Goal: Communication & Community: Answer question/provide support

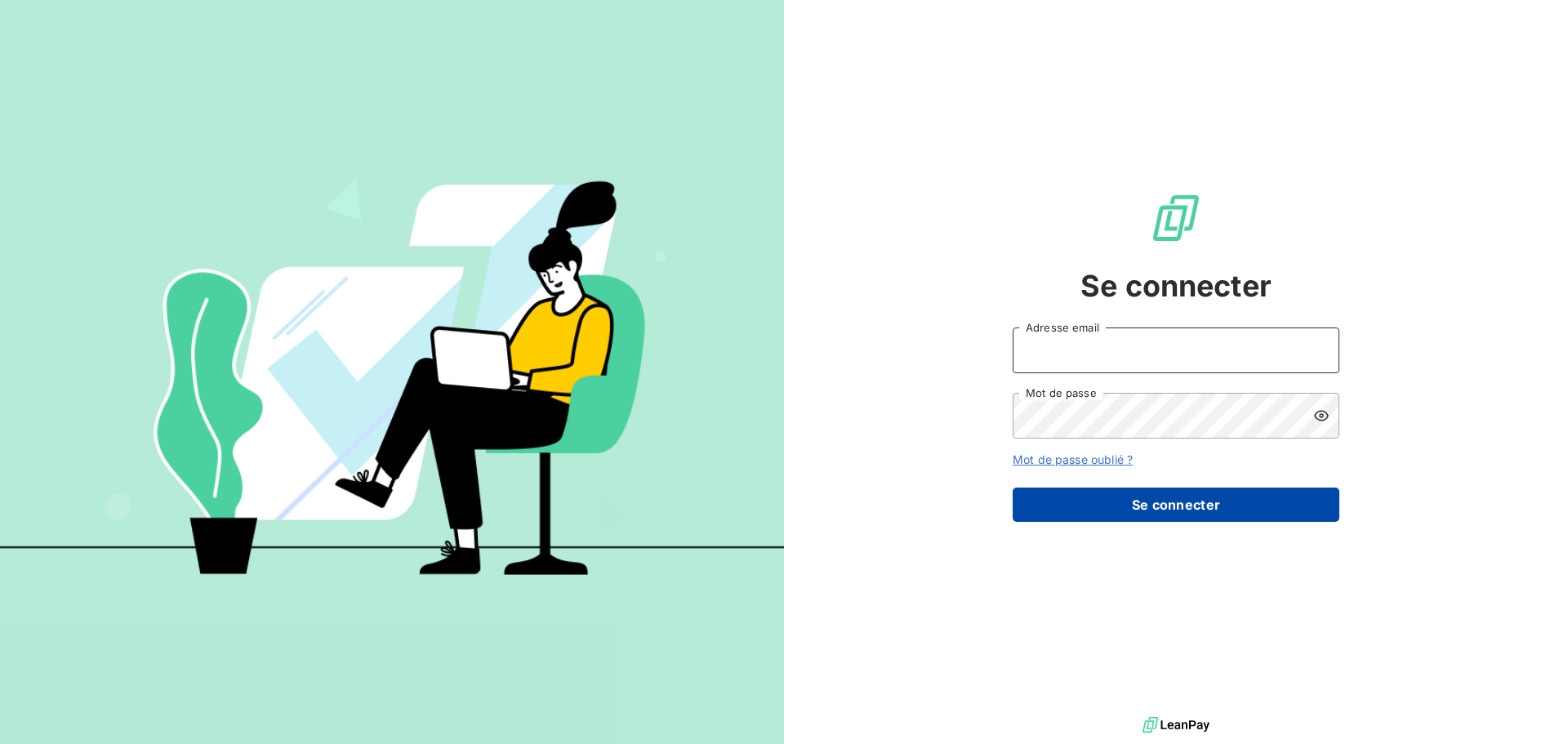
type input "[EMAIL_ADDRESS][DOMAIN_NAME]"
click at [1120, 511] on button "Se connecter" at bounding box center [1176, 505] width 326 height 34
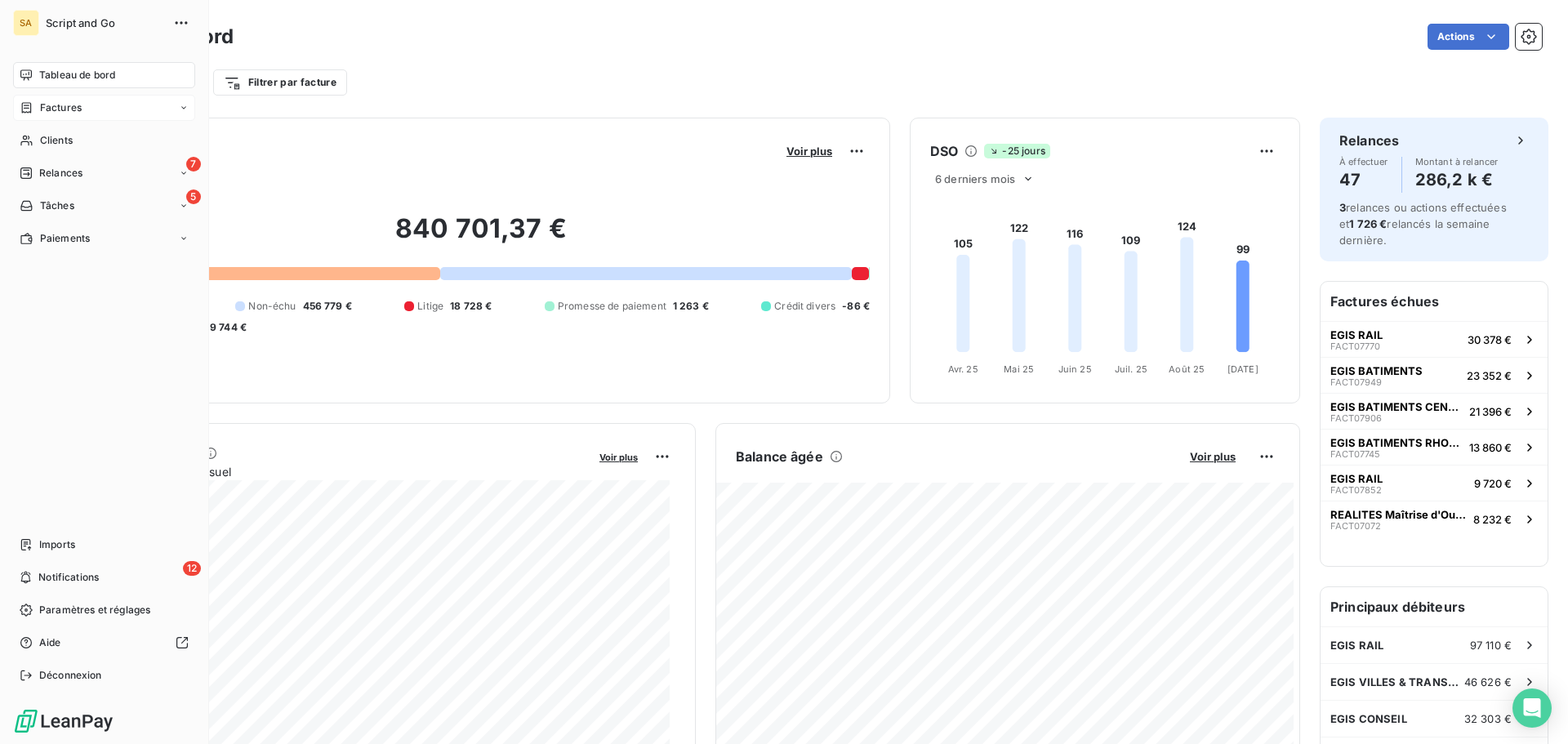
click at [57, 100] on div "Factures" at bounding box center [104, 107] width 182 height 26
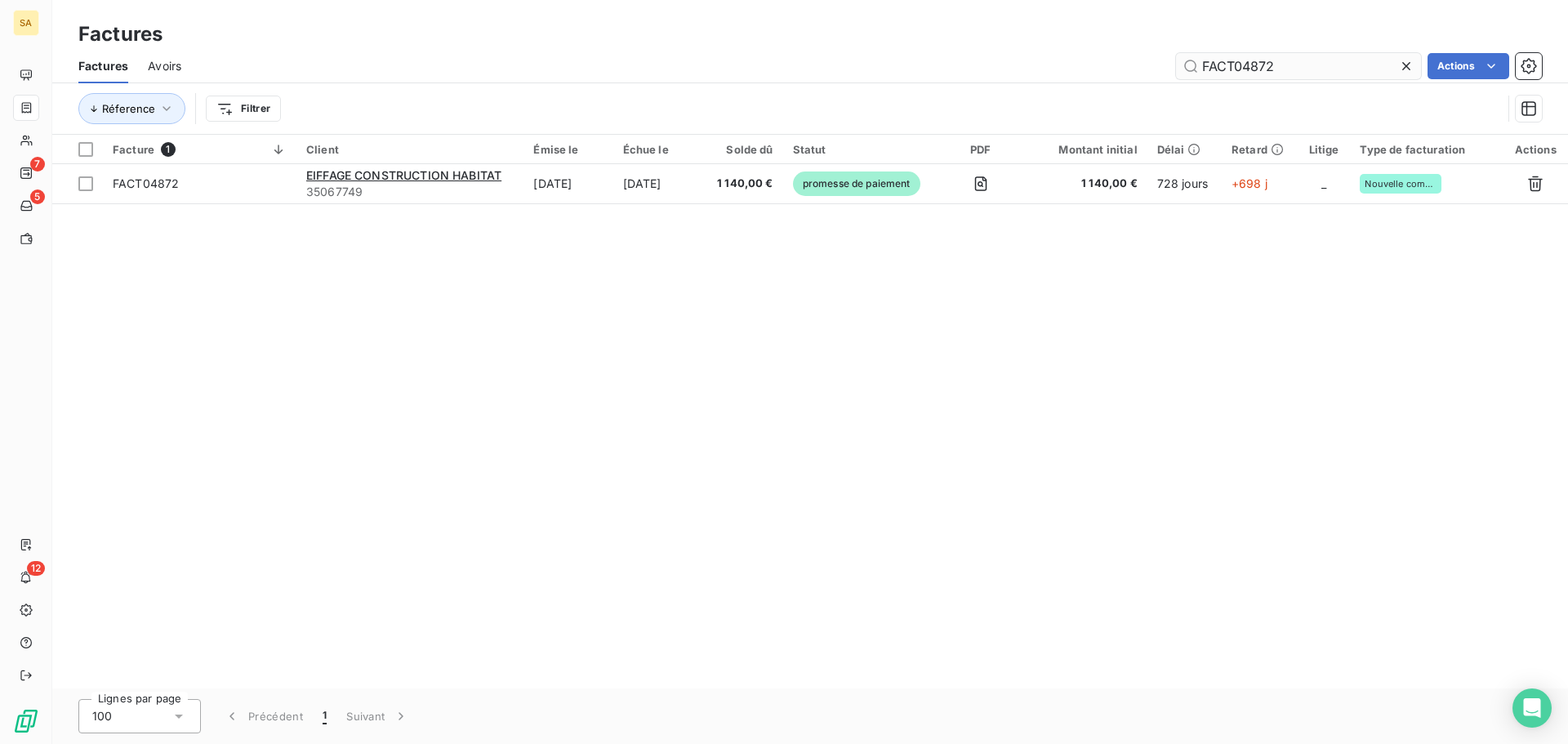
click at [1292, 70] on input "FACT04872" at bounding box center [1299, 66] width 245 height 26
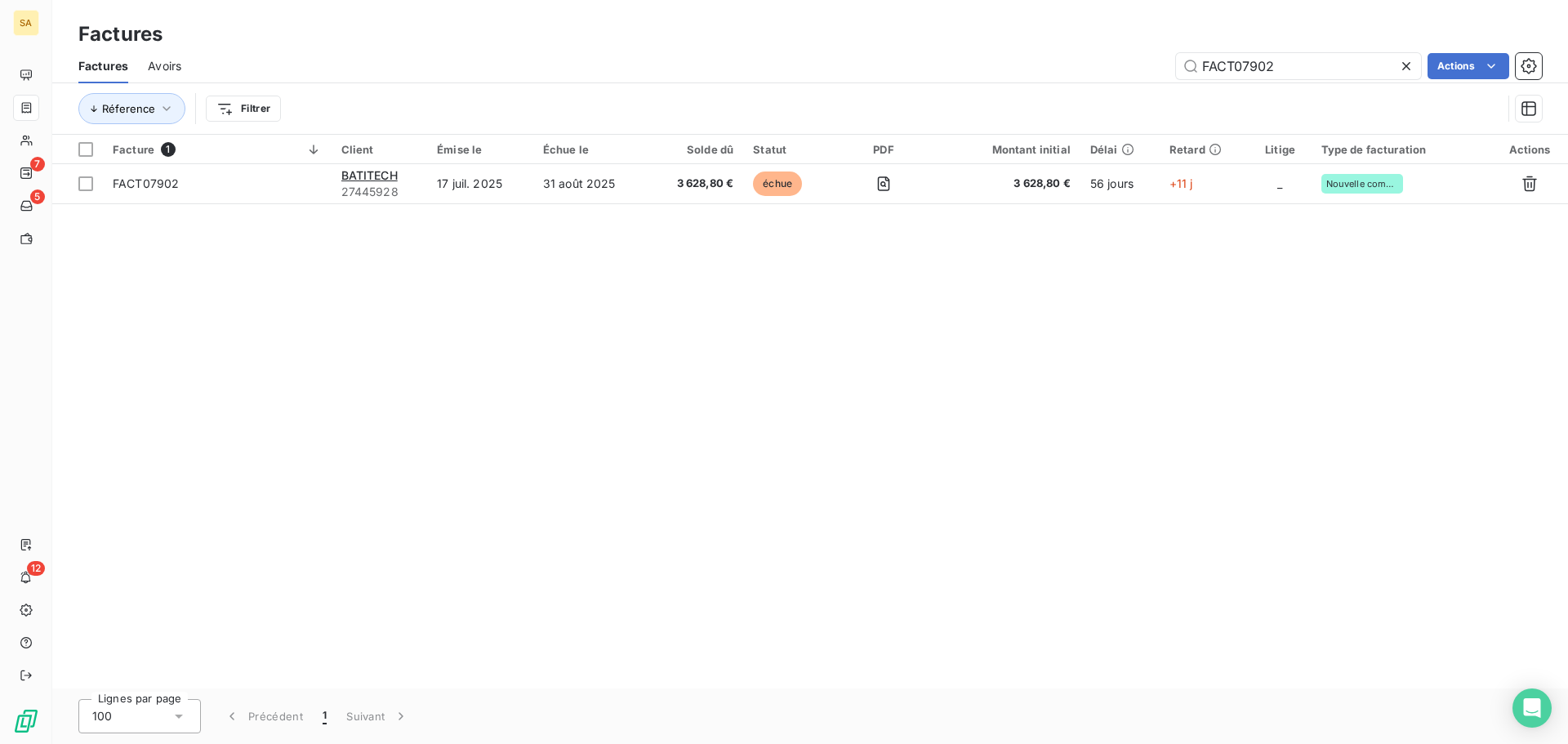
type input "FACT07902"
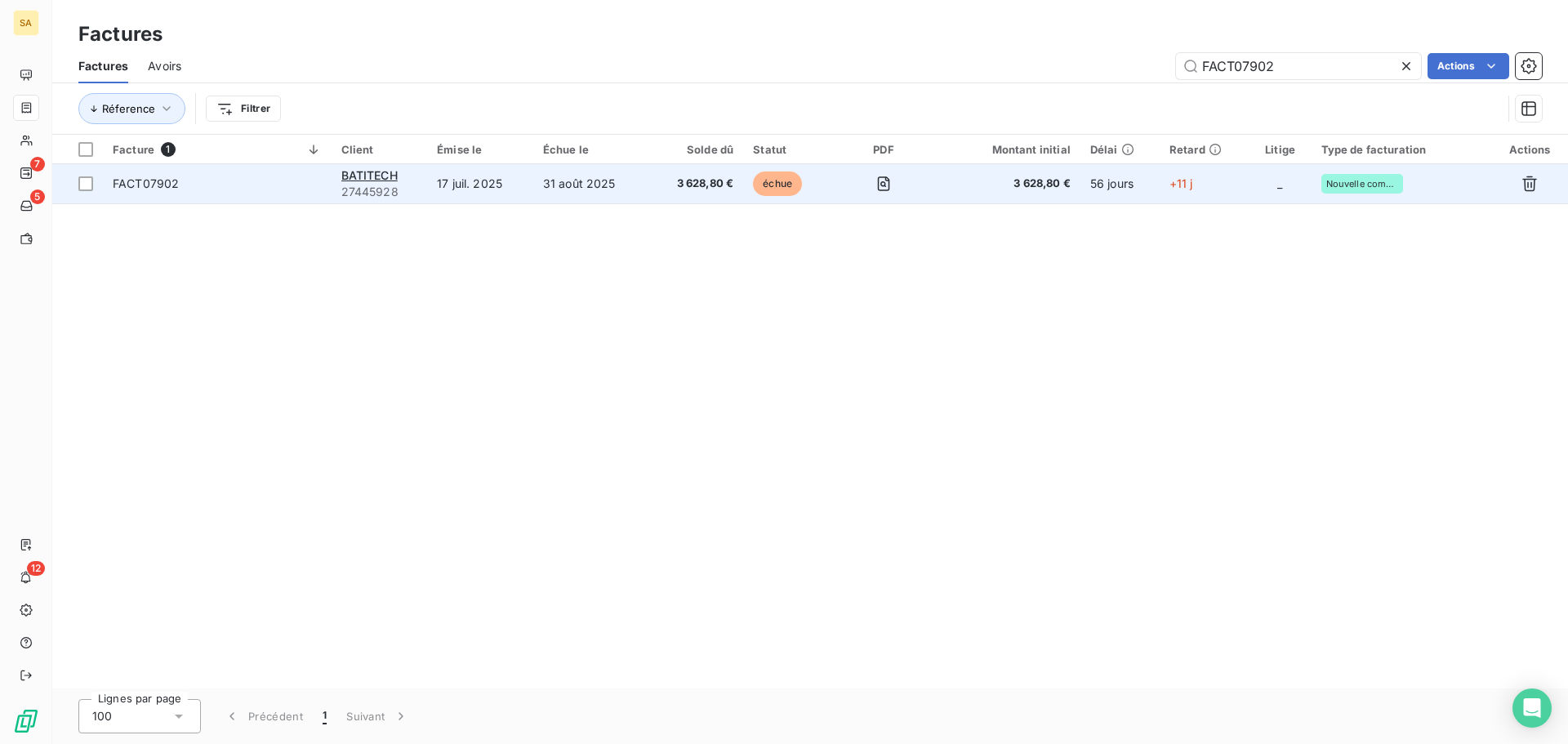
click at [226, 181] on span "FACT07902" at bounding box center [217, 184] width 209 height 16
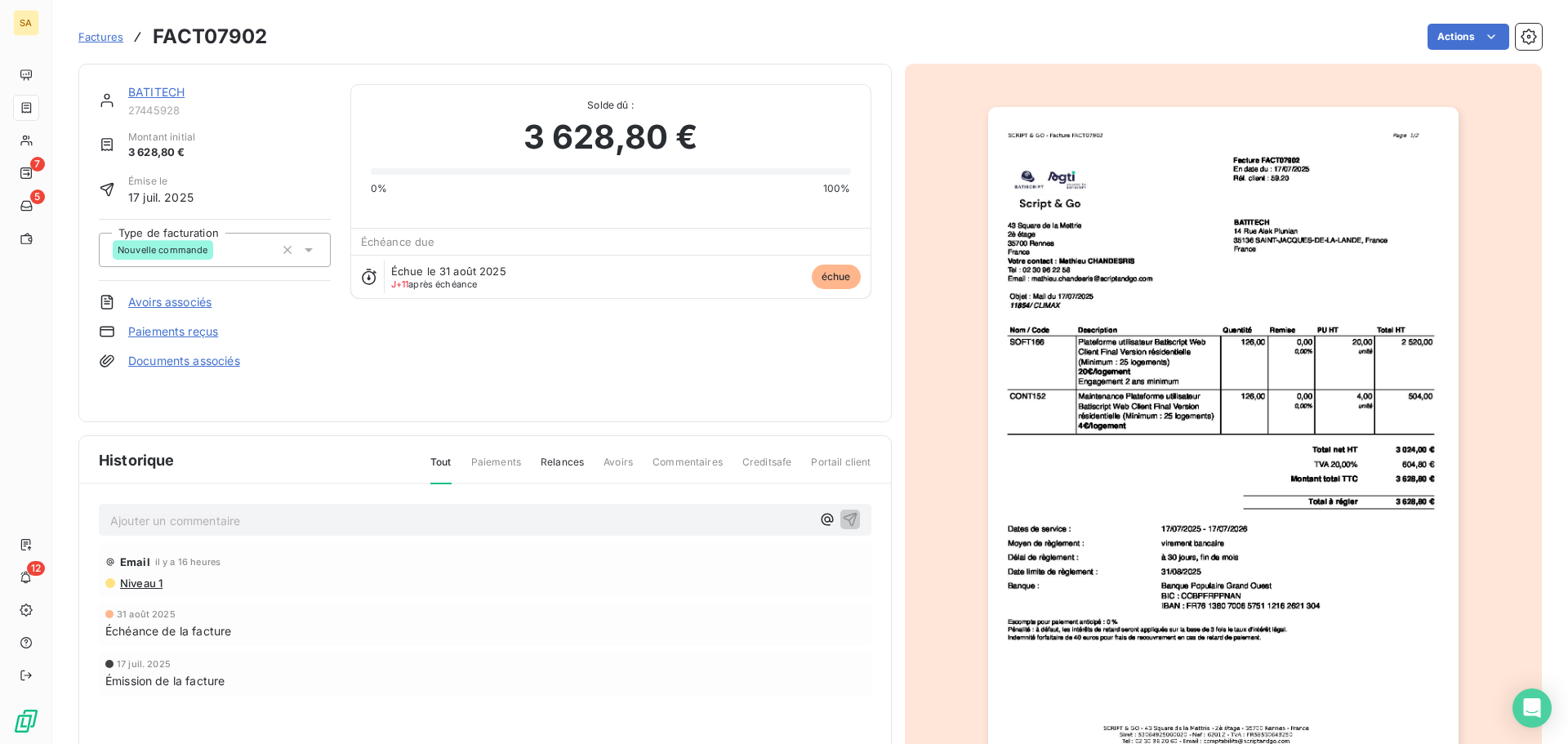
click at [154, 85] on link "BATITECH" at bounding box center [156, 92] width 56 height 14
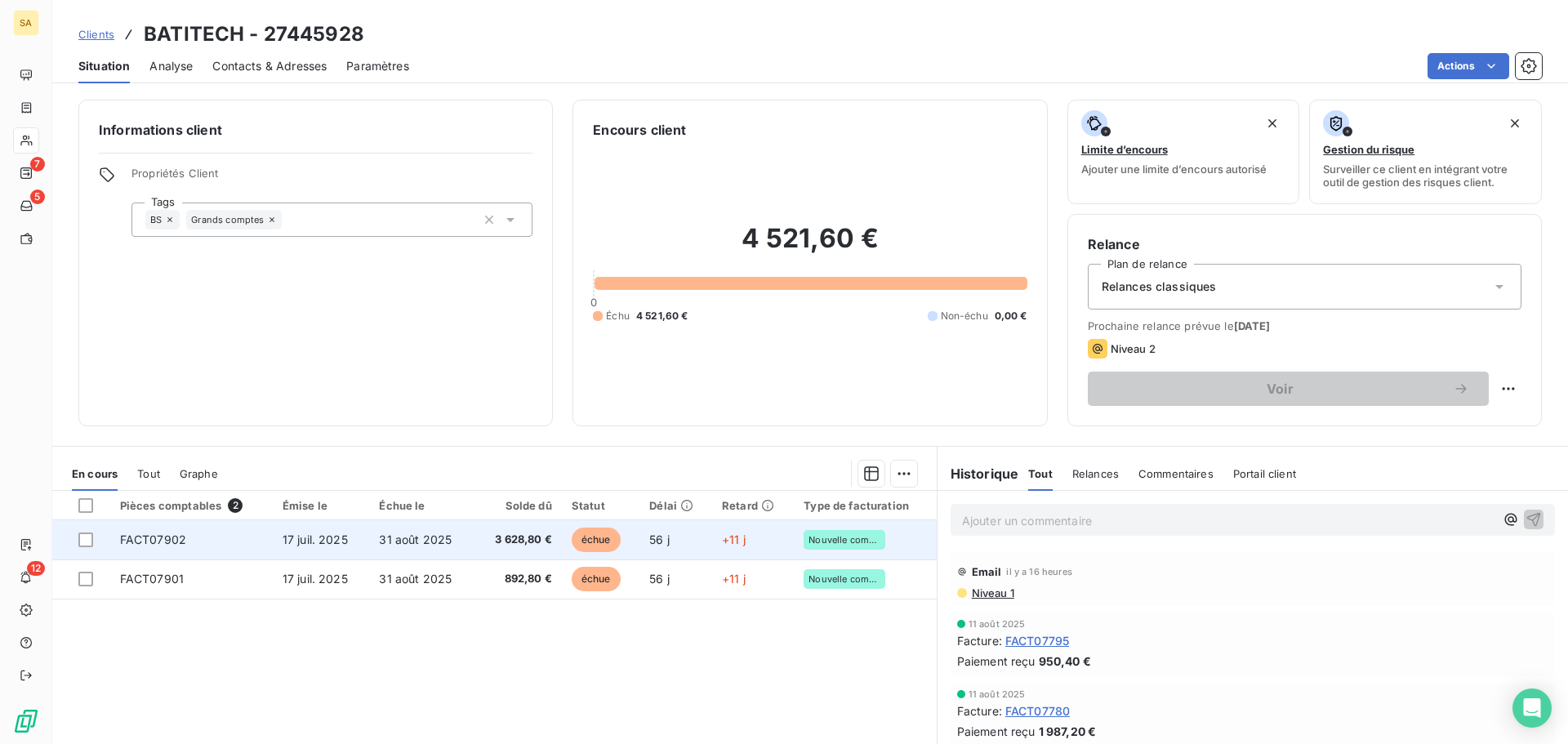
click at [189, 545] on td "FACT07902" at bounding box center [192, 540] width 162 height 39
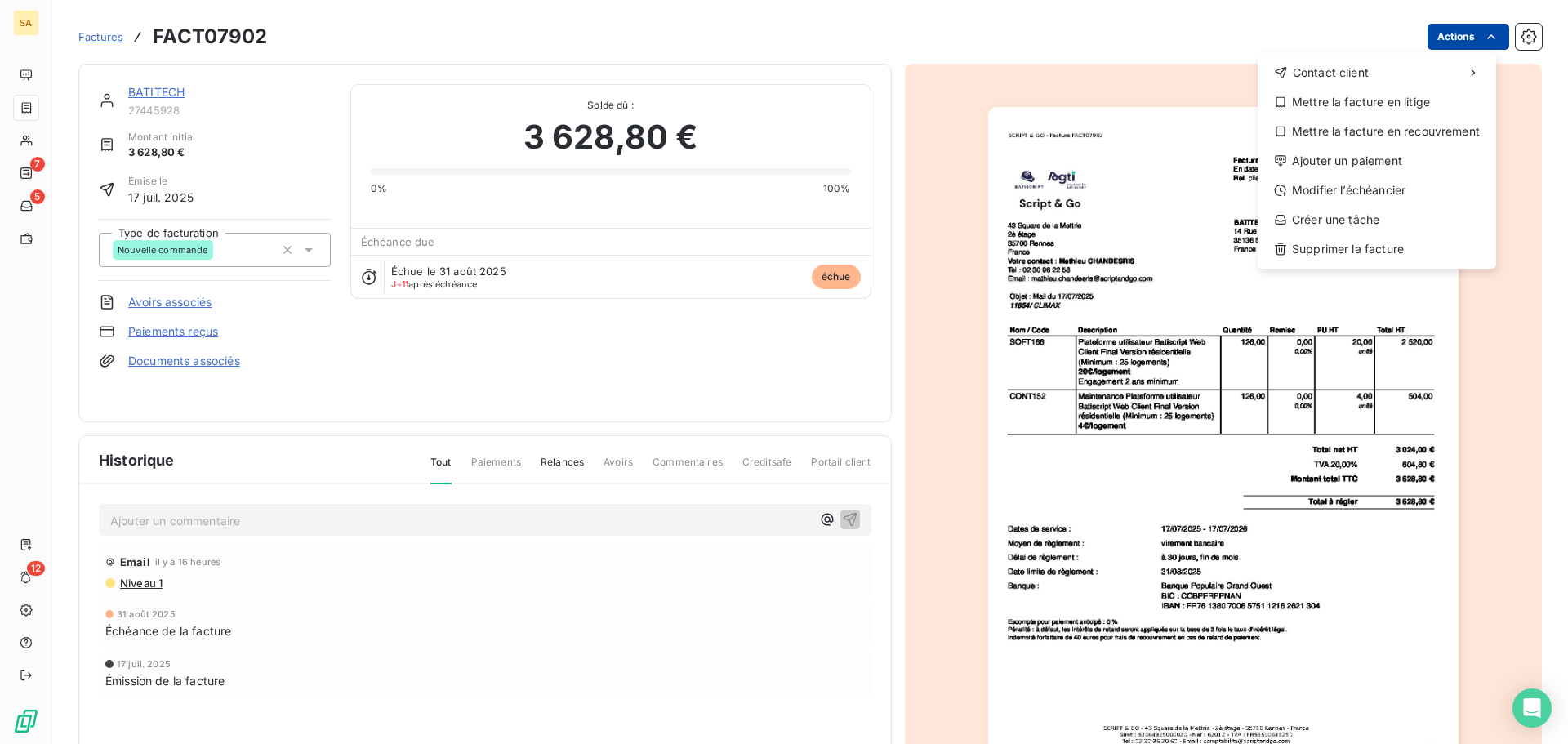
click at [1441, 42] on html "SA 7 5 12 Factures FACT07902 Actions Contact client Mettre la facture en litige…" at bounding box center [784, 372] width 1568 height 744
click at [1343, 156] on div "Ajouter un paiement" at bounding box center [1377, 161] width 226 height 26
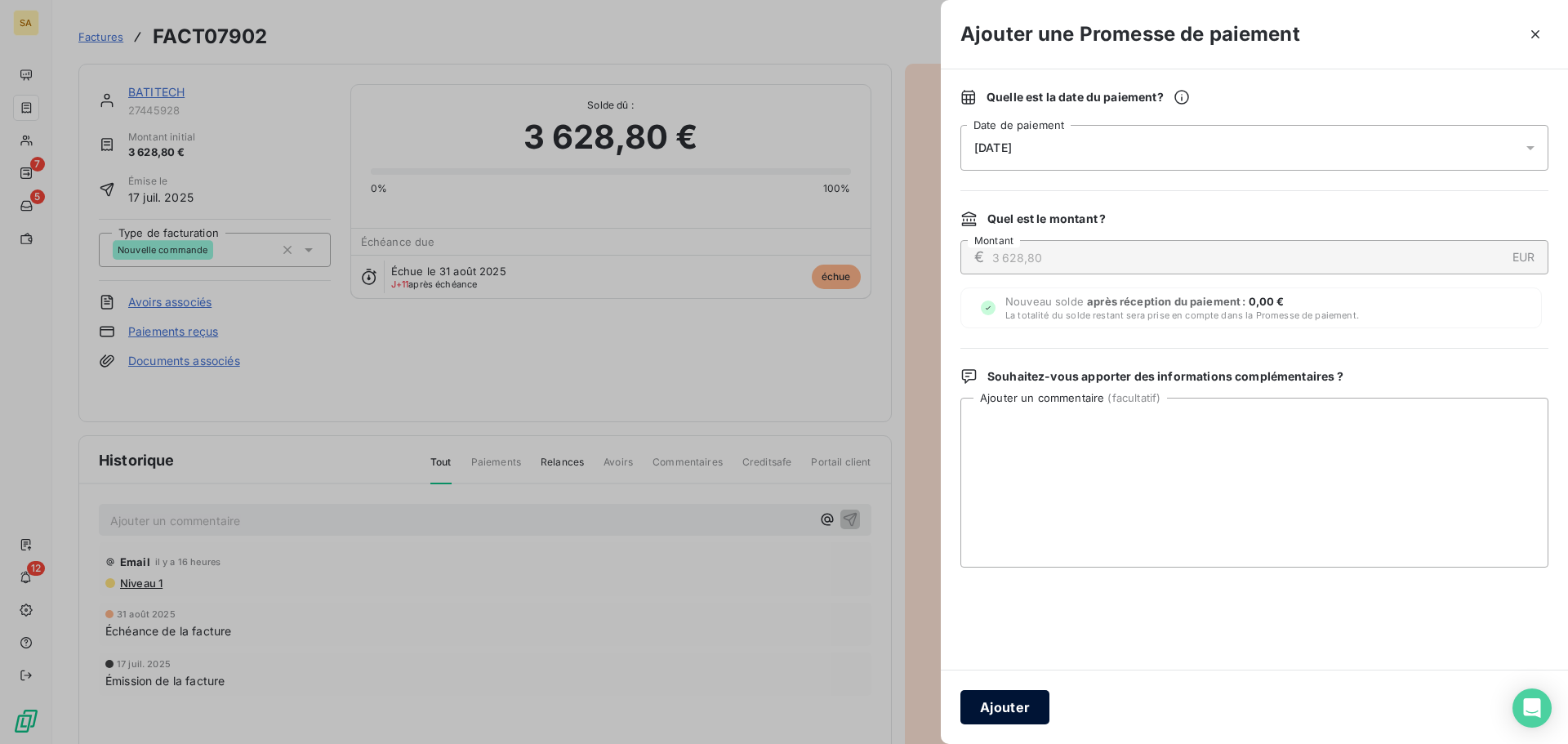
click at [994, 707] on button "Ajouter" at bounding box center [1005, 707] width 89 height 34
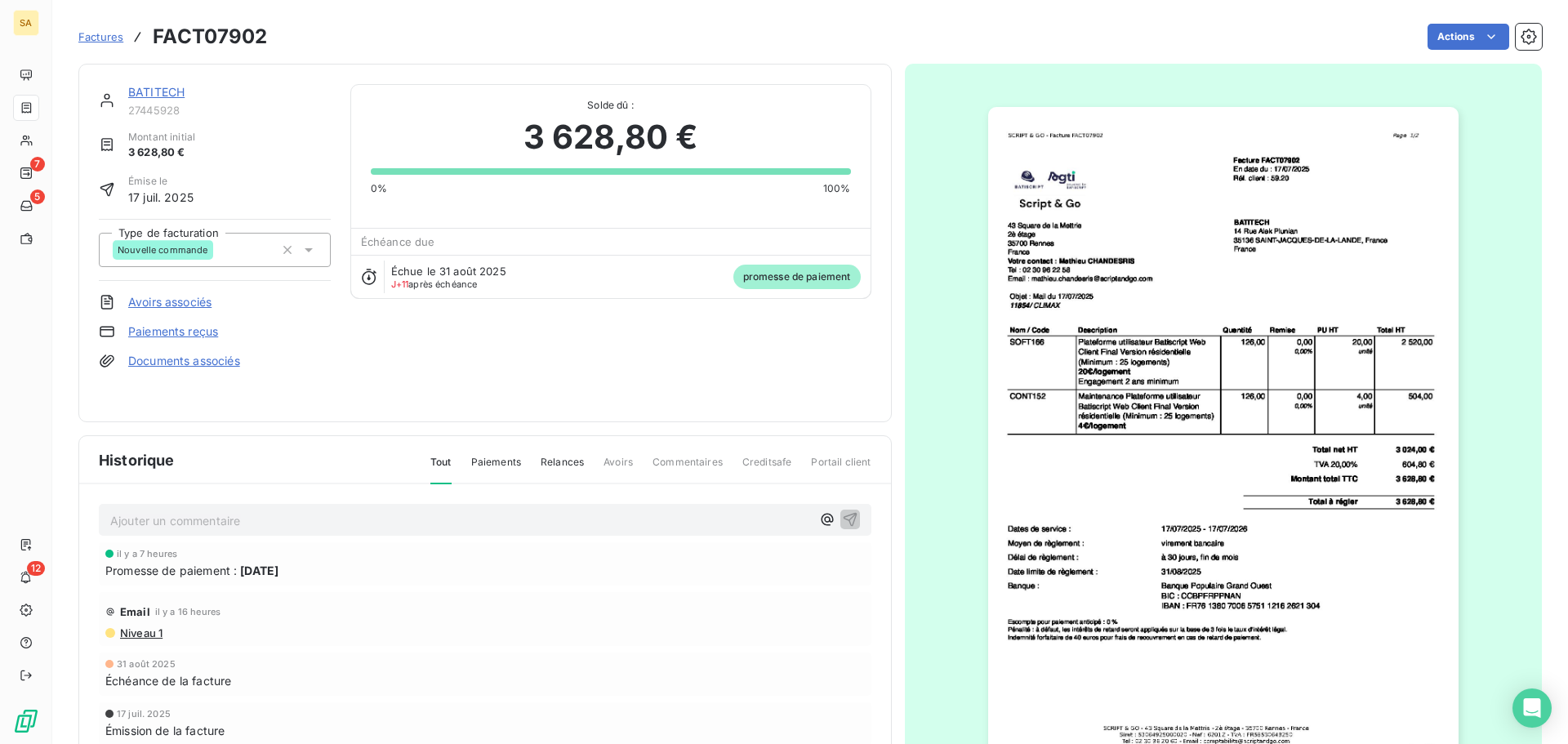
click at [166, 84] on div "BATITECH" at bounding box center [229, 92] width 202 height 16
click at [168, 87] on link "BATITECH" at bounding box center [156, 92] width 56 height 14
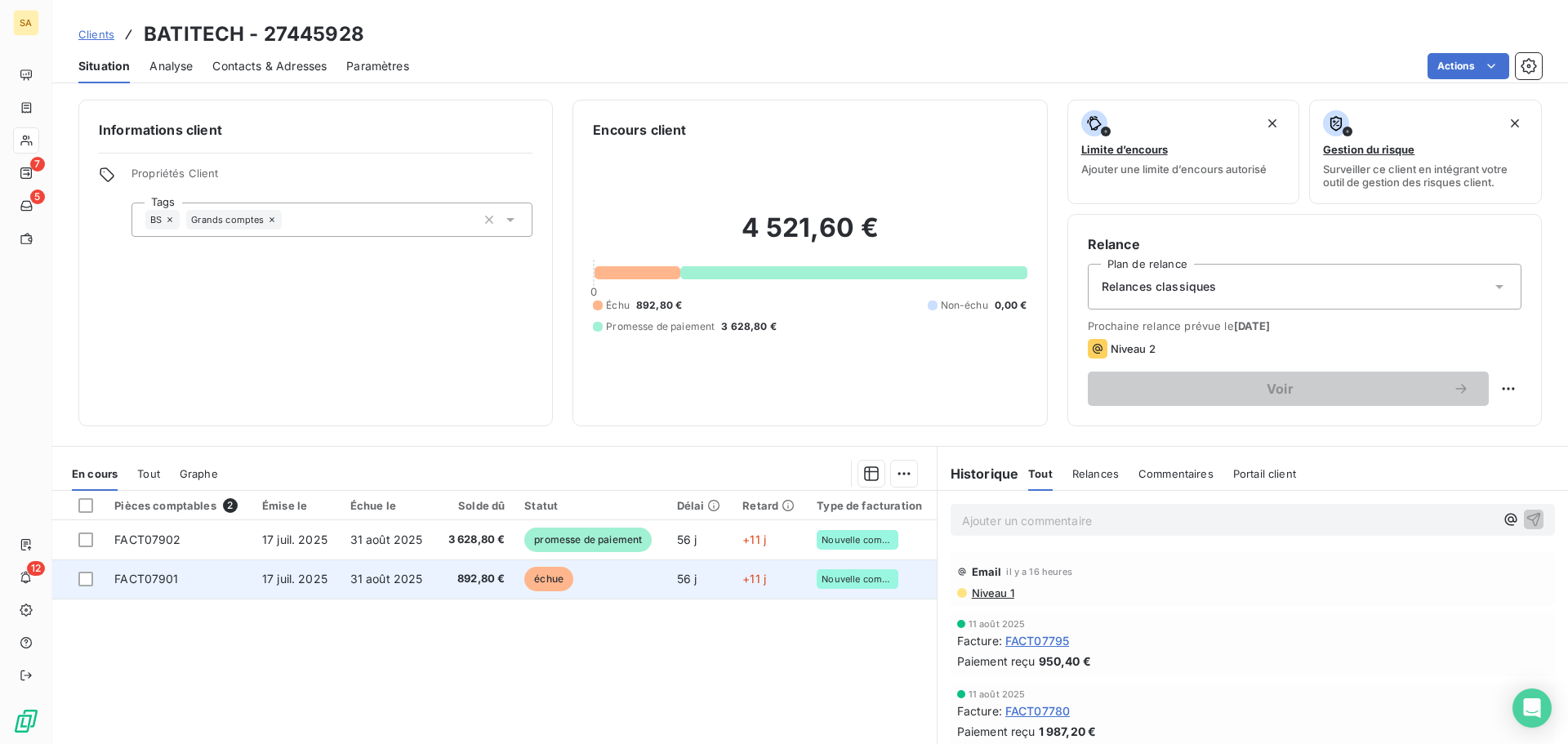
click at [188, 580] on td "FACT07901" at bounding box center [178, 579] width 148 height 39
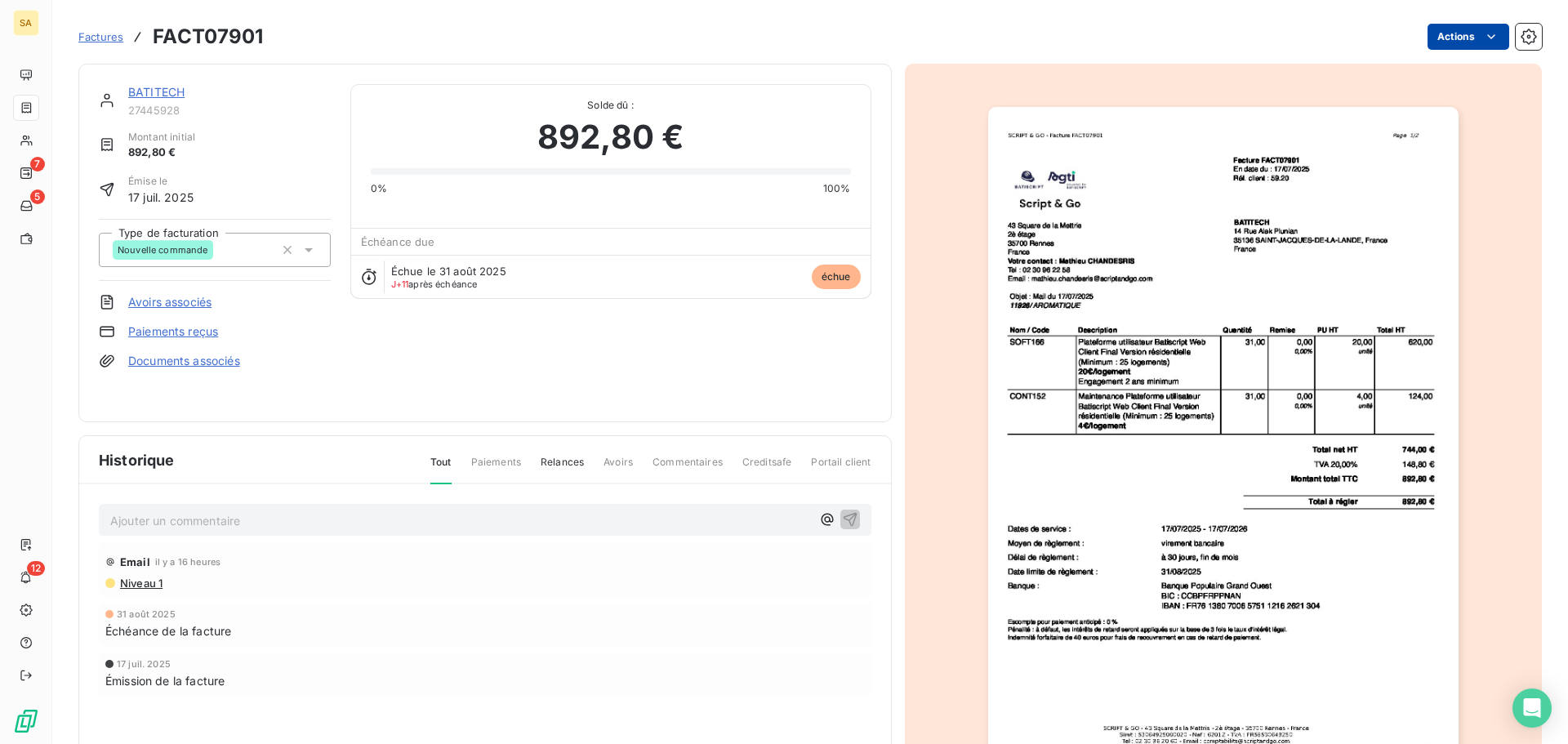
click at [1440, 32] on html "SA 7 5 12 Factures FACT07901 Actions BATITECH 27445928 Montant initial 892,80 €…" at bounding box center [784, 372] width 1568 height 744
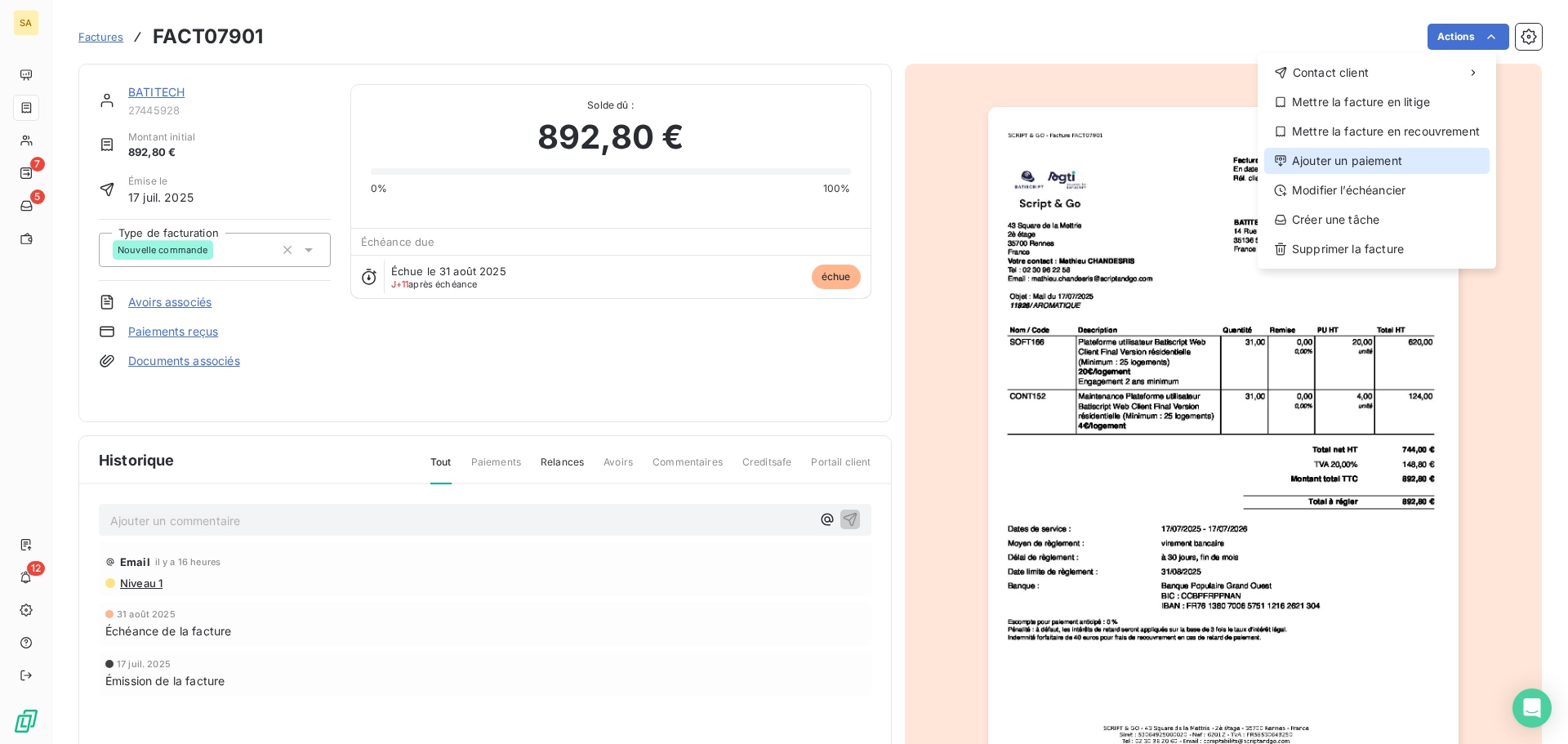
click at [1414, 164] on div "Ajouter un paiement" at bounding box center [1377, 161] width 226 height 26
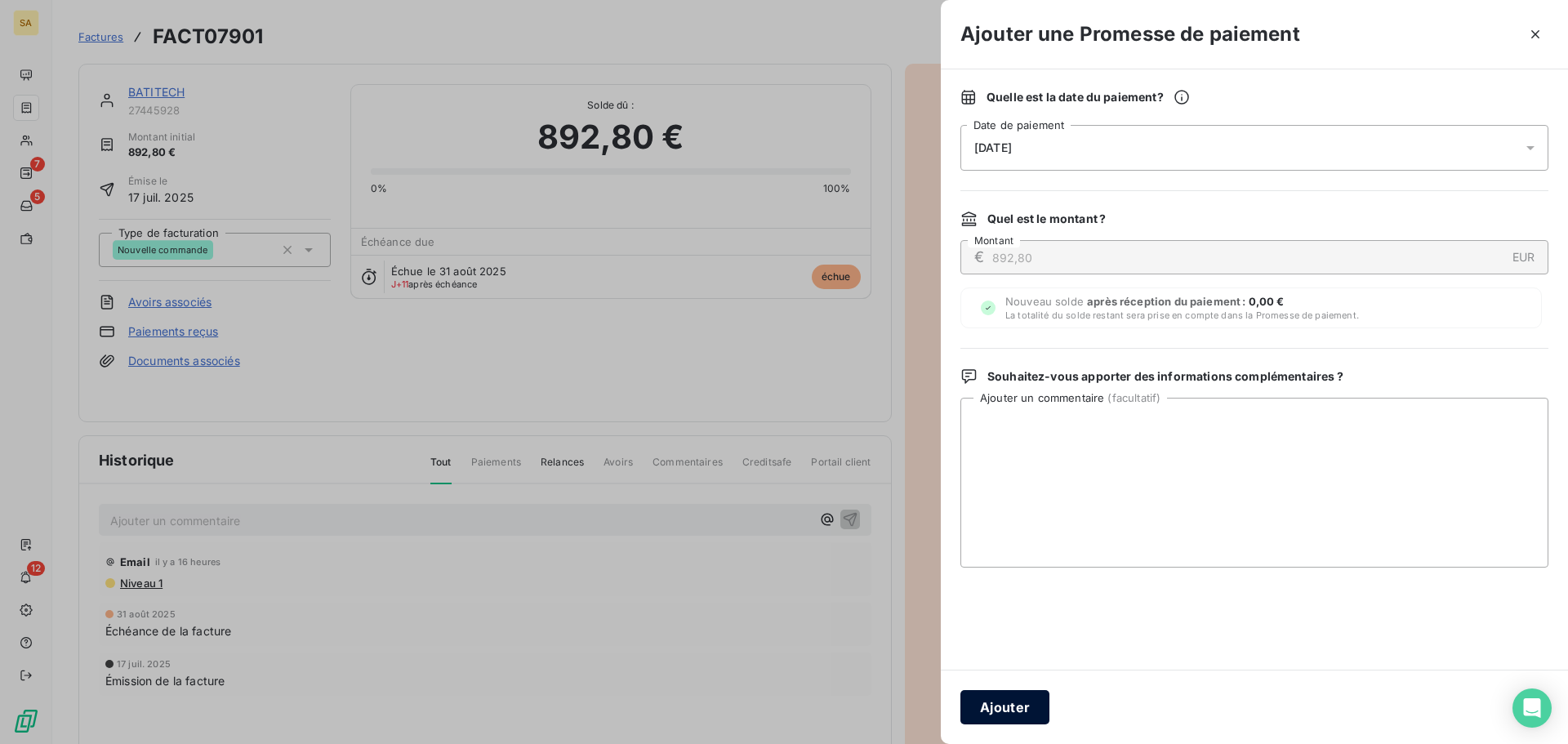
click at [1025, 710] on button "Ajouter" at bounding box center [1005, 707] width 89 height 34
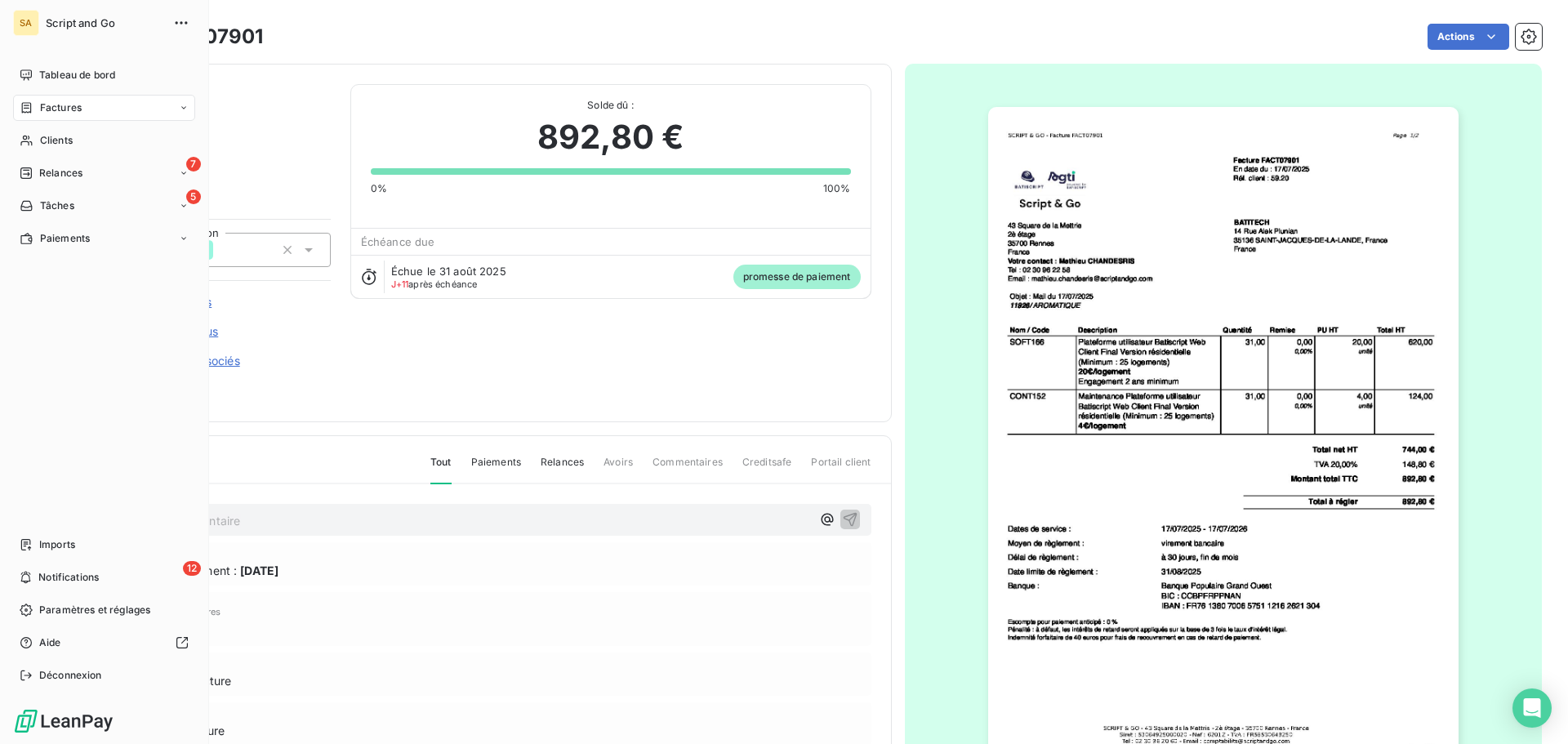
click at [40, 98] on div "Factures" at bounding box center [104, 107] width 182 height 26
click at [68, 103] on span "Factures" at bounding box center [61, 108] width 42 height 14
click at [51, 100] on div "Factures" at bounding box center [104, 107] width 182 height 26
click at [39, 106] on div "Factures" at bounding box center [51, 108] width 62 height 14
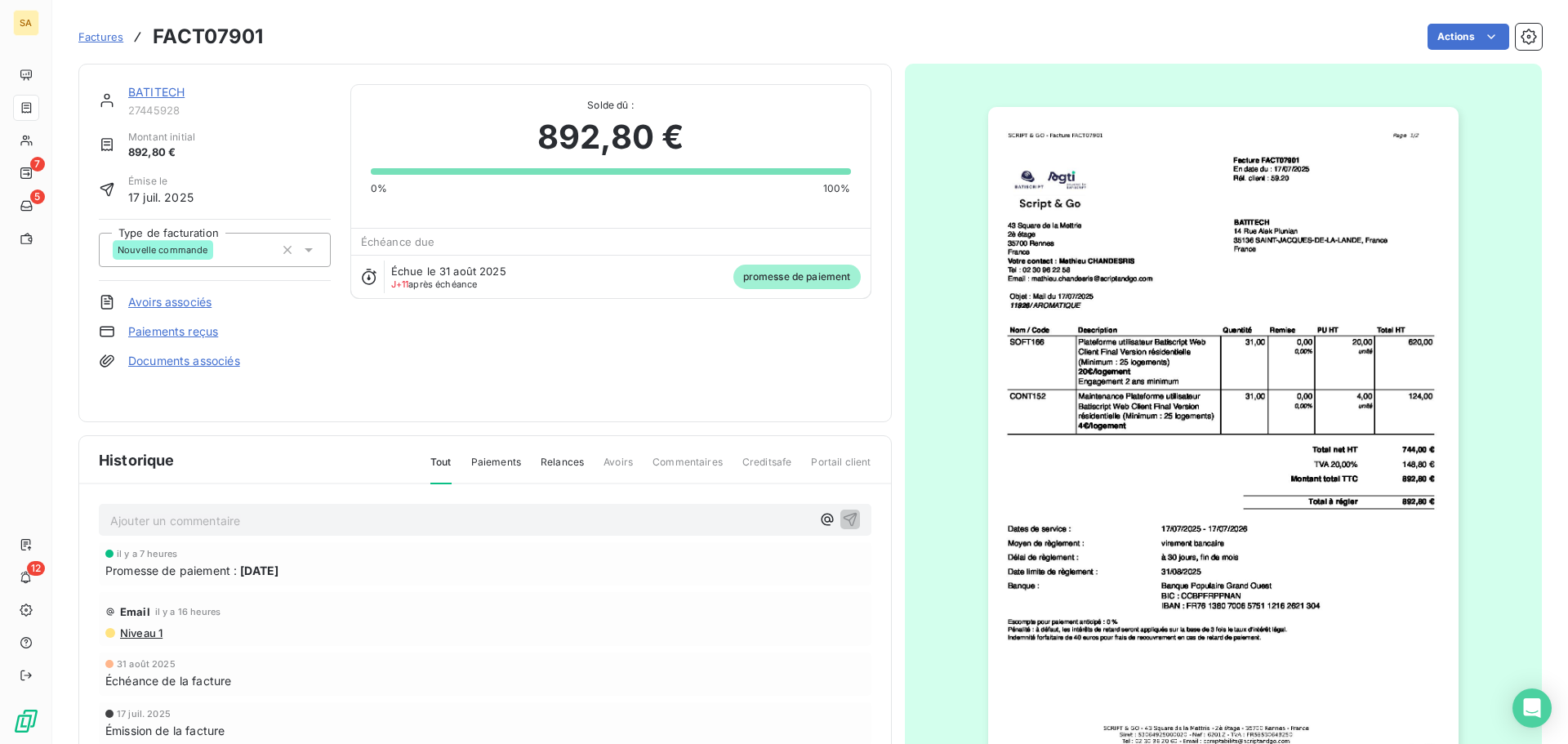
click at [281, 65] on div "BATITECH 27445928 Montant initial 892,80 € Émise le [DATE] Type de facturation …" at bounding box center [485, 243] width 813 height 359
click at [95, 33] on span "Factures" at bounding box center [101, 37] width 45 height 13
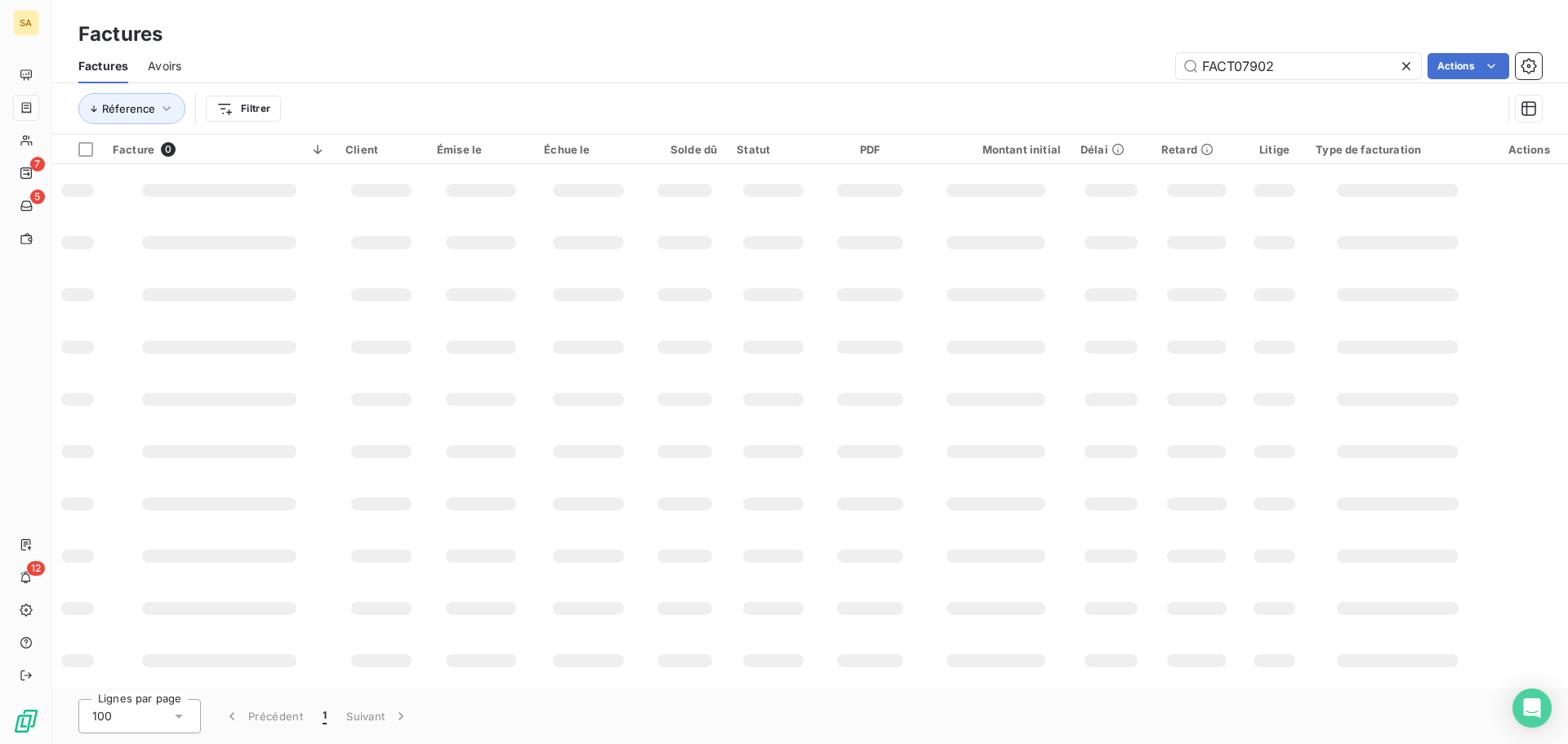
drag, startPoint x: 1291, startPoint y: 65, endPoint x: 1169, endPoint y: 65, distance: 122.0
click at [1169, 65] on div "FACT07902 Actions" at bounding box center [871, 66] width 1341 height 26
type input "FACT08027"
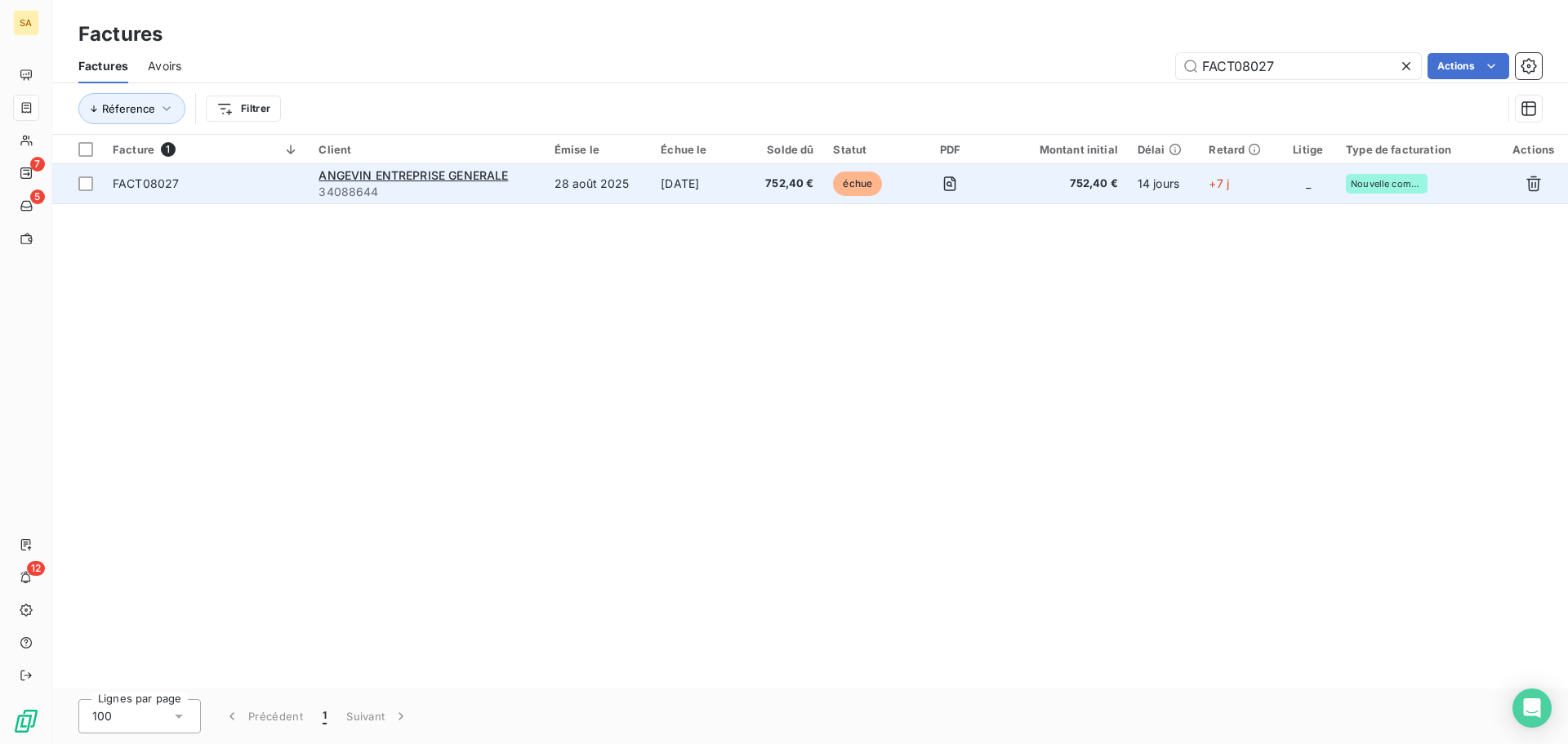
click at [287, 176] on span "FACT08027" at bounding box center [205, 184] width 186 height 16
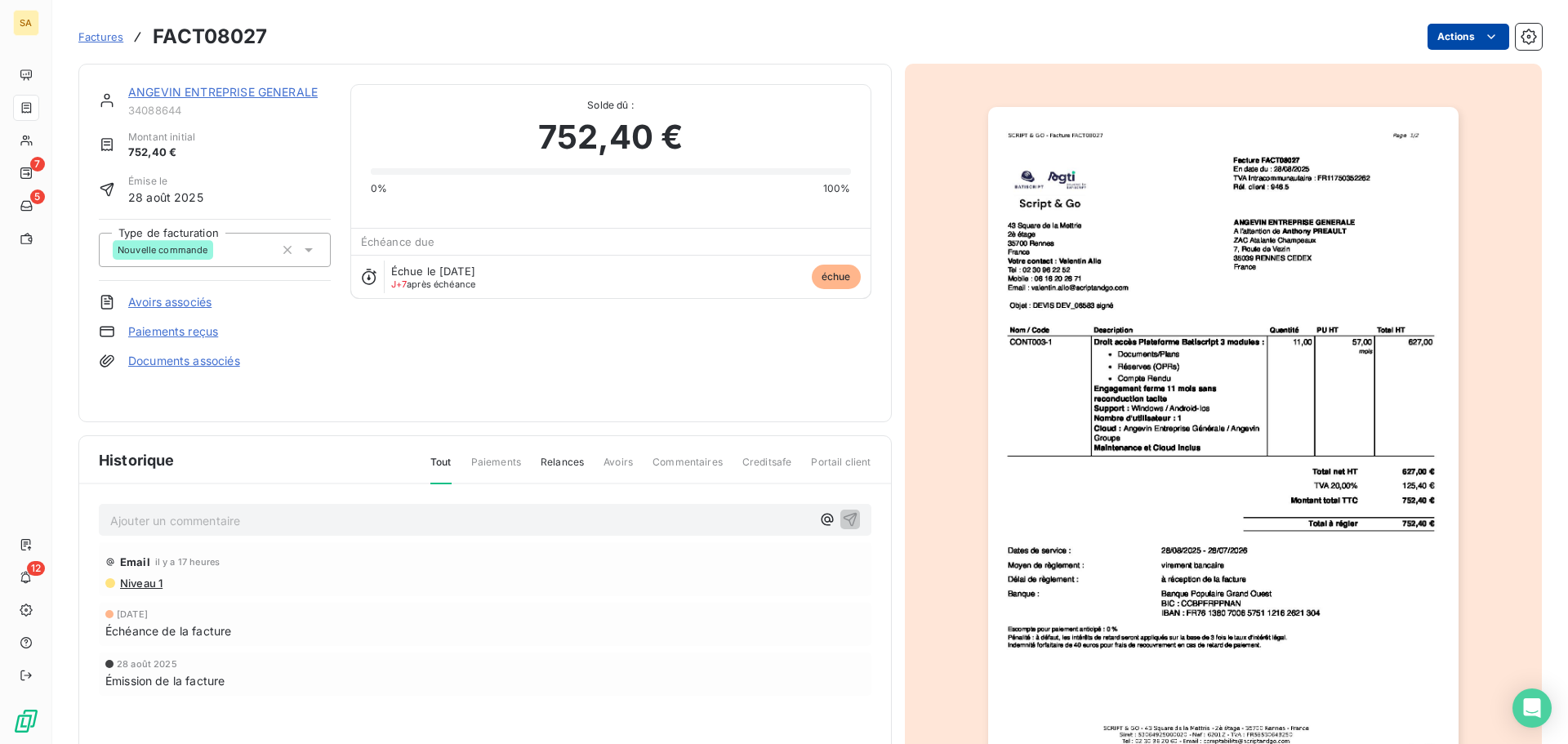
click at [1451, 43] on html "SA 7 5 12 Factures FACT08027 Actions ANGEVIN ENTREPRISE GENERALE 34088644 Monta…" at bounding box center [784, 372] width 1568 height 744
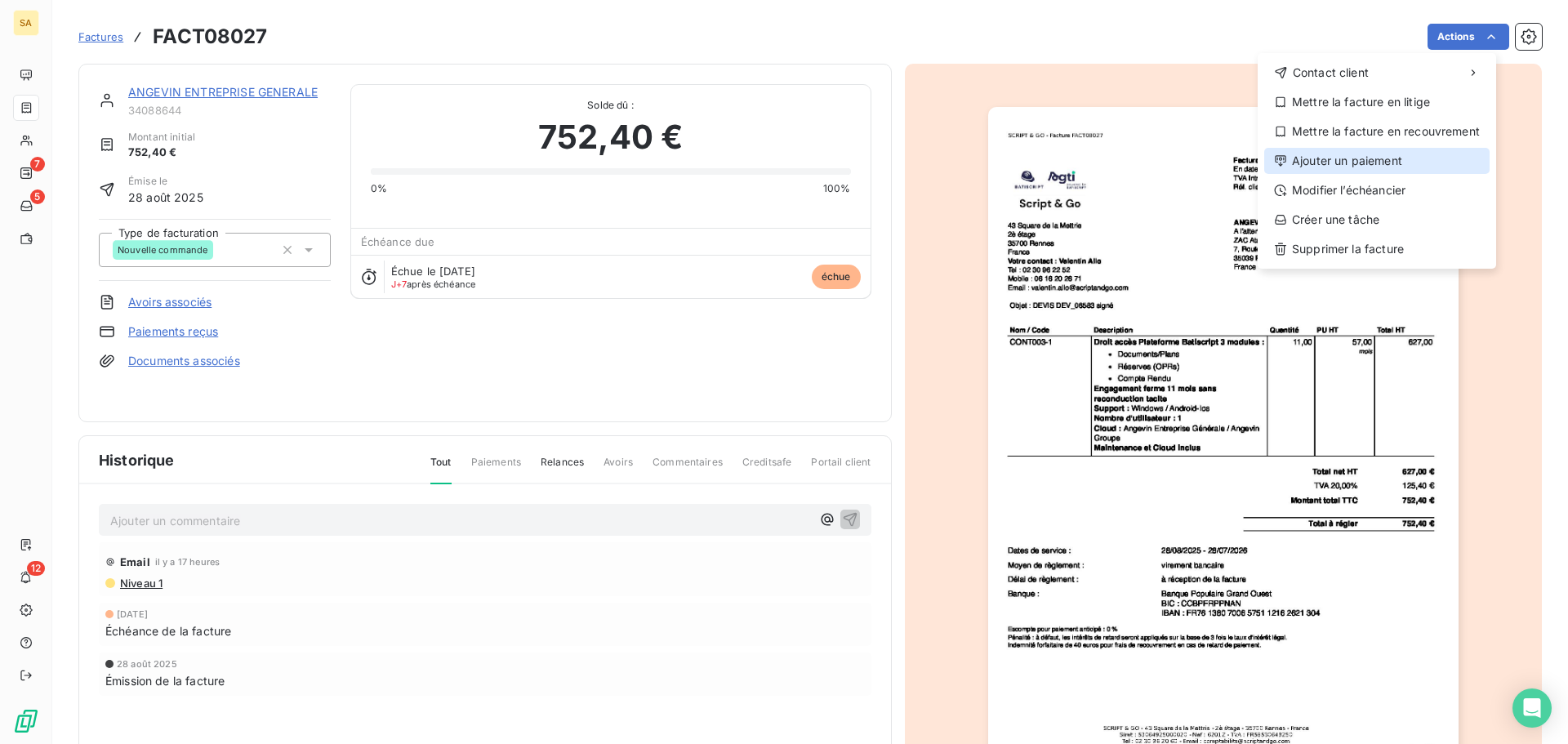
click at [1354, 157] on div "Ajouter un paiement" at bounding box center [1377, 161] width 226 height 26
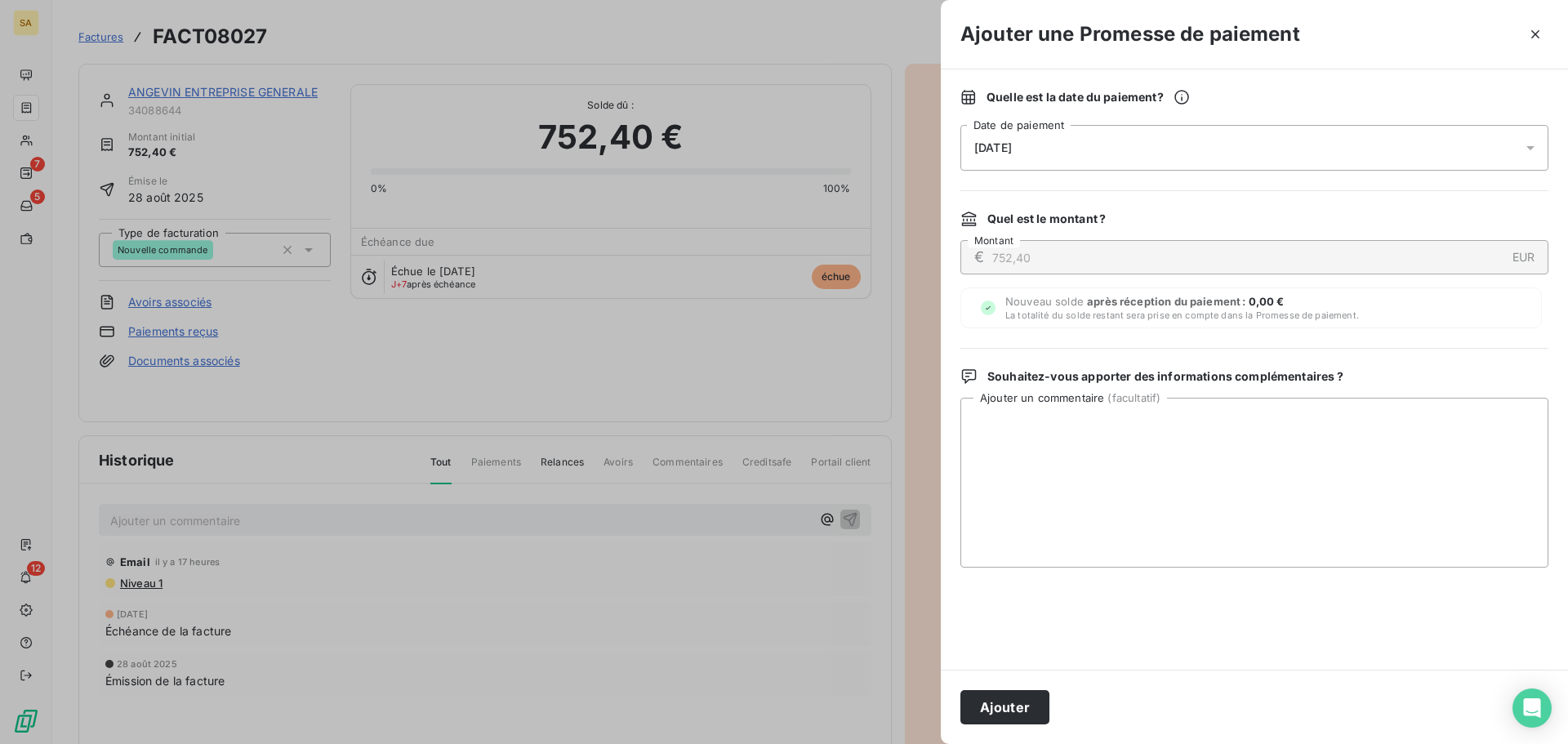
click at [1069, 150] on div "[DATE]" at bounding box center [1254, 147] width 588 height 45
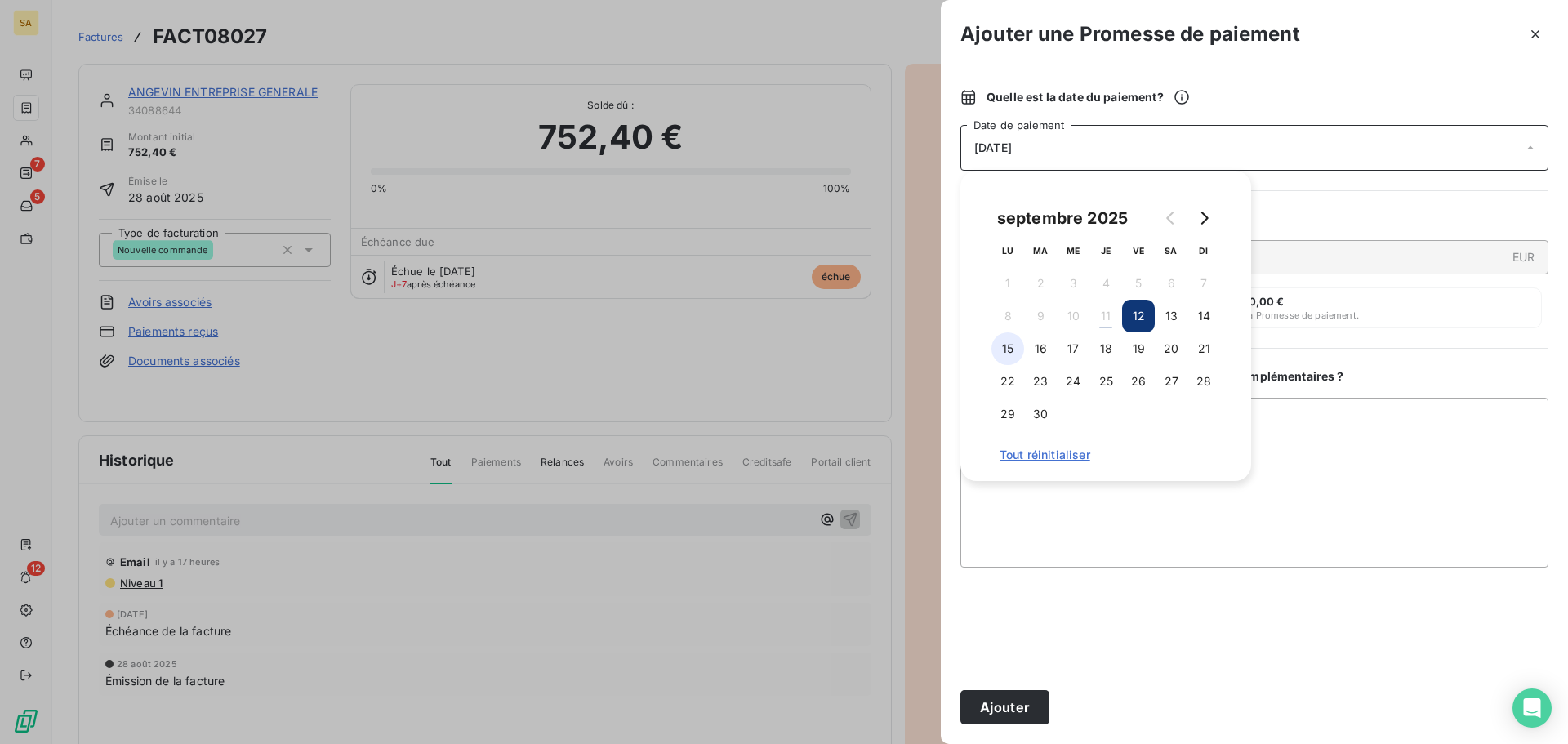
click at [1014, 350] on button "15" at bounding box center [1008, 349] width 33 height 33
click at [1018, 700] on button "Ajouter" at bounding box center [1005, 707] width 89 height 34
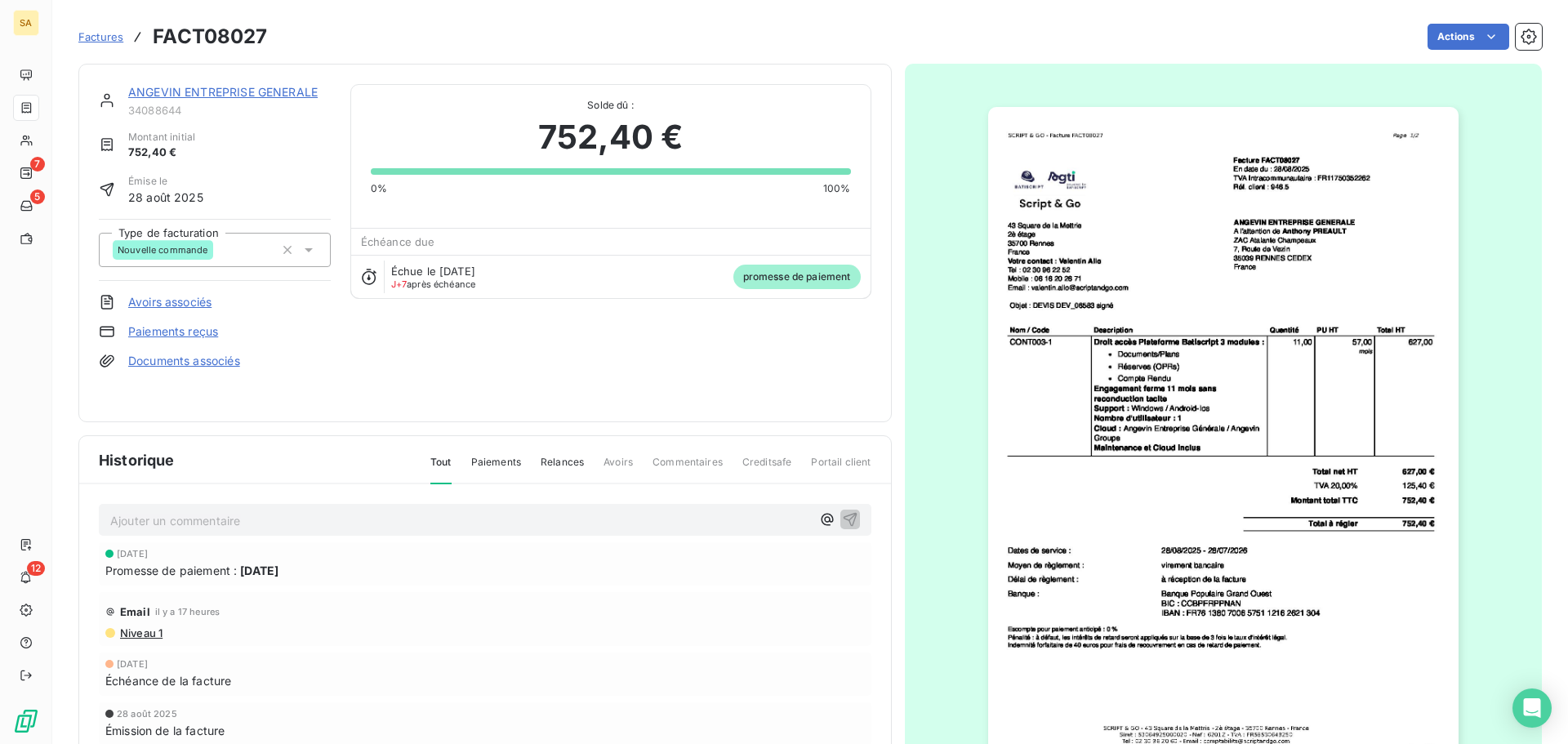
click at [758, 277] on span "promesse de paiement" at bounding box center [796, 277] width 128 height 24
click at [180, 567] on span "Promesse de paiement :" at bounding box center [170, 570] width 131 height 17
click at [93, 34] on span "Factures" at bounding box center [101, 37] width 45 height 13
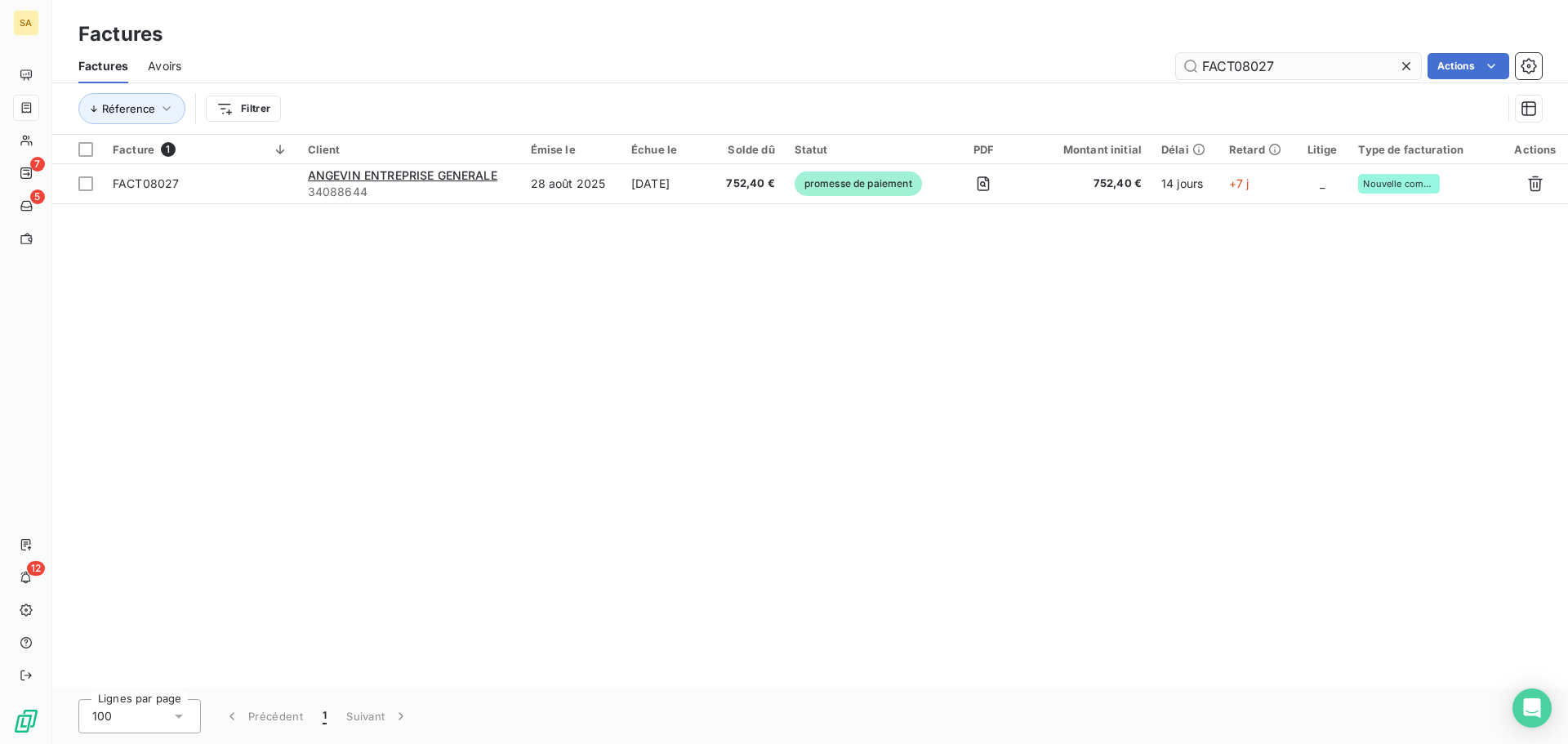
drag, startPoint x: 1321, startPoint y: 62, endPoint x: 1244, endPoint y: 63, distance: 77.0
click at [1244, 63] on input "FACT08027" at bounding box center [1299, 66] width 245 height 26
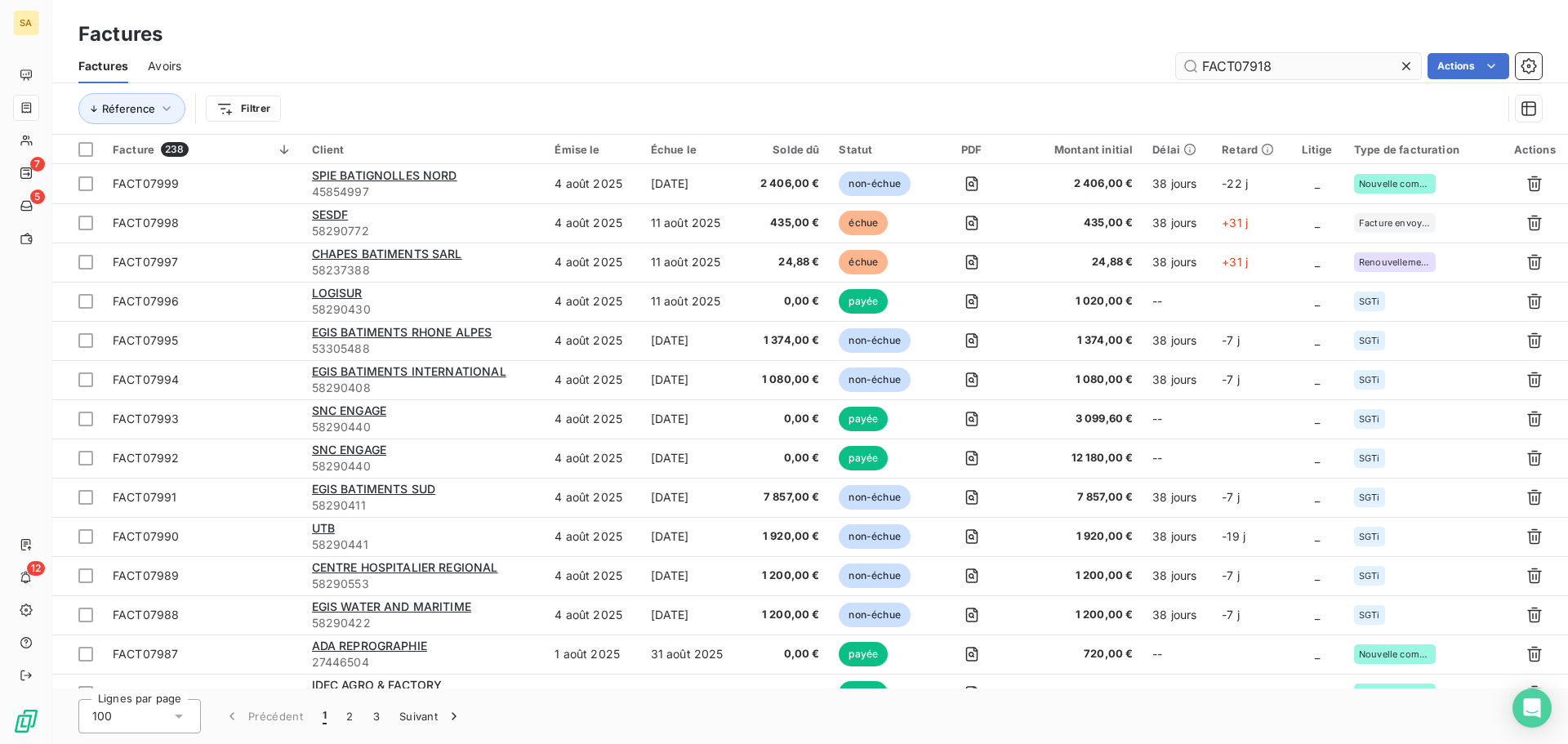
type input "FACT07918"
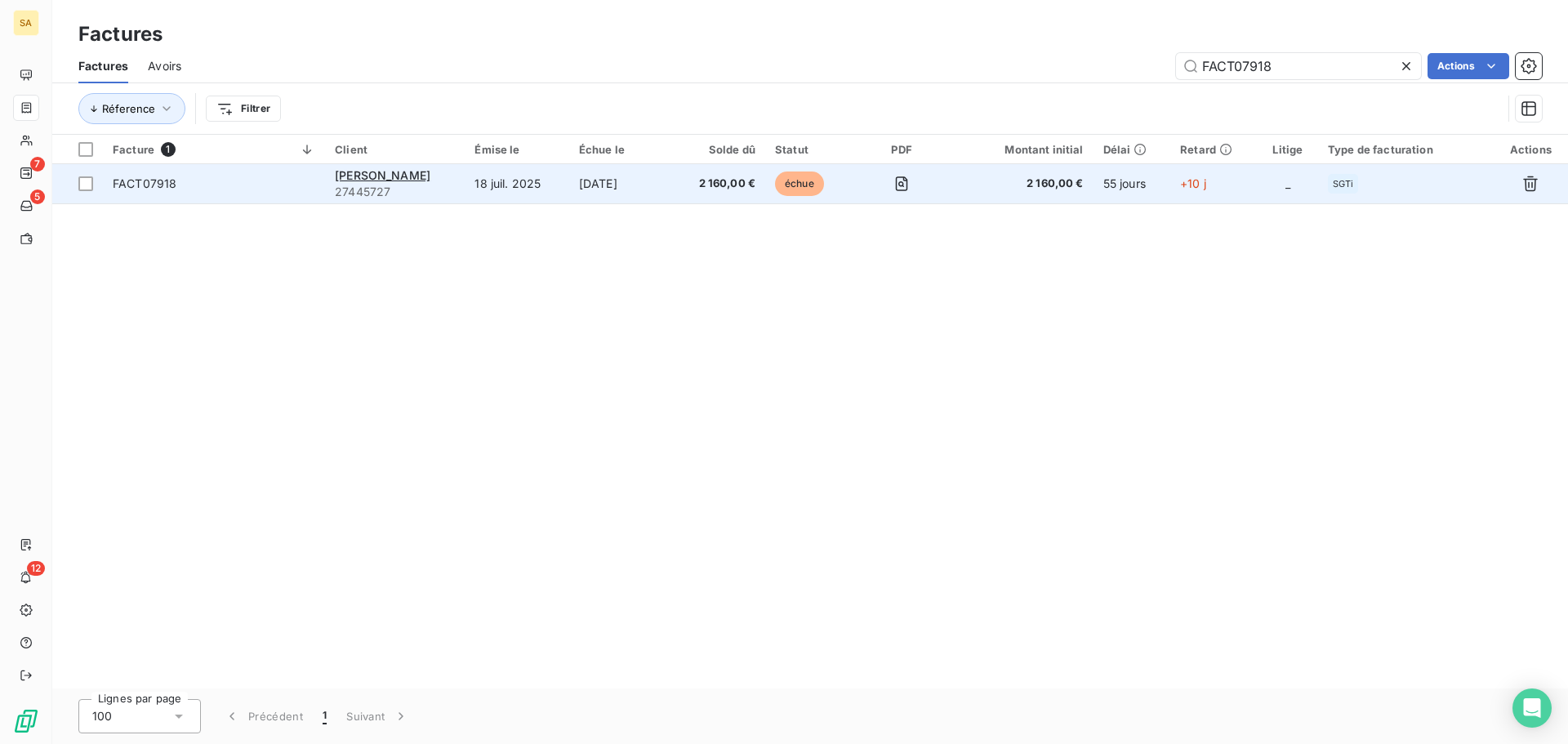
click at [264, 173] on td "FACT07918" at bounding box center [213, 184] width 222 height 39
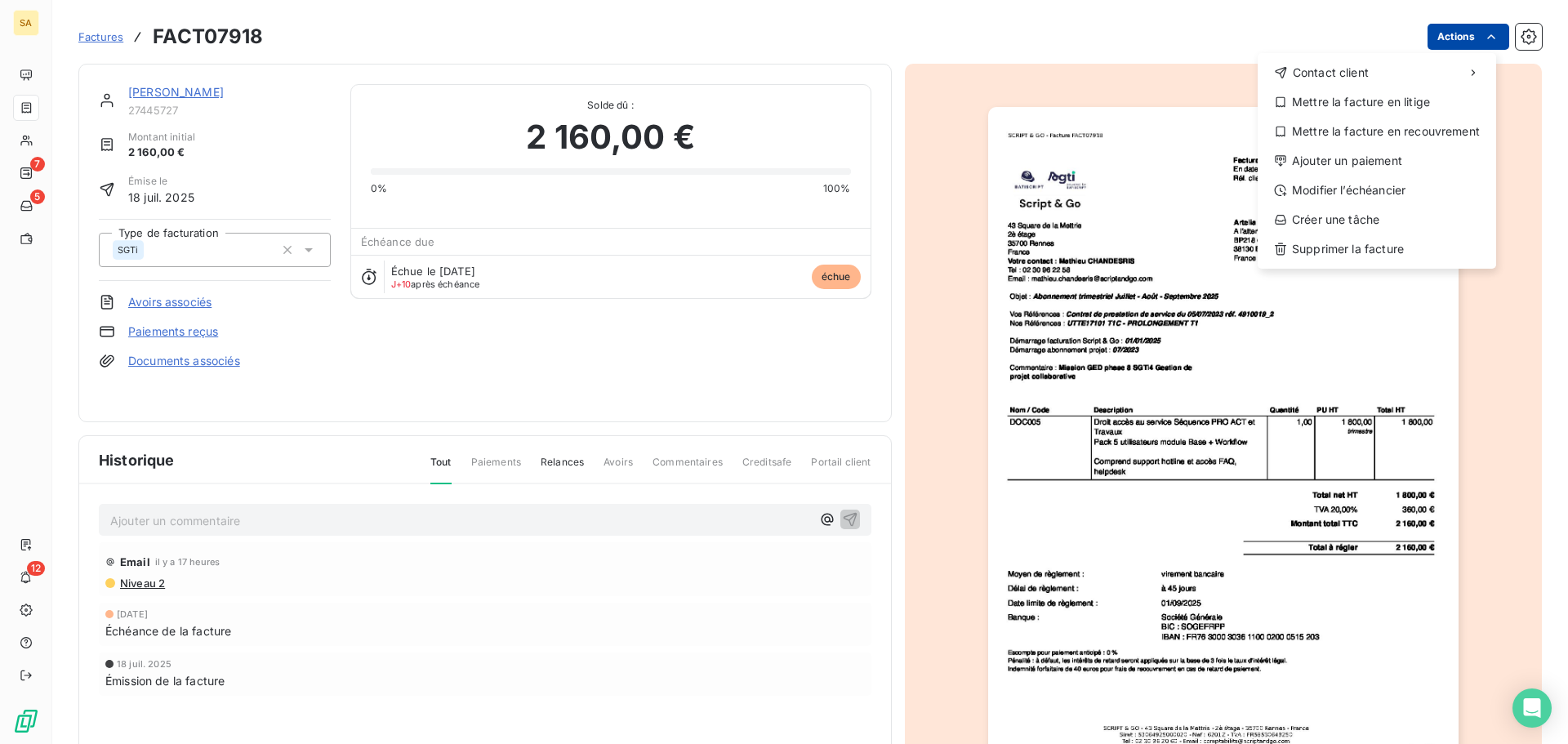
click at [1432, 42] on html "SA 7 5 12 Factures FACT07918 Actions Contact client Mettre la facture en litige…" at bounding box center [784, 372] width 1568 height 744
click at [1387, 153] on div "Ajouter un paiement" at bounding box center [1377, 161] width 226 height 26
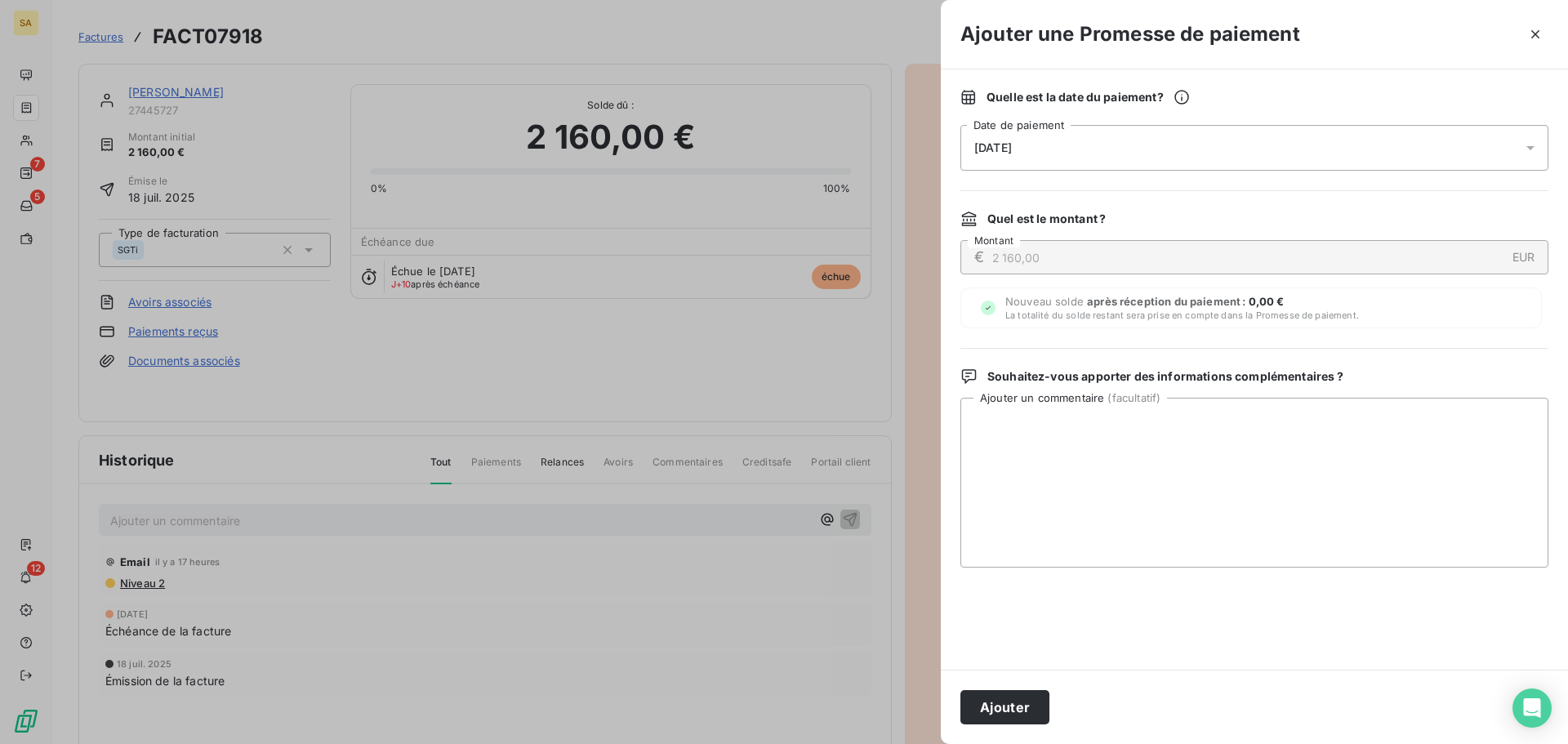
click at [1101, 150] on div "[DATE]" at bounding box center [1254, 147] width 588 height 45
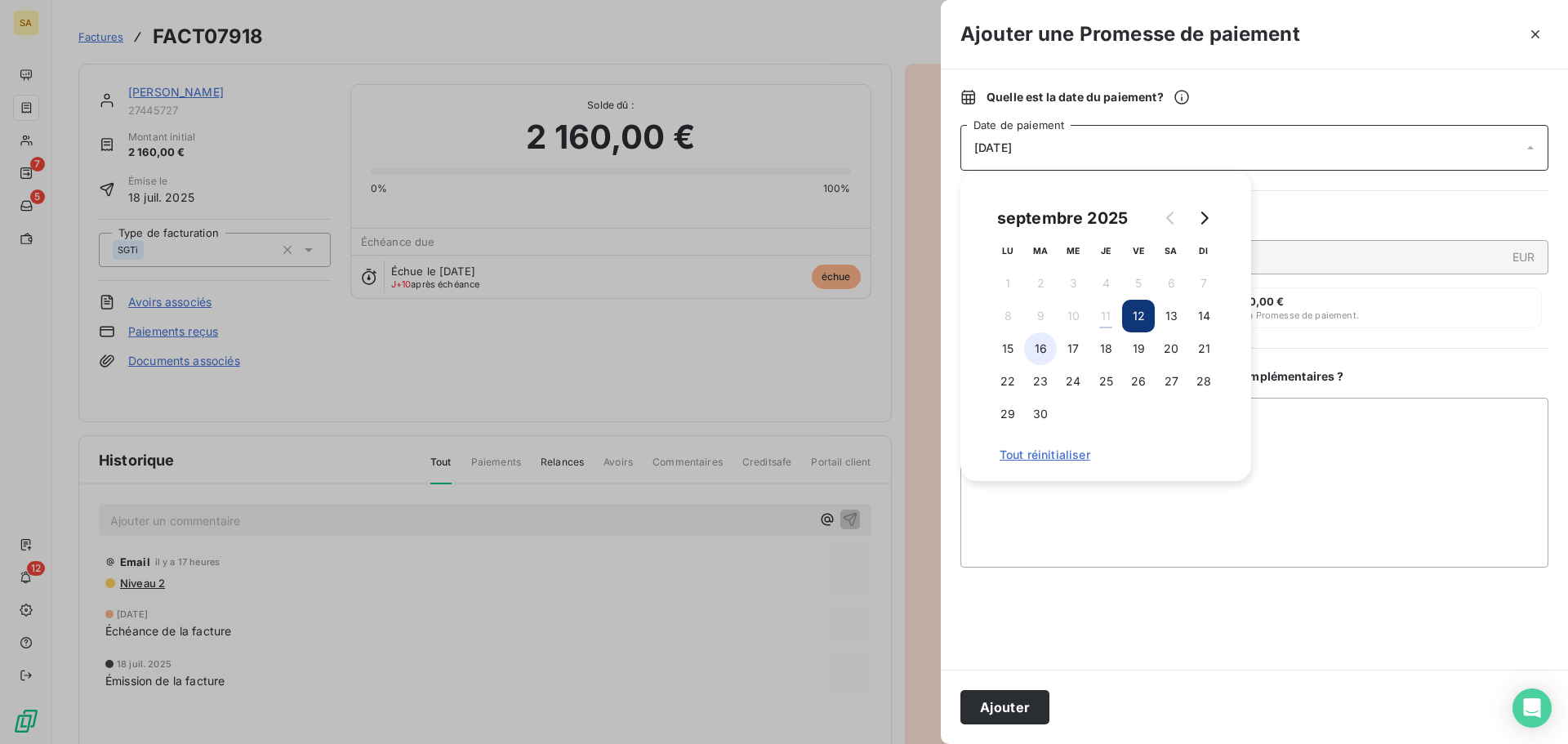
click at [1035, 351] on button "16" at bounding box center [1040, 349] width 33 height 33
click at [1015, 706] on button "Ajouter" at bounding box center [1005, 707] width 89 height 34
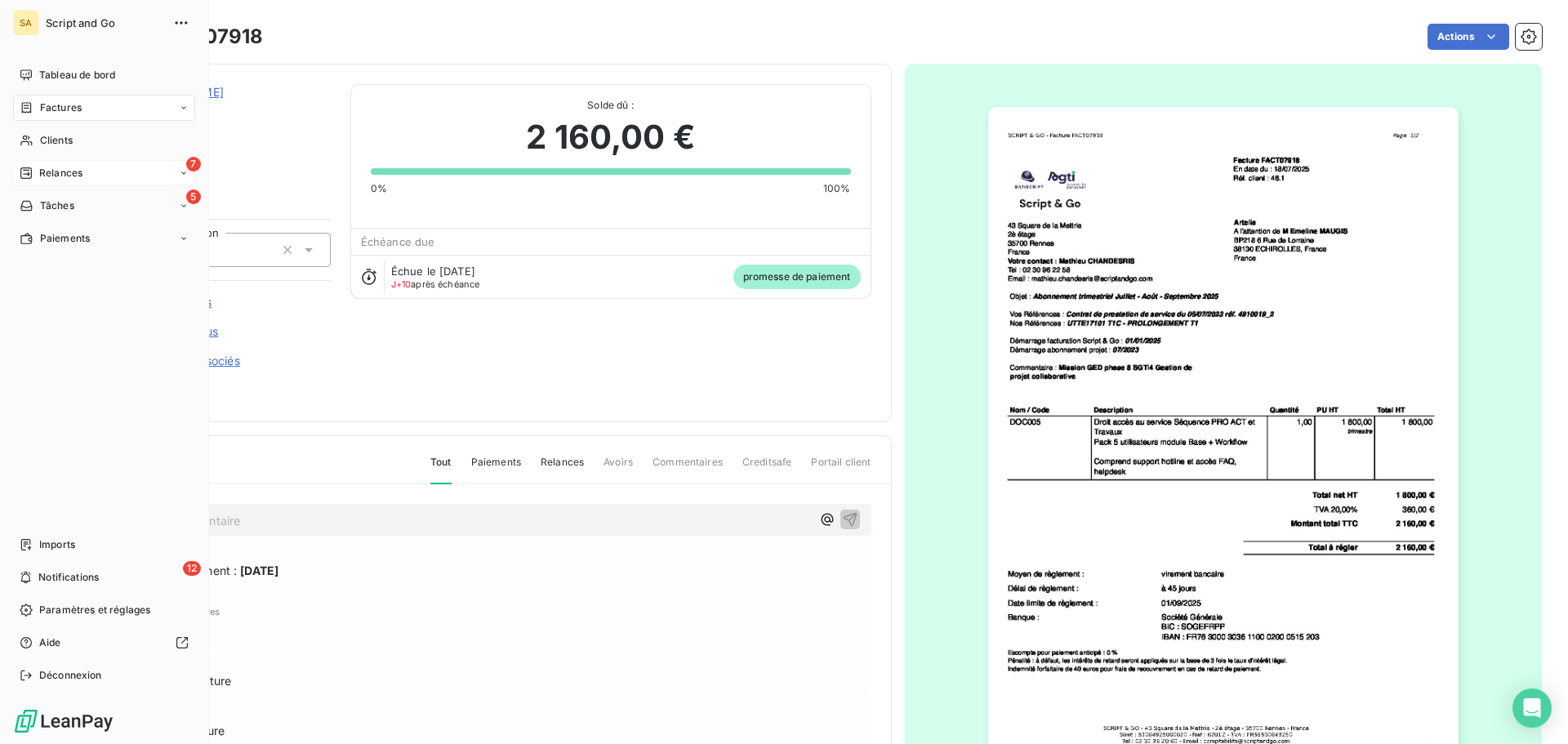
click at [35, 166] on div "Relances" at bounding box center [51, 173] width 63 height 14
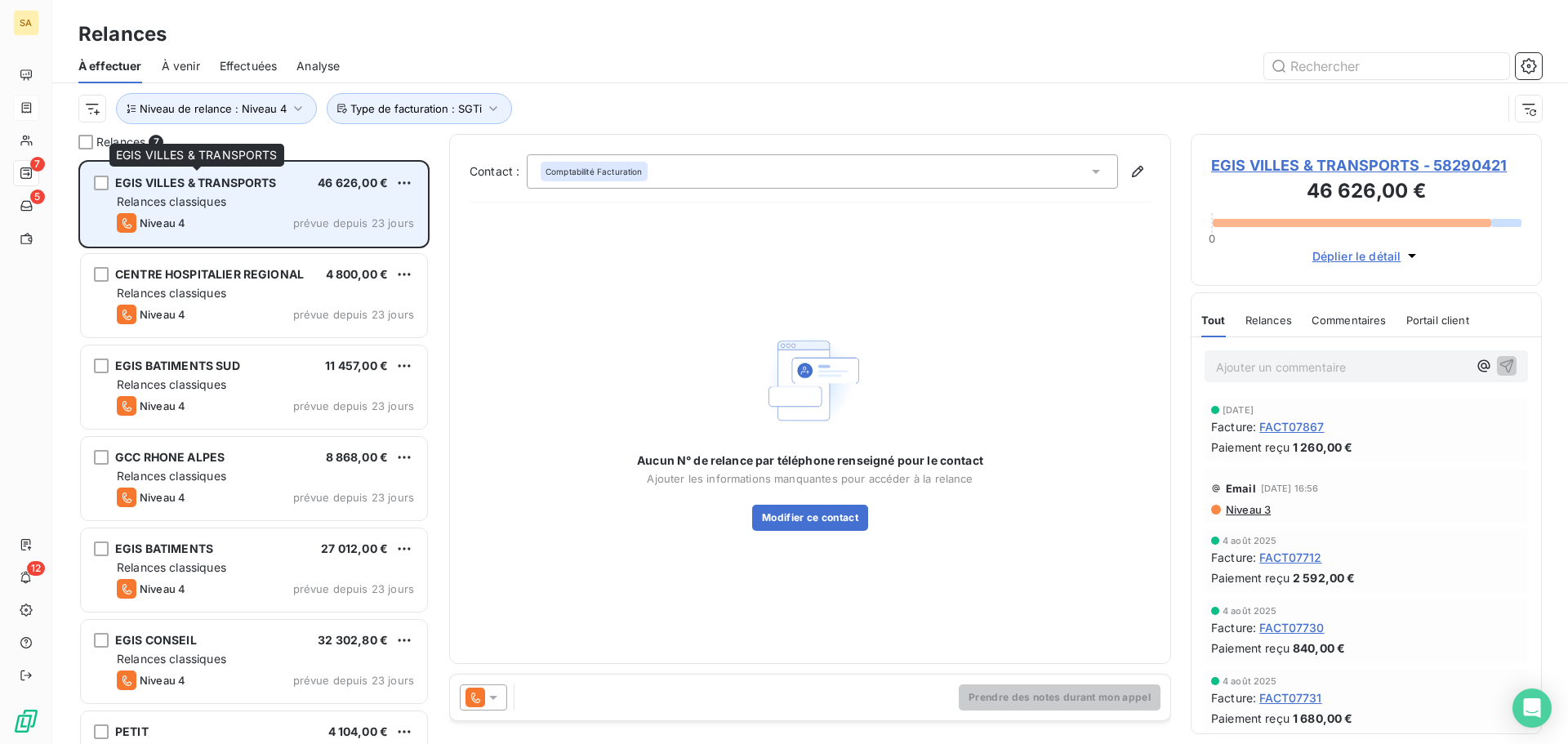
click at [243, 191] on div "EGIS VILLES & TRANSPORTS" at bounding box center [195, 183] width 161 height 16
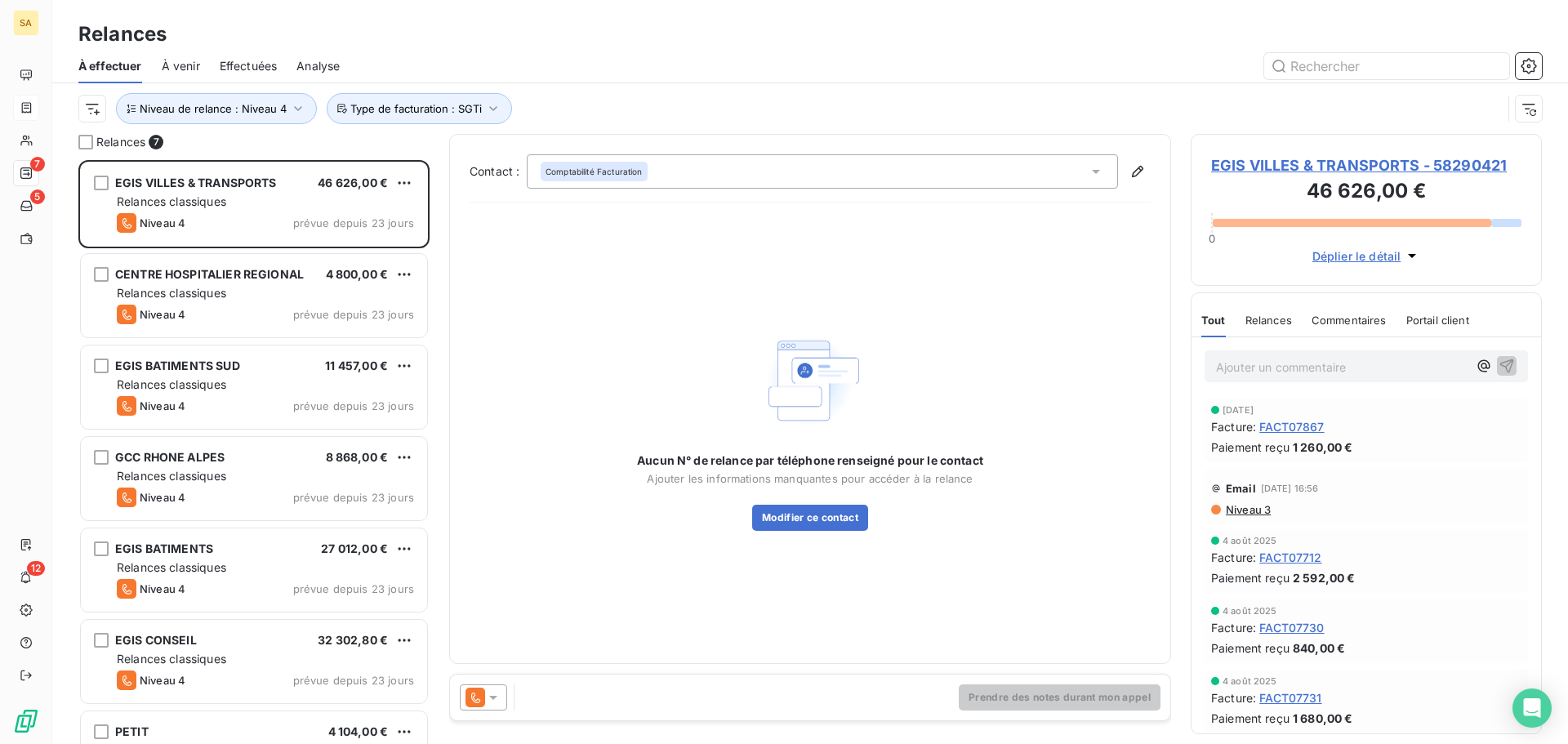
click at [491, 700] on icon at bounding box center [493, 698] width 16 height 16
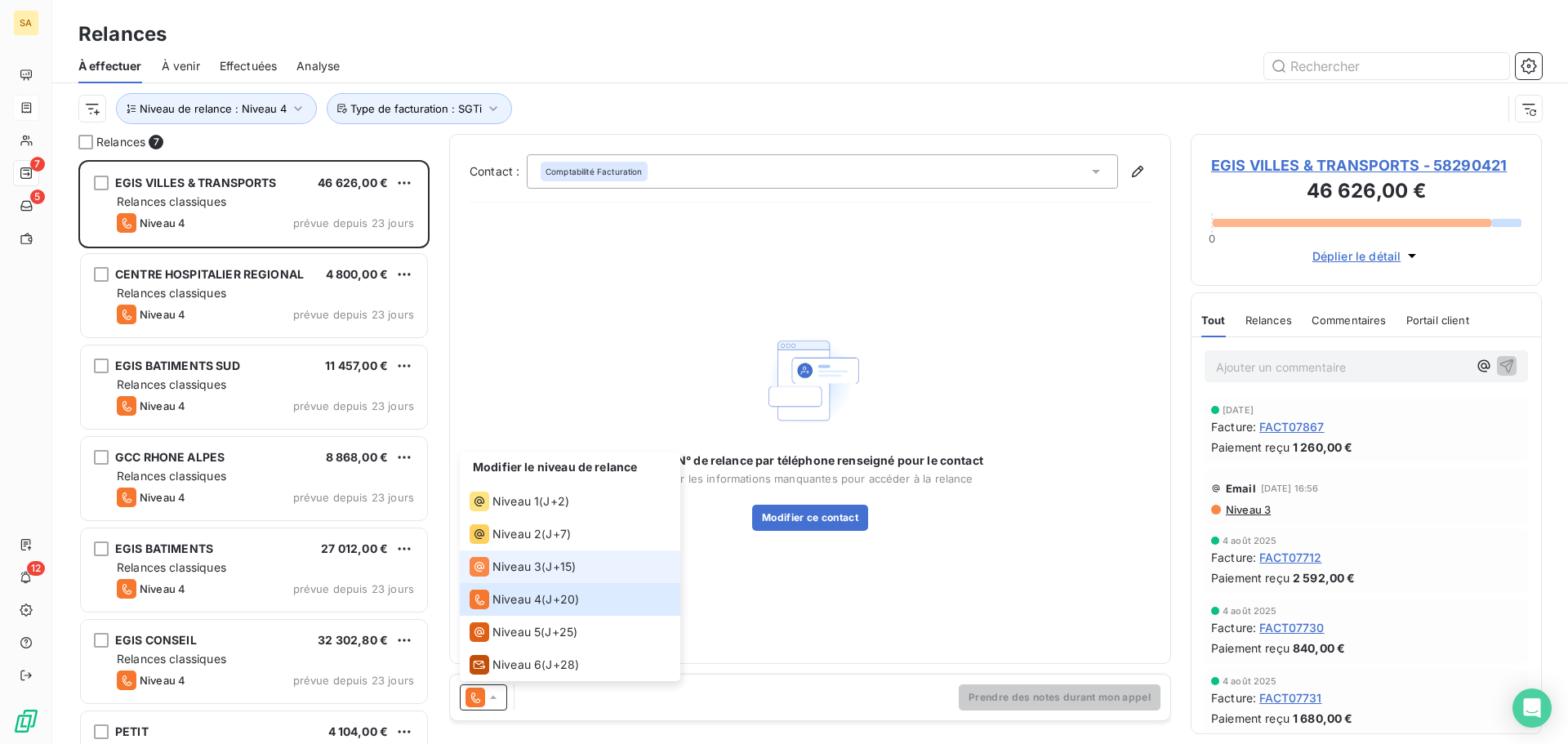
click at [525, 561] on span "Niveau 3" at bounding box center [516, 566] width 49 height 16
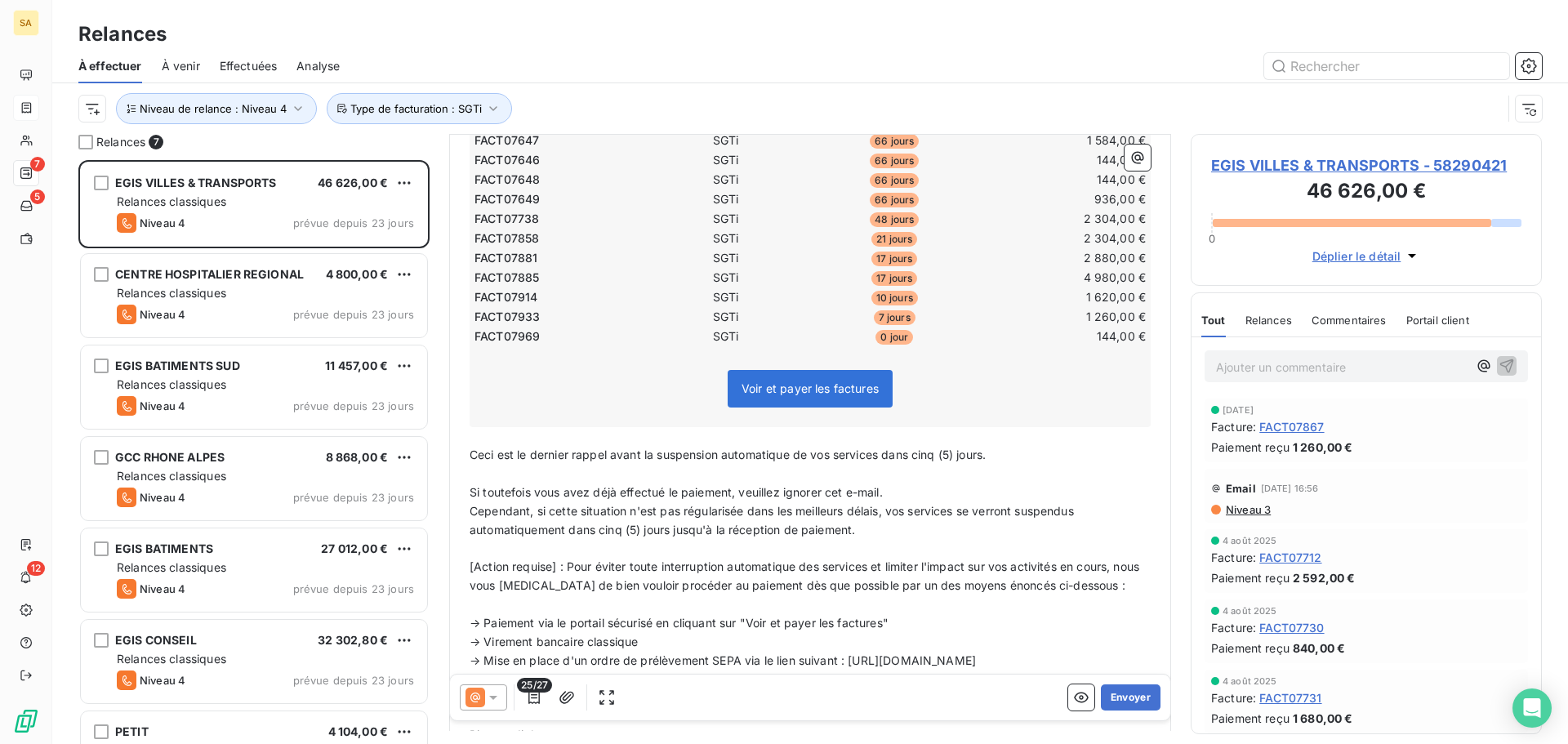
scroll to position [655, 0]
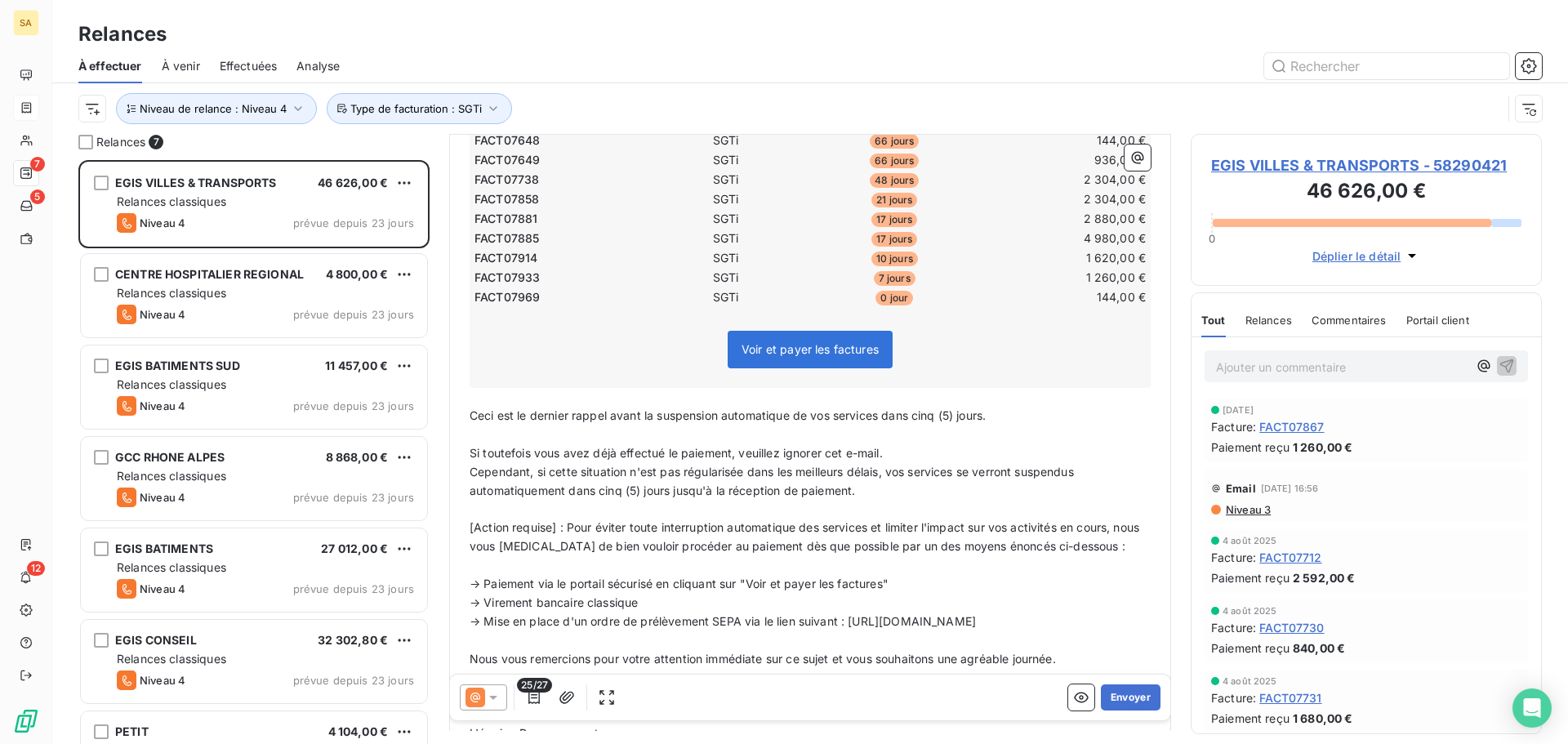
drag, startPoint x: 1015, startPoint y: 422, endPoint x: 887, endPoint y: 417, distance: 128.1
click at [887, 417] on p "Ceci est le dernier rappel avant la suspension automatique de vos services dans…" at bounding box center [811, 416] width 681 height 19
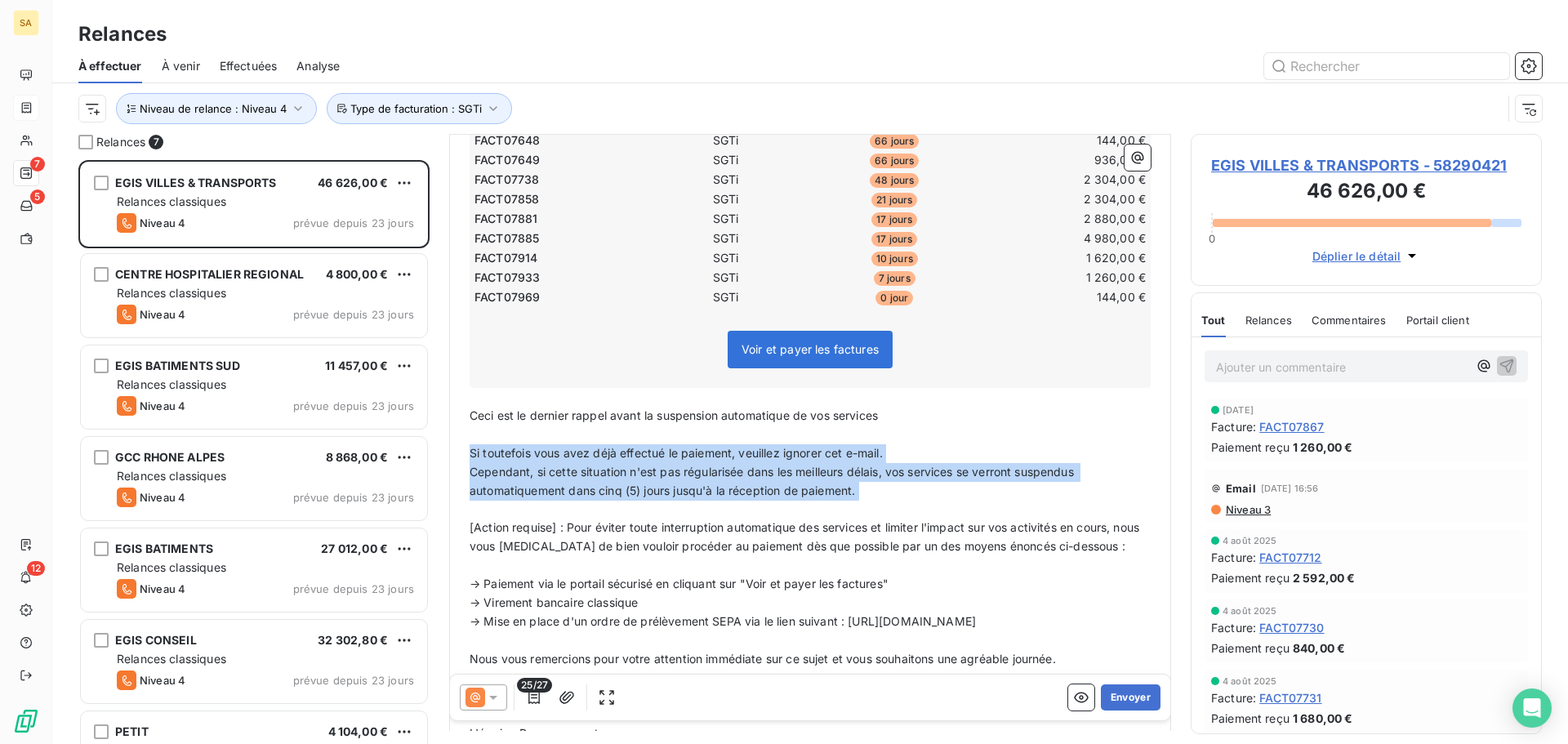
drag, startPoint x: 902, startPoint y: 500, endPoint x: 458, endPoint y: 454, distance: 446.4
click at [458, 454] on div "De : Service Recouvrement - [EMAIL_ADDRESS][DOMAIN_NAME] À : Comptabilité Factu…" at bounding box center [811, 169] width 722 height 1376
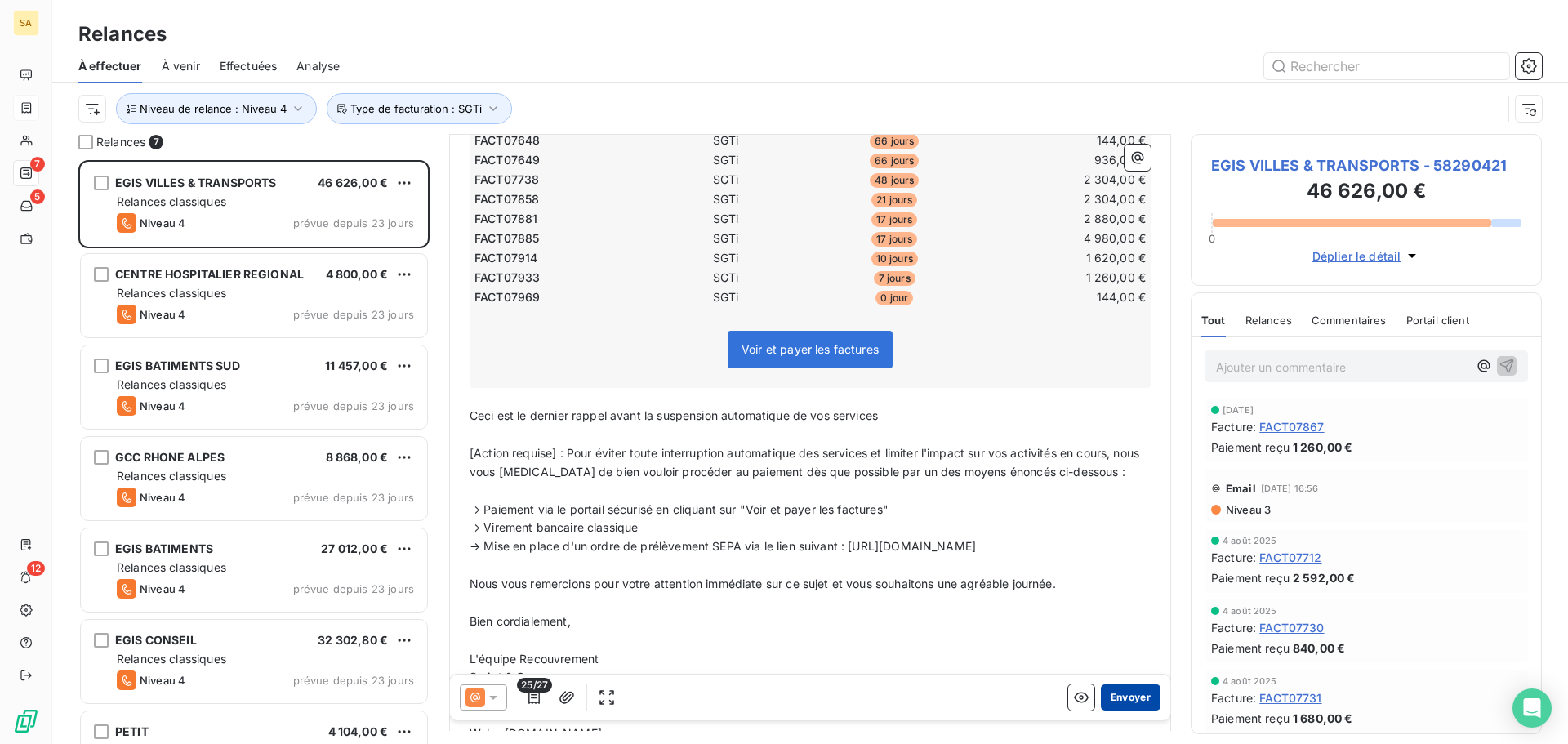
click at [1121, 696] on button "Envoyer" at bounding box center [1130, 697] width 60 height 26
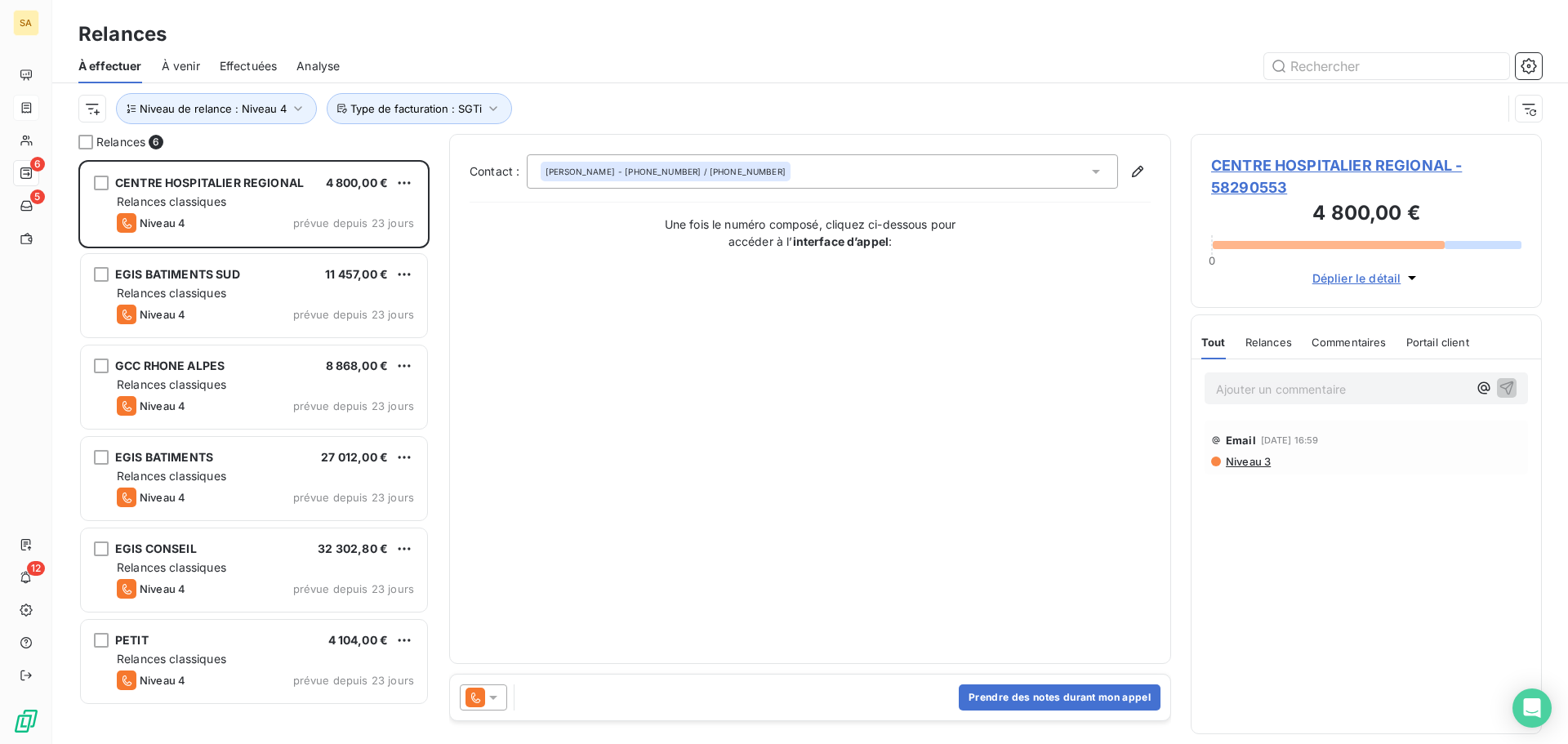
click at [488, 698] on icon at bounding box center [493, 698] width 16 height 16
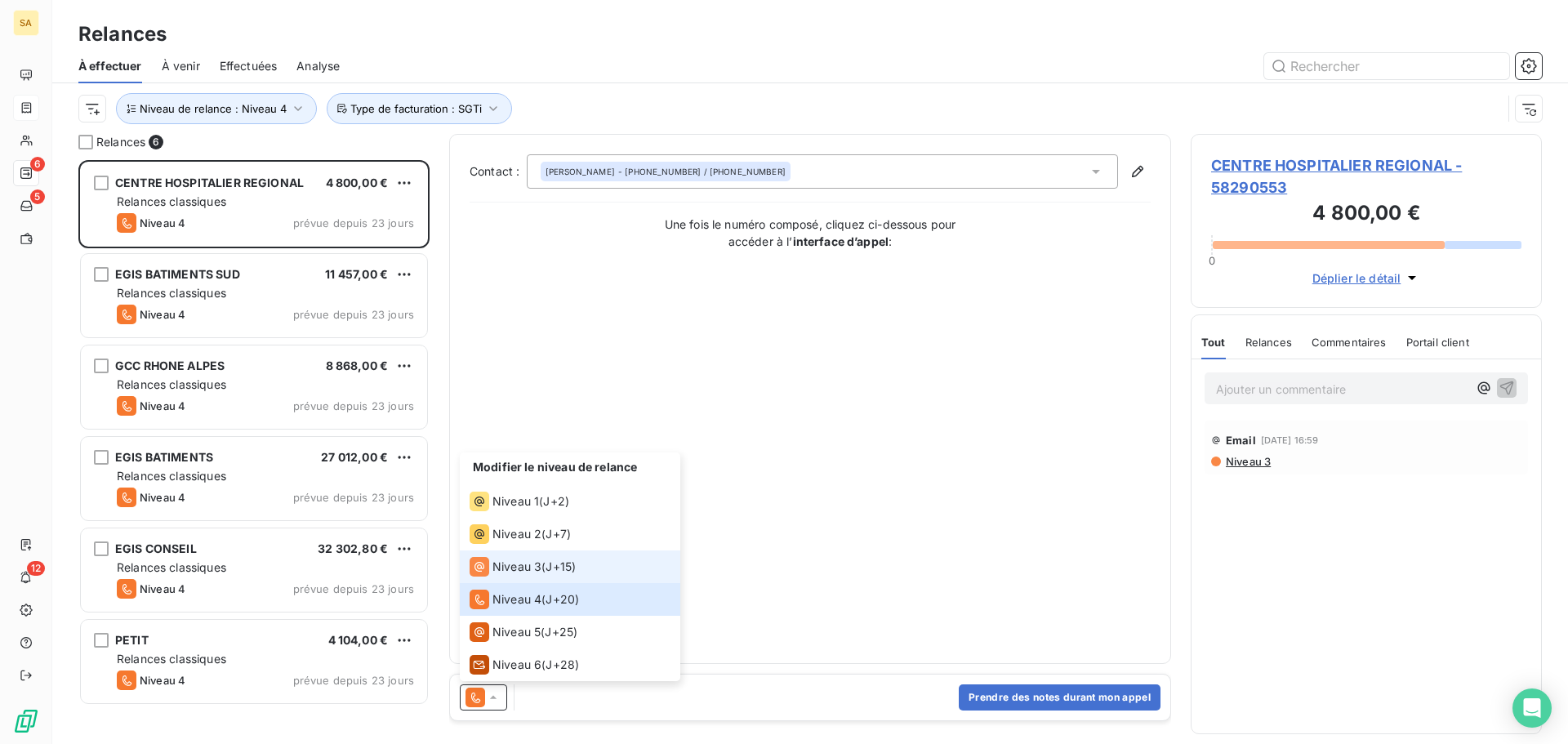
click at [509, 569] on span "Niveau 3" at bounding box center [516, 566] width 49 height 16
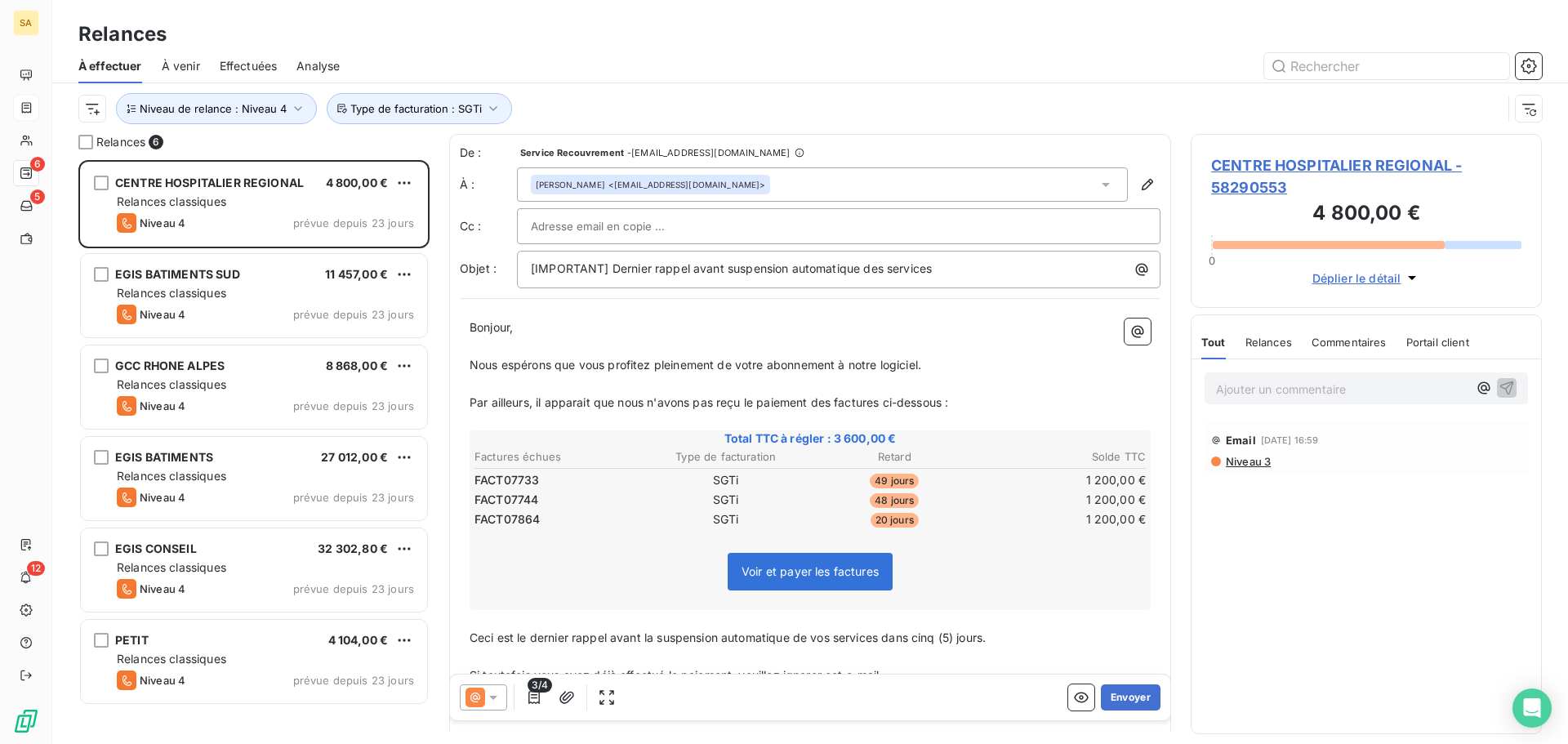
click at [696, 221] on div at bounding box center [838, 226] width 615 height 24
click at [731, 182] on div "[PERSON_NAME] <[EMAIL_ADDRESS][DOMAIN_NAME]>" at bounding box center [822, 185] width 611 height 34
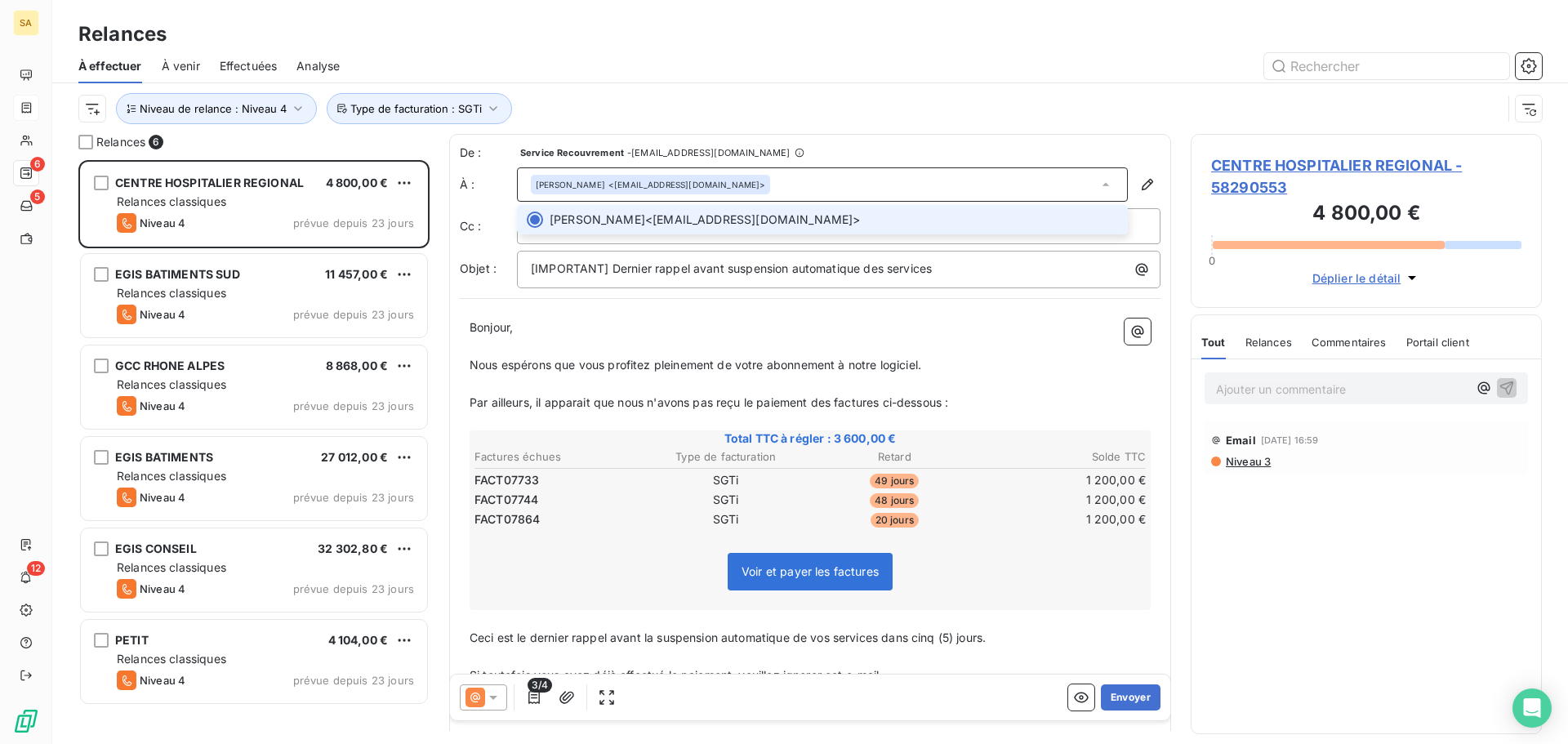
click at [732, 181] on div "[PERSON_NAME] <[EMAIL_ADDRESS][DOMAIN_NAME]>" at bounding box center [822, 185] width 611 height 34
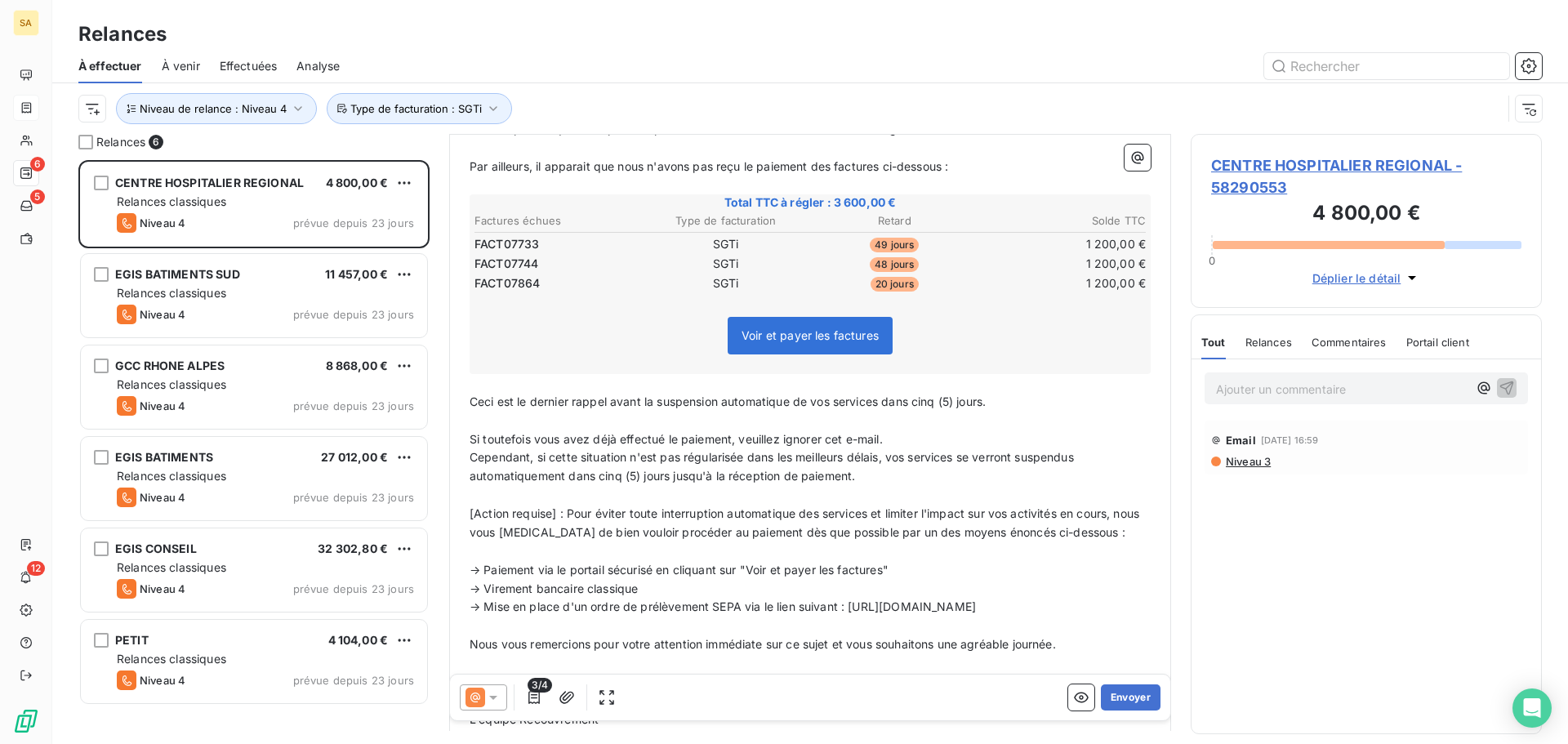
scroll to position [327, 0]
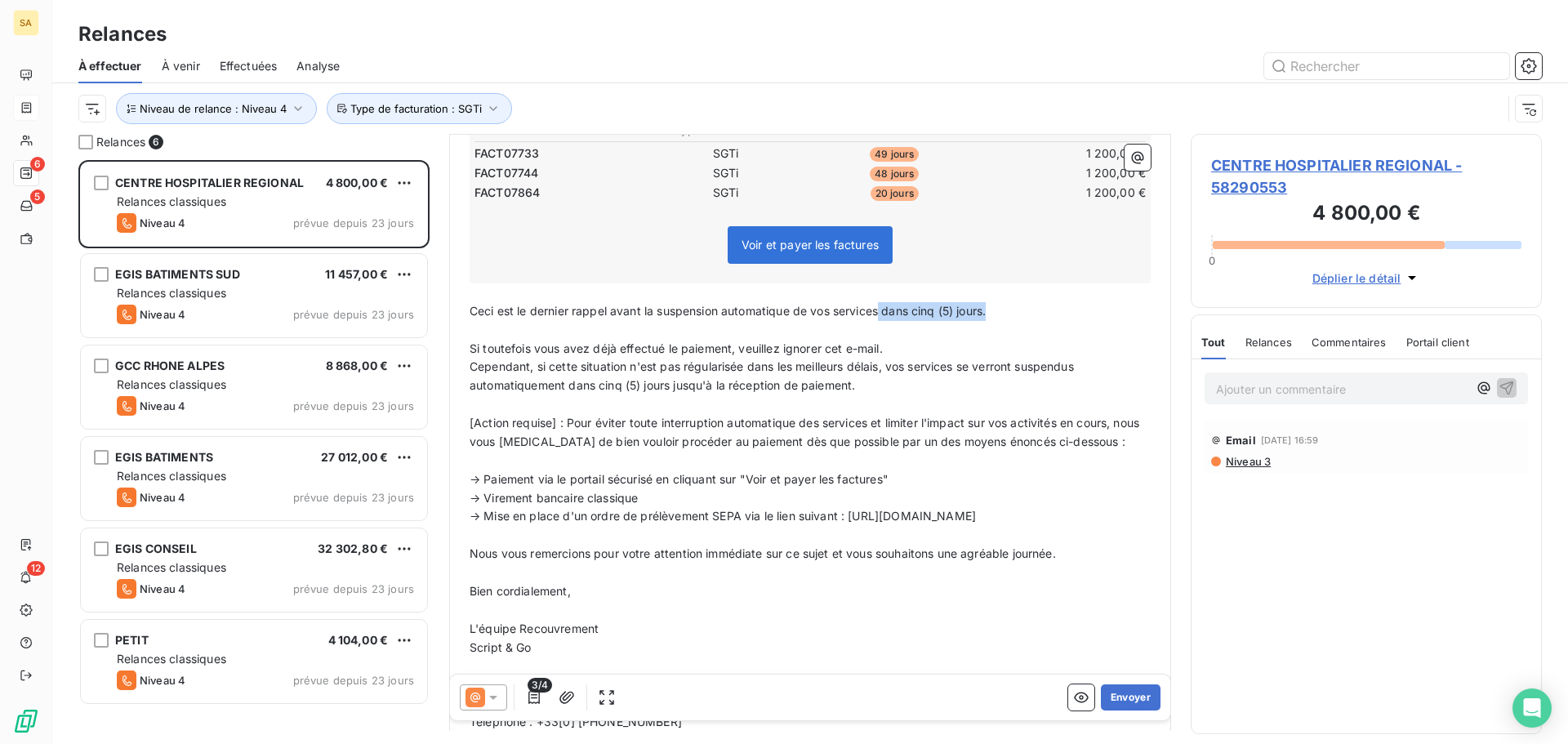
drag, startPoint x: 993, startPoint y: 312, endPoint x: 885, endPoint y: 314, distance: 108.0
click at [885, 314] on span "Ceci est le dernier rappel avant la suspension automatique de vos services dans…" at bounding box center [728, 311] width 516 height 14
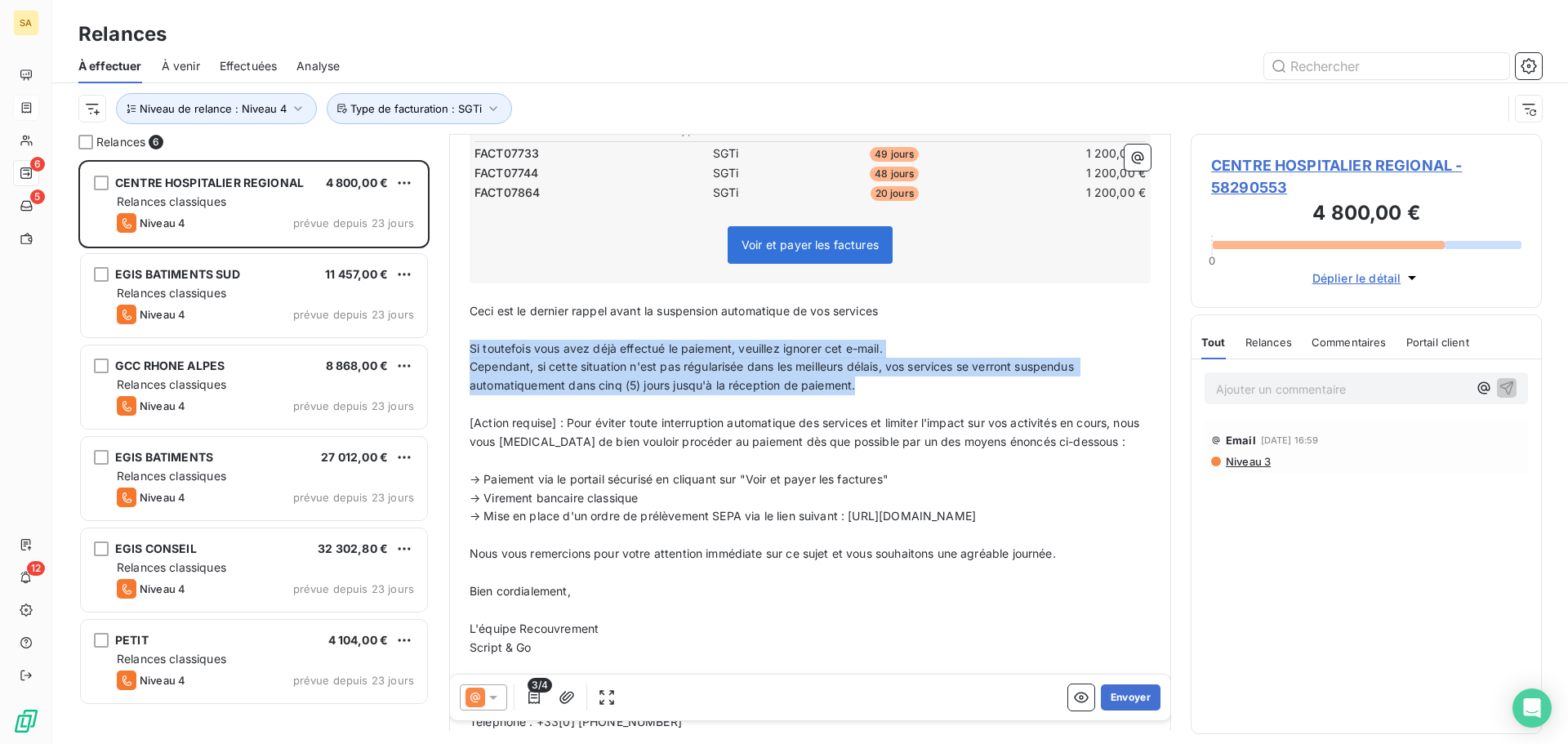
drag, startPoint x: 897, startPoint y: 386, endPoint x: 457, endPoint y: 350, distance: 441.5
click at [457, 350] on div "De : Service Recouvrement - [EMAIL_ADDRESS][DOMAIN_NAME] À : [PERSON_NAME] <[EM…" at bounding box center [811, 280] width 722 height 946
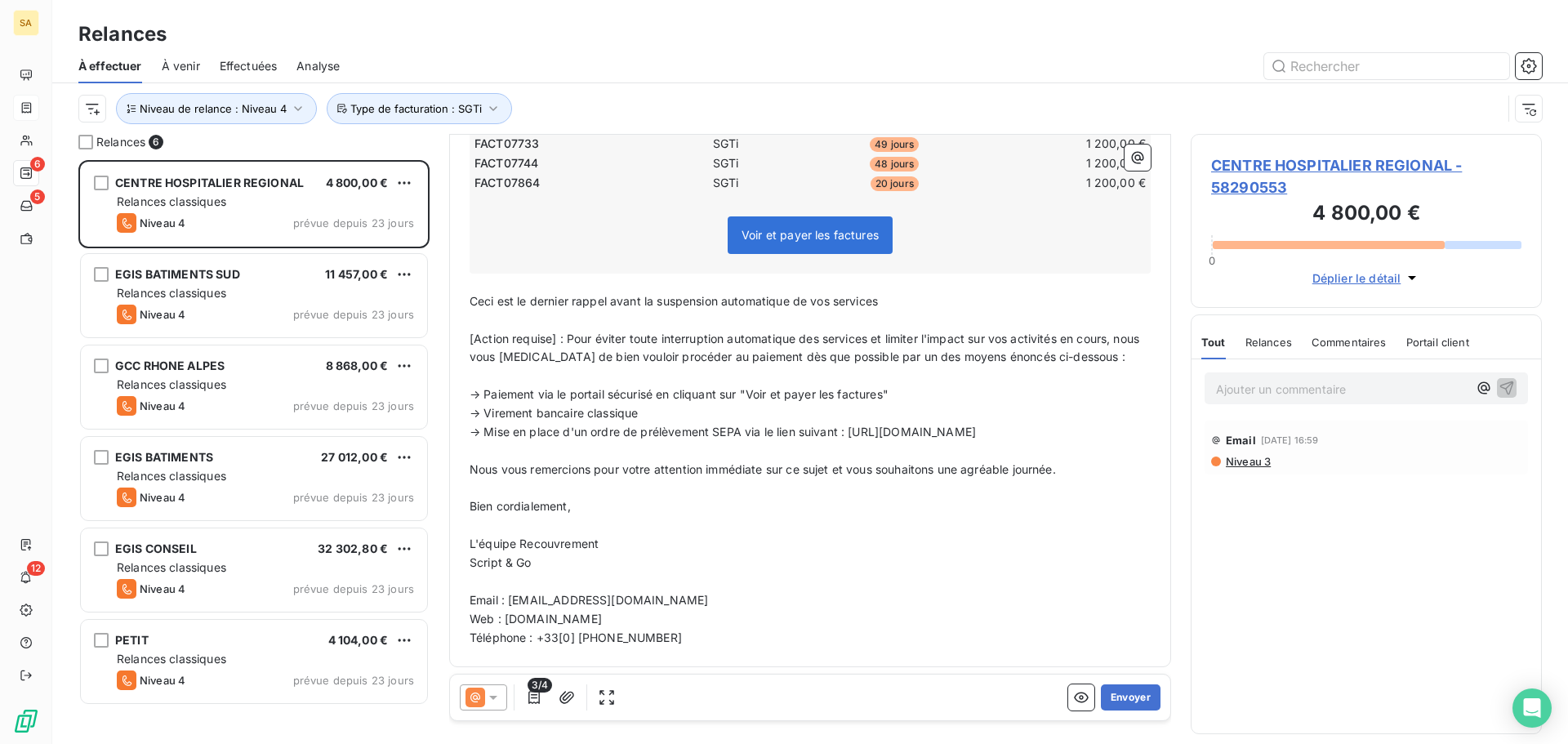
scroll to position [341, 0]
click at [1127, 691] on button "Envoyer" at bounding box center [1130, 697] width 60 height 26
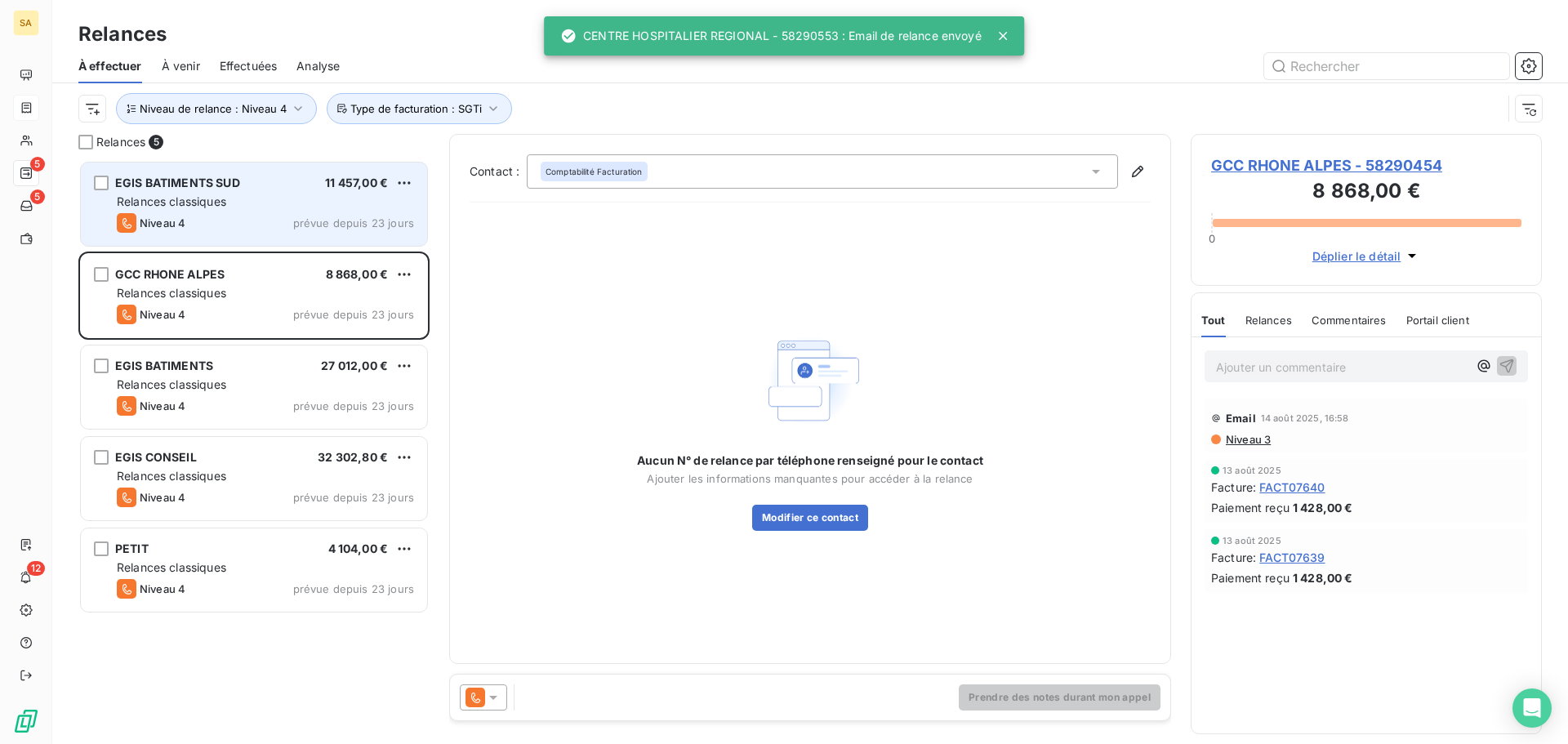
click at [247, 199] on div "Relances classiques" at bounding box center [265, 202] width 297 height 16
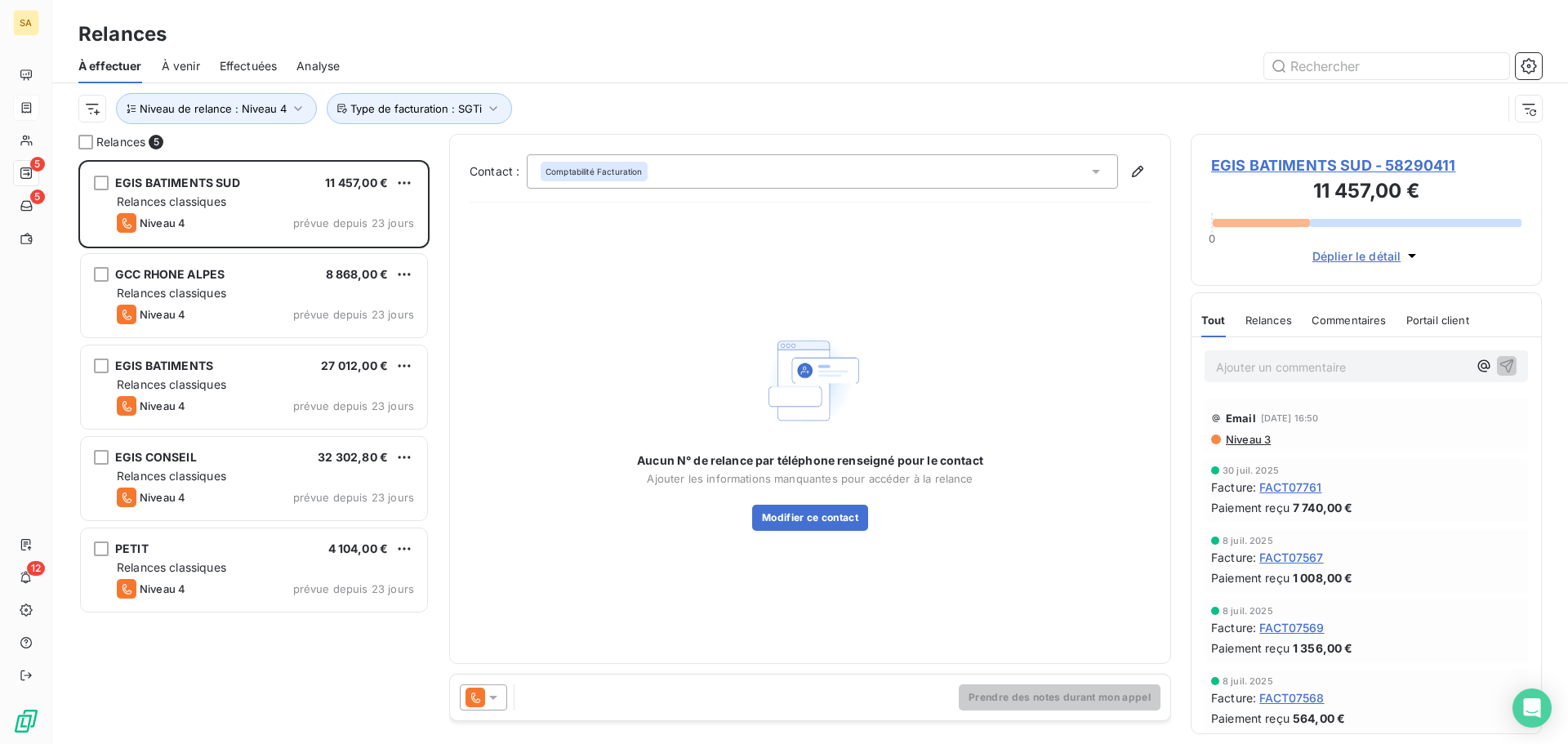
click at [491, 695] on icon at bounding box center [493, 698] width 16 height 16
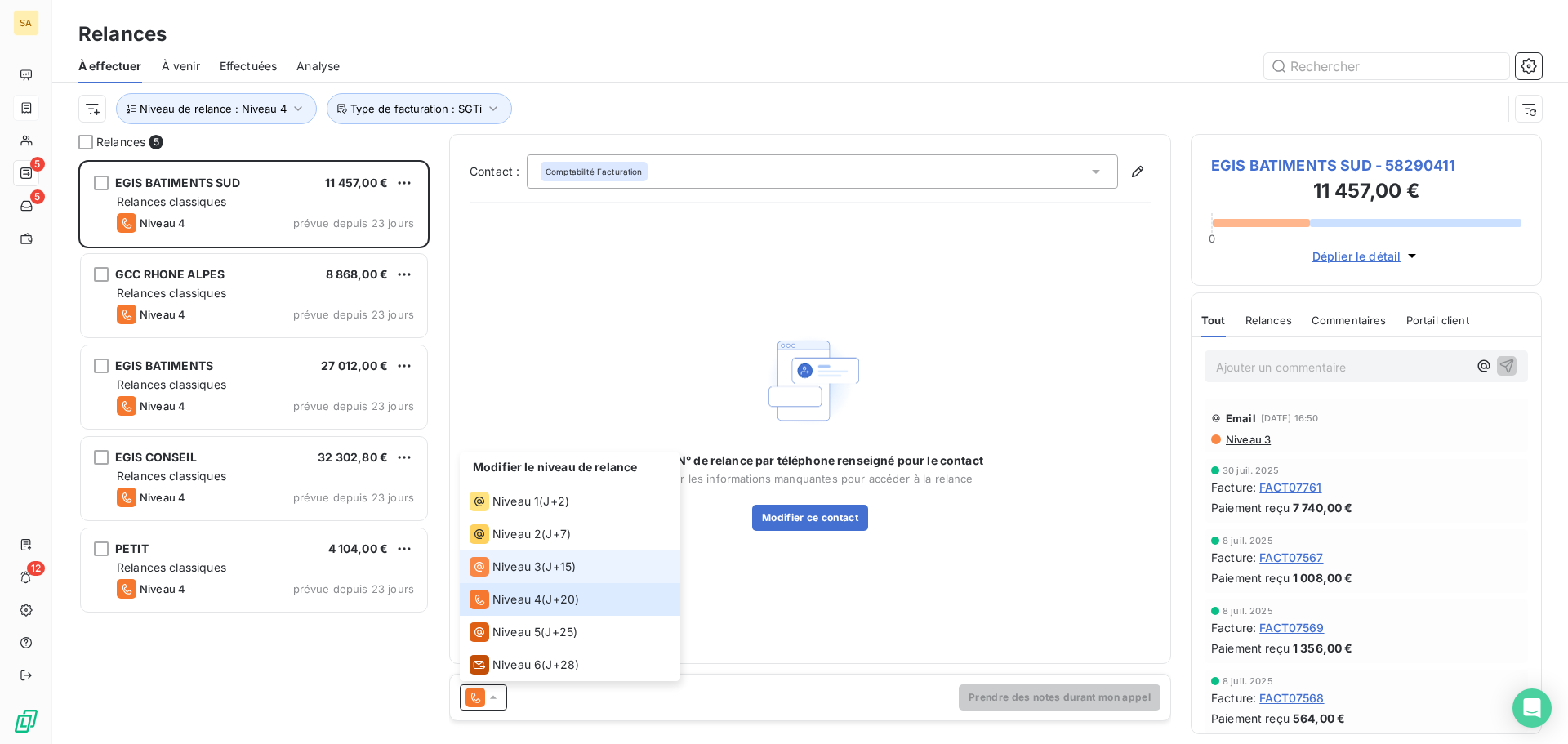
click at [509, 568] on span "Niveau 3" at bounding box center [516, 566] width 49 height 16
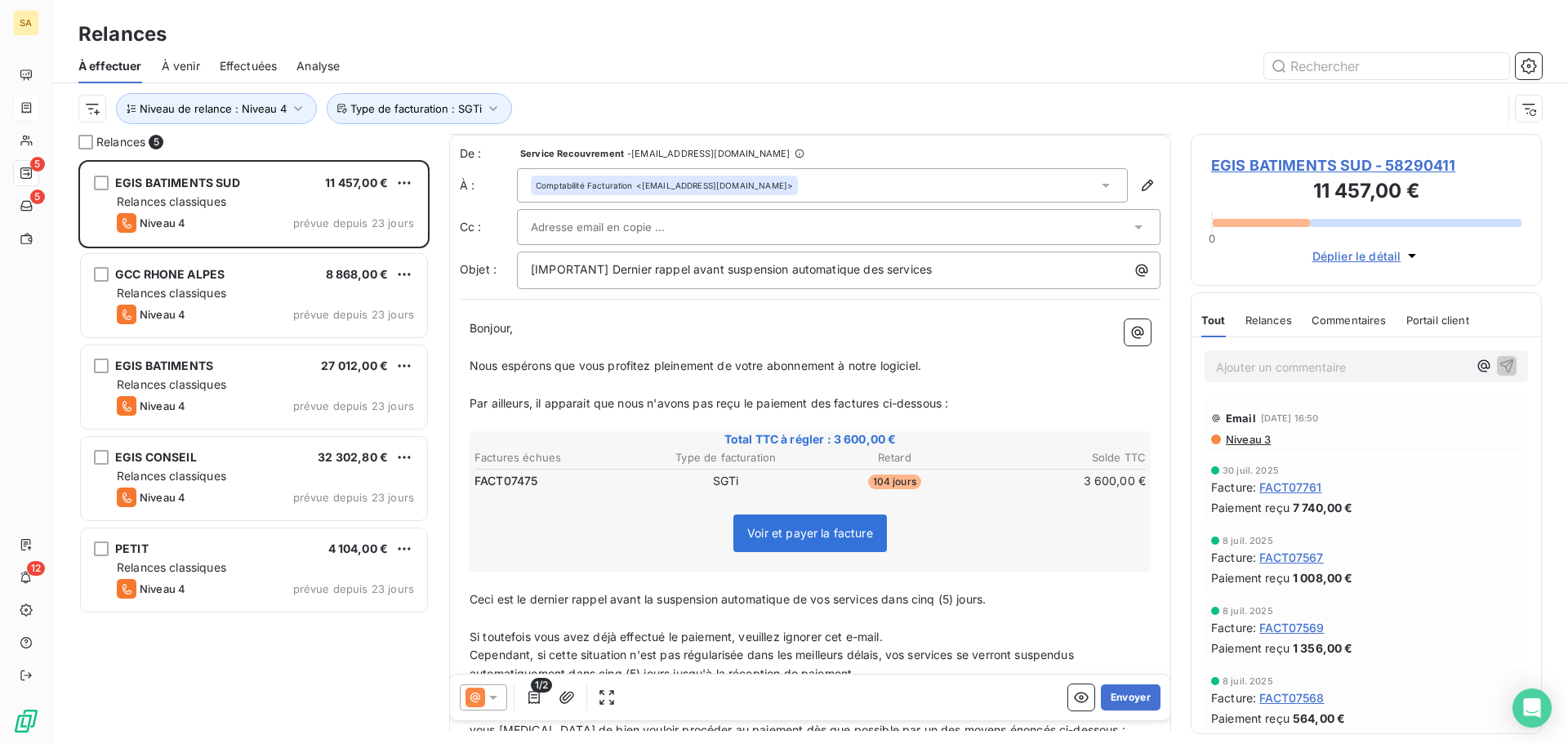
scroll to position [246, 0]
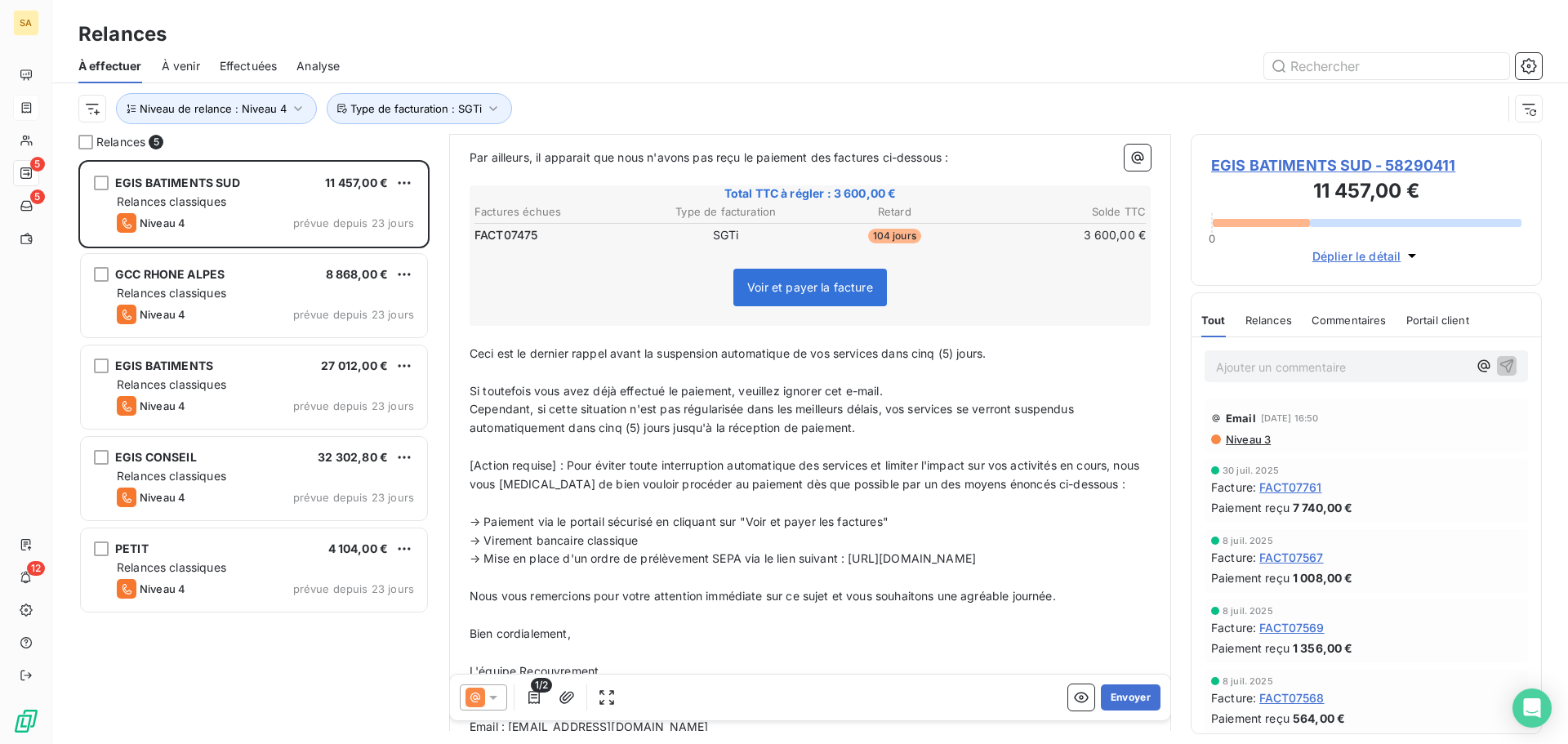
drag, startPoint x: 985, startPoint y: 353, endPoint x: 887, endPoint y: 361, distance: 98.3
click at [887, 361] on p "Ceci est le dernier rappel avant la suspension automatique de vos services dans…" at bounding box center [811, 353] width 681 height 19
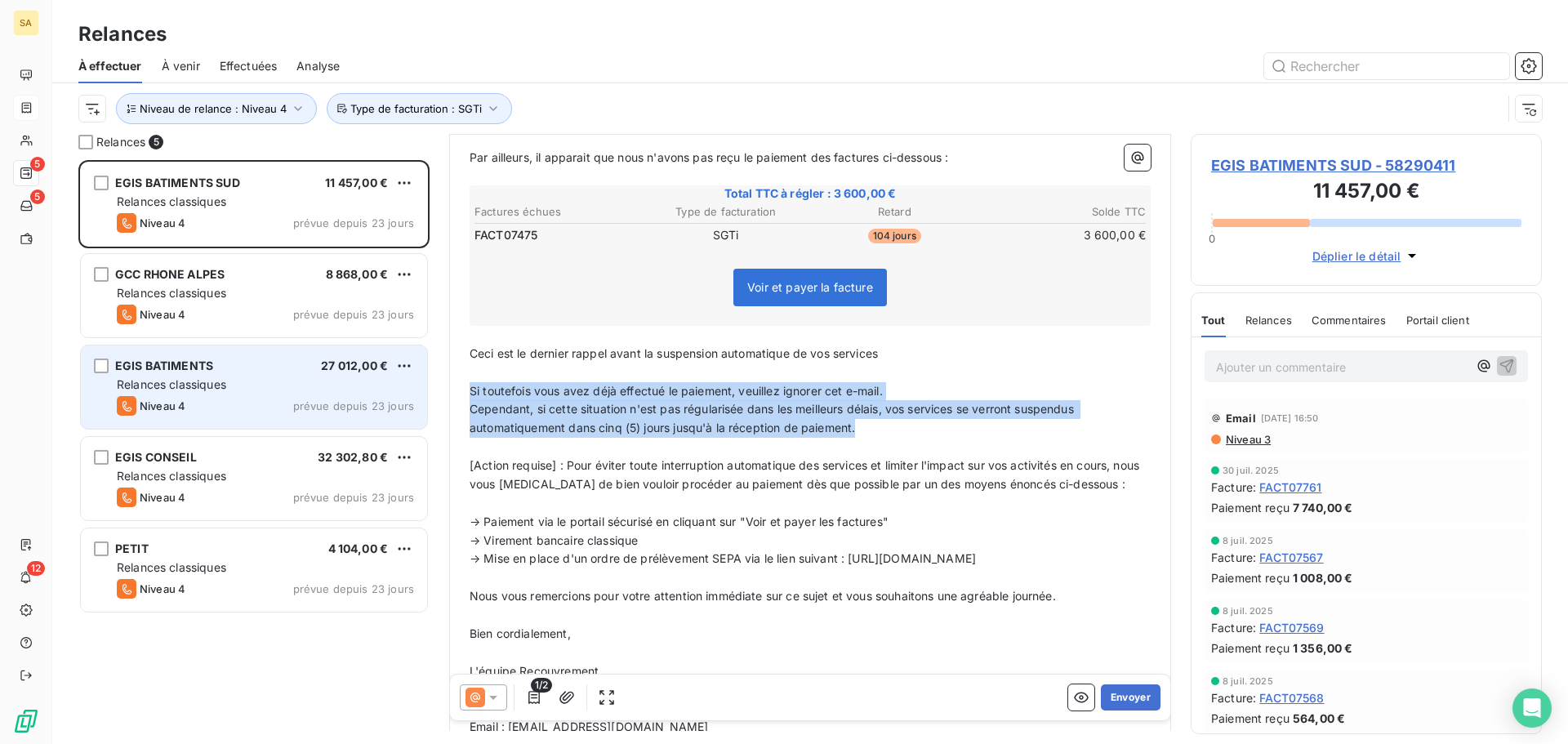
drag, startPoint x: 873, startPoint y: 427, endPoint x: 427, endPoint y: 392, distance: 447.4
click at [427, 392] on div "Relances 5 EGIS BATIMENTS SUD 11 457,00 € Relances classiques Niveau 4 prévue d…" at bounding box center [811, 439] width 1516 height 610
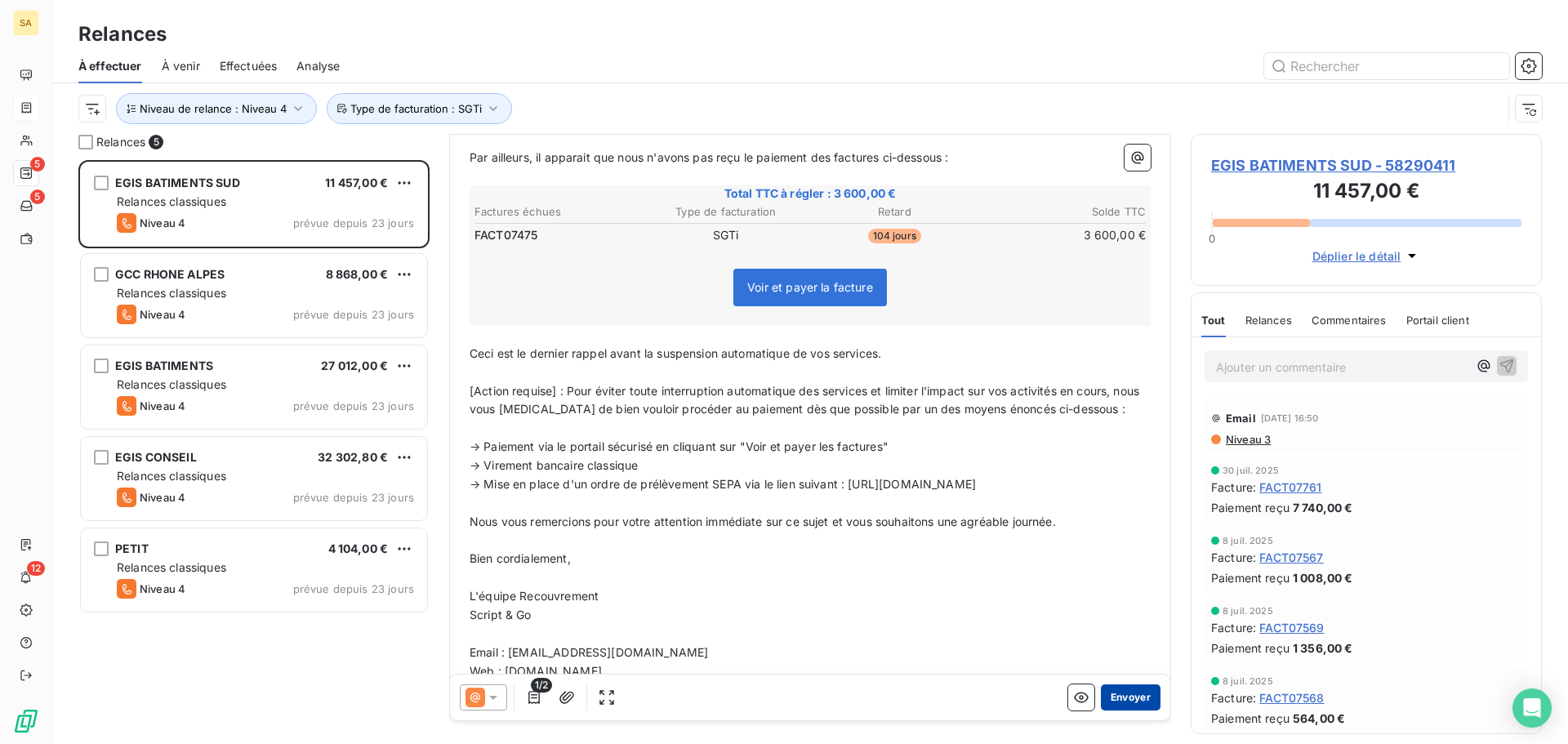
click at [1126, 689] on button "Envoyer" at bounding box center [1130, 697] width 60 height 26
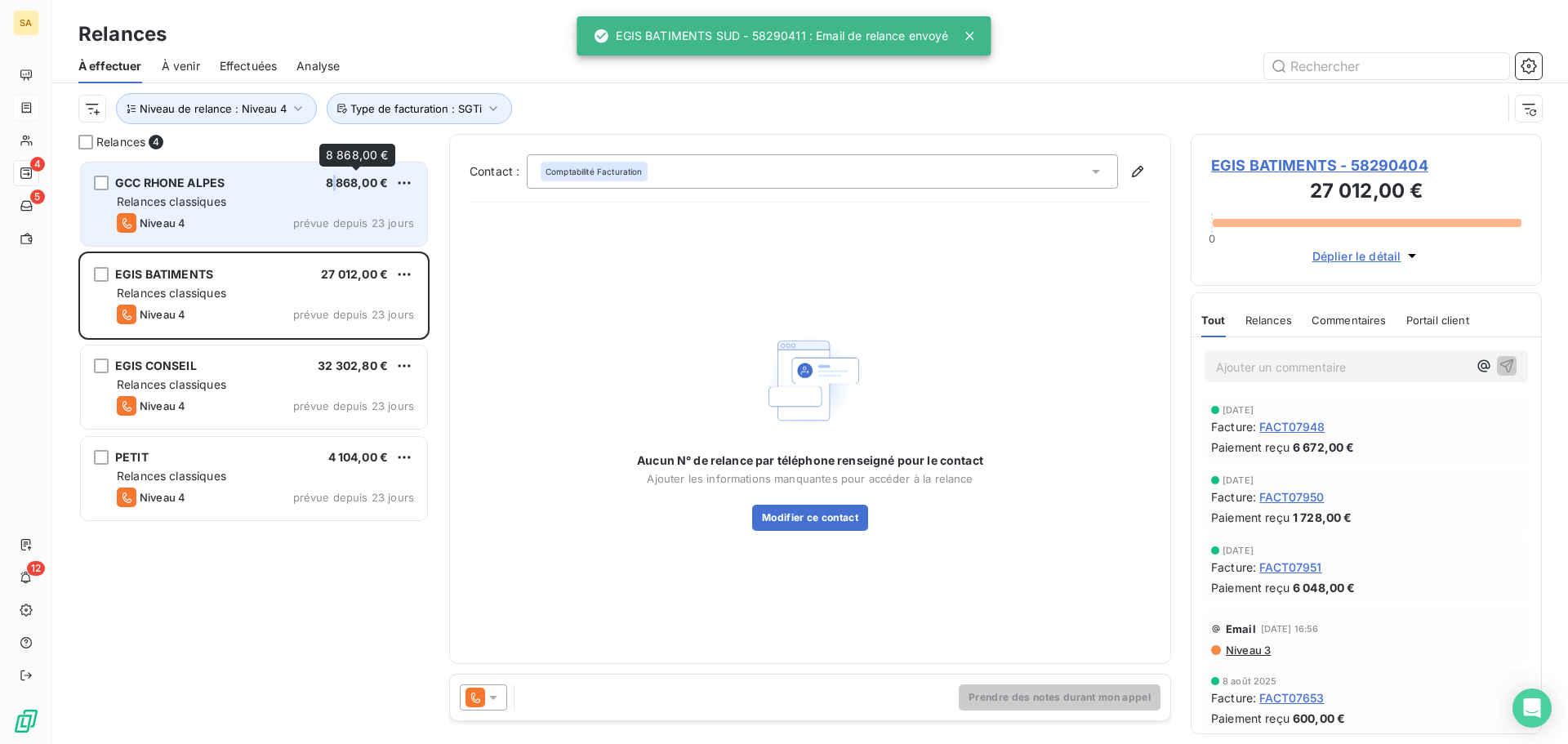
click at [332, 188] on span "8 868,00 €" at bounding box center [357, 183] width 63 height 14
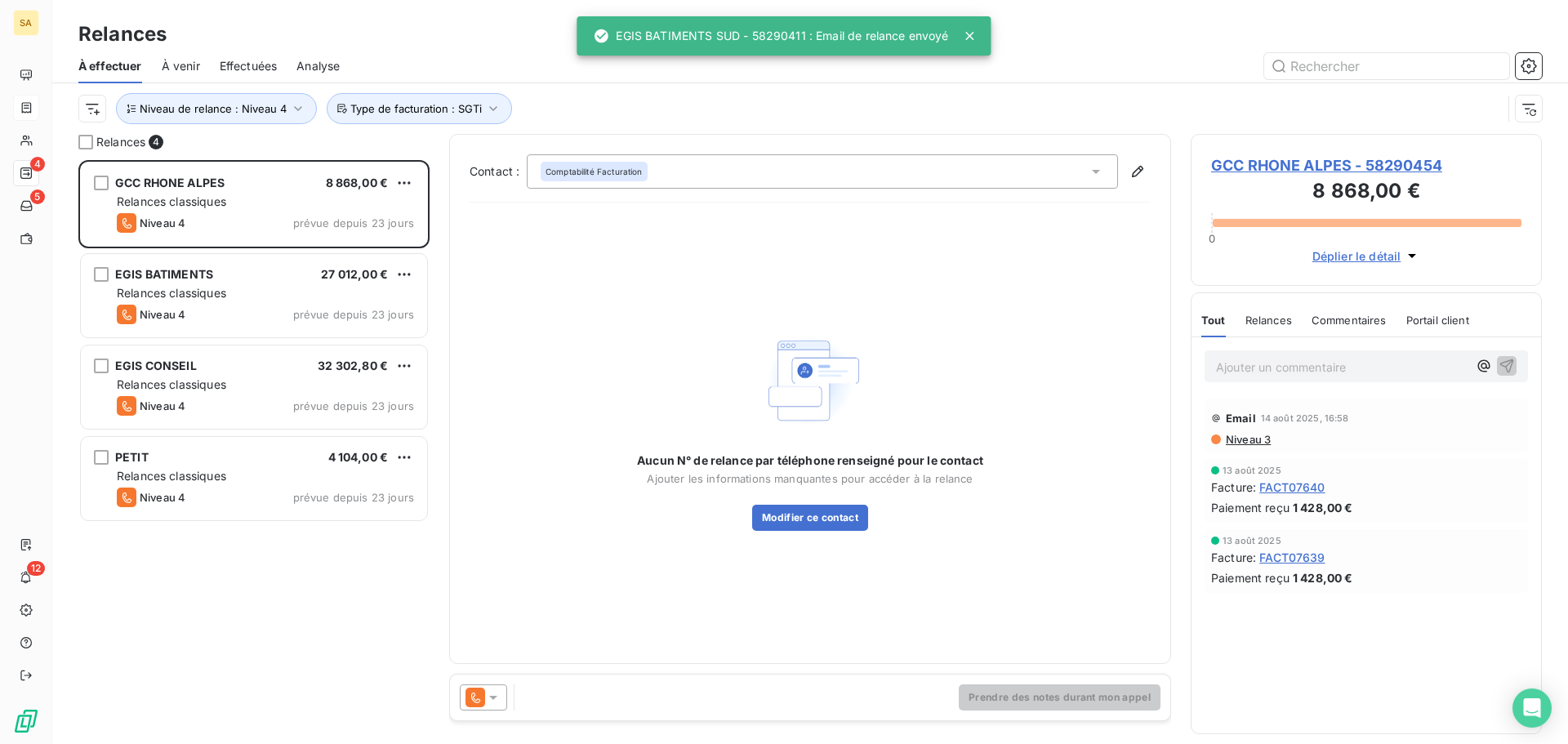
click at [488, 700] on icon at bounding box center [493, 698] width 16 height 16
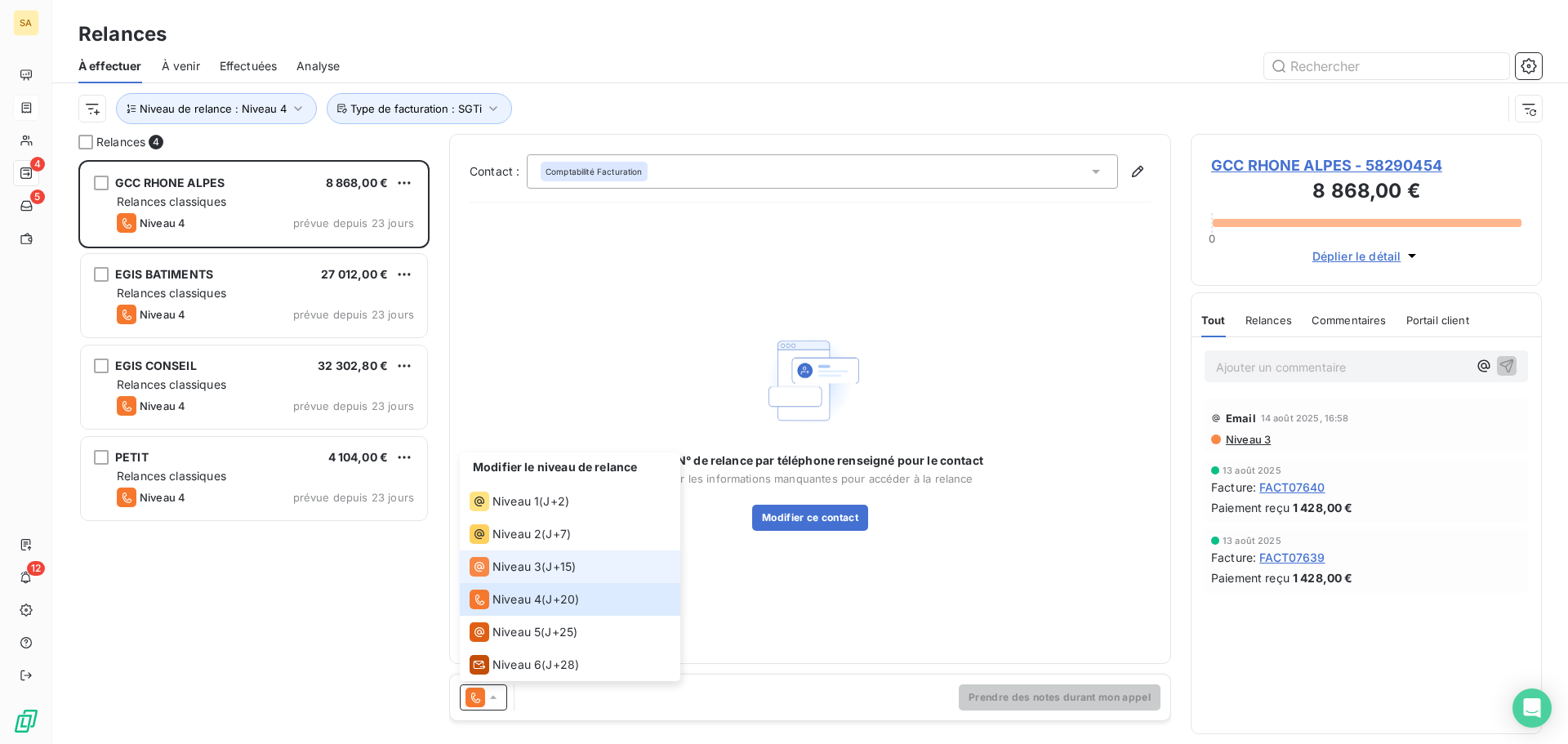
click at [491, 563] on div "Niveau 3" at bounding box center [506, 567] width 72 height 20
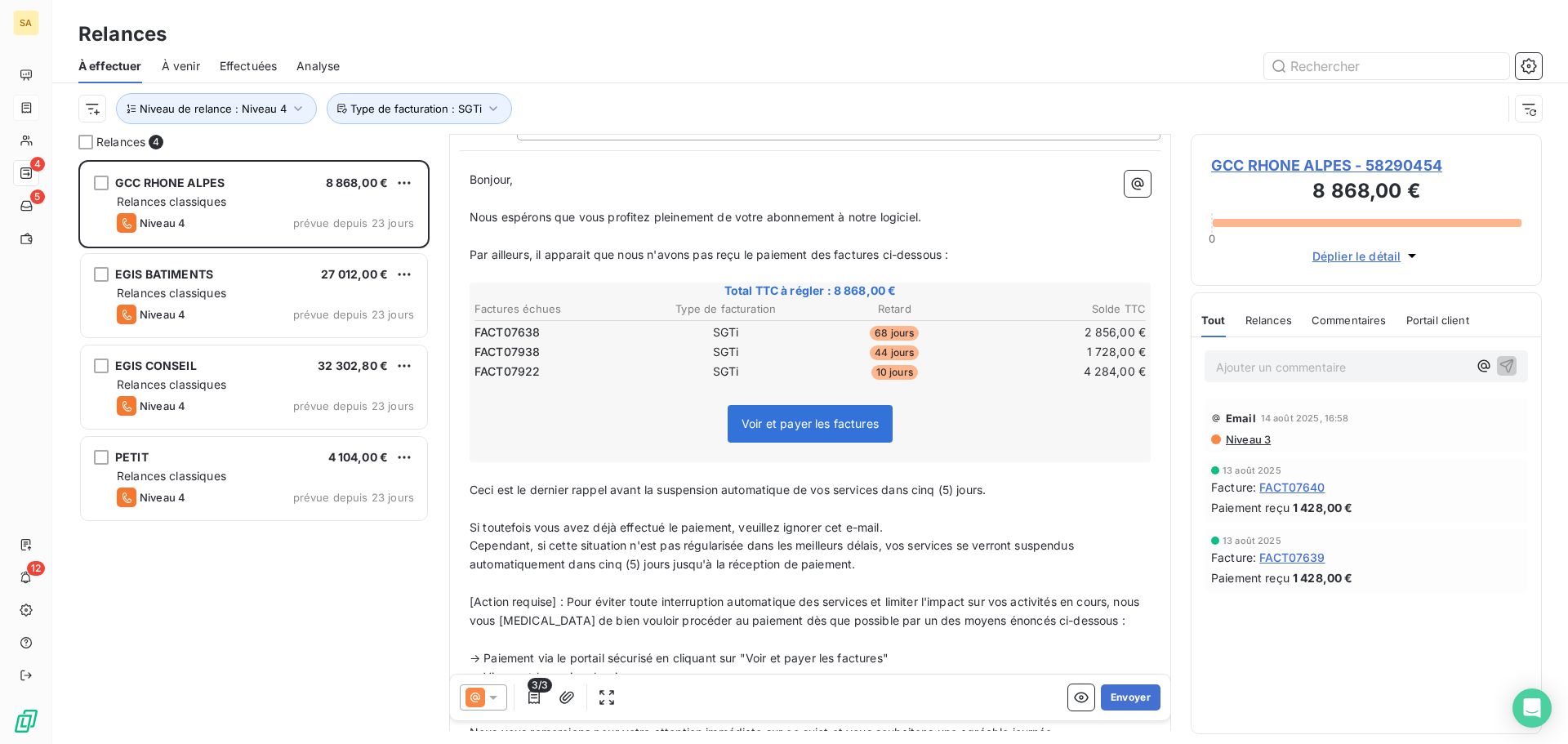
scroll to position [164, 0]
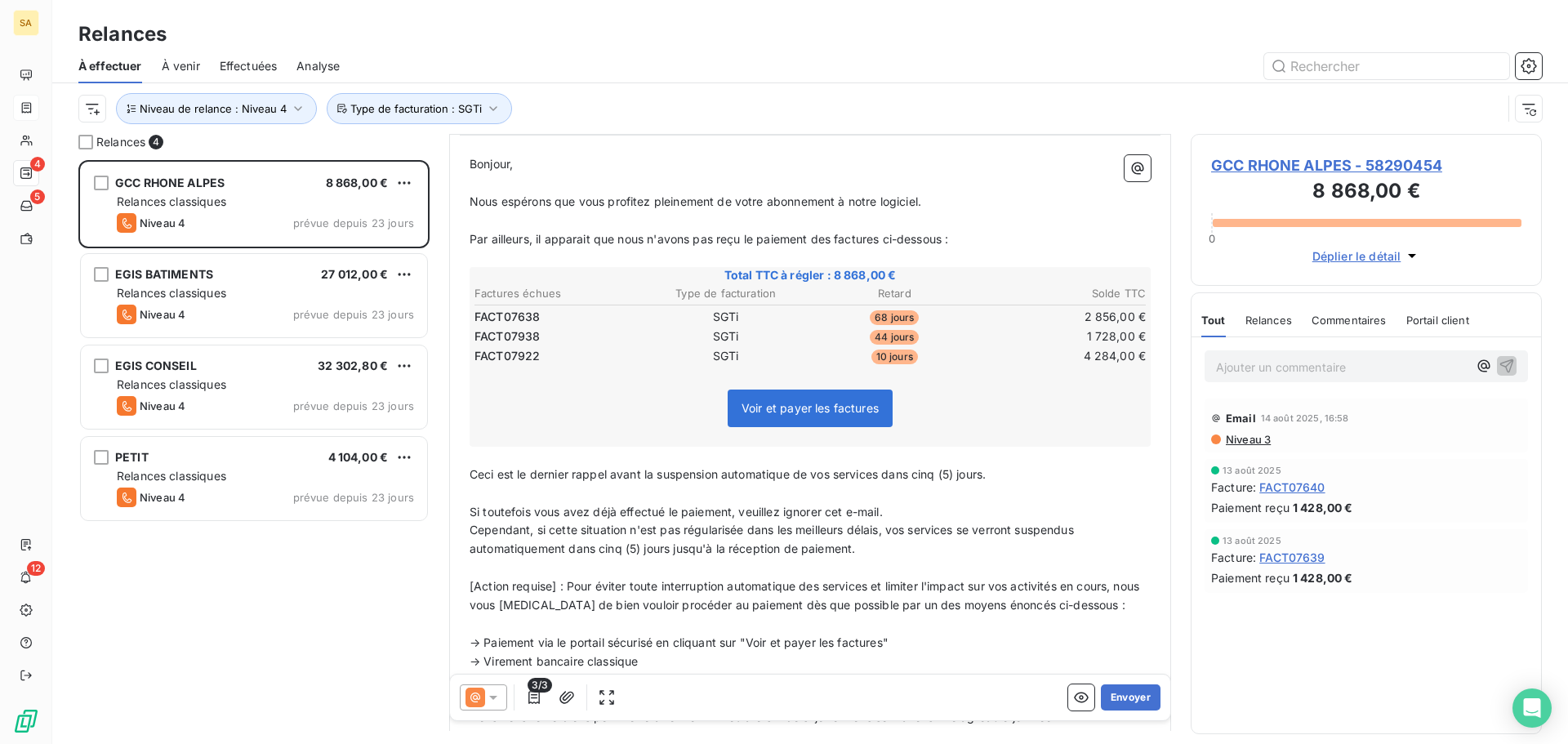
drag, startPoint x: 1003, startPoint y: 480, endPoint x: 884, endPoint y: 483, distance: 119.0
click at [884, 483] on p "Ceci est le dernier rappel avant la suspension automatique de vos services dans…" at bounding box center [811, 475] width 681 height 19
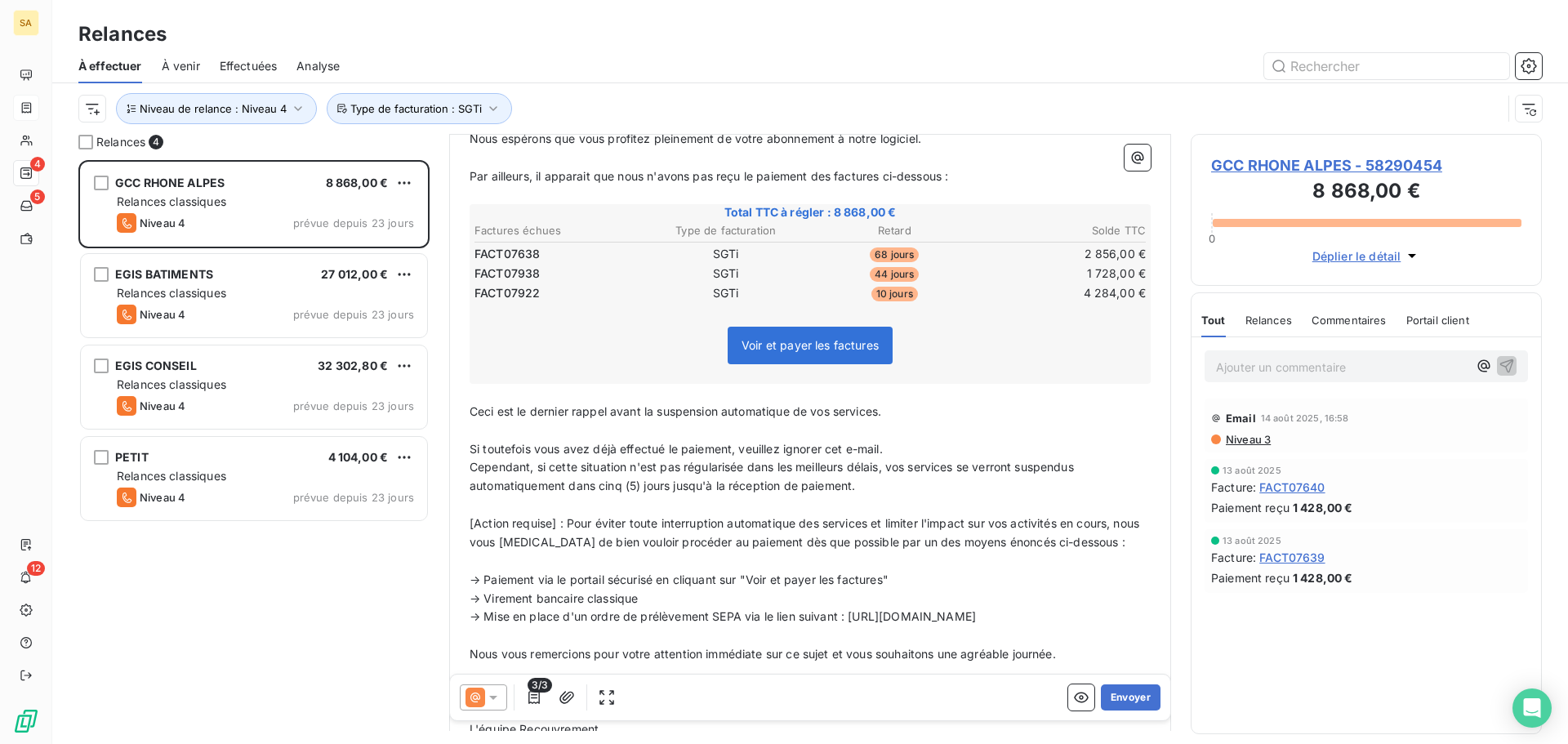
scroll to position [327, 0]
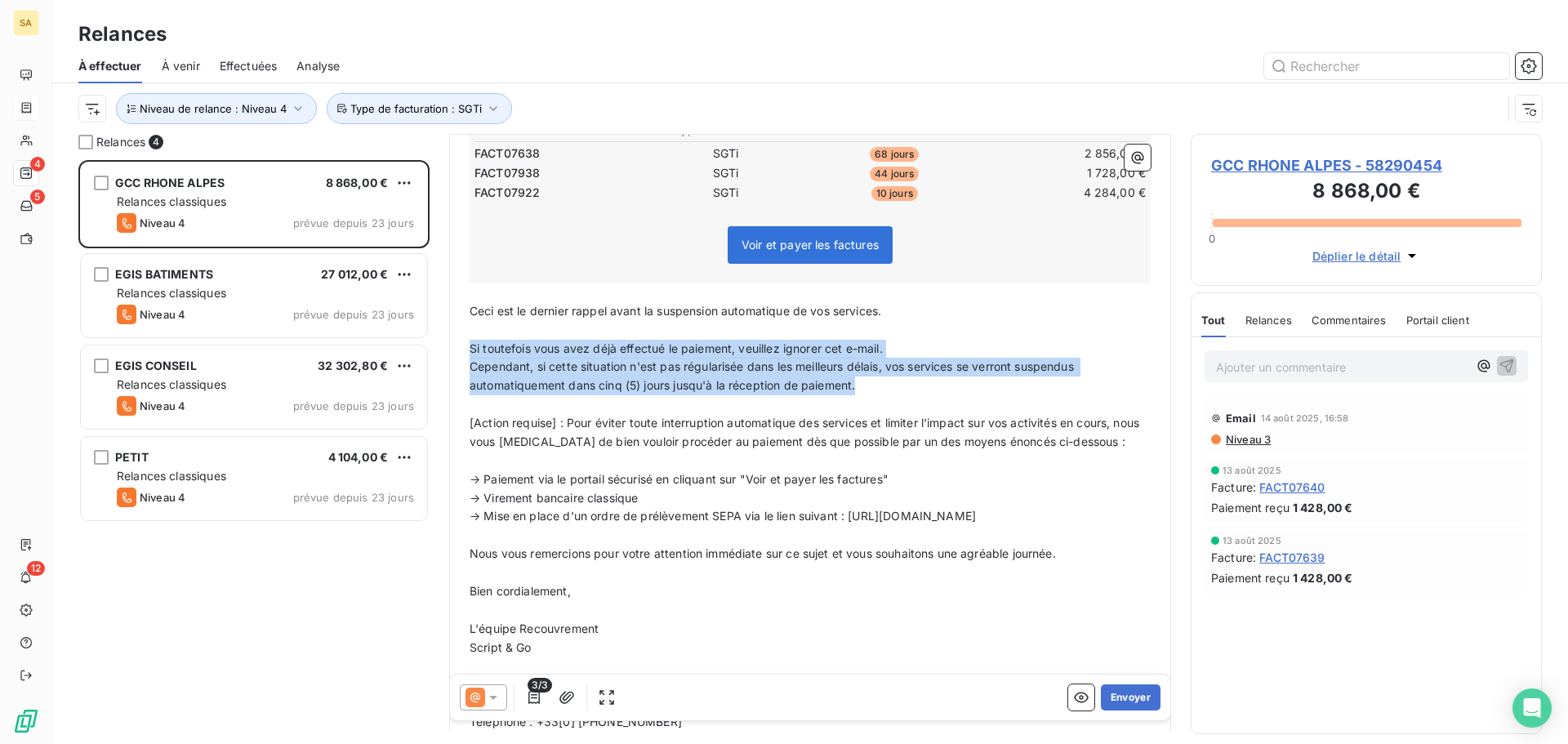
drag, startPoint x: 865, startPoint y: 383, endPoint x: 453, endPoint y: 353, distance: 413.1
click at [453, 353] on div "De : Service Recouvrement - [EMAIL_ADDRESS][DOMAIN_NAME] À : Comptabilité Factu…" at bounding box center [811, 280] width 722 height 946
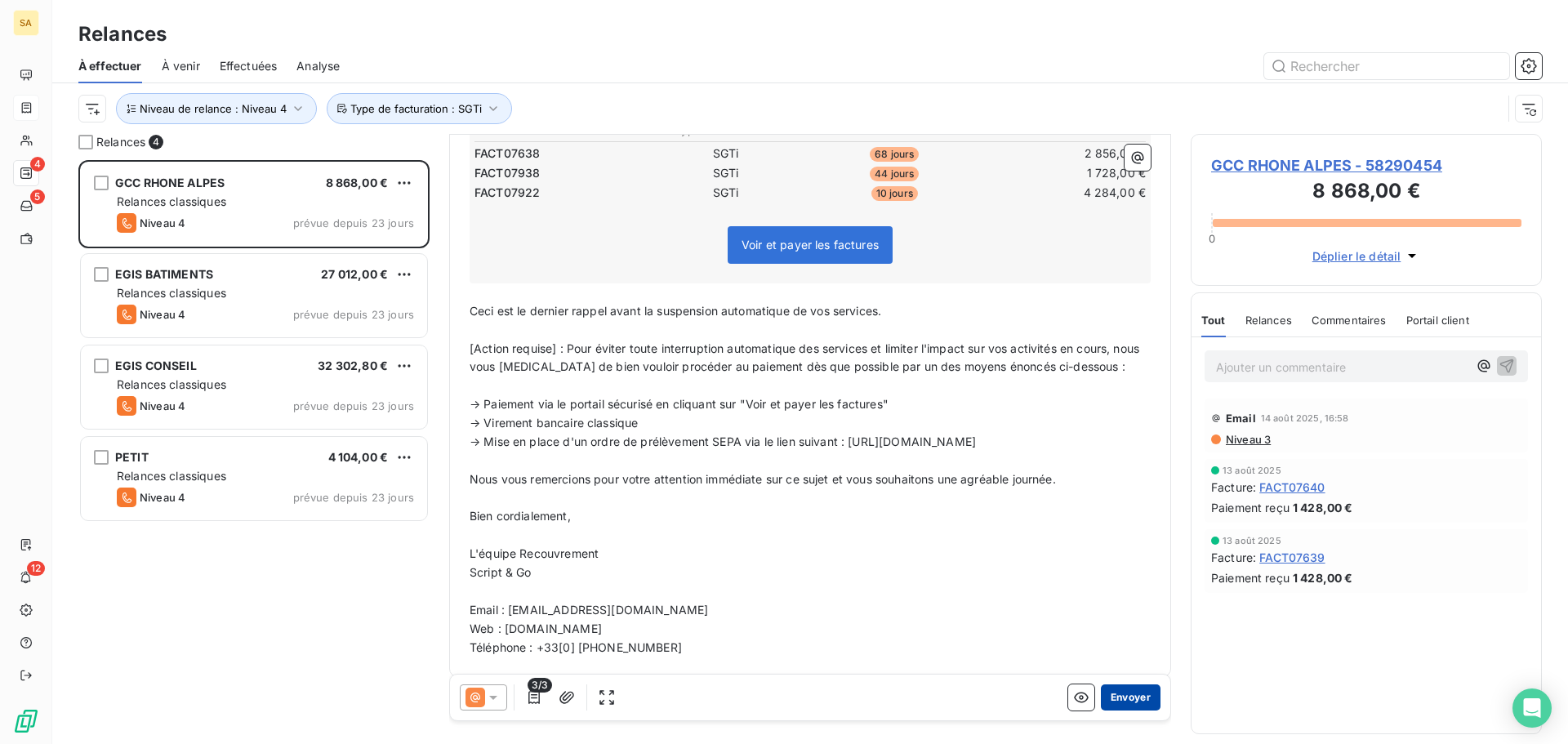
click at [1110, 693] on button "Envoyer" at bounding box center [1130, 697] width 60 height 26
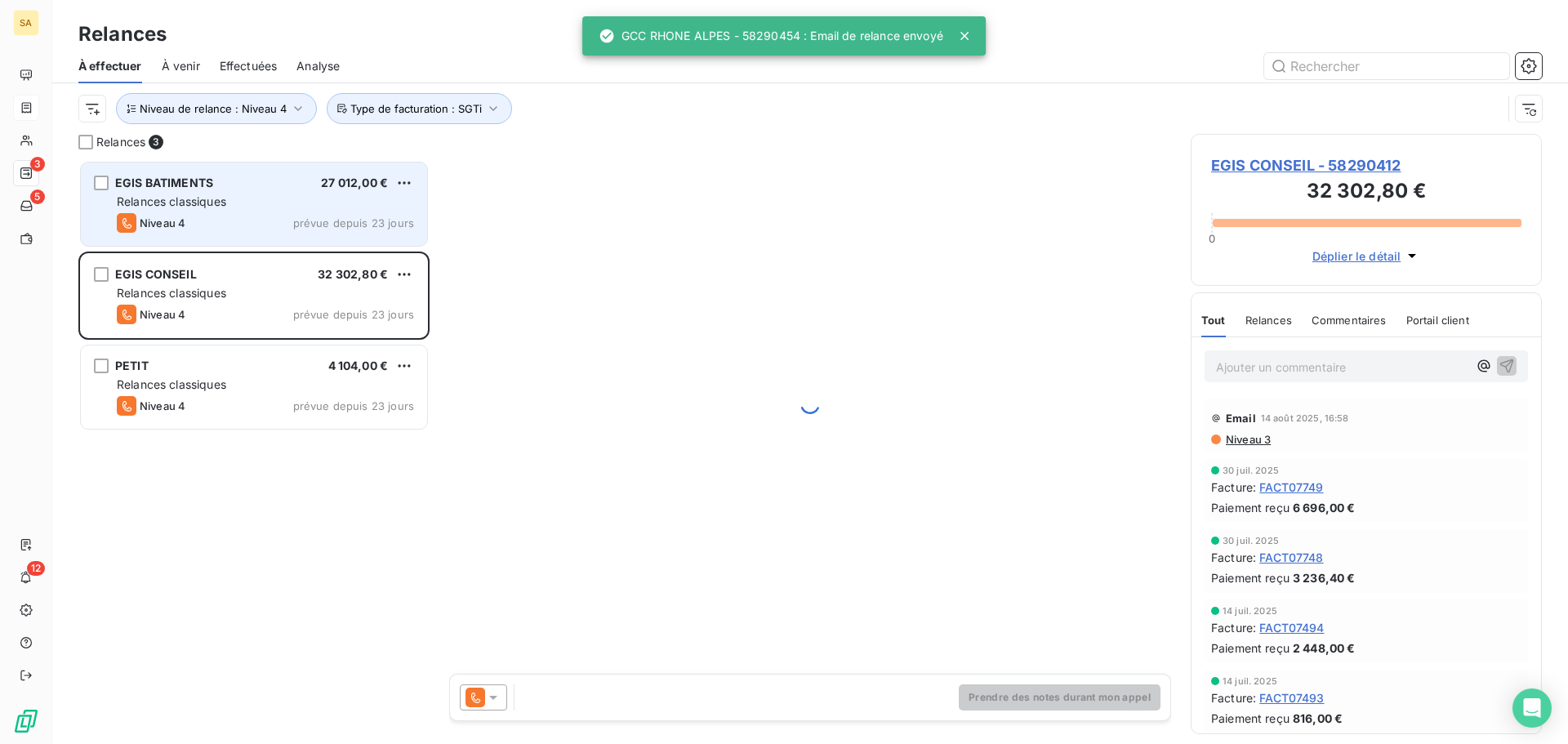
click at [243, 186] on div "EGIS BATIMENTS 27 012,00 €" at bounding box center [265, 183] width 297 height 14
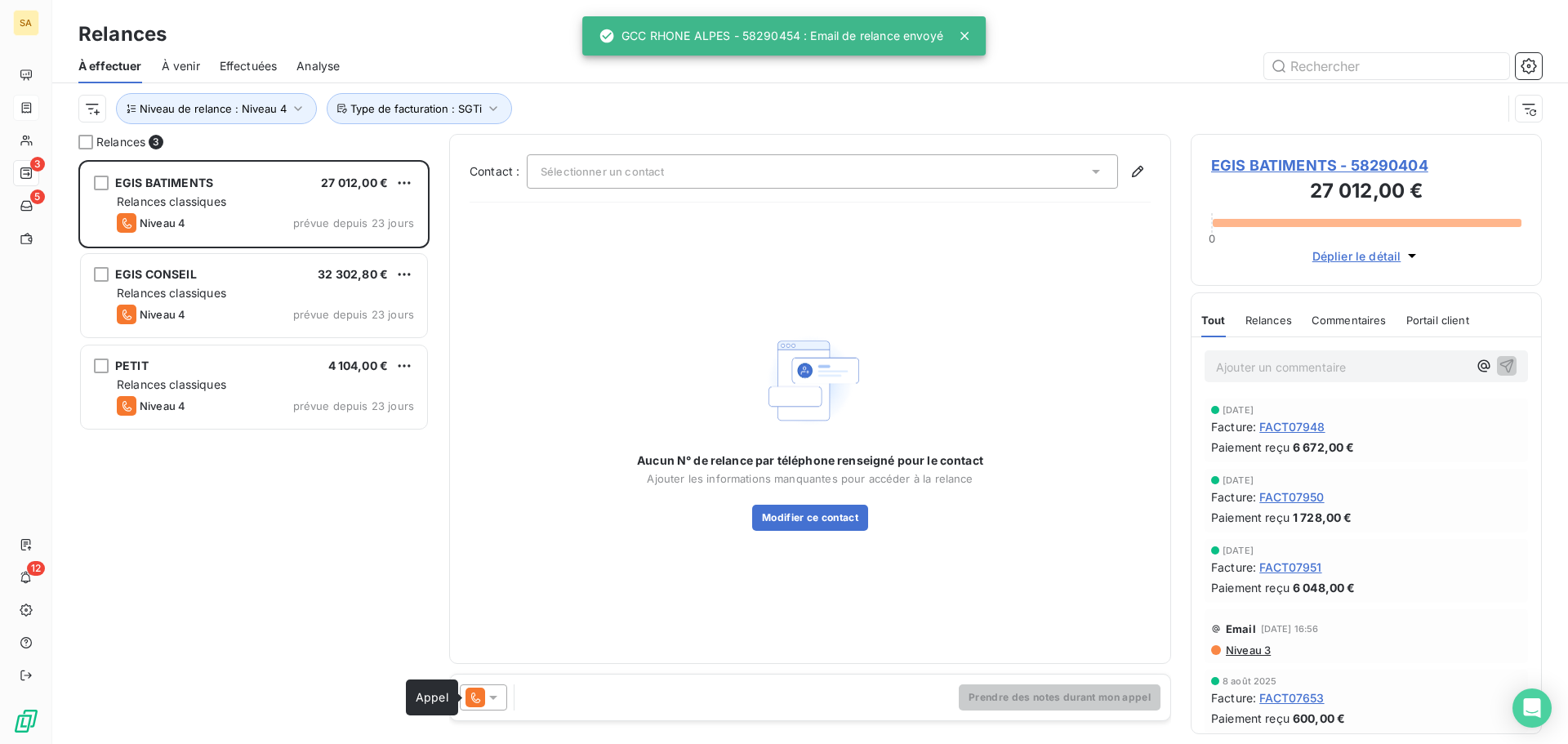
click at [476, 695] on icon at bounding box center [475, 698] width 20 height 20
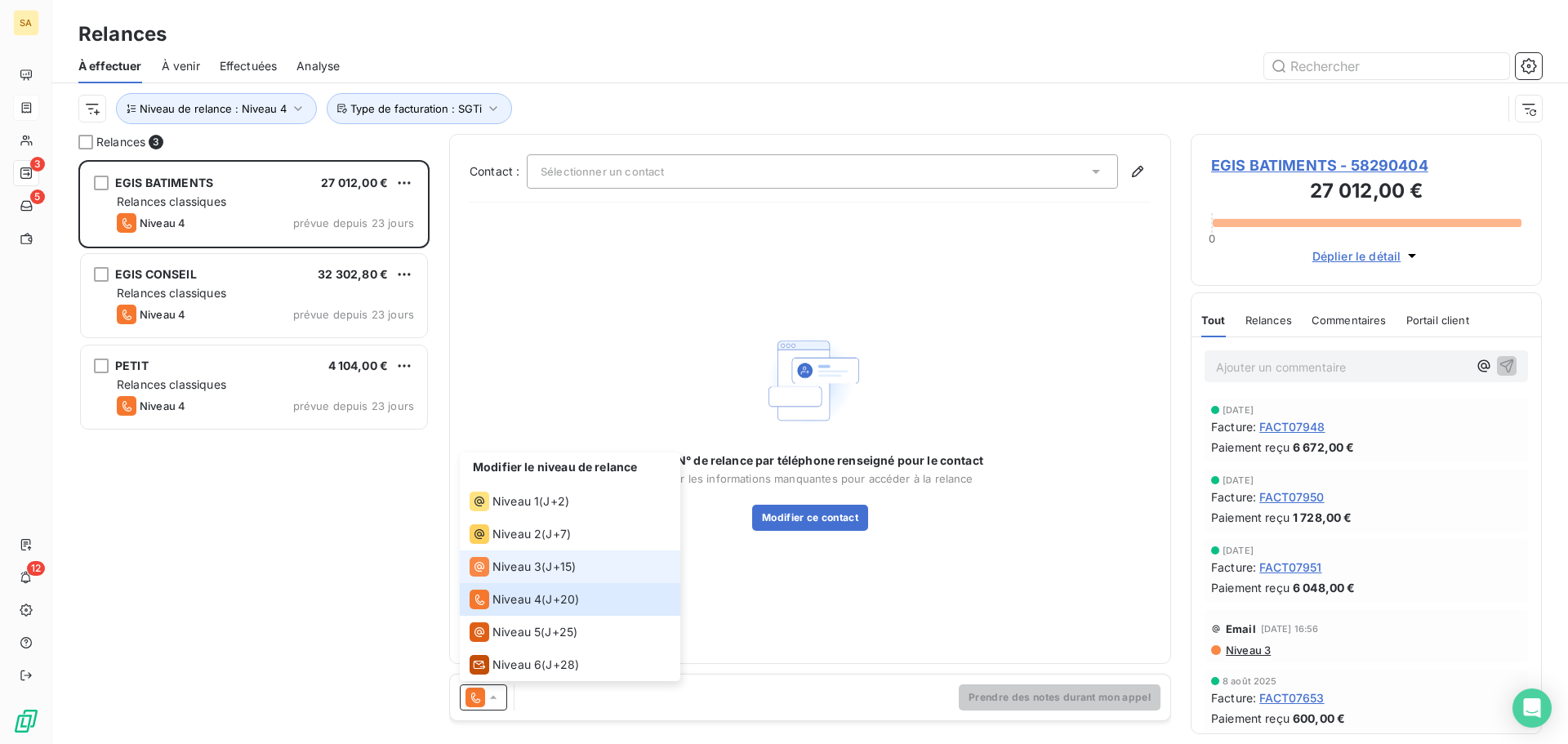
click at [498, 563] on span "Niveau 3" at bounding box center [516, 566] width 49 height 16
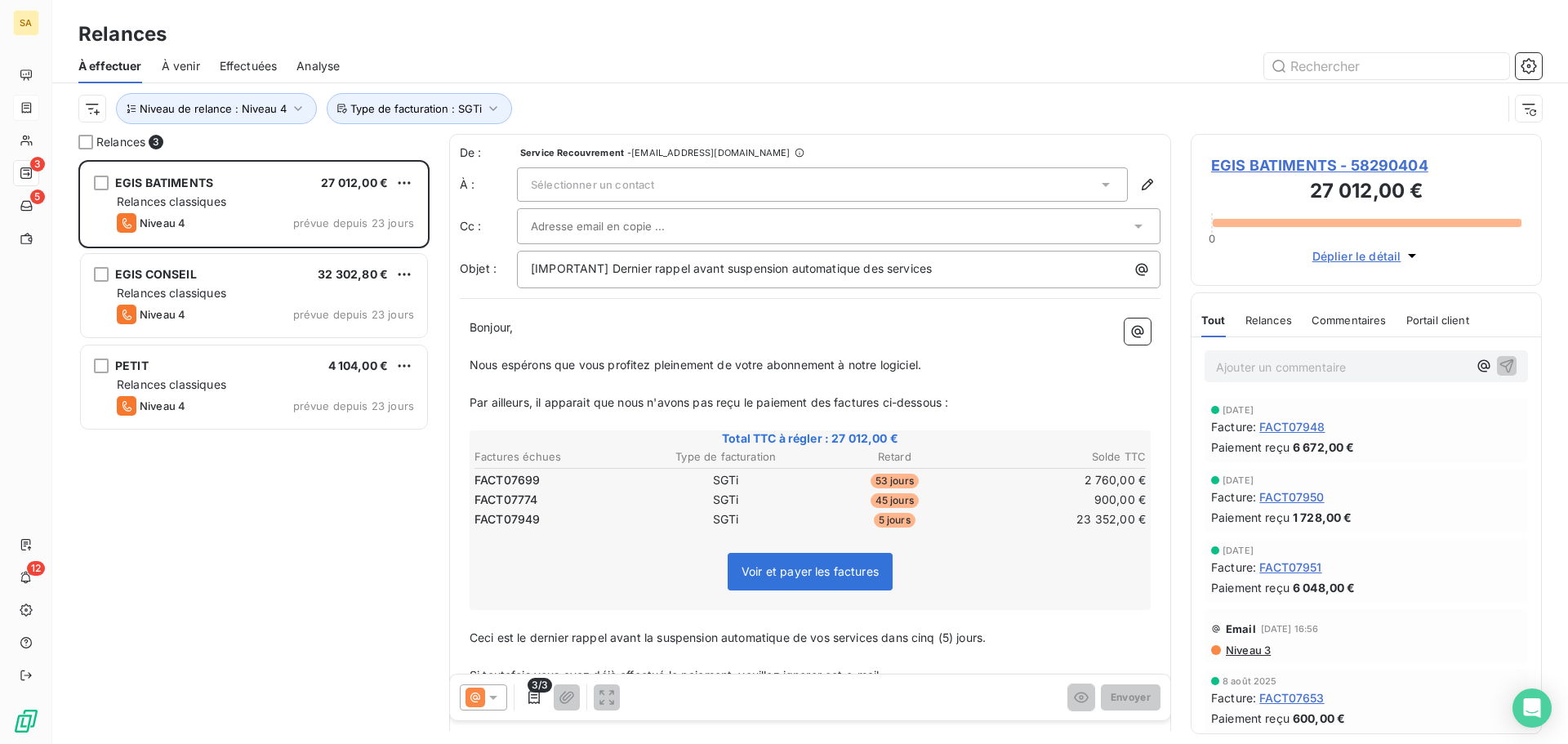
click at [692, 169] on div "Sélectionner un contact" at bounding box center [822, 185] width 611 height 34
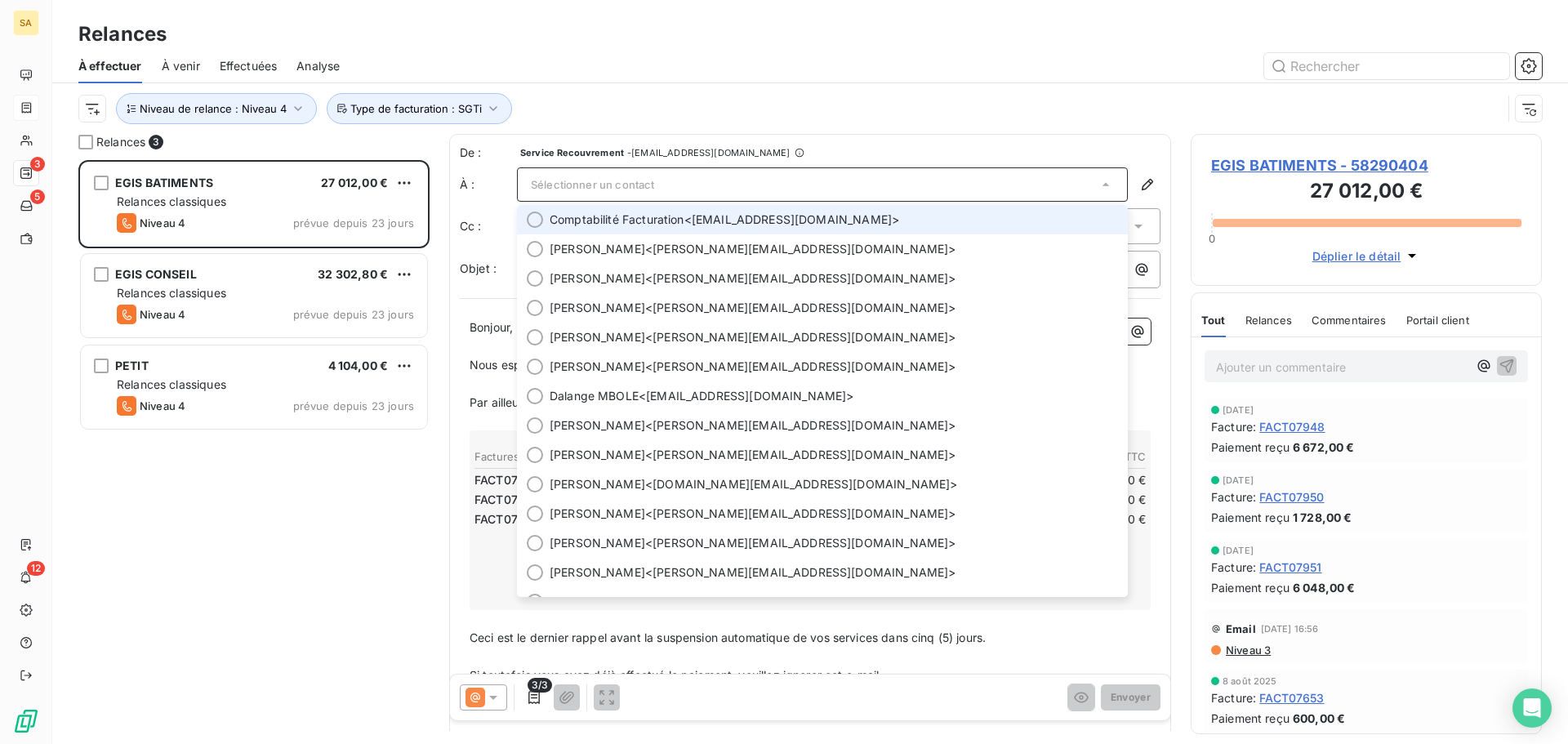
click at [528, 218] on div at bounding box center [535, 219] width 16 height 16
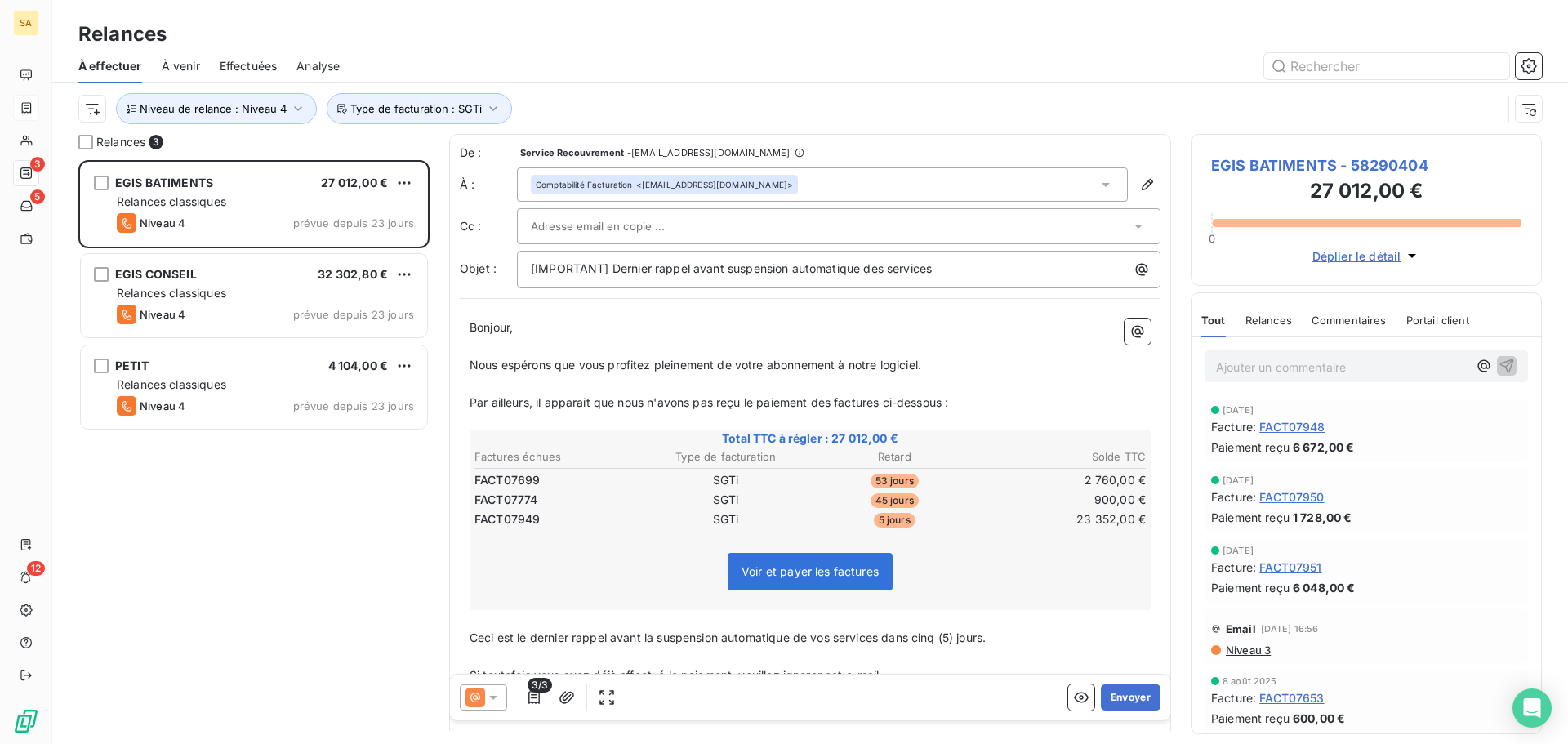
click at [569, 215] on input "text" at bounding box center [618, 226] width 176 height 24
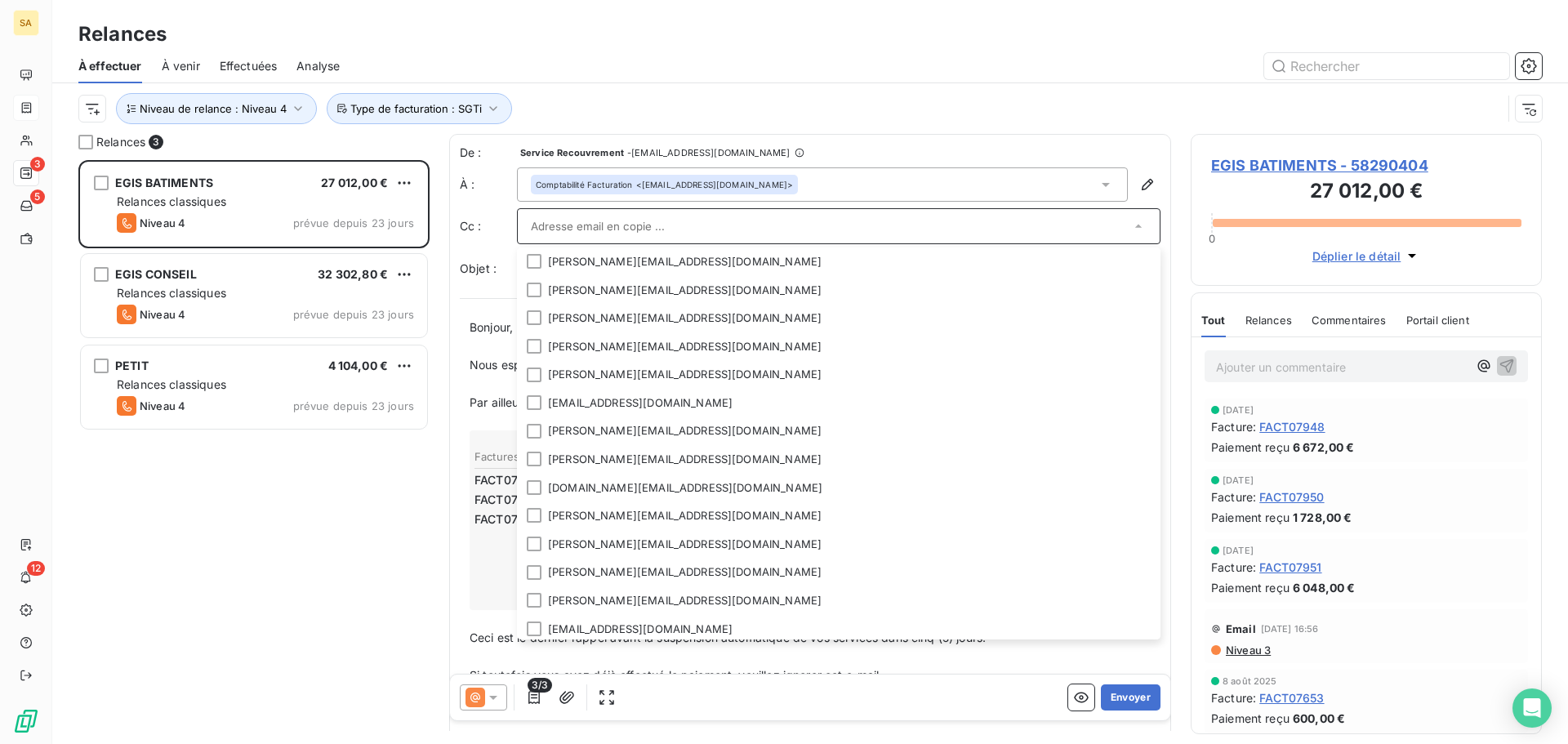
click at [878, 107] on div "Niveau de relance : Niveau 4 Type de facturation : SGTi" at bounding box center [790, 108] width 1424 height 31
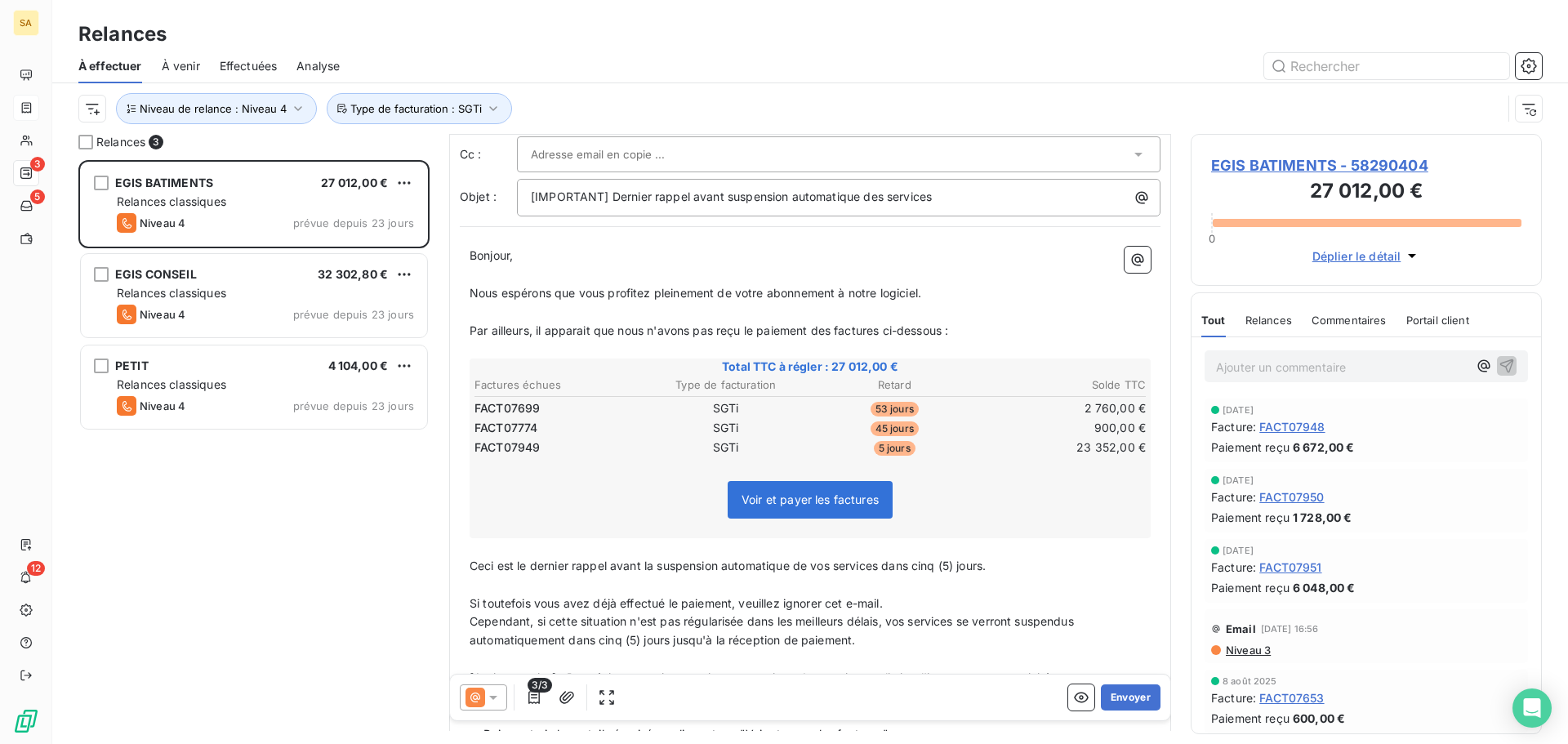
scroll to position [164, 0]
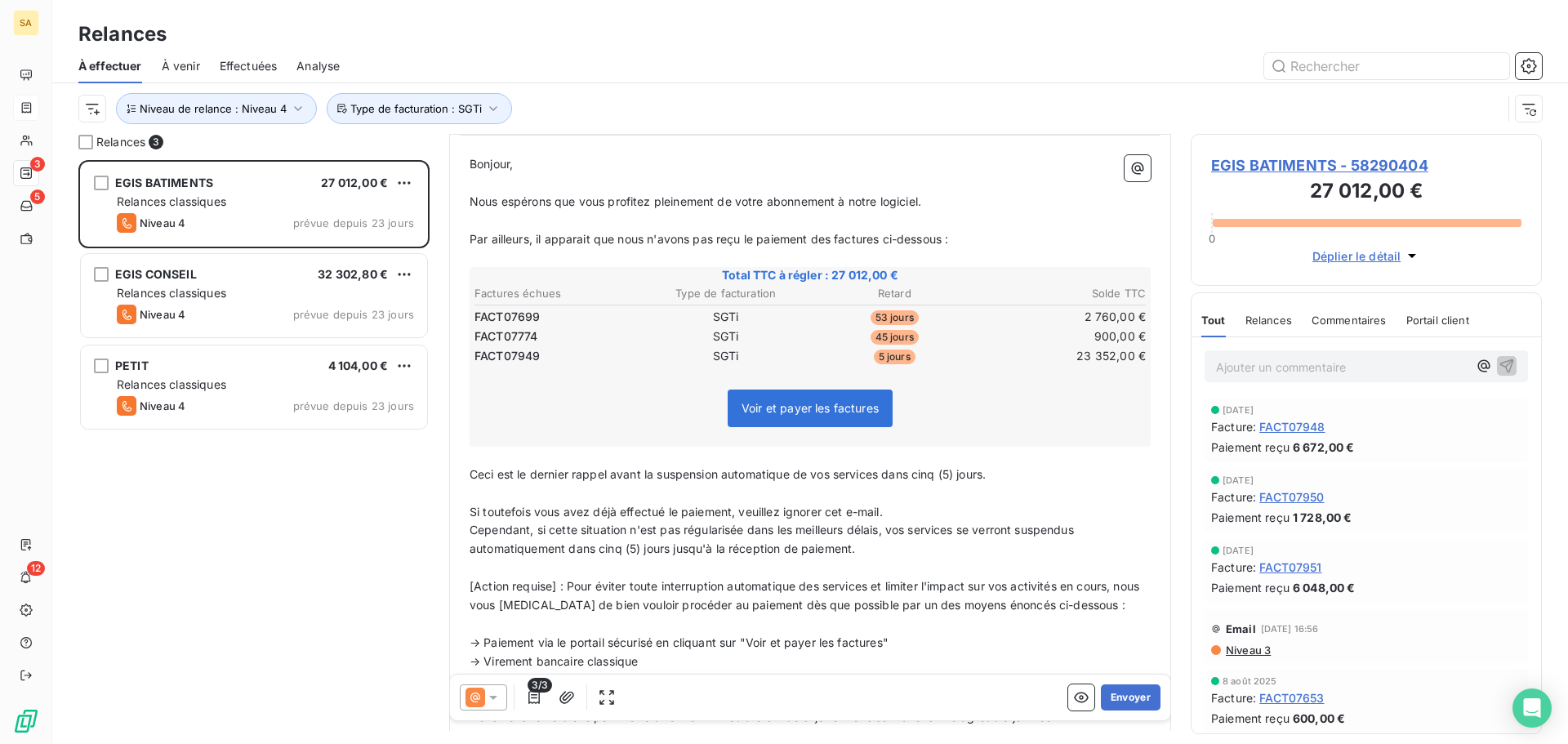
drag, startPoint x: 1003, startPoint y: 476, endPoint x: 886, endPoint y: 478, distance: 117.0
click at [886, 478] on p "Ceci est le dernier rappel avant la suspension automatique de vos services dans…" at bounding box center [811, 475] width 681 height 19
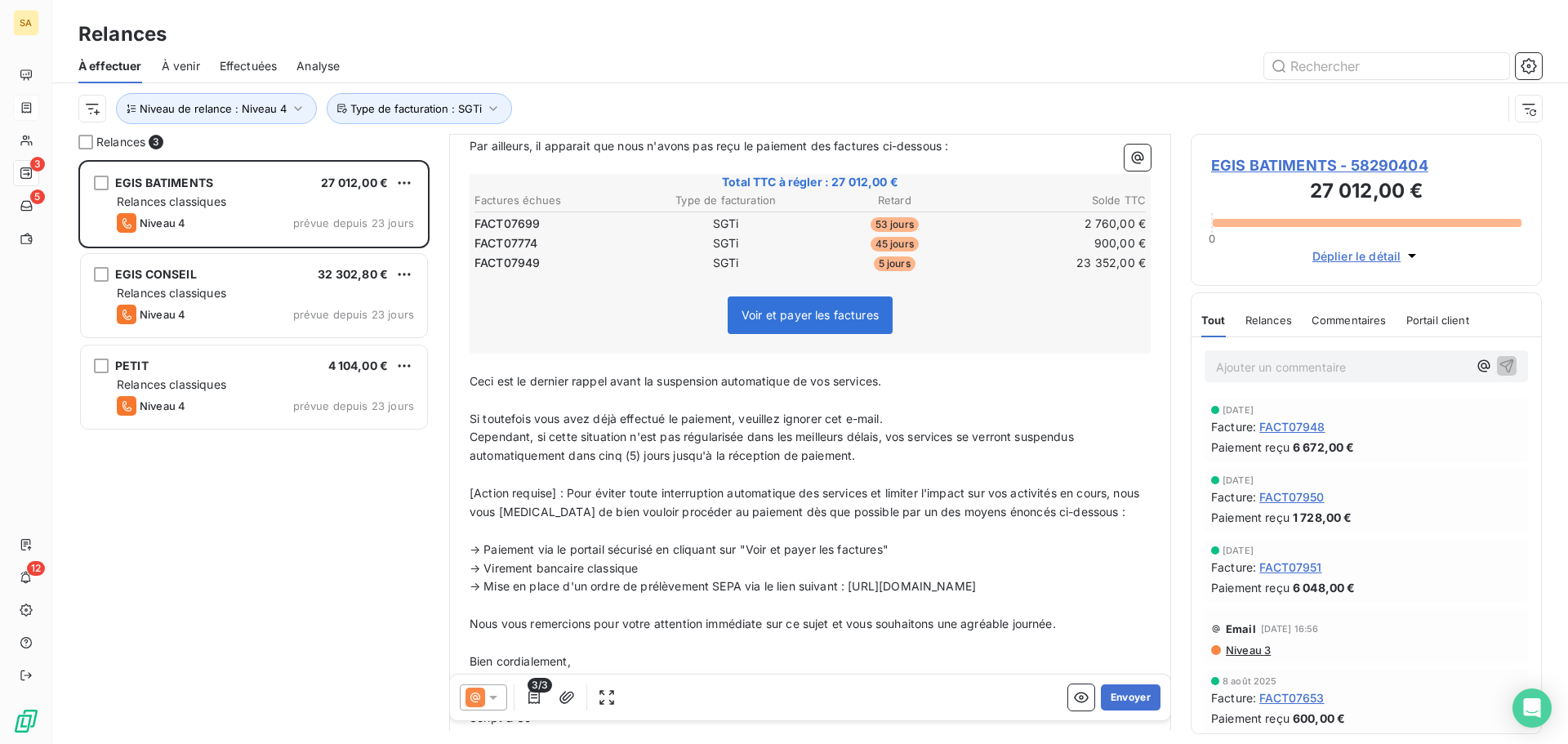
scroll to position [409, 0]
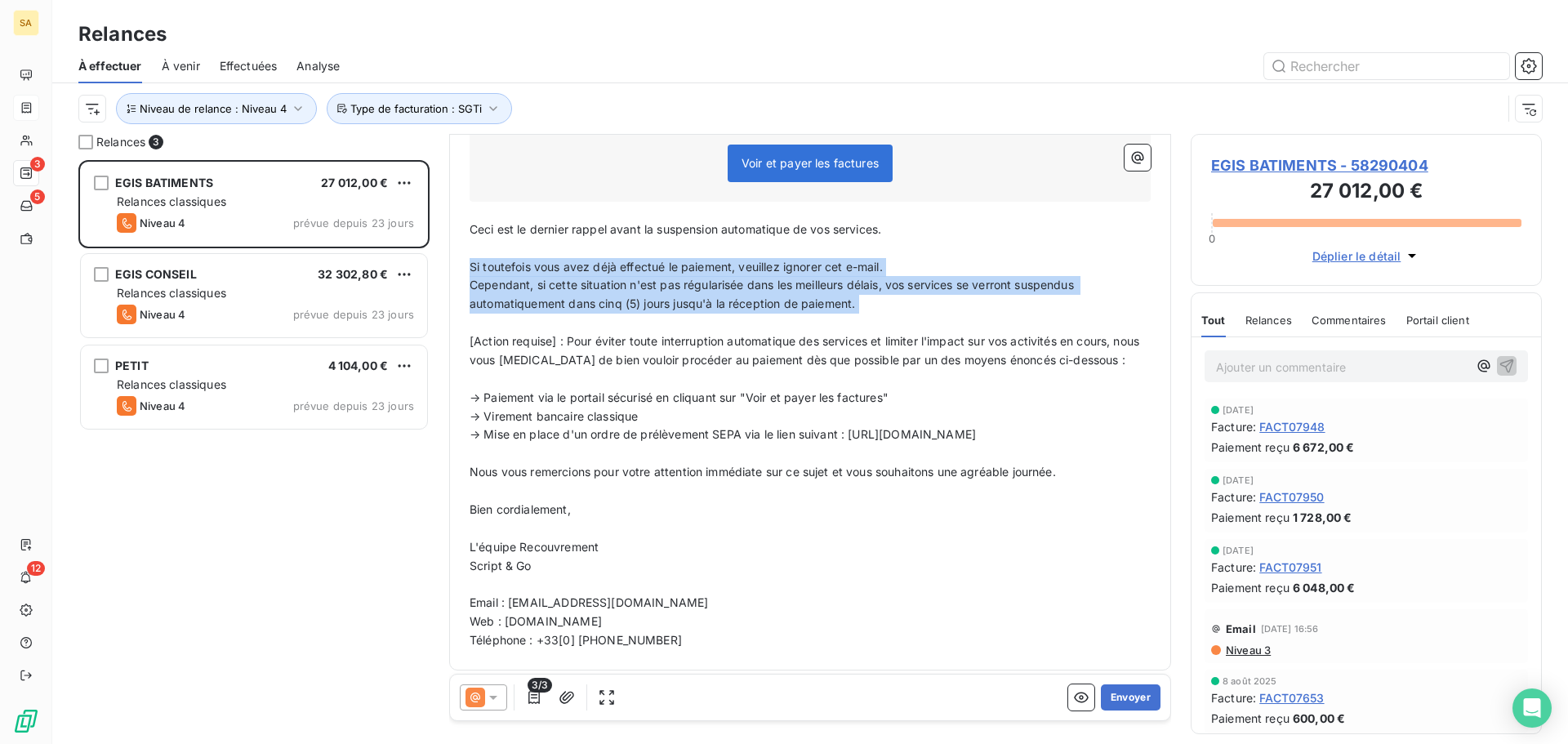
drag, startPoint x: 832, startPoint y: 310, endPoint x: 466, endPoint y: 269, distance: 368.3
click at [466, 269] on div "Bonjour, ﻿ Nous espérons que vous profitez pleinement de votre abonnement à not…" at bounding box center [811, 280] width 701 height 760
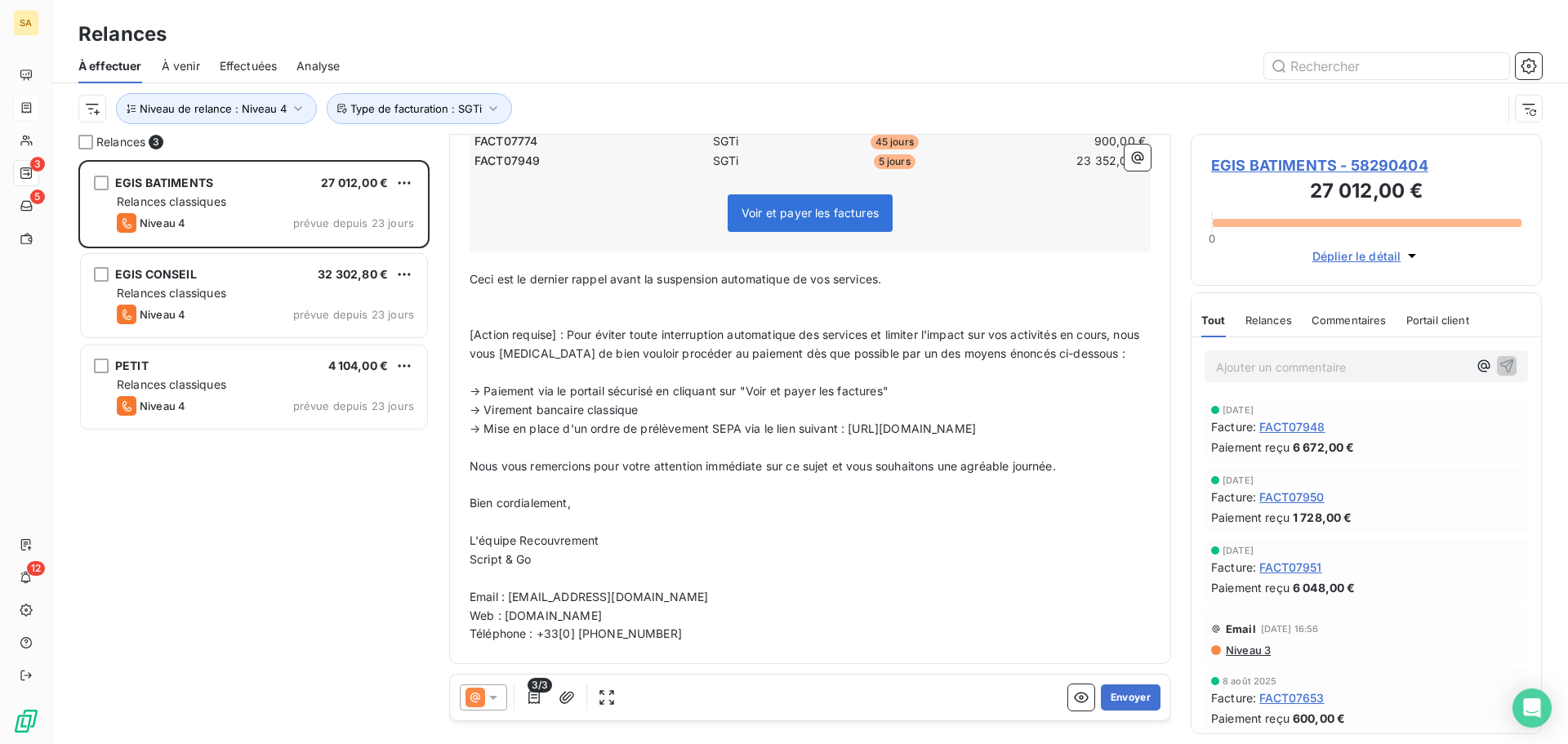
scroll to position [341, 0]
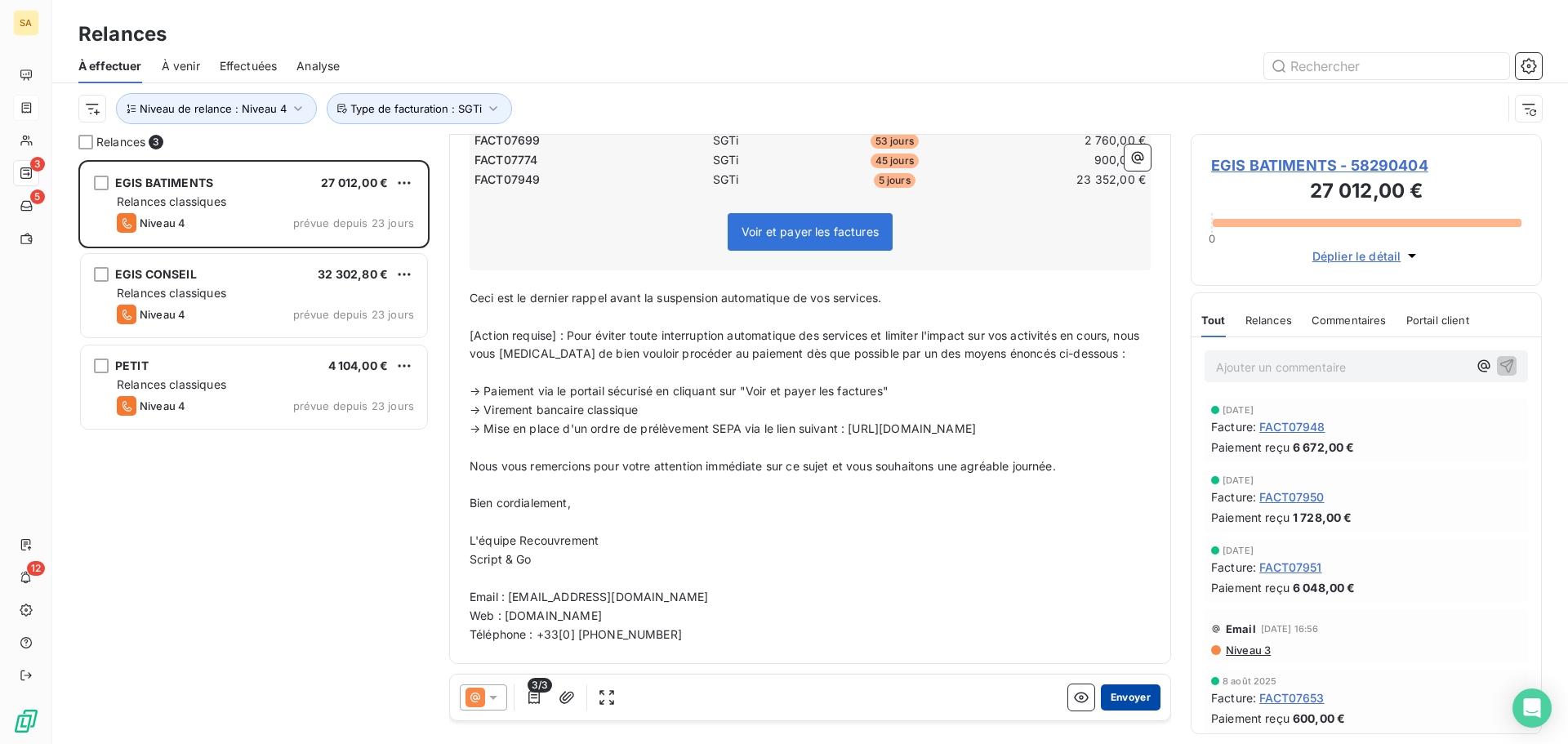
click at [1124, 698] on button "Envoyer" at bounding box center [1130, 697] width 60 height 26
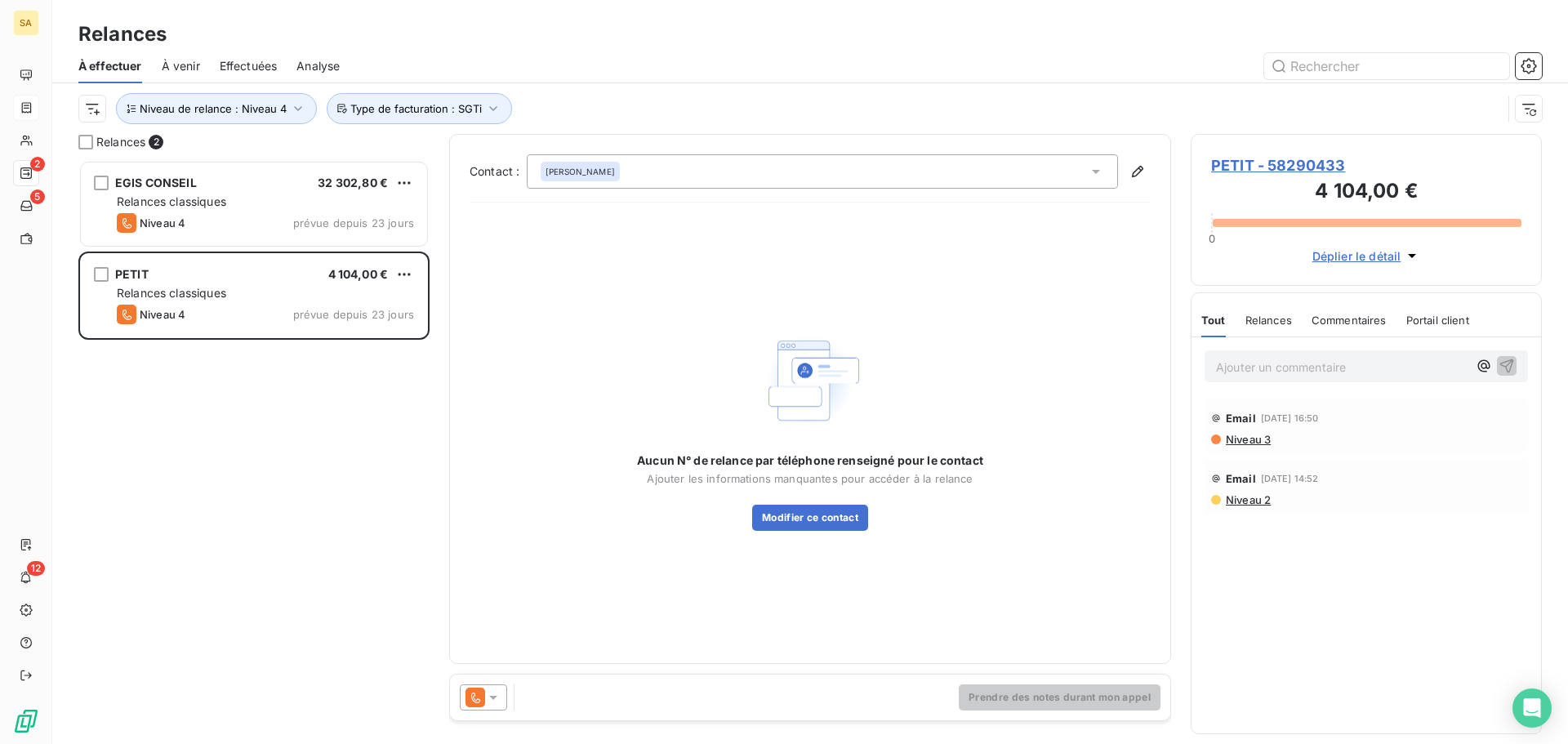
click at [480, 687] on div at bounding box center [483, 697] width 47 height 26
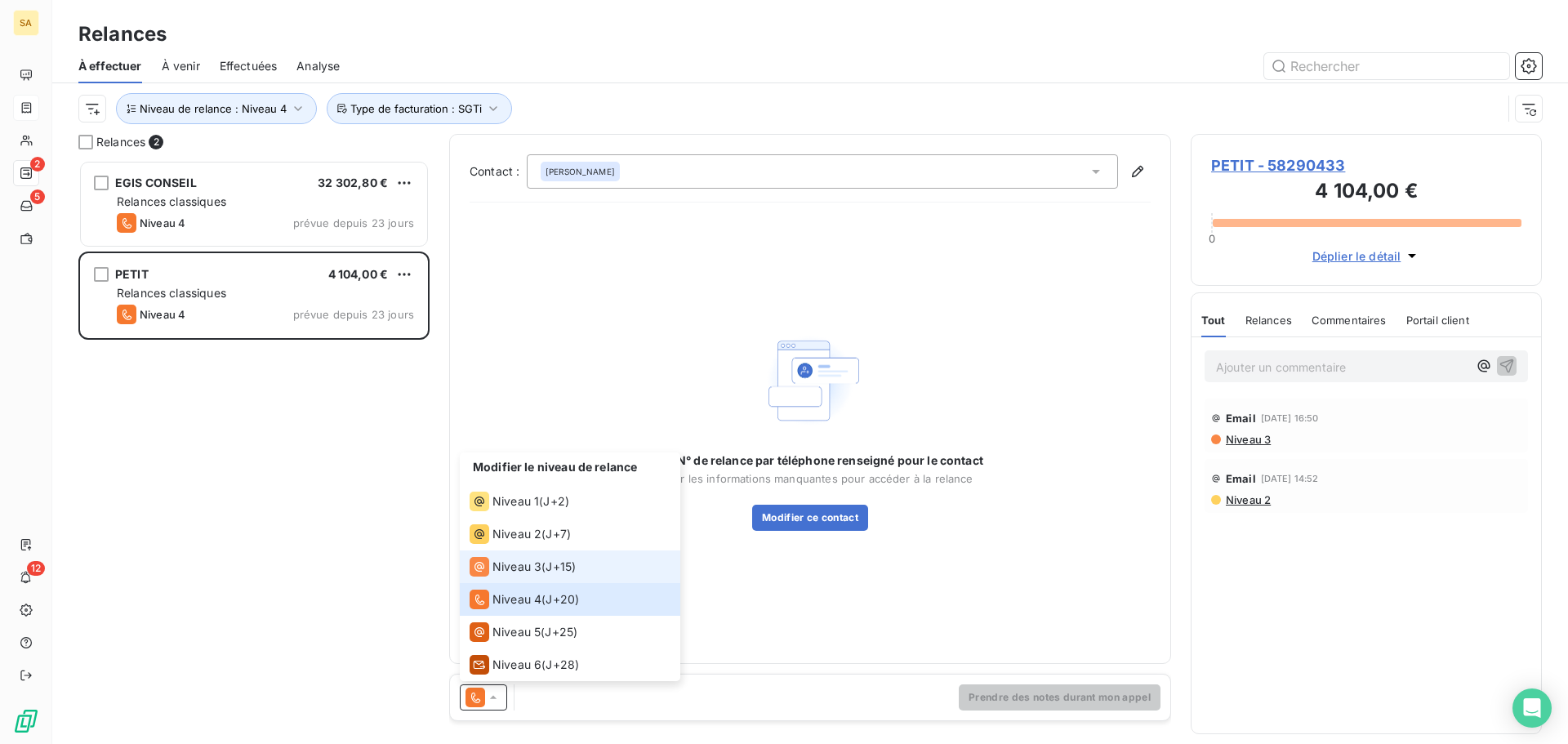
click at [503, 566] on span "Niveau 3" at bounding box center [516, 566] width 49 height 16
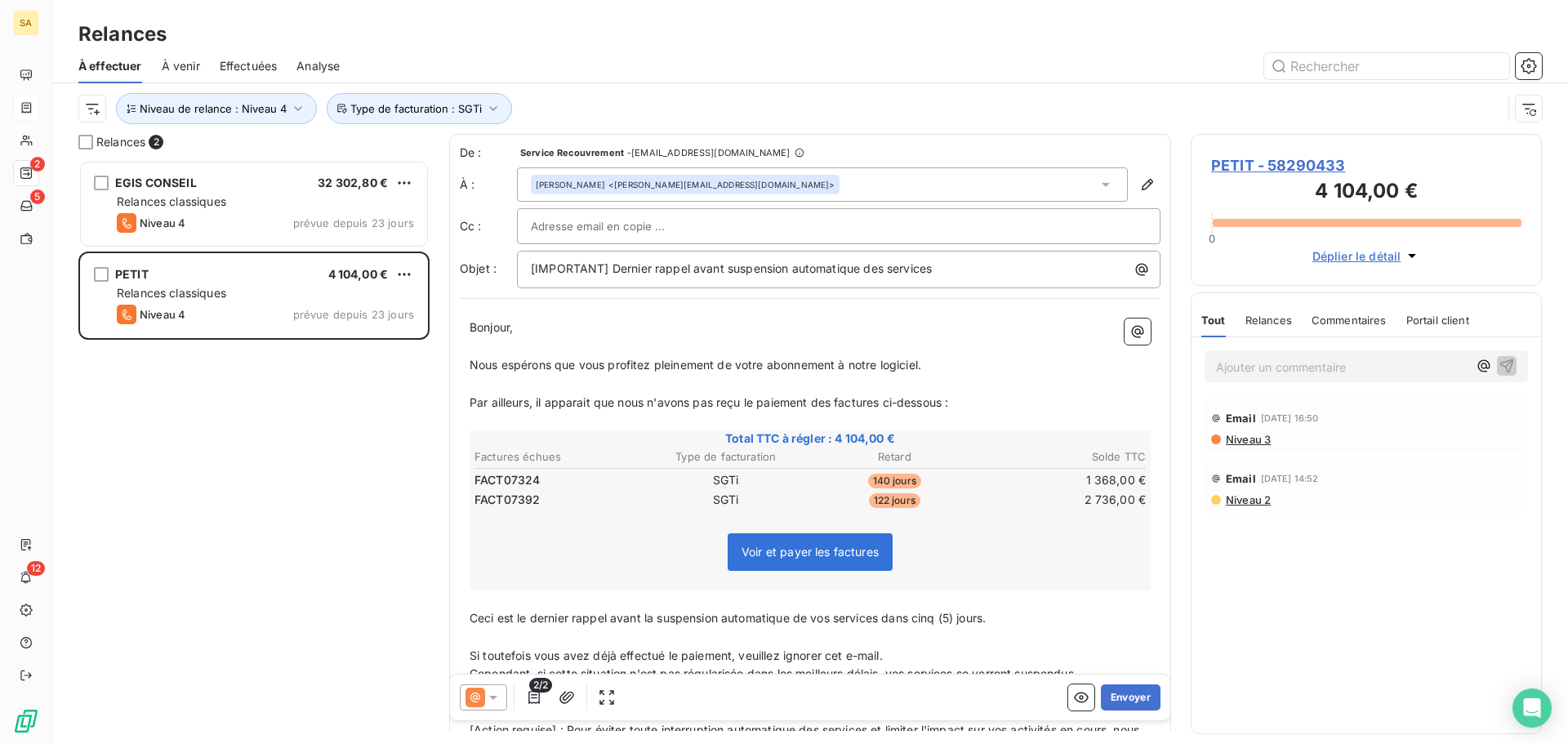
click at [599, 227] on input "text" at bounding box center [618, 226] width 176 height 24
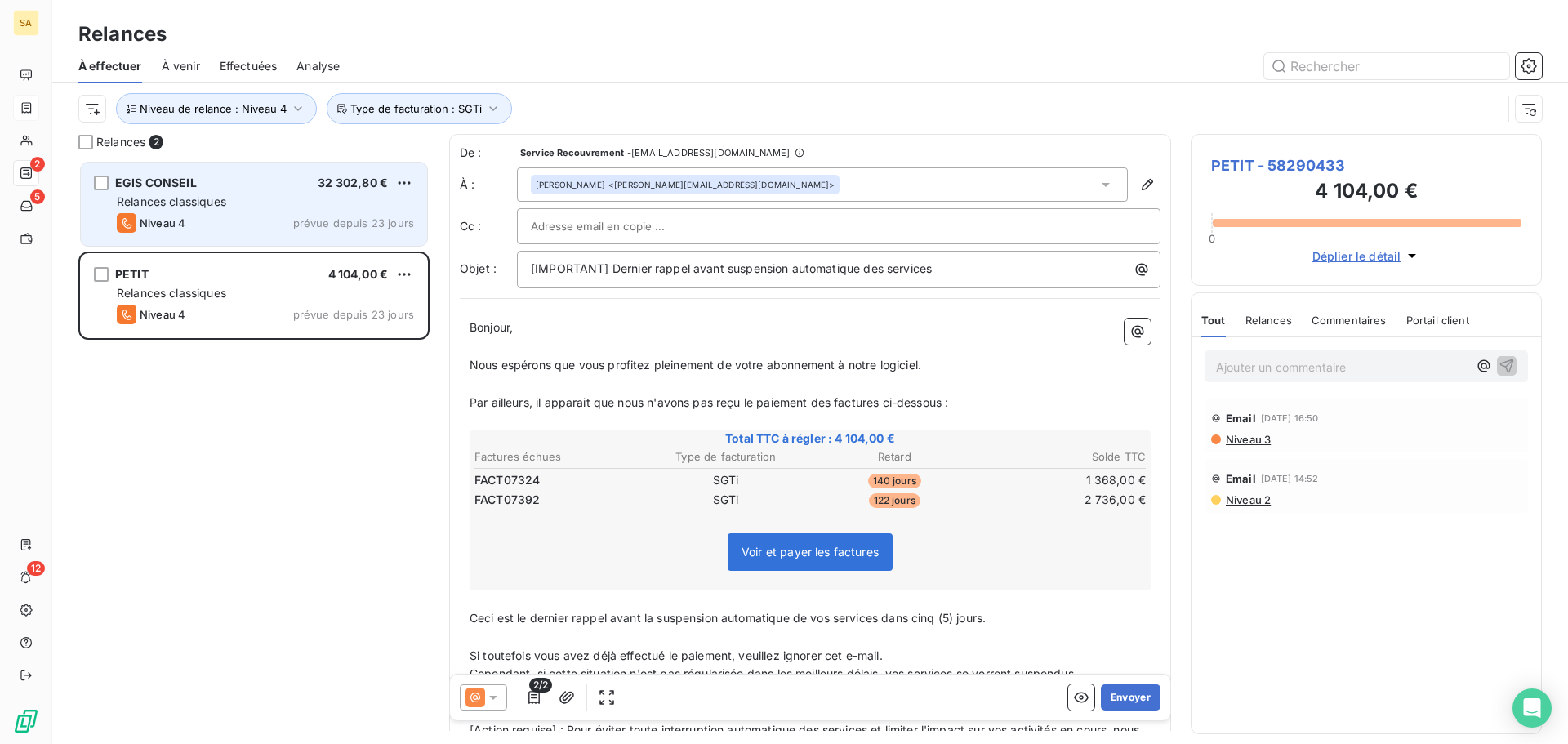
click at [272, 200] on div "Relances classiques" at bounding box center [265, 202] width 297 height 16
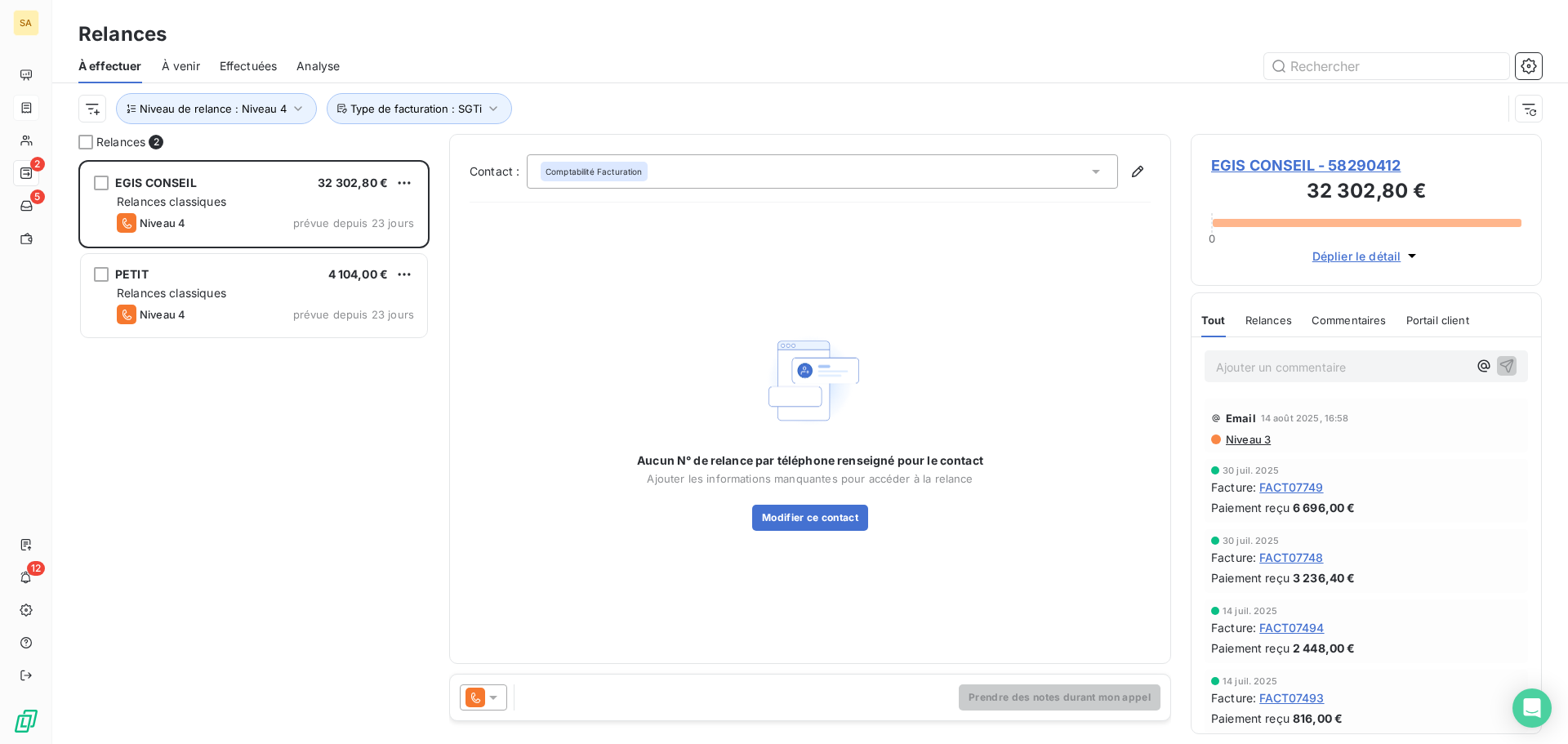
click at [480, 699] on icon at bounding box center [475, 698] width 20 height 20
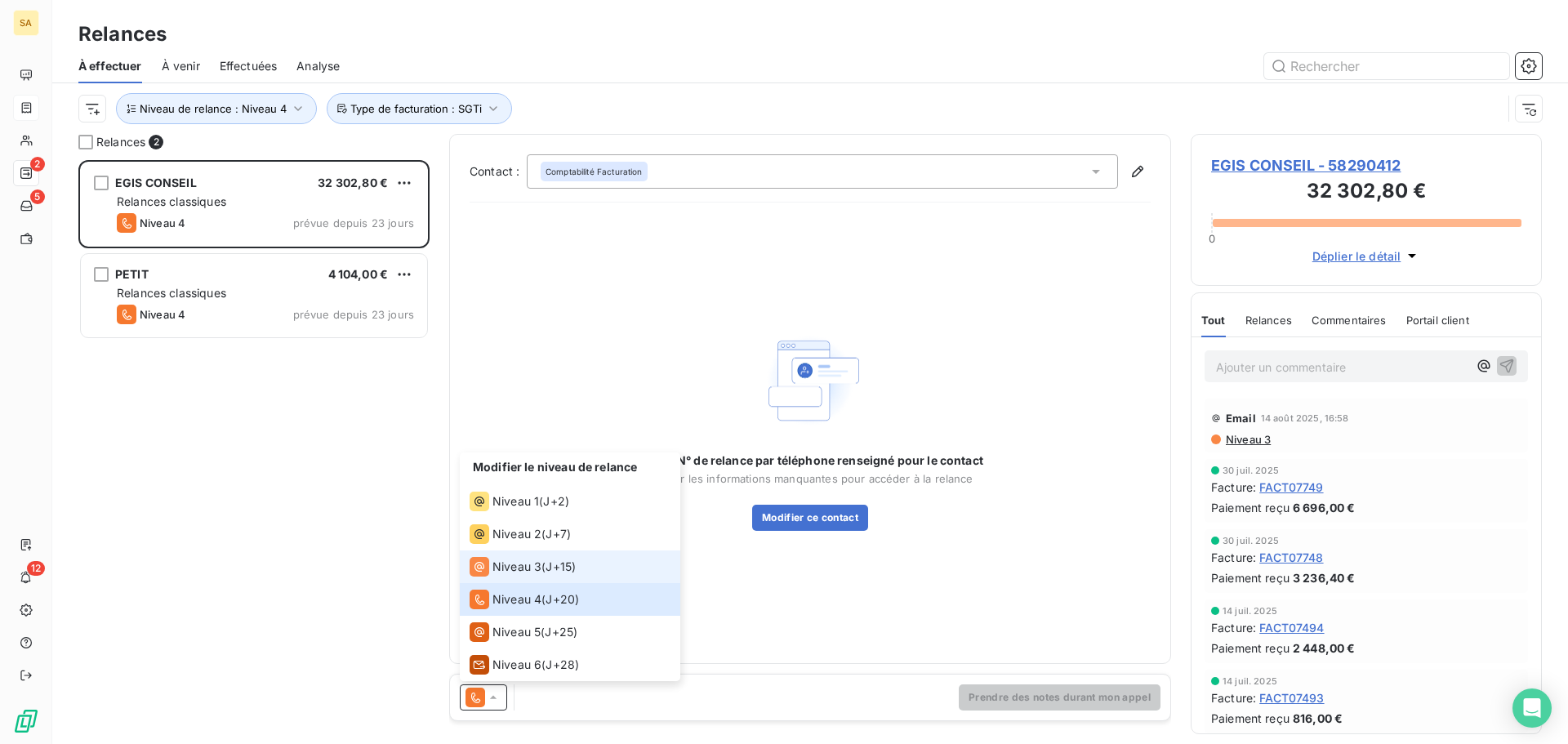
click at [497, 566] on span "Niveau 3" at bounding box center [516, 566] width 49 height 16
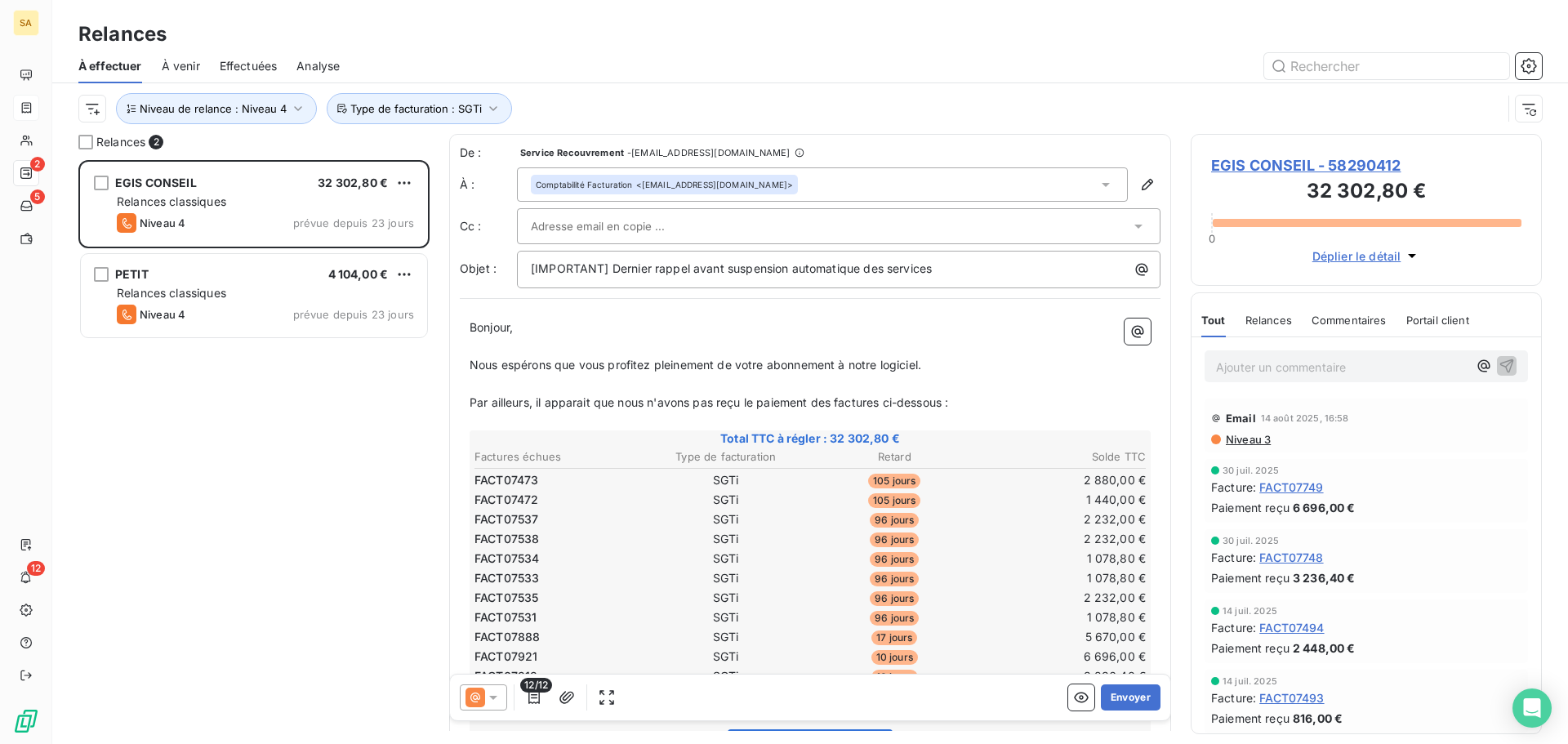
click at [660, 207] on div "De : Service Recouvrement - [EMAIL_ADDRESS][DOMAIN_NAME] À : Comptabilité Factu…" at bounding box center [811, 216] width 701 height 144
click at [658, 219] on input "text" at bounding box center [618, 226] width 176 height 24
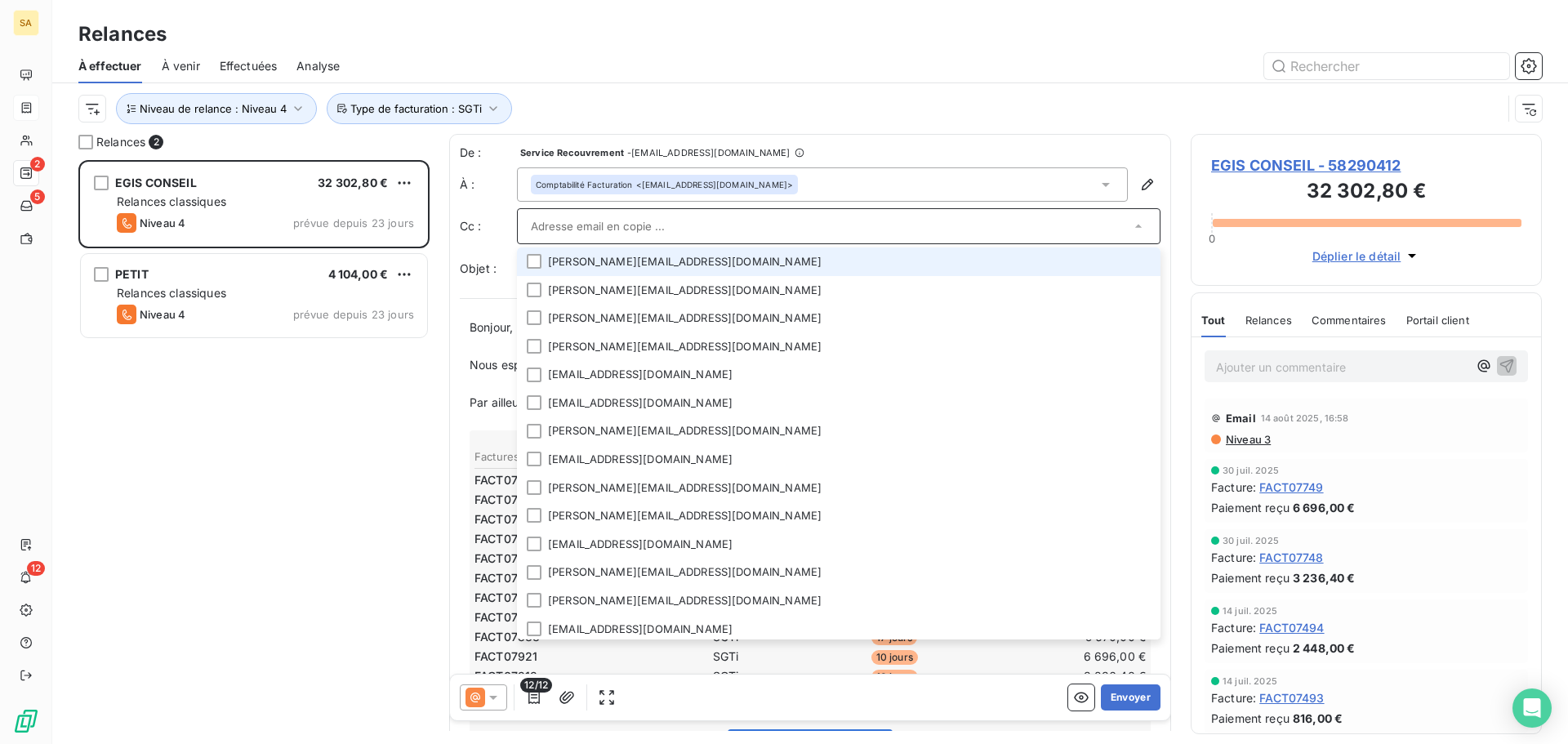
click at [658, 219] on input "text" at bounding box center [830, 226] width 599 height 24
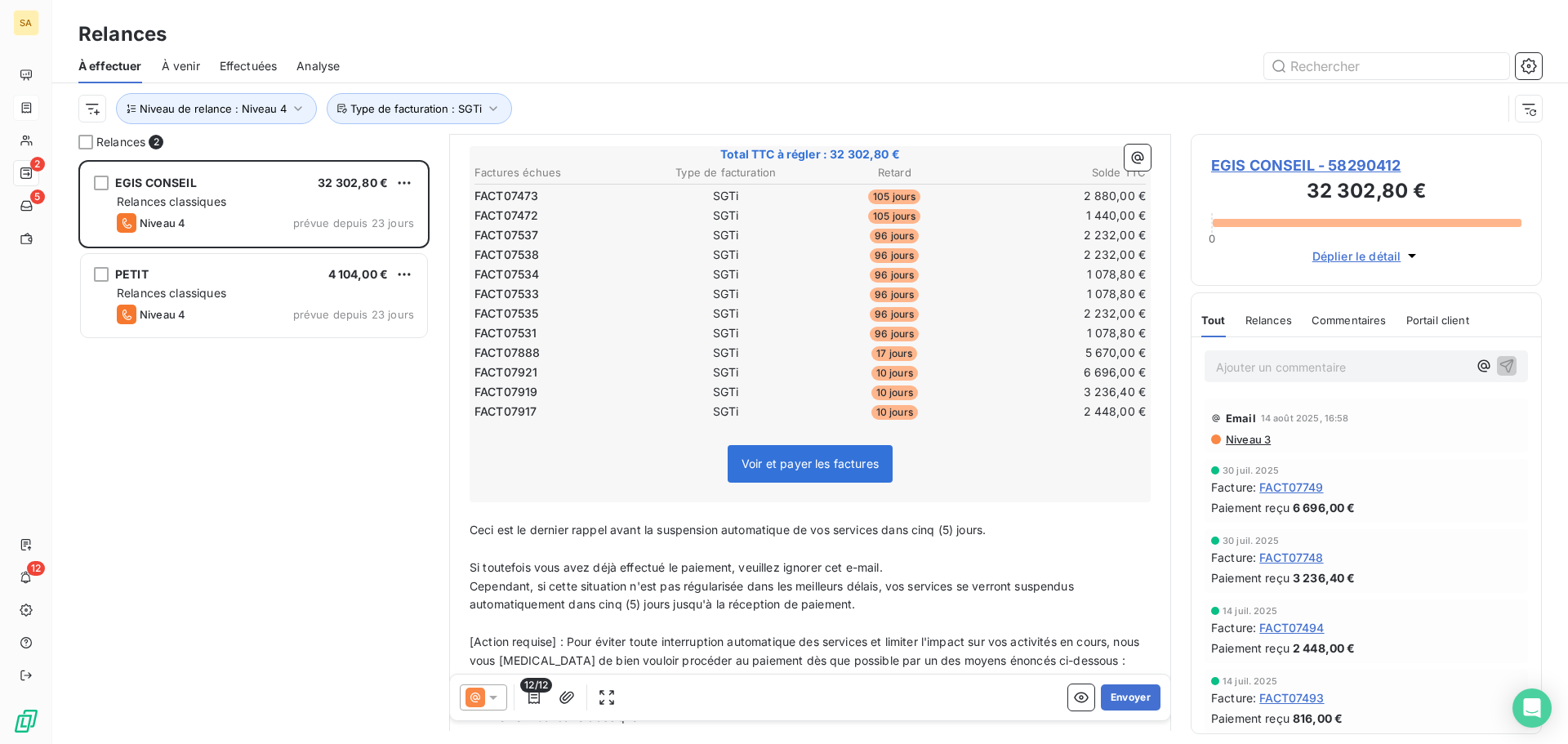
scroll to position [409, 0]
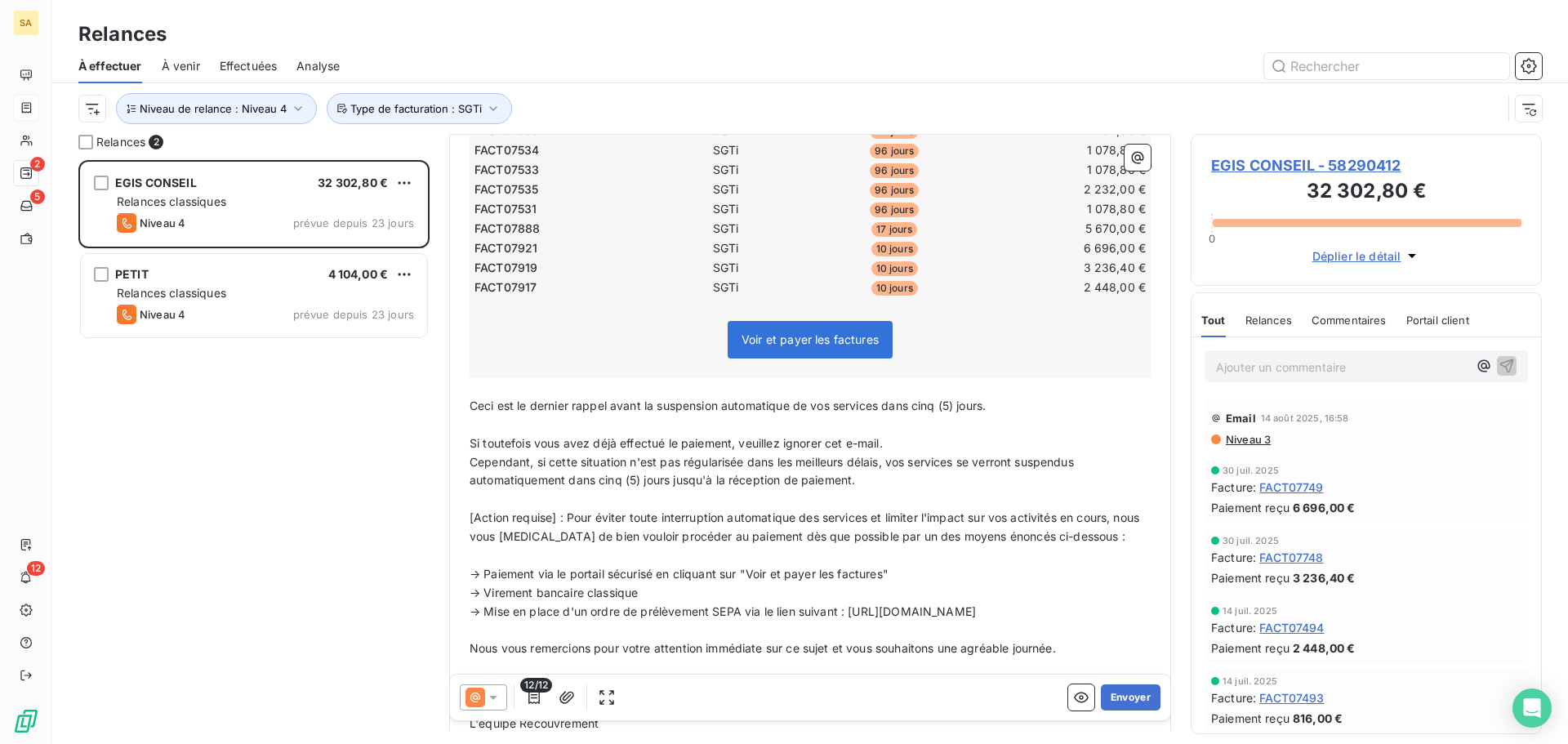
drag, startPoint x: 964, startPoint y: 414, endPoint x: 883, endPoint y: 405, distance: 81.5
click at [883, 405] on p "Ceci est le dernier rappel avant la suspension automatique de vos services dans…" at bounding box center [811, 406] width 681 height 19
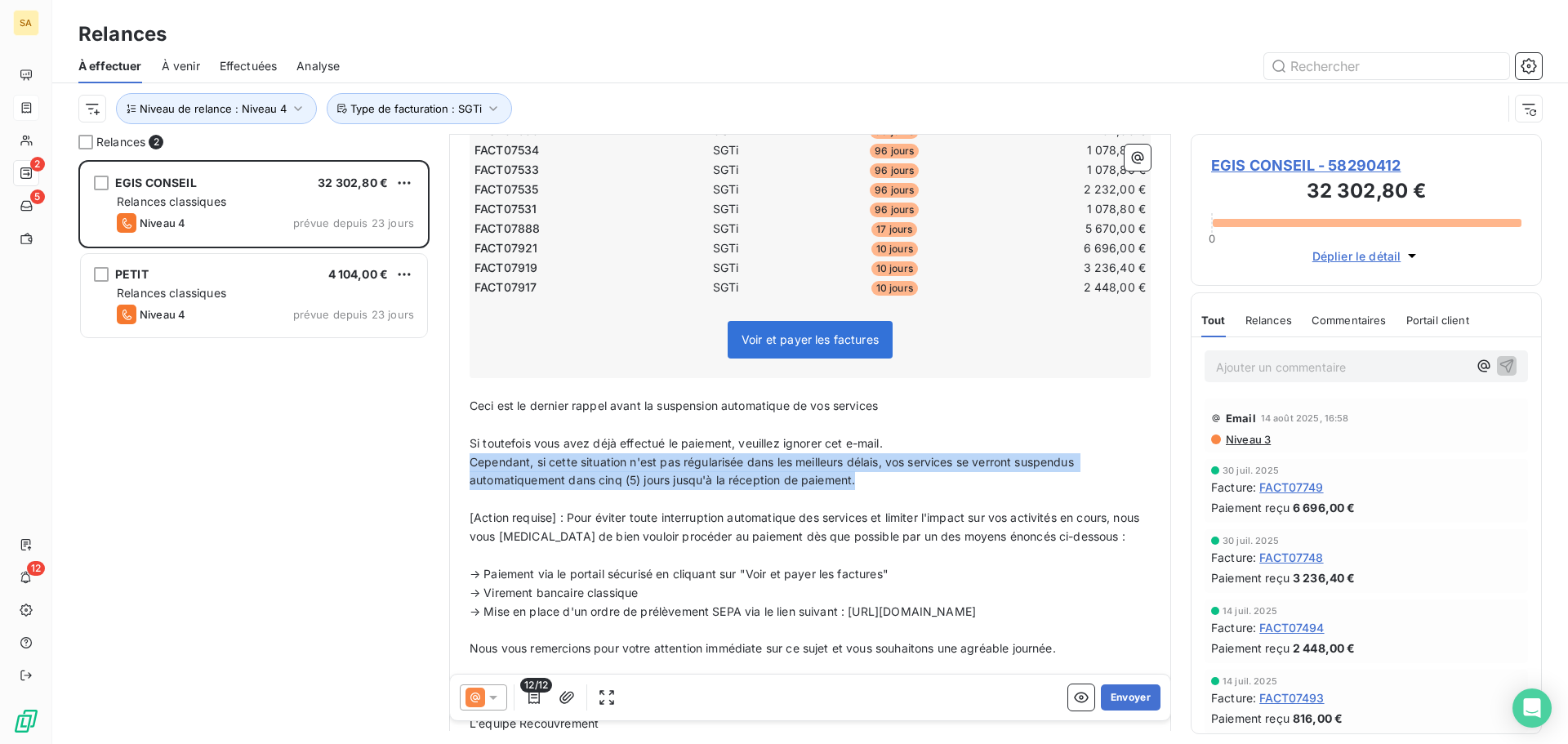
drag, startPoint x: 912, startPoint y: 482, endPoint x: 461, endPoint y: 453, distance: 451.9
click at [461, 453] on div "Bonjour, ﻿ Nous espérons que vous profitez pleinement de votre abonnement à not…" at bounding box center [811, 368] width 701 height 936
click at [832, 473] on span "Cependant, si cette situation n'est pas régularisée dans les meilleurs délais, …" at bounding box center [773, 471] width 607 height 33
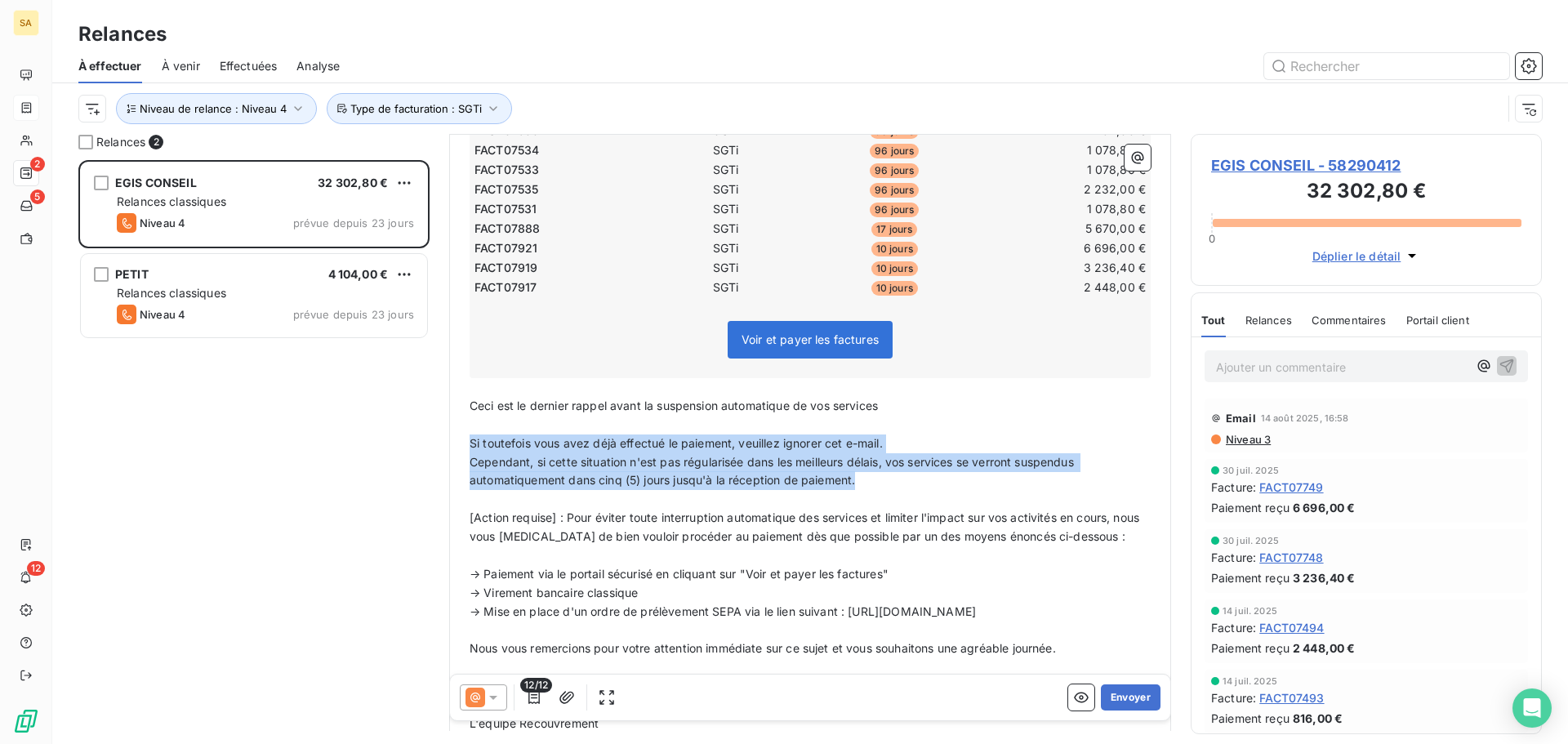
drag, startPoint x: 869, startPoint y: 484, endPoint x: 449, endPoint y: 448, distance: 421.5
click at [449, 448] on div "Relances 2 EGIS CONSEIL 32 302,80 € Relances classiques Niveau 4 prévue depuis …" at bounding box center [811, 439] width 1516 height 610
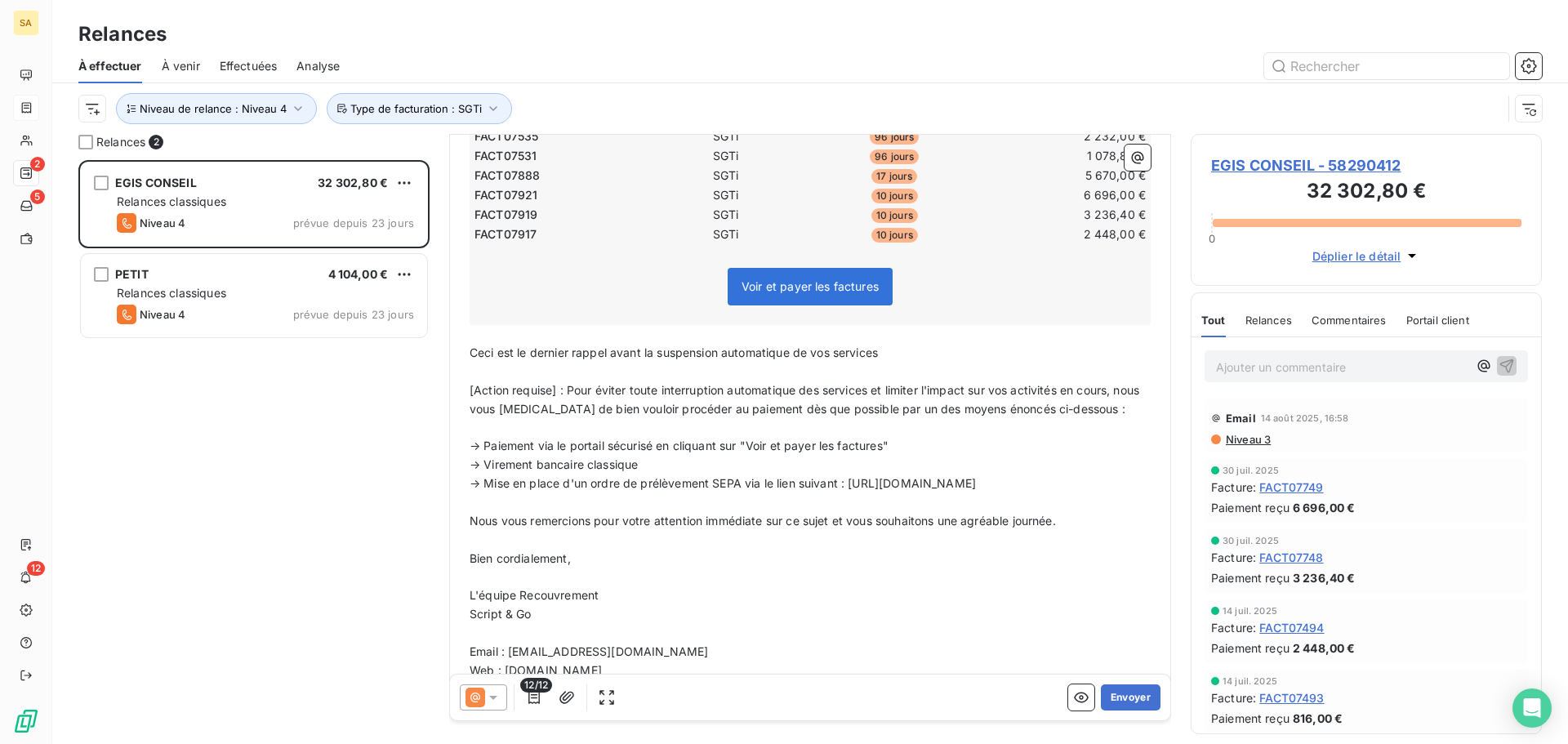
scroll to position [518, 0]
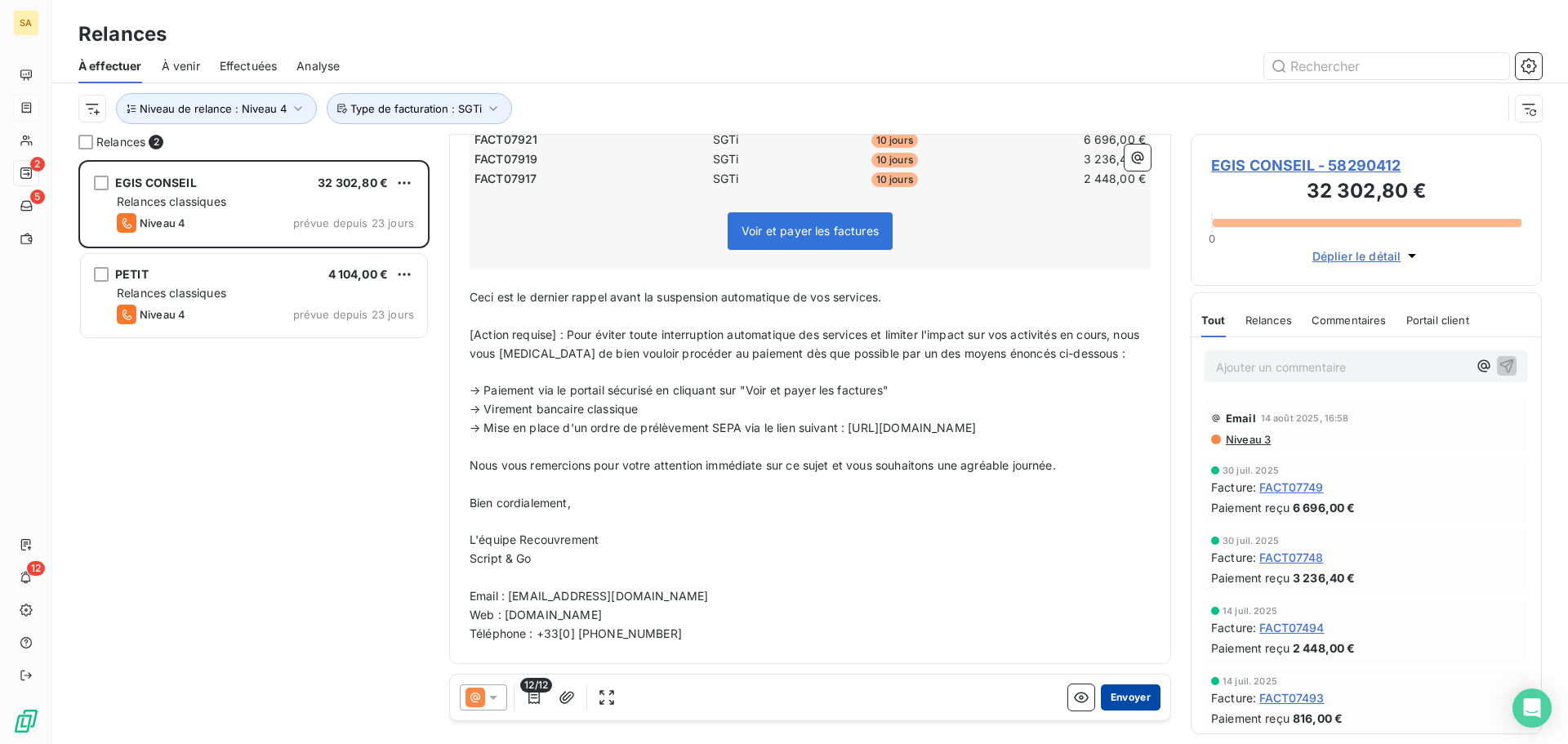
click at [1125, 693] on button "Envoyer" at bounding box center [1130, 697] width 60 height 26
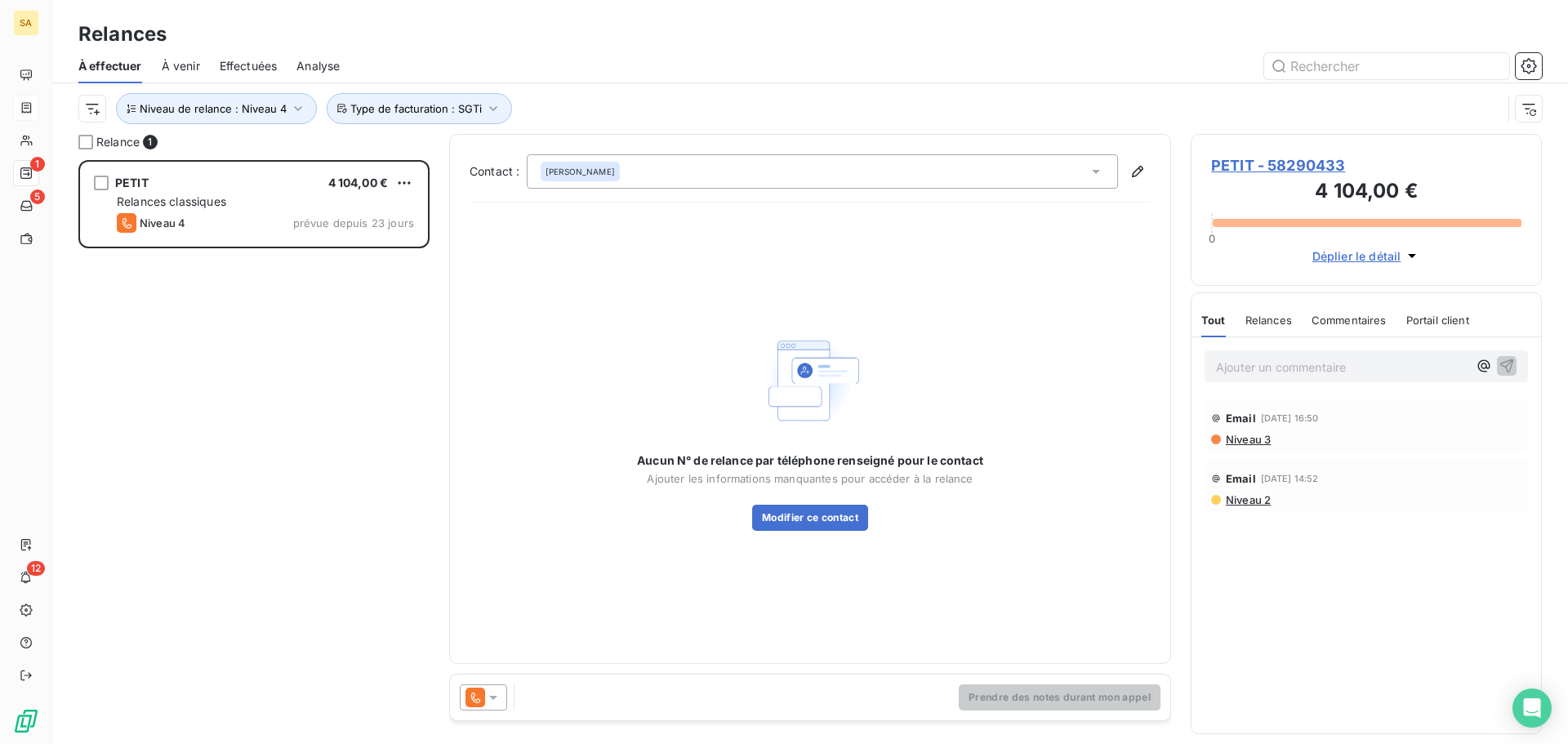
click at [480, 696] on icon at bounding box center [475, 698] width 20 height 20
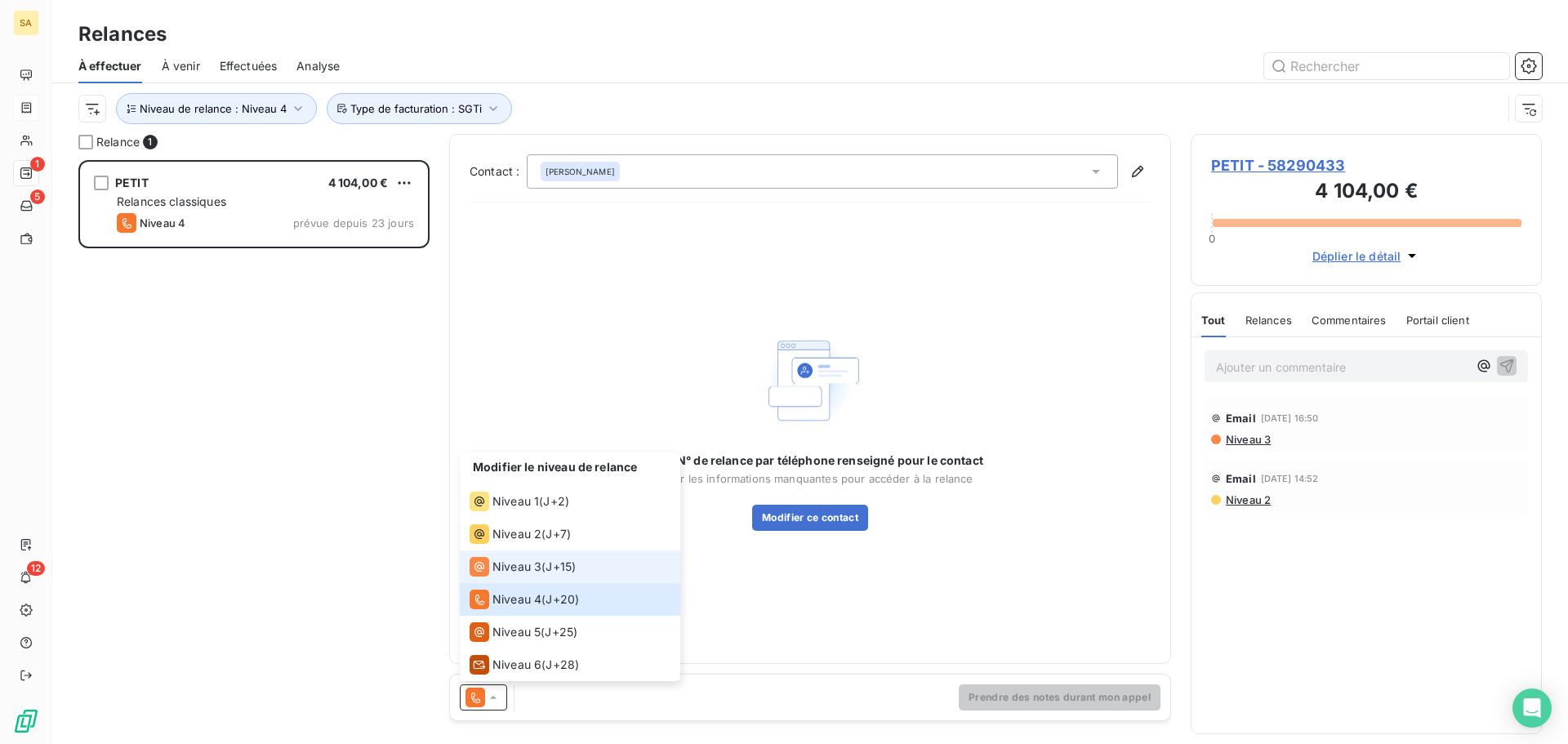
click at [499, 567] on span "Niveau 3" at bounding box center [516, 566] width 49 height 16
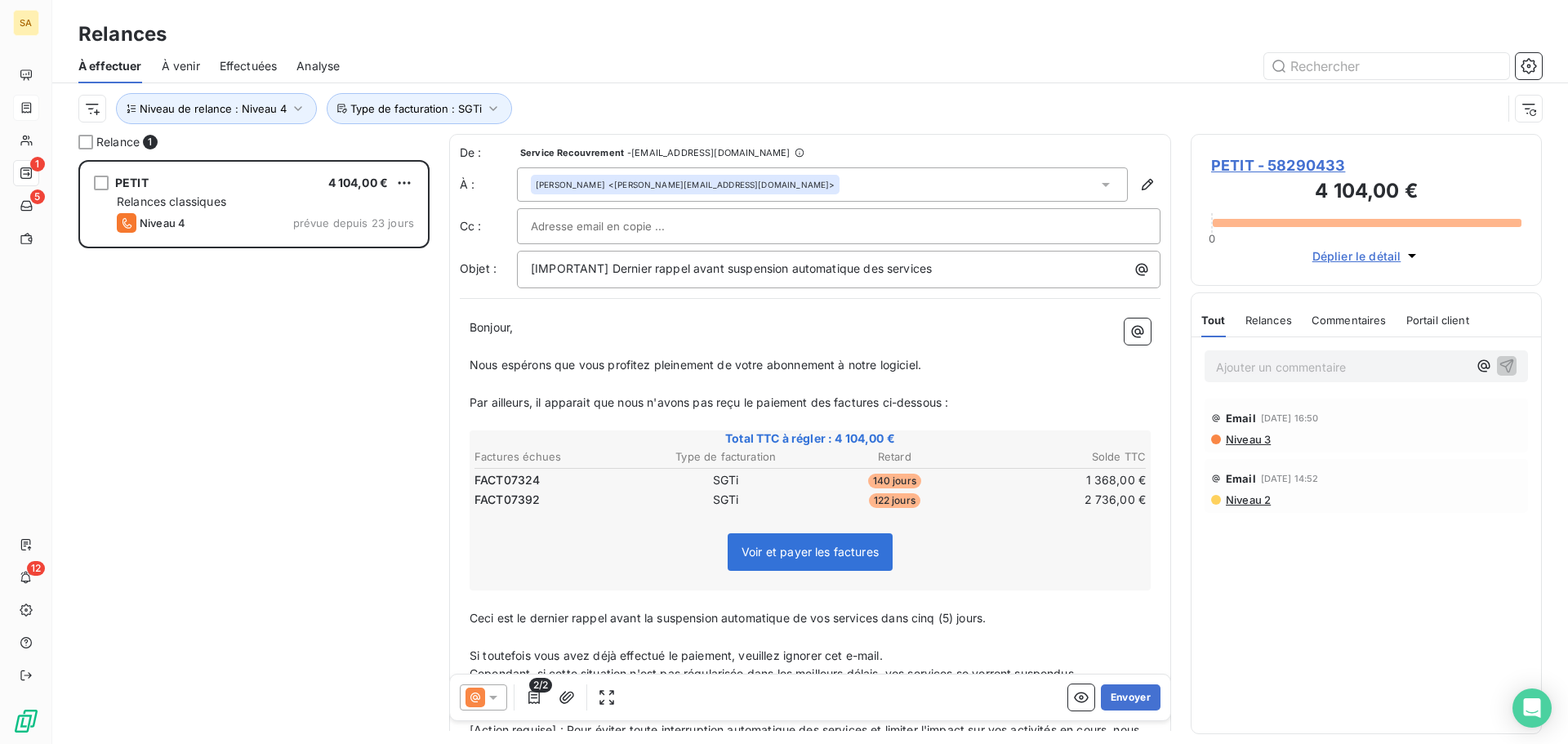
click at [656, 225] on input "text" at bounding box center [618, 226] width 176 height 24
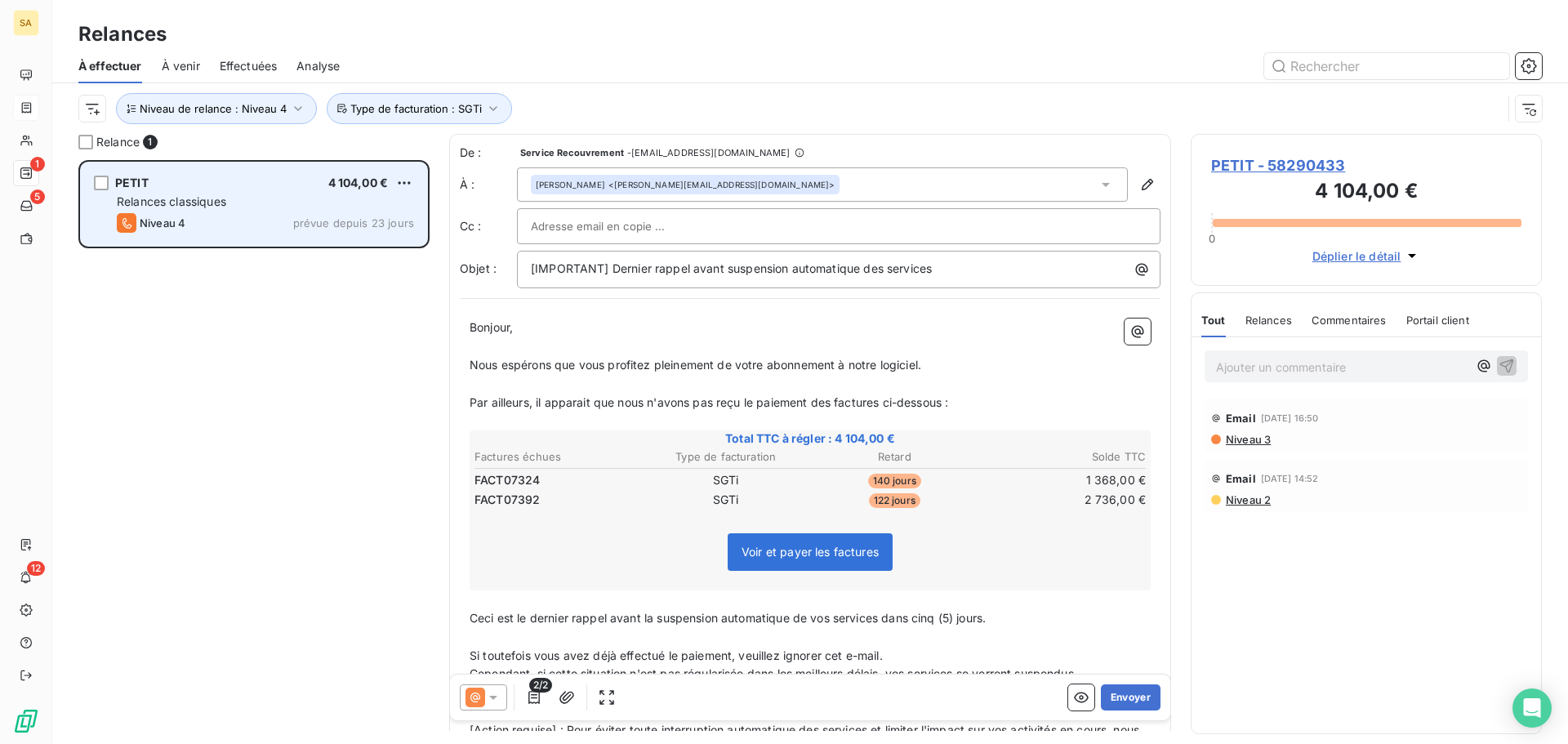
click at [263, 202] on div "Relances classiques" at bounding box center [265, 202] width 297 height 16
drag, startPoint x: 125, startPoint y: 188, endPoint x: 133, endPoint y: 189, distance: 8.1
click at [126, 188] on span "PETIT" at bounding box center [132, 183] width 34 height 14
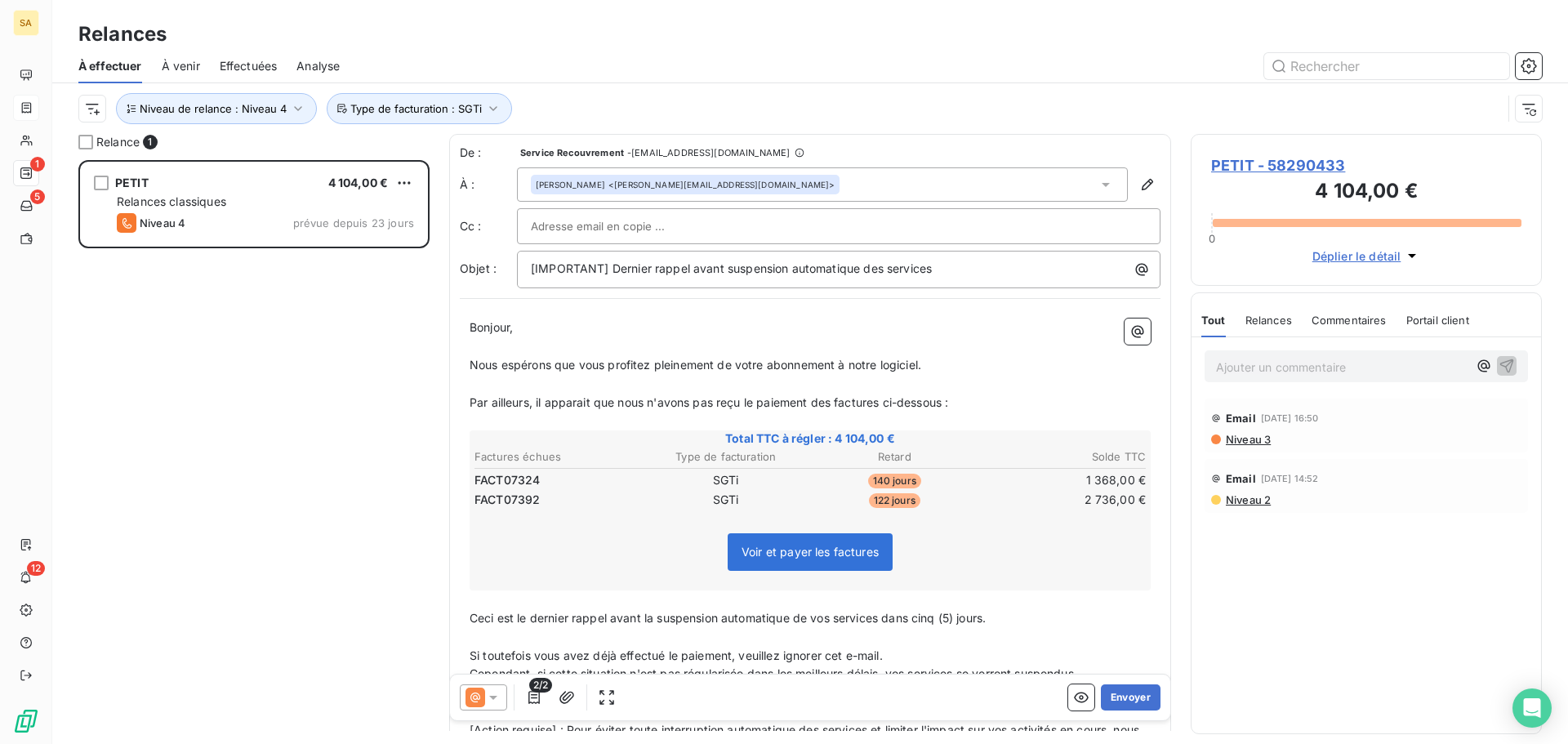
click at [1238, 156] on span "PETIT - 58290433" at bounding box center [1366, 165] width 310 height 22
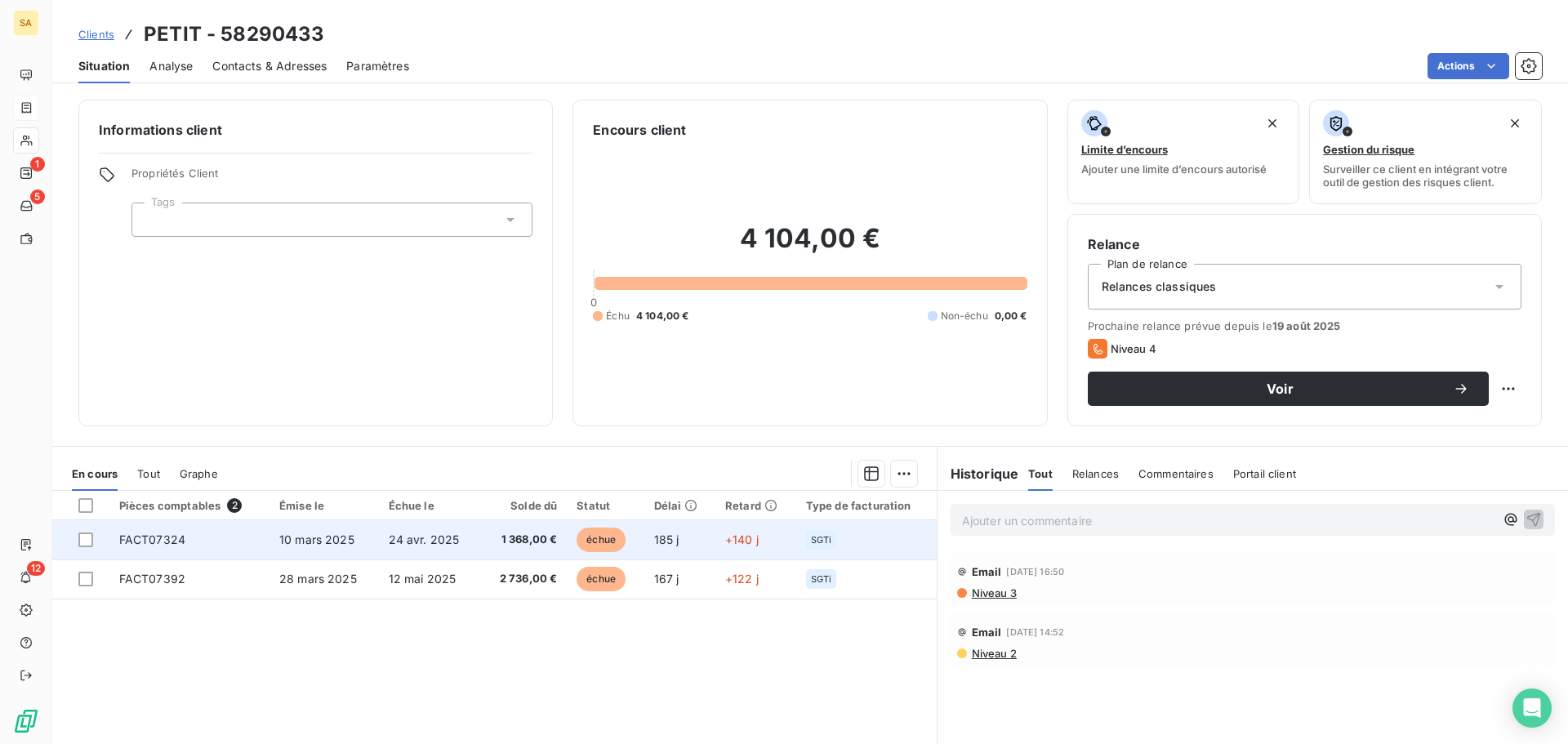
click at [167, 546] on span "FACT07324" at bounding box center [153, 540] width 66 height 14
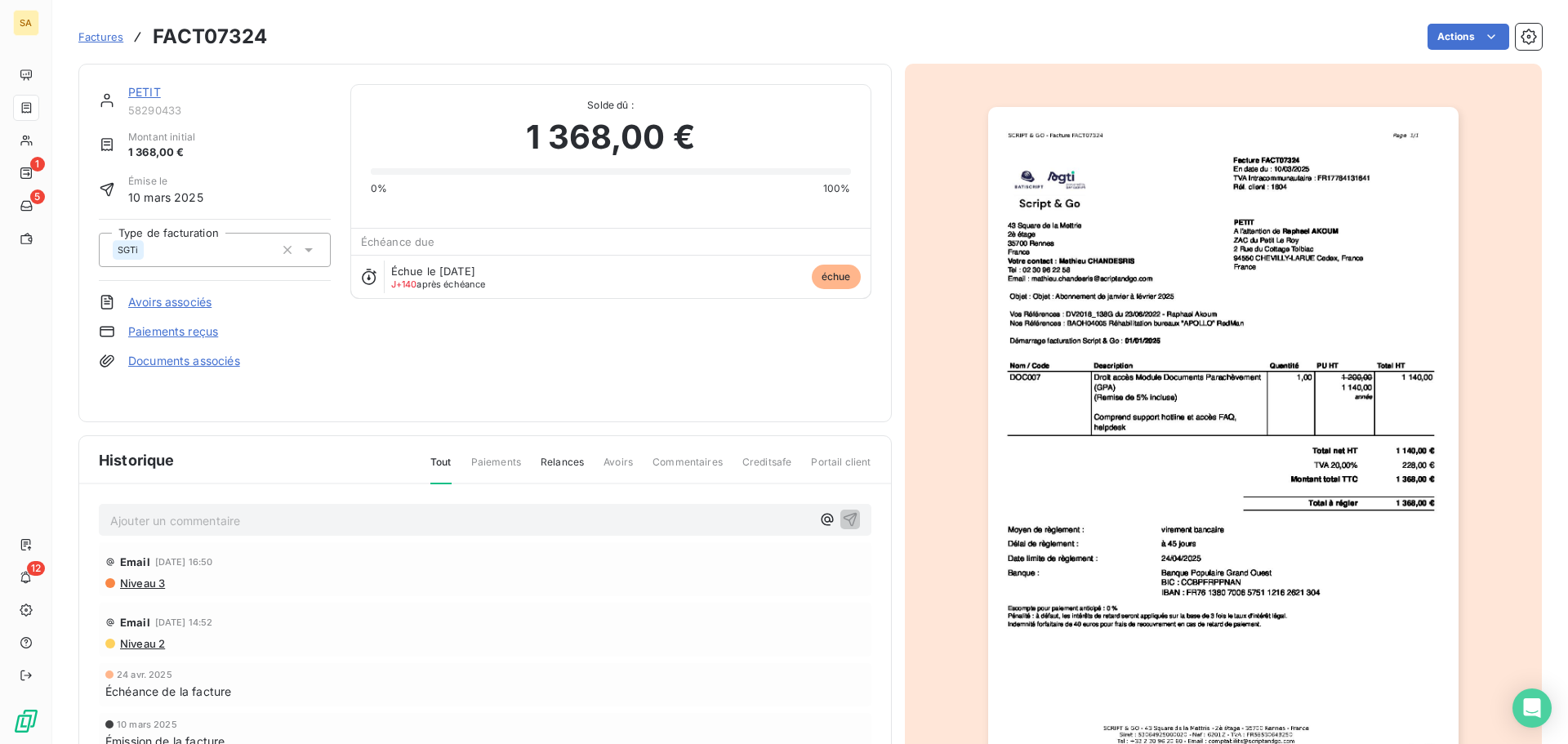
click at [381, 45] on div "Actions" at bounding box center [914, 37] width 1255 height 26
click at [106, 33] on span "Factures" at bounding box center [101, 37] width 45 height 13
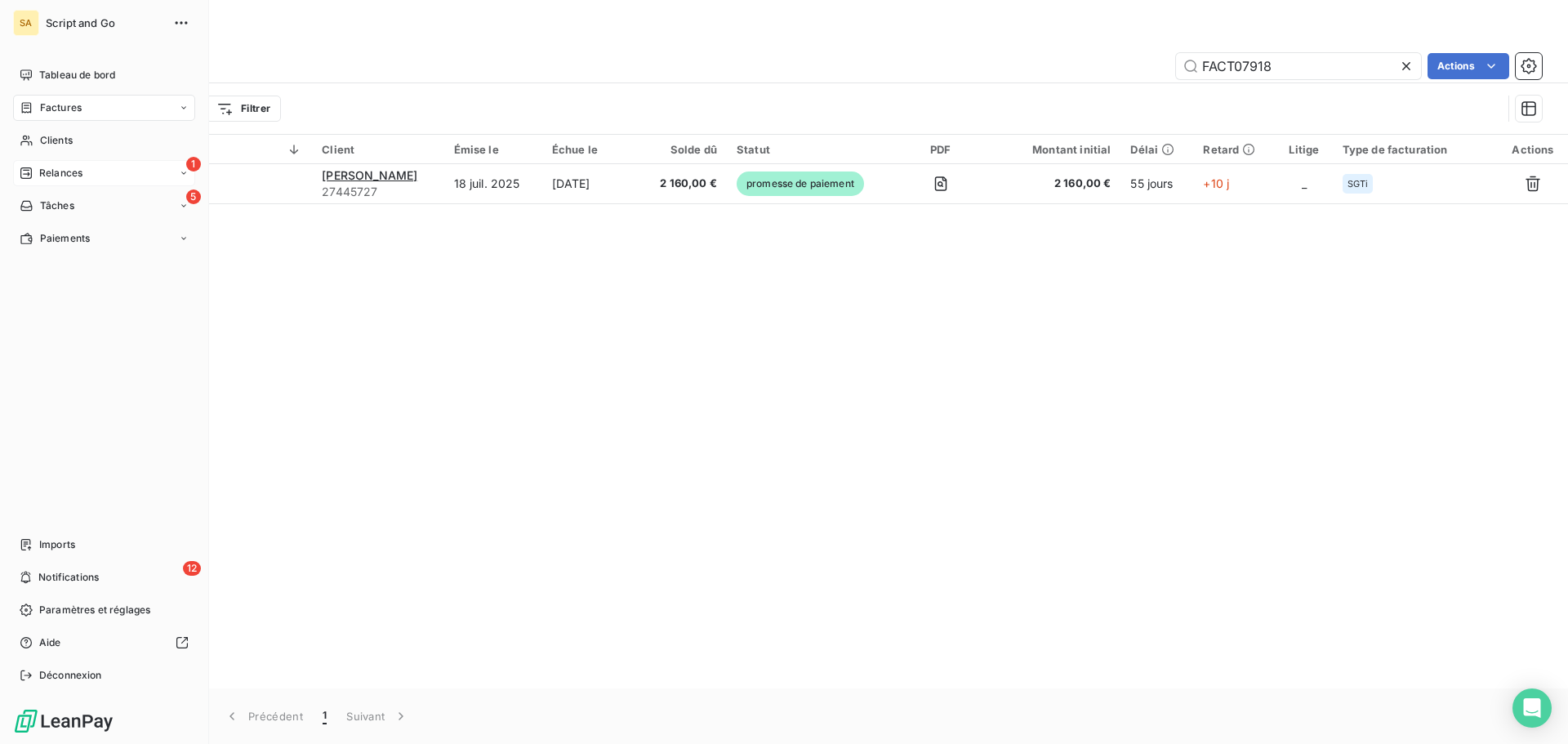
click at [59, 169] on span "Relances" at bounding box center [61, 173] width 44 height 14
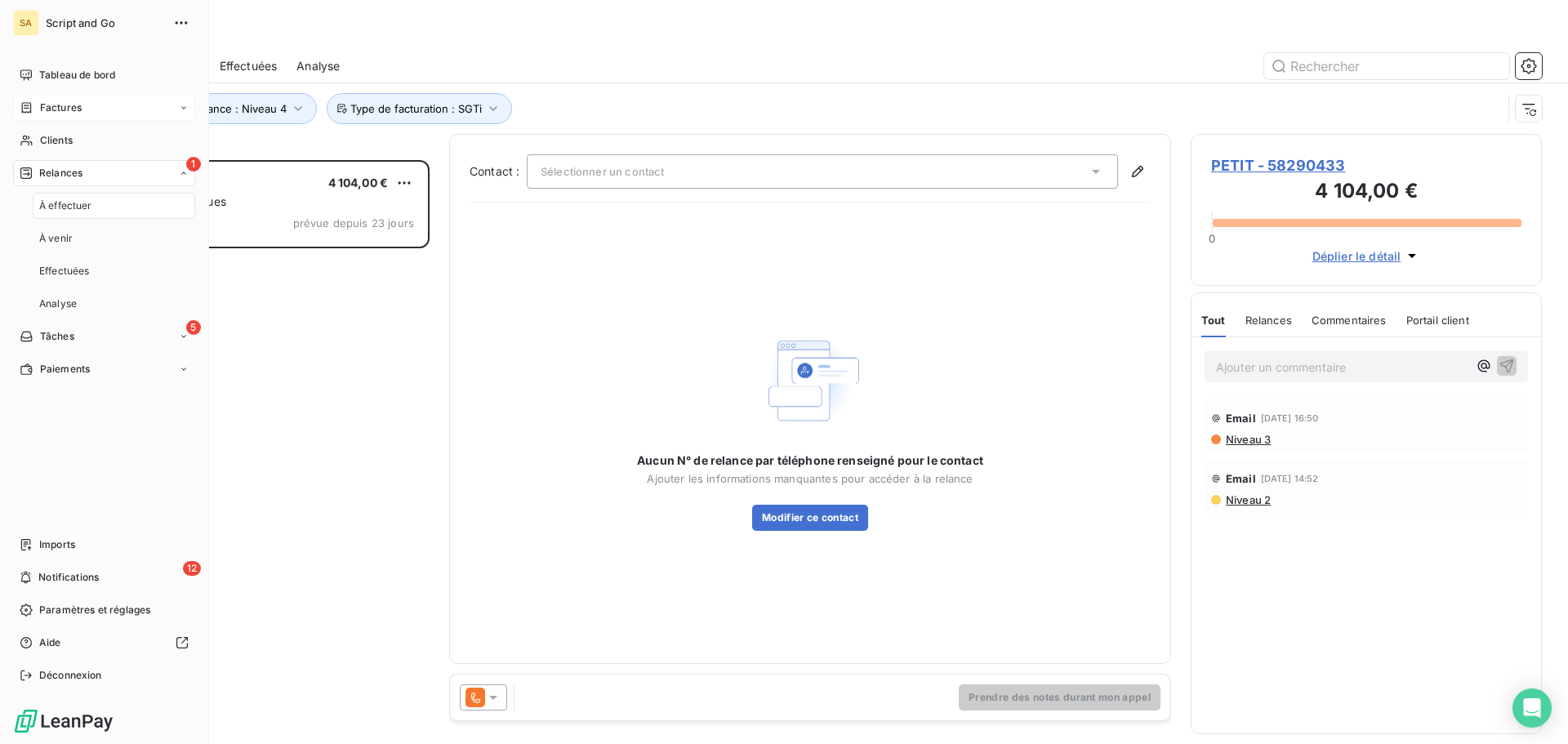
scroll to position [572, 339]
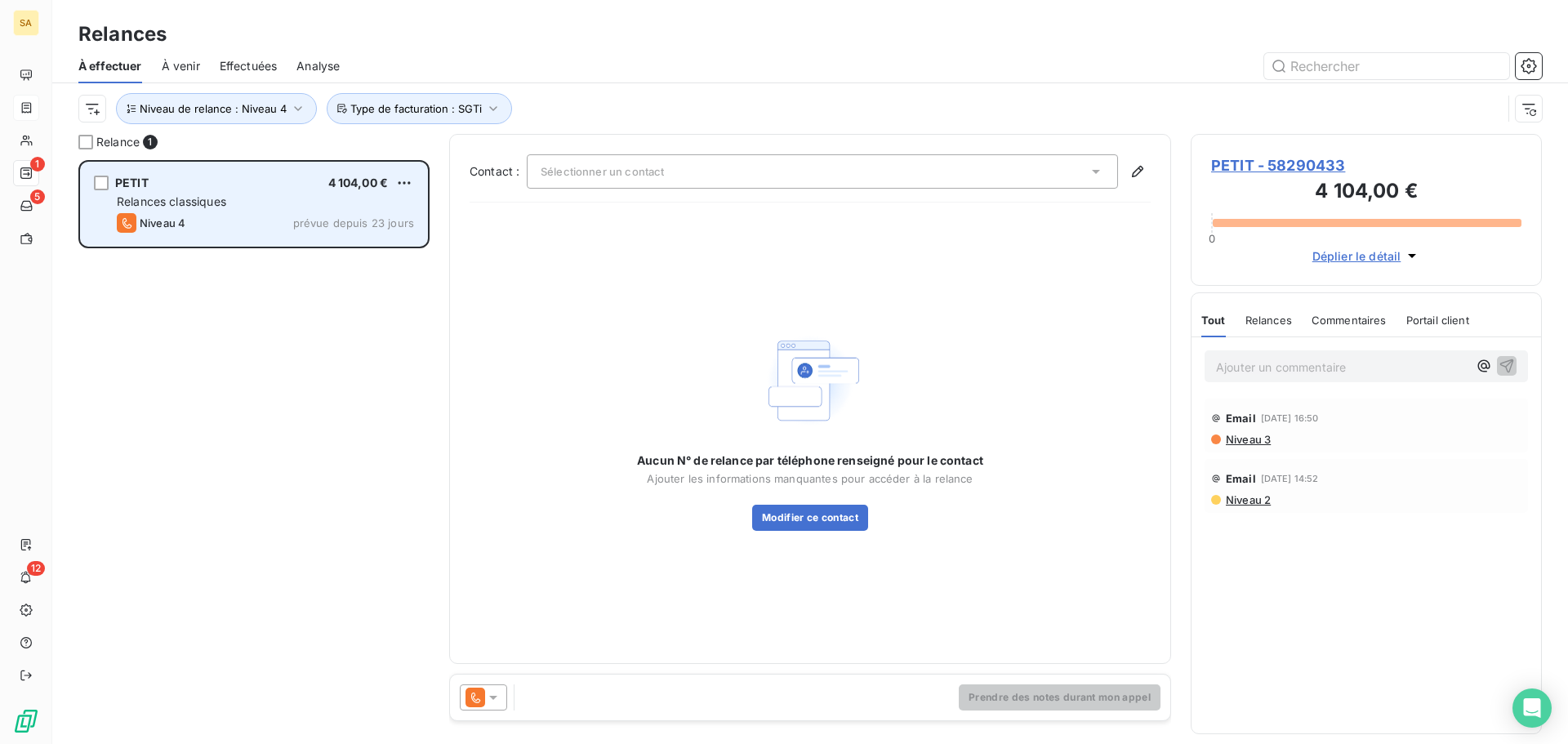
click at [298, 204] on div "Relances classiques" at bounding box center [265, 202] width 297 height 16
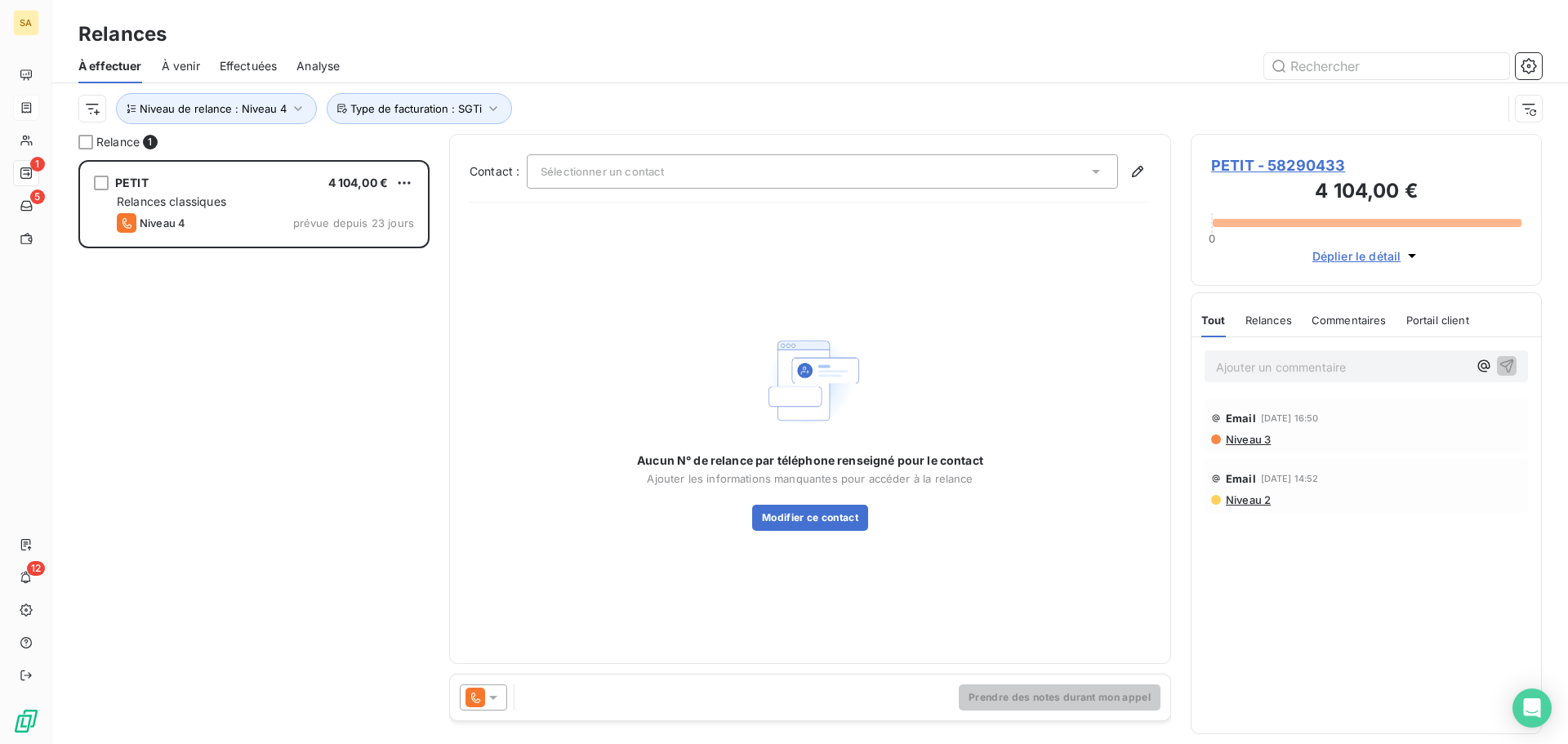
click at [753, 179] on div "Sélectionner un contact" at bounding box center [822, 171] width 591 height 34
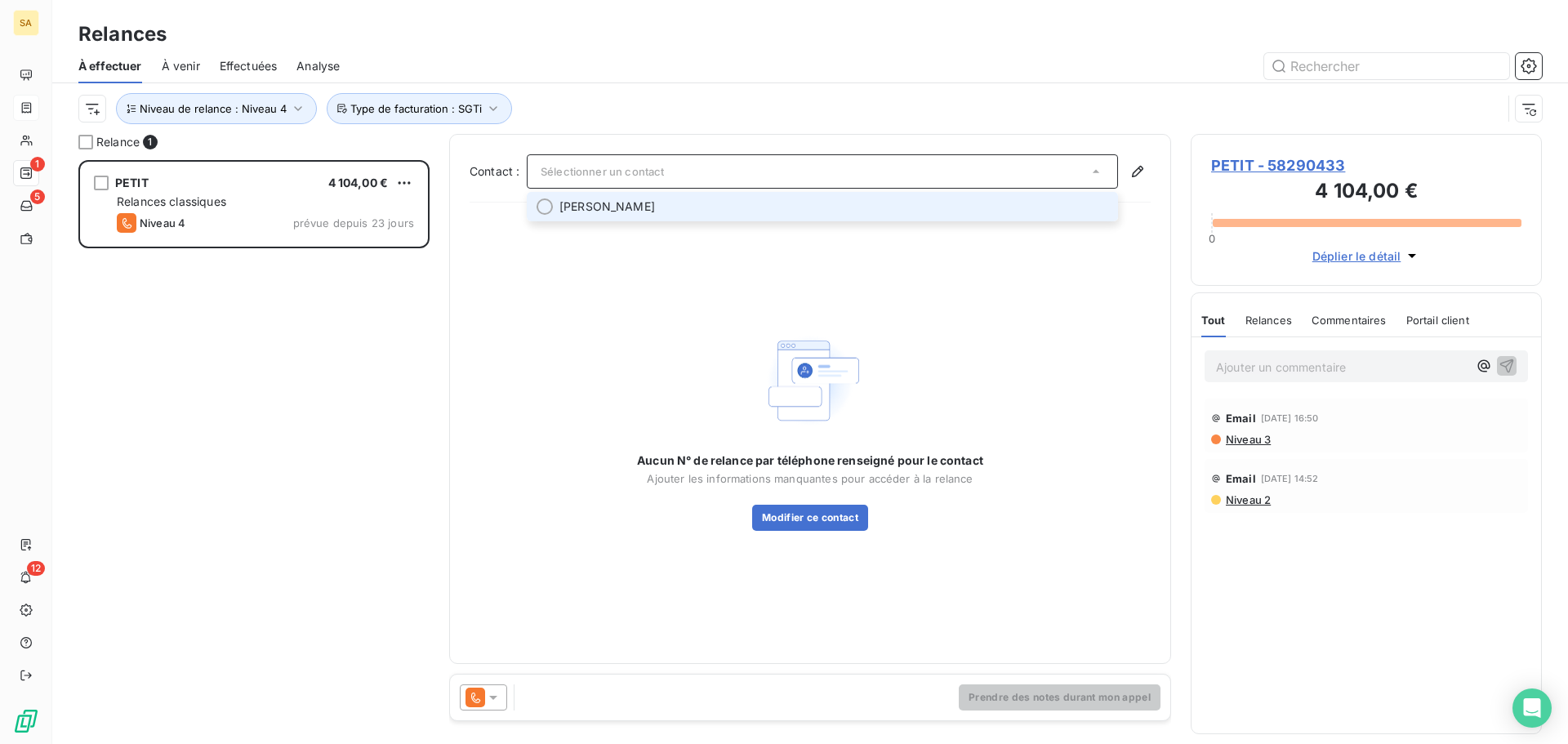
click at [660, 207] on span "[PERSON_NAME]" at bounding box center [833, 207] width 549 height 16
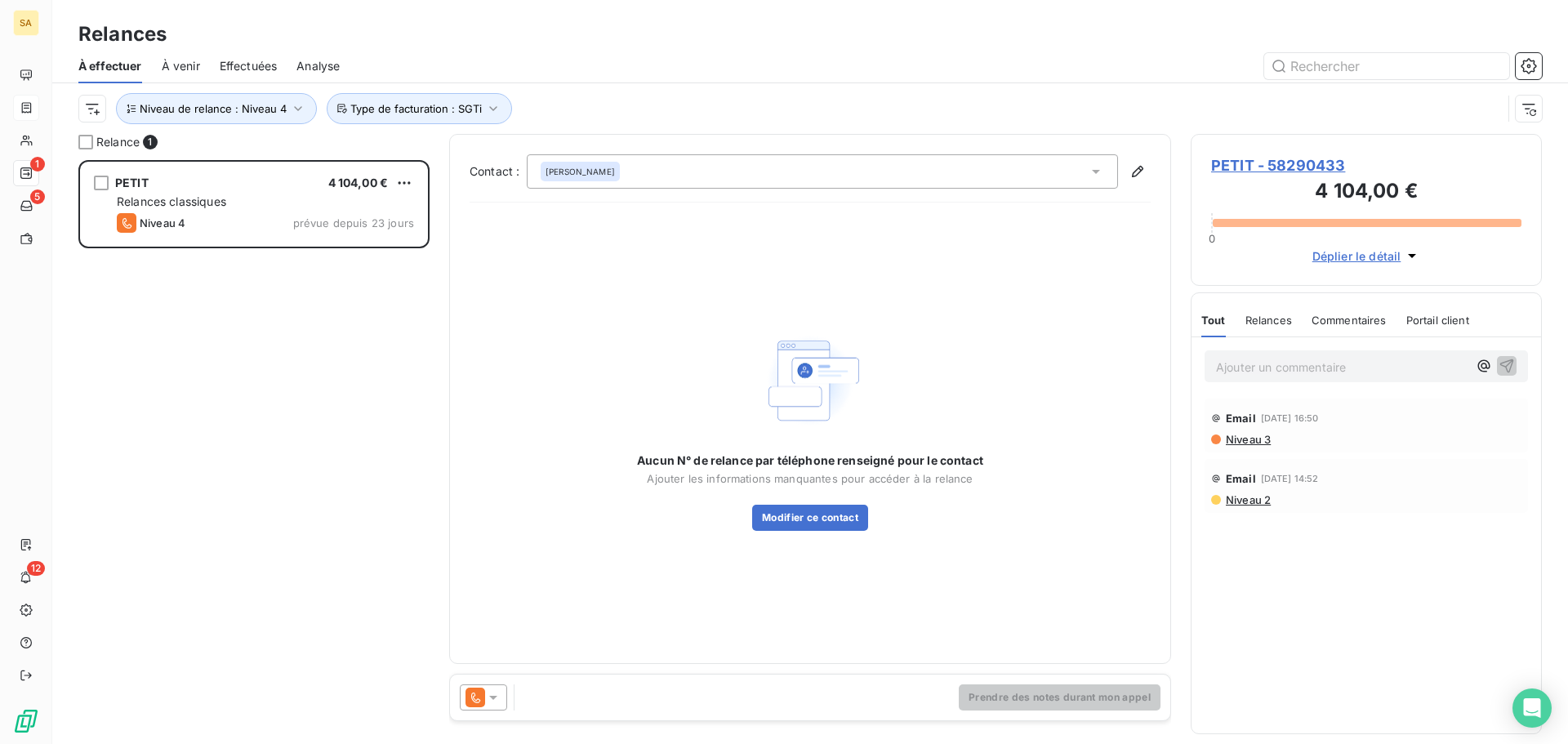
click at [496, 702] on icon at bounding box center [493, 698] width 16 height 16
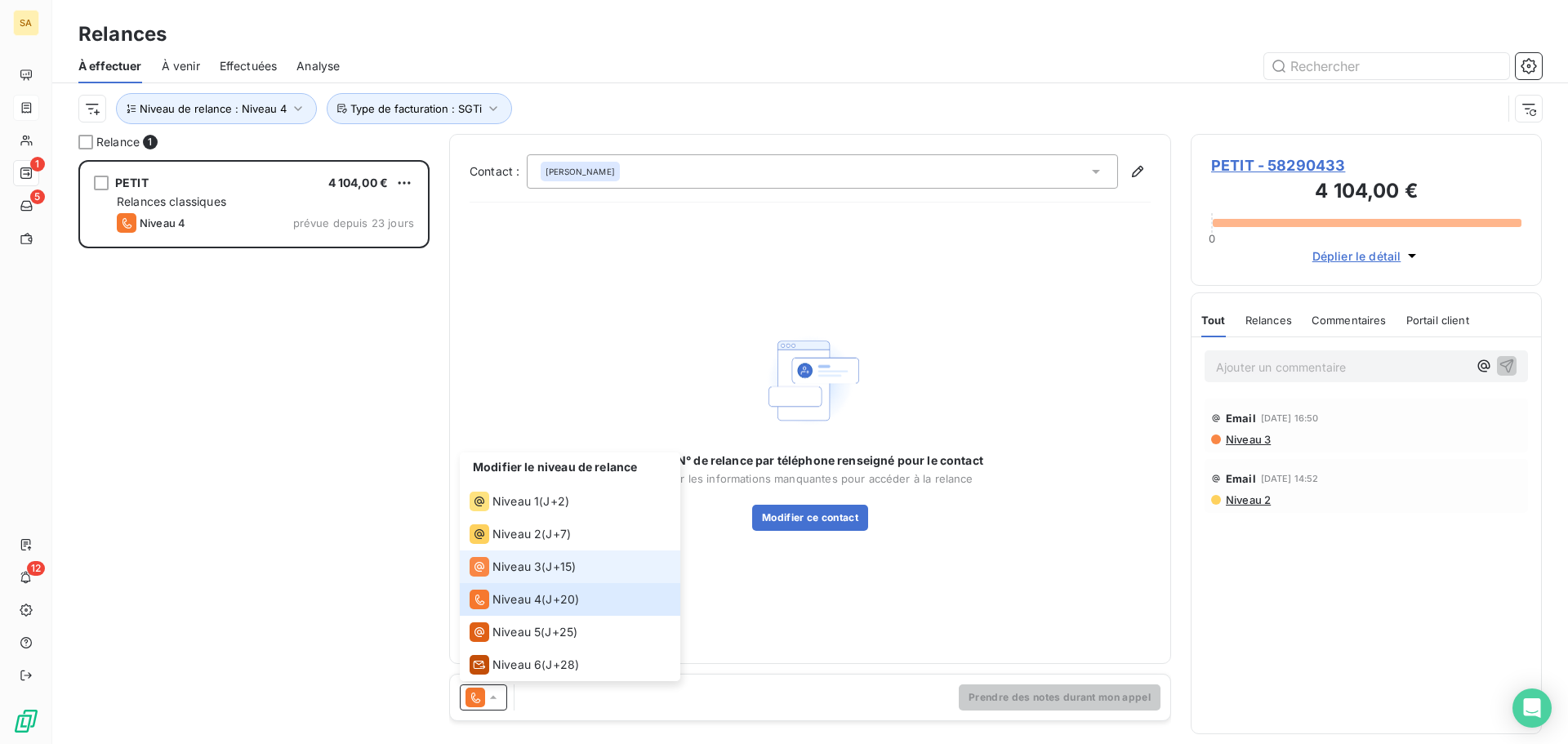
click at [529, 560] on span "Niveau 3" at bounding box center [516, 566] width 49 height 16
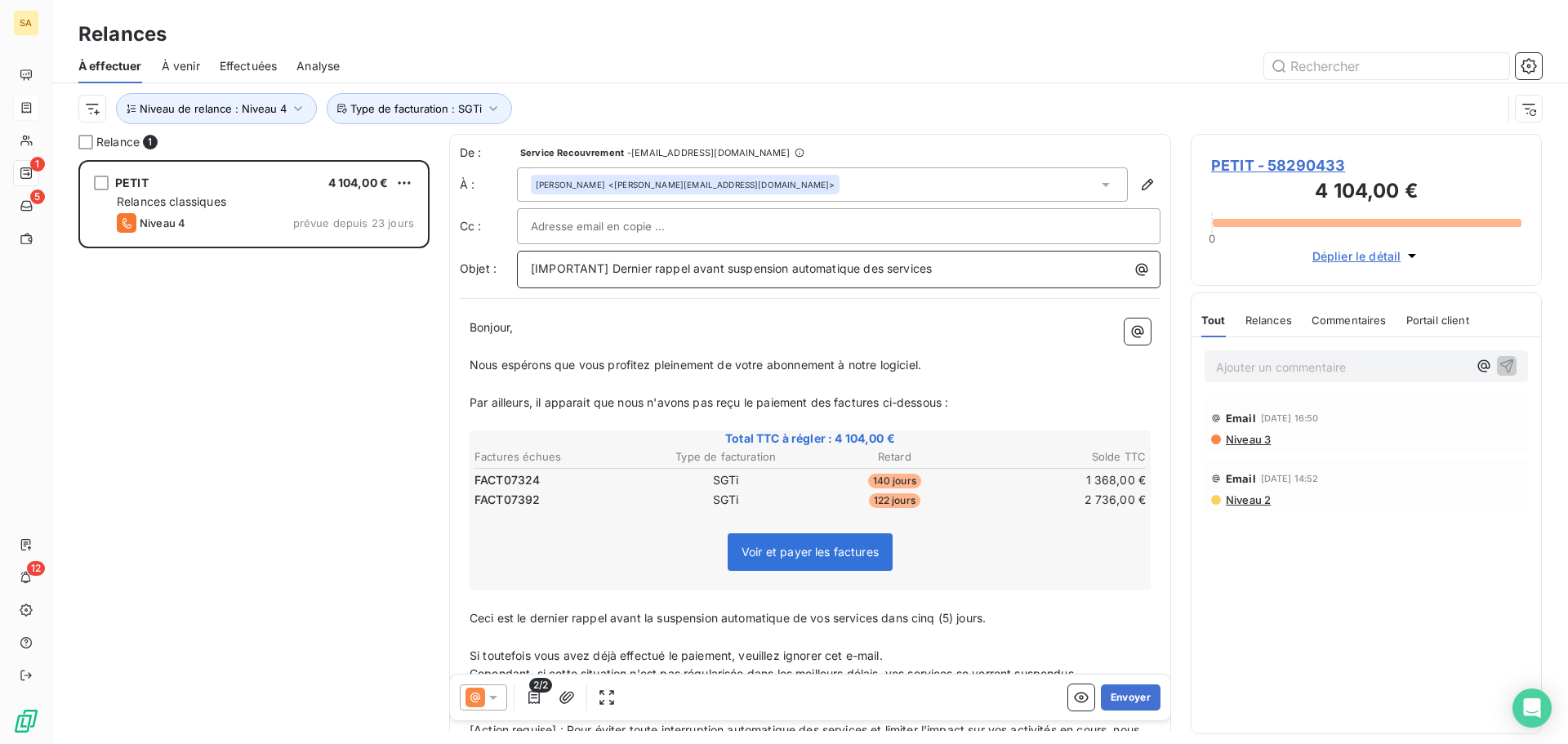
click at [961, 261] on p "[IMPORTANT] Dernier rappel avant suspension automatique des services" at bounding box center [843, 269] width 624 height 19
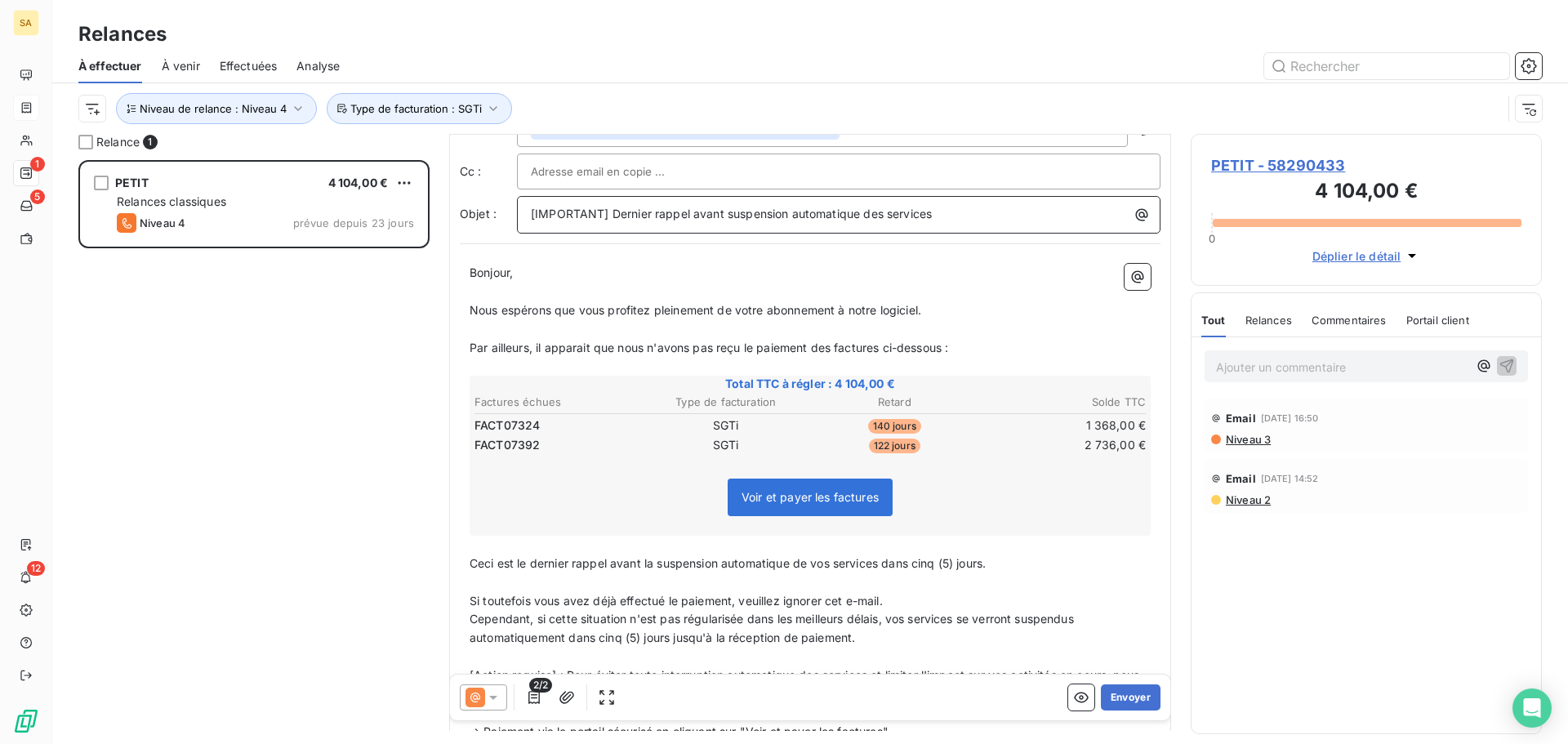
scroll to position [166, 0]
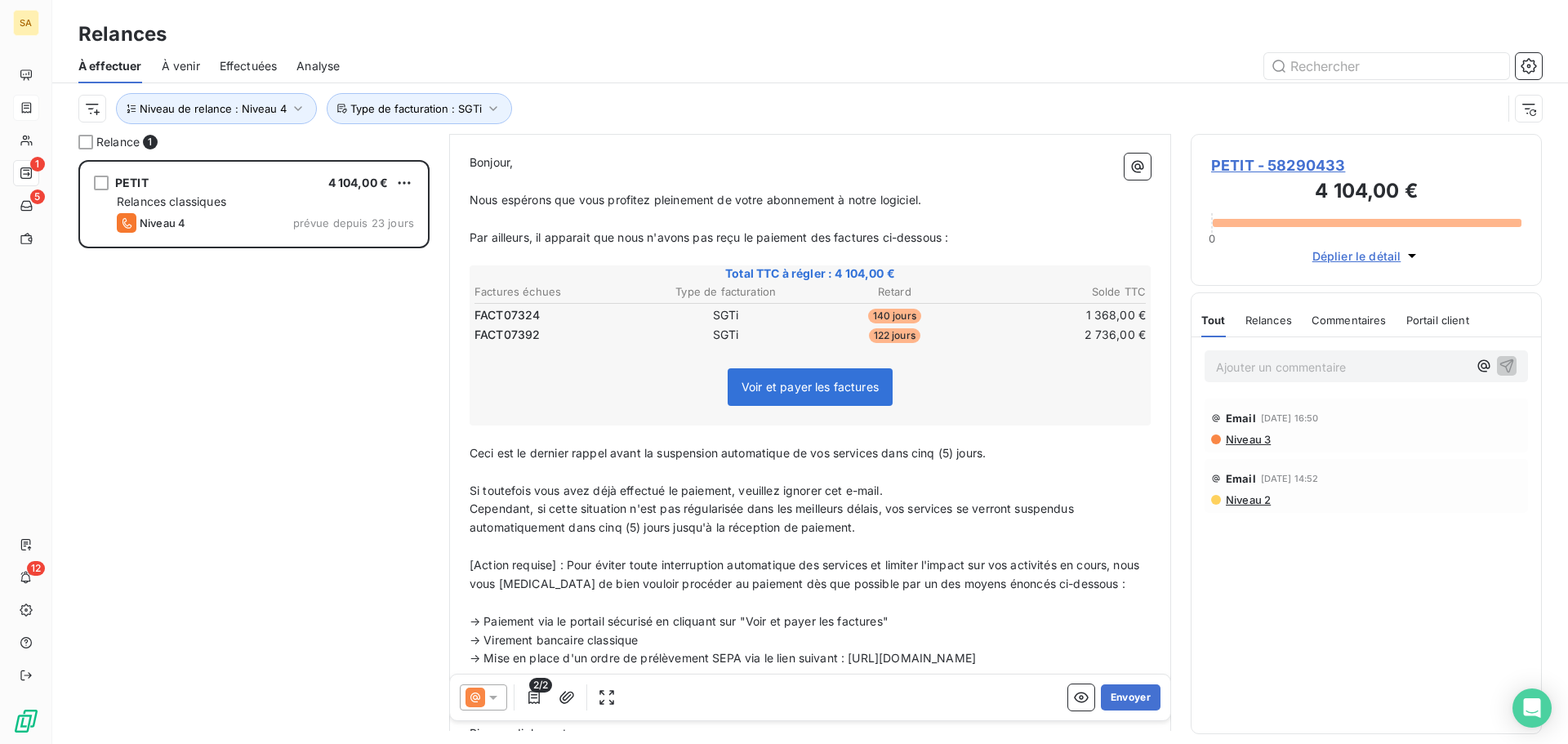
drag, startPoint x: 1004, startPoint y: 449, endPoint x: 883, endPoint y: 451, distance: 121.0
click at [883, 451] on p "Ceci est le dernier rappel avant la suspension automatique de vos services dans…" at bounding box center [811, 453] width 681 height 19
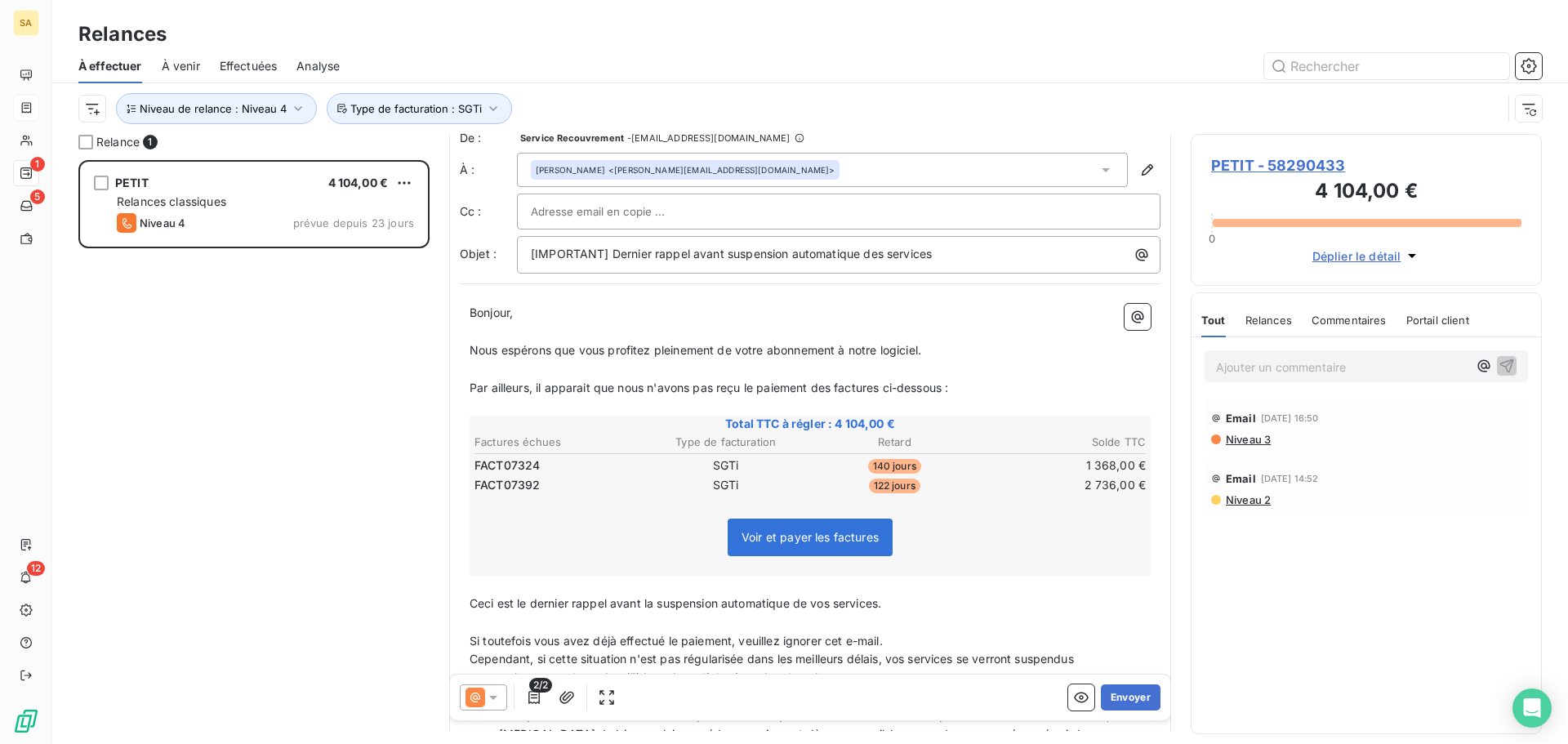
scroll to position [0, 0]
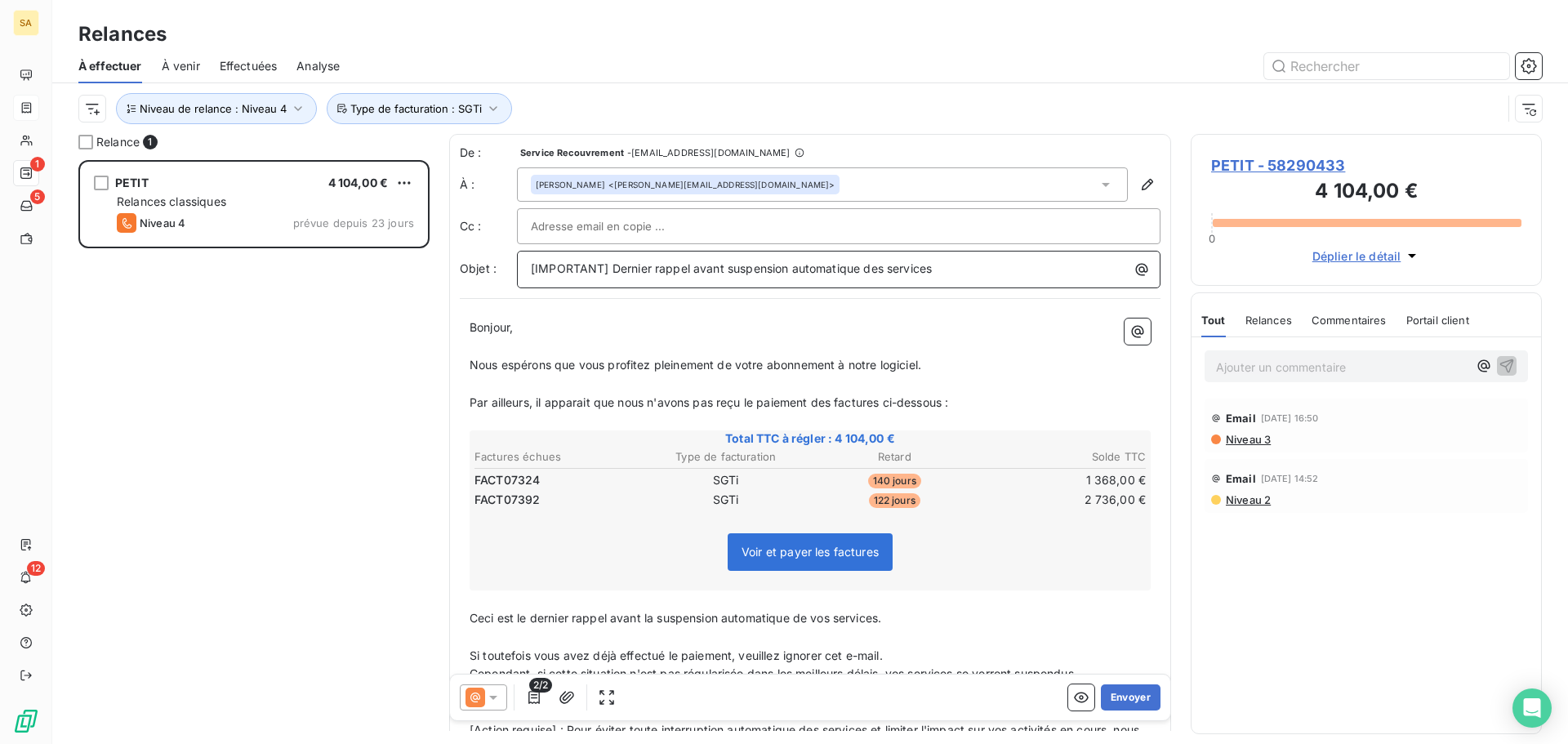
click at [952, 270] on p "[IMPORTANT] Dernier rappel avant suspension automatique des services" at bounding box center [843, 269] width 624 height 19
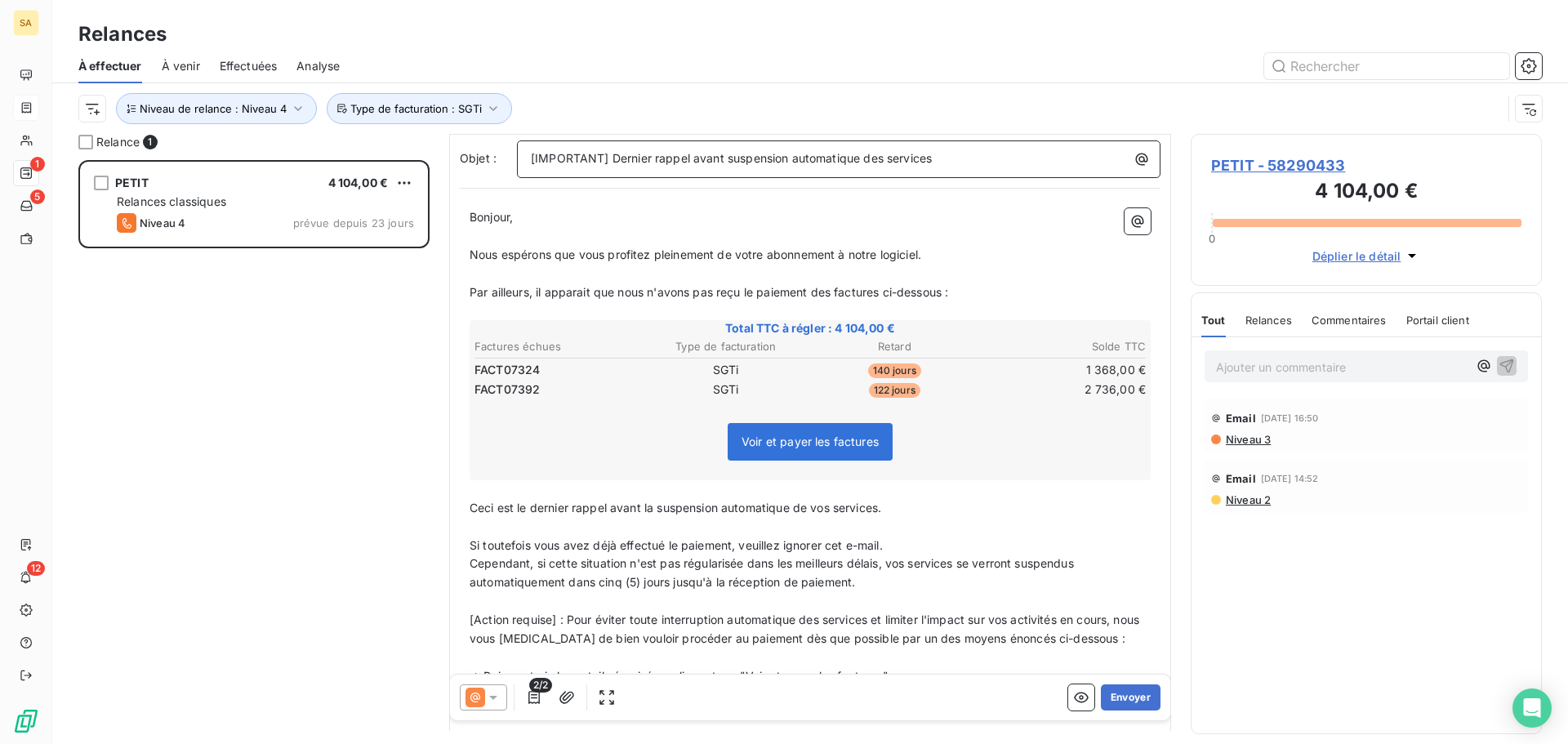
scroll to position [166, 0]
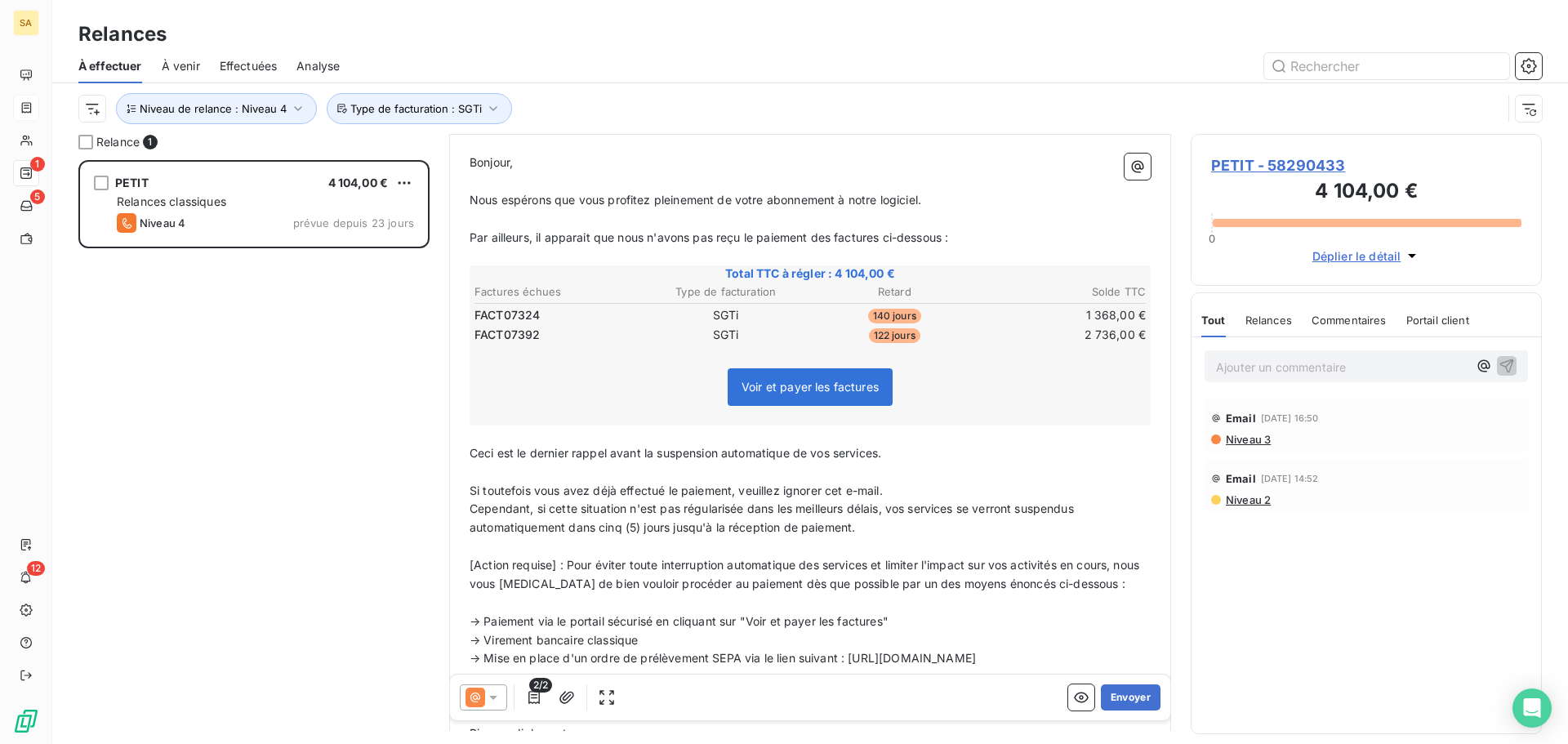
click at [938, 457] on p "Ceci est le dernier rappel avant la suspension automatique de vos services." at bounding box center [811, 453] width 681 height 19
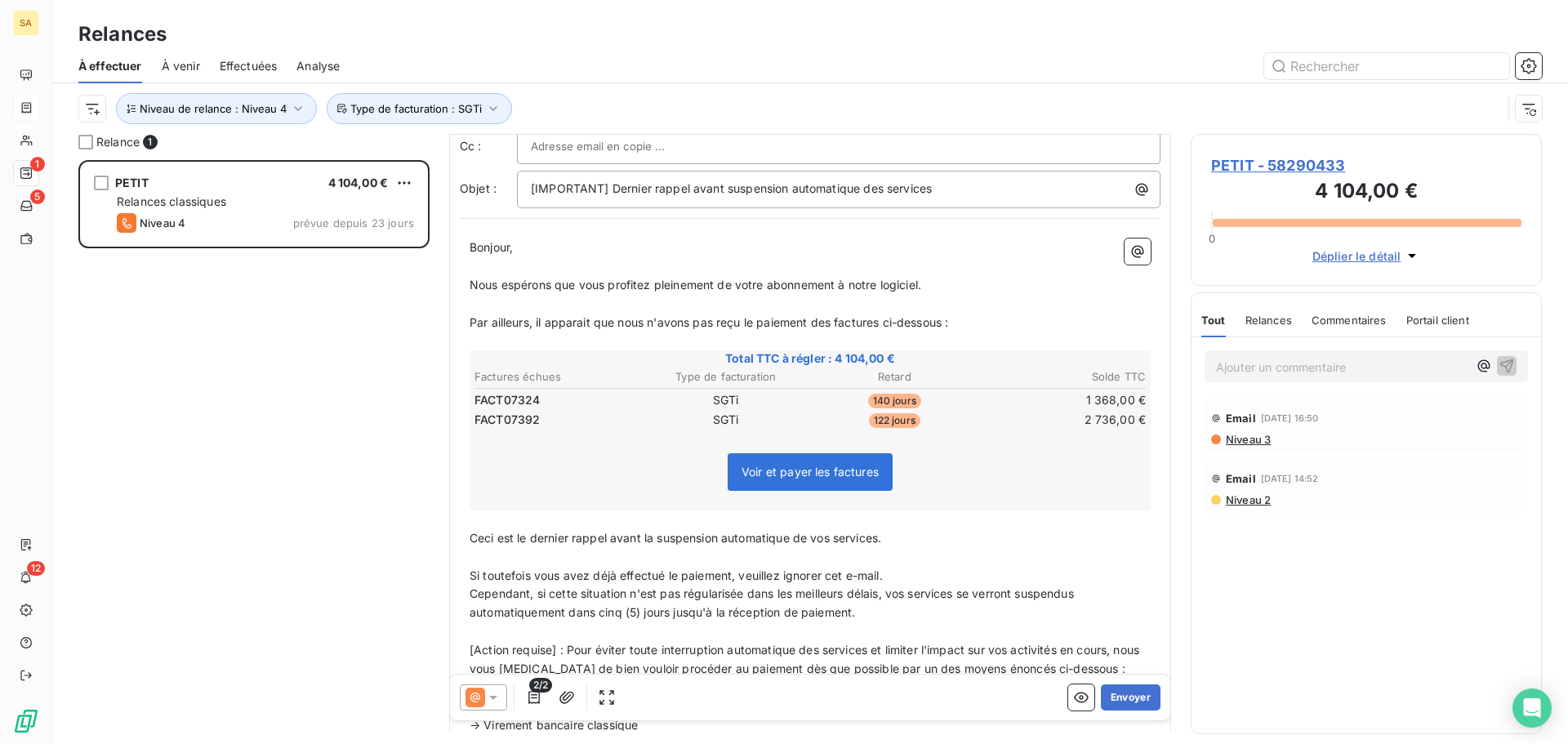
scroll to position [0, 0]
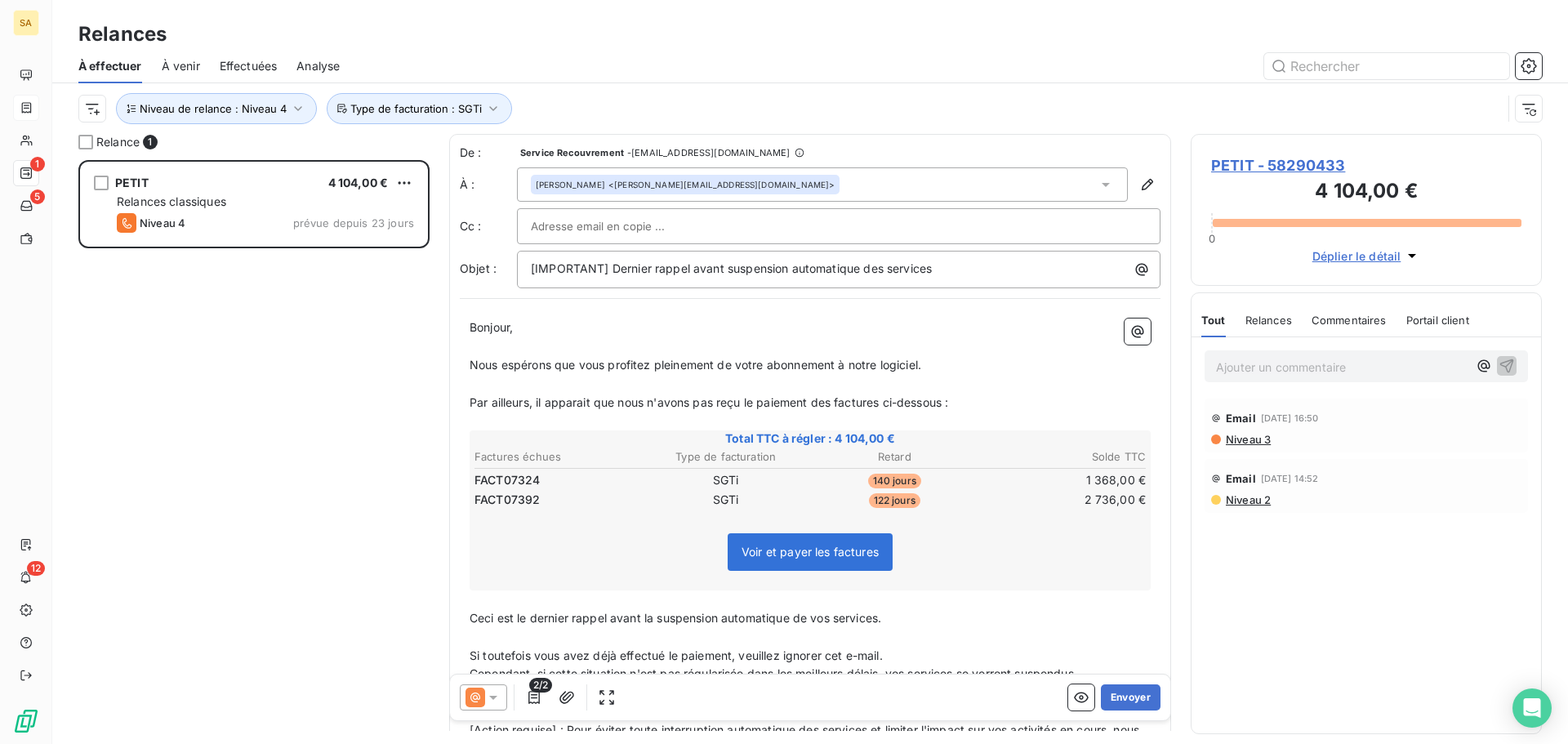
click at [736, 225] on div at bounding box center [838, 226] width 615 height 24
click at [572, 219] on input "text" at bounding box center [838, 226] width 615 height 24
click at [706, 229] on div at bounding box center [838, 226] width 615 height 24
paste input "[PERSON_NAME][EMAIL_ADDRESS][DOMAIN_NAME]"
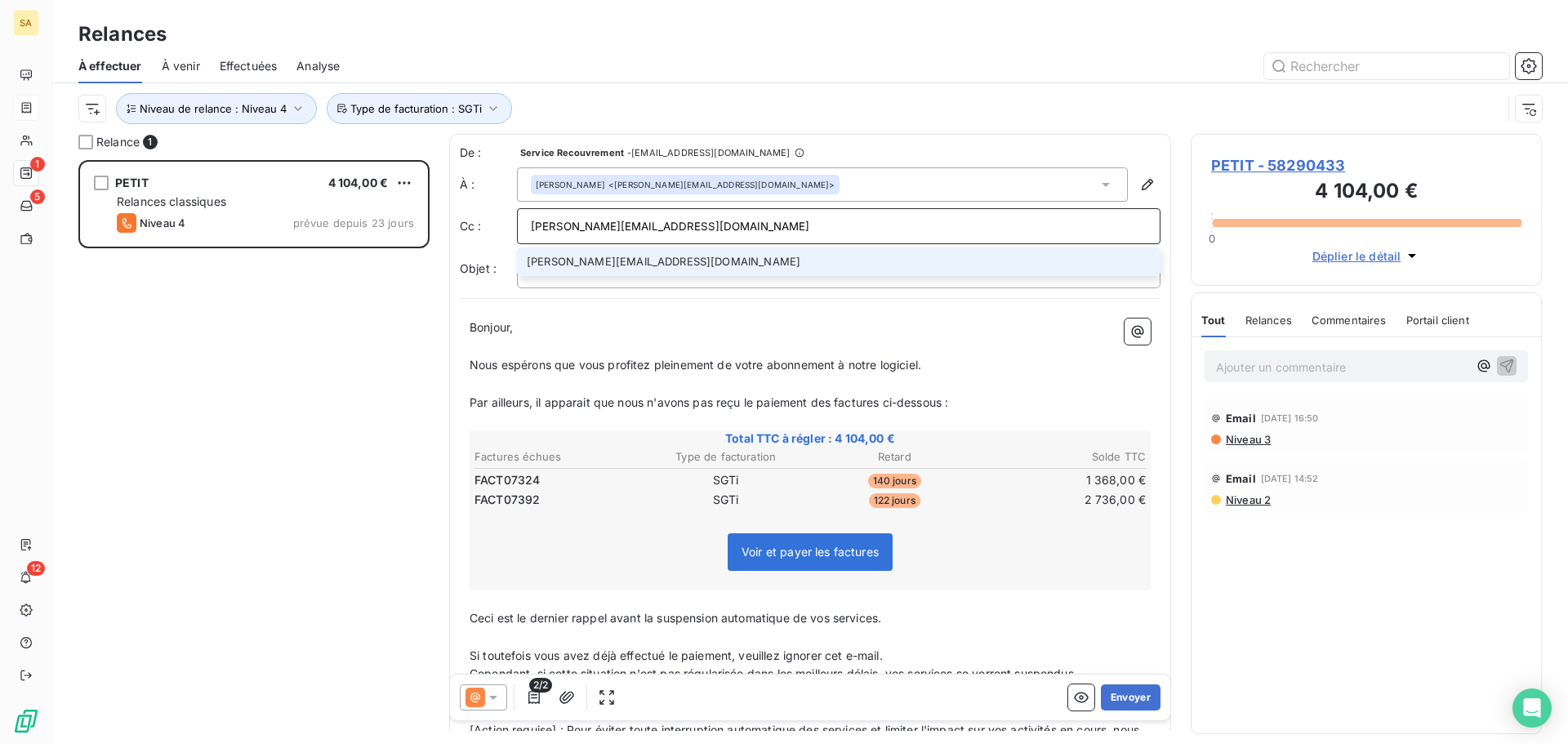
type input "[PERSON_NAME][EMAIL_ADDRESS][DOMAIN_NAME]"
click at [744, 252] on li "[PERSON_NAME][EMAIL_ADDRESS][DOMAIN_NAME]" at bounding box center [839, 261] width 644 height 29
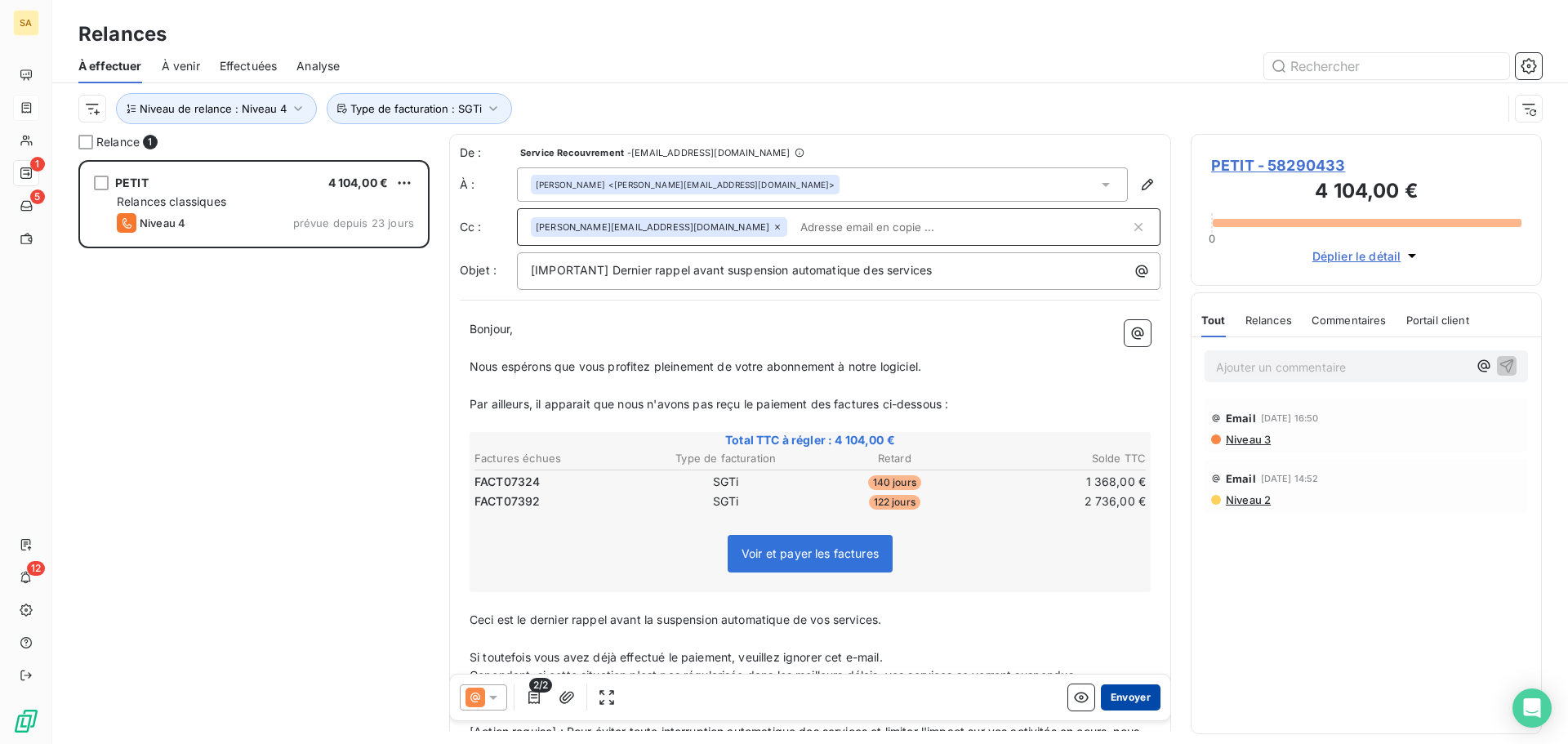
click at [1126, 690] on button "Envoyer" at bounding box center [1130, 697] width 60 height 26
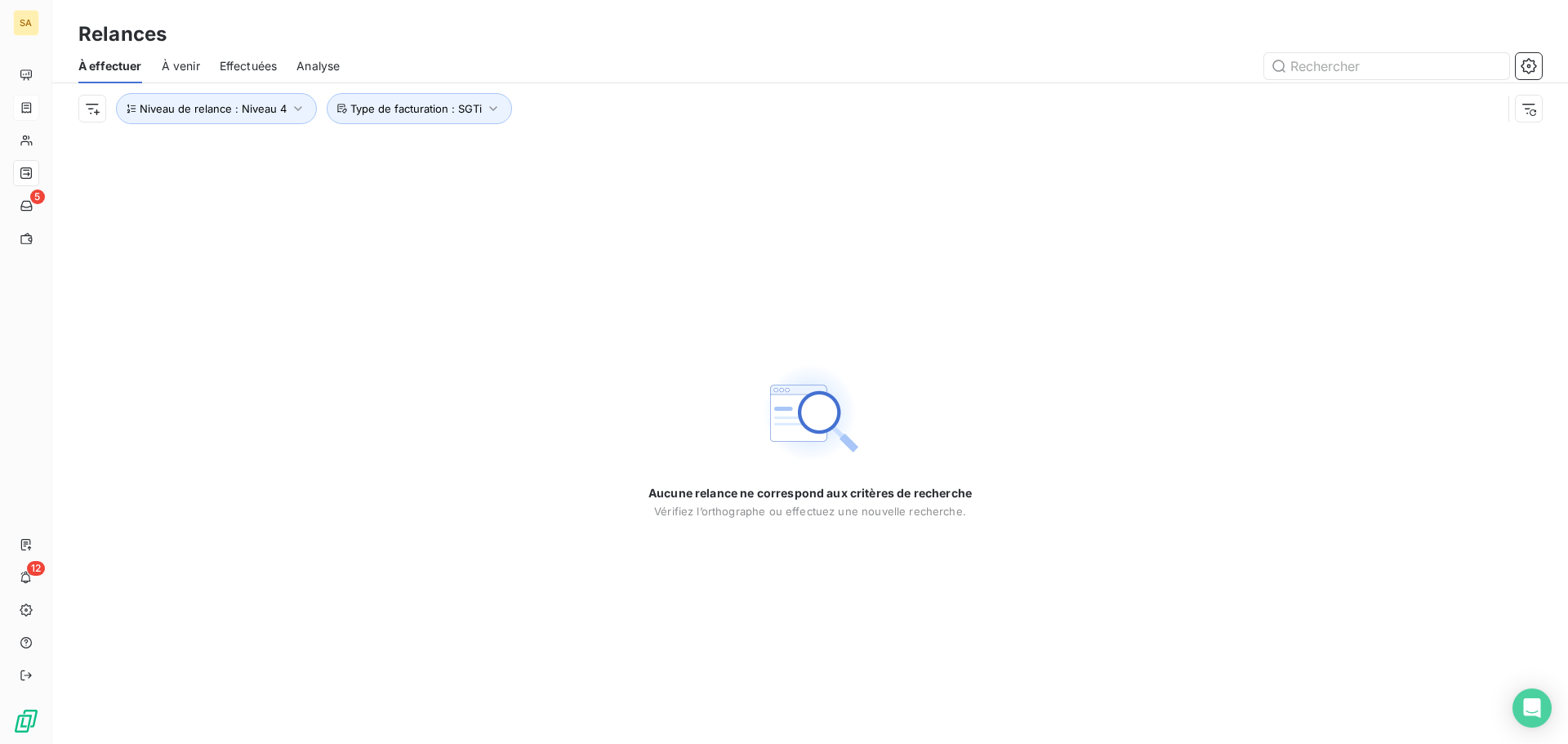
click at [229, 63] on span "Effectuées" at bounding box center [248, 66] width 58 height 16
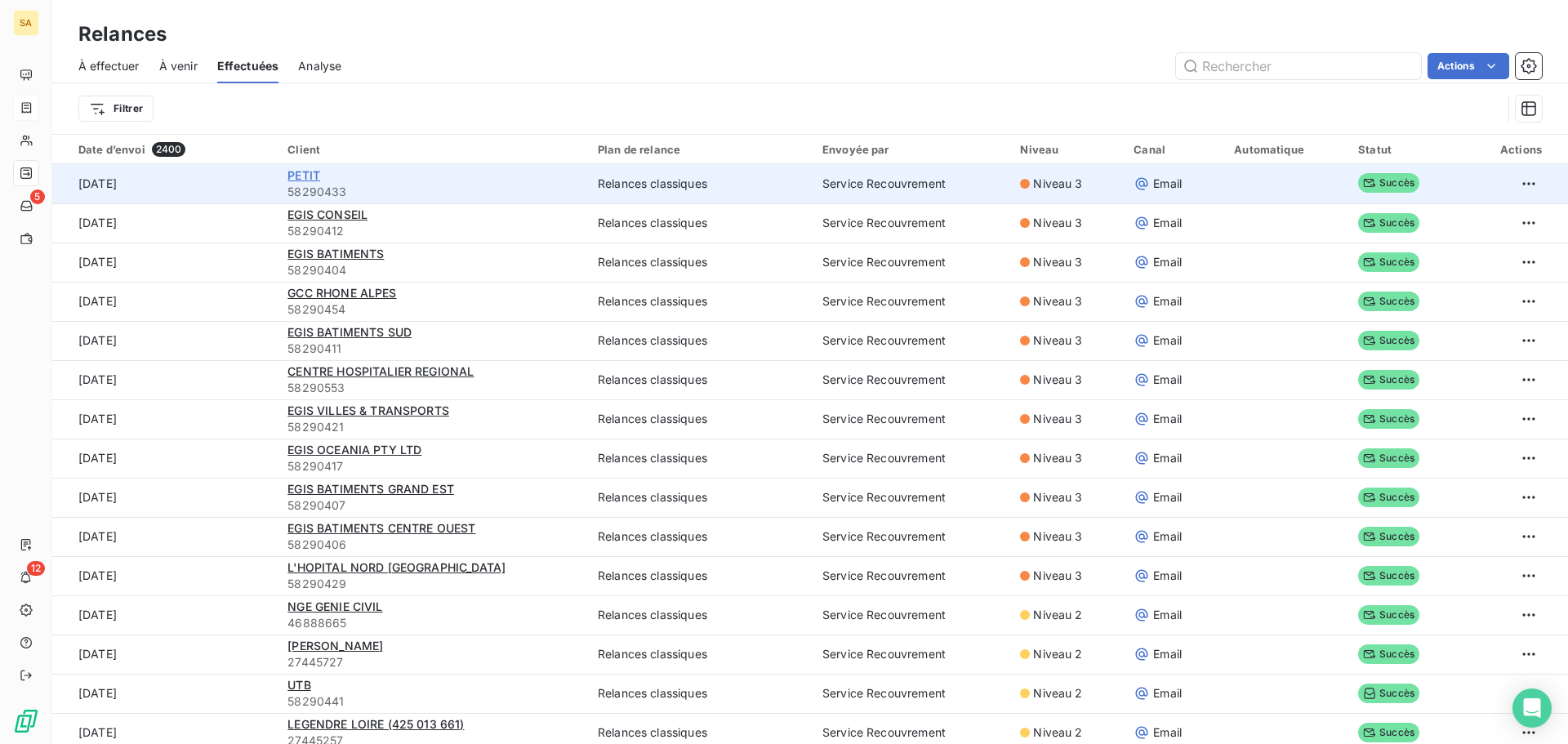
click at [300, 174] on span "PETIT" at bounding box center [303, 176] width 33 height 14
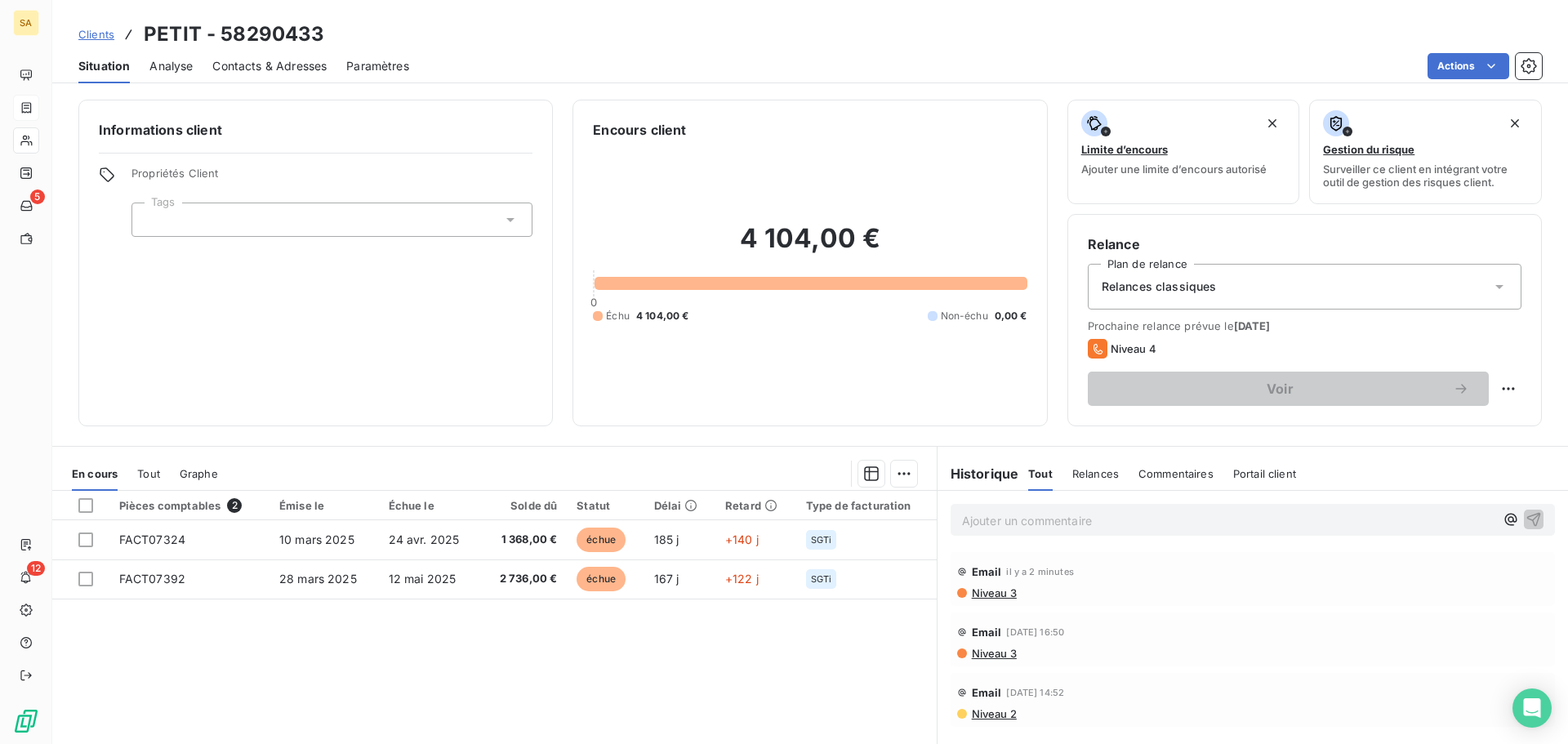
click at [218, 65] on span "Contacts & Adresses" at bounding box center [269, 66] width 114 height 16
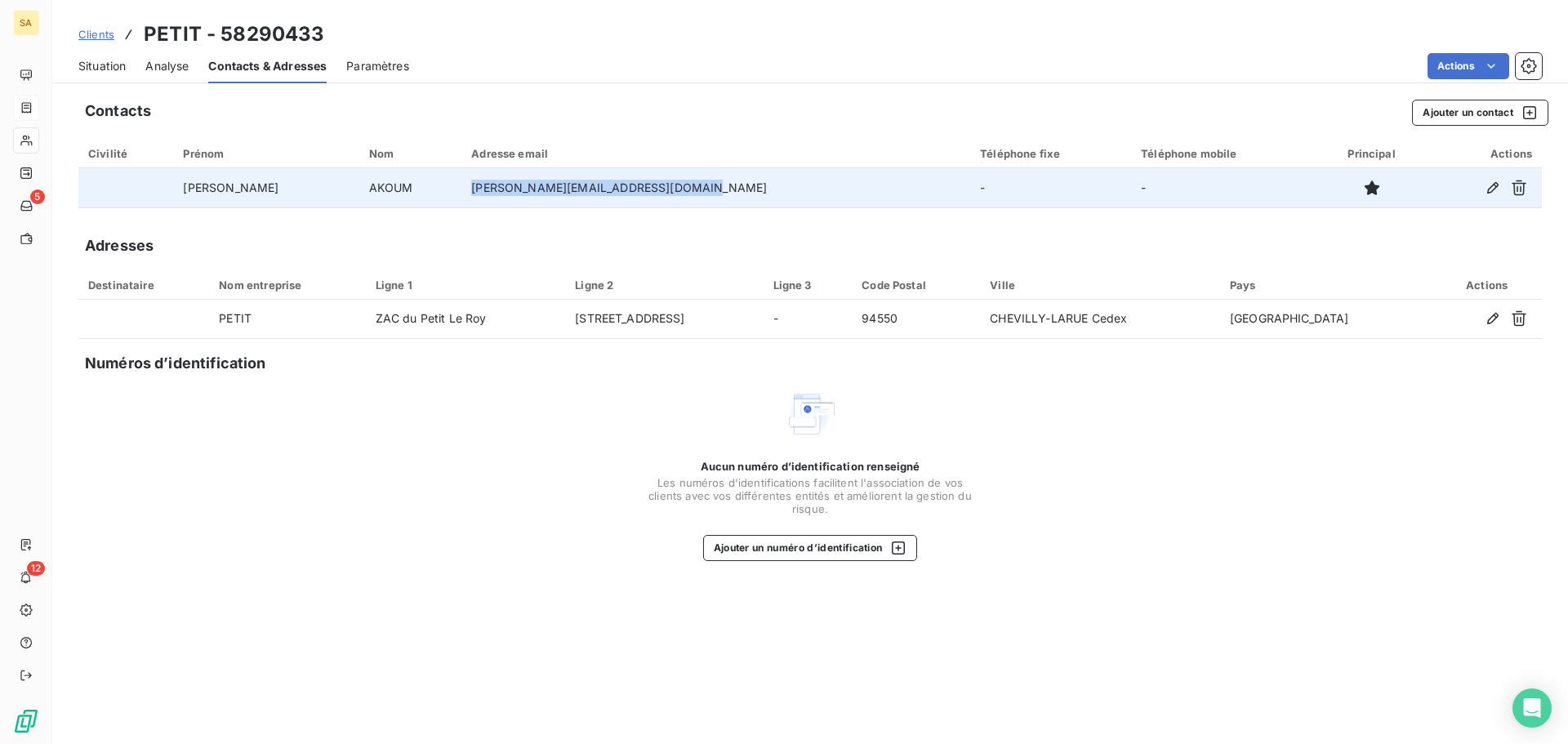
drag, startPoint x: 678, startPoint y: 193, endPoint x: 441, endPoint y: 201, distance: 237.1
click at [461, 201] on td "[PERSON_NAME][EMAIL_ADDRESS][DOMAIN_NAME]" at bounding box center [715, 188] width 509 height 39
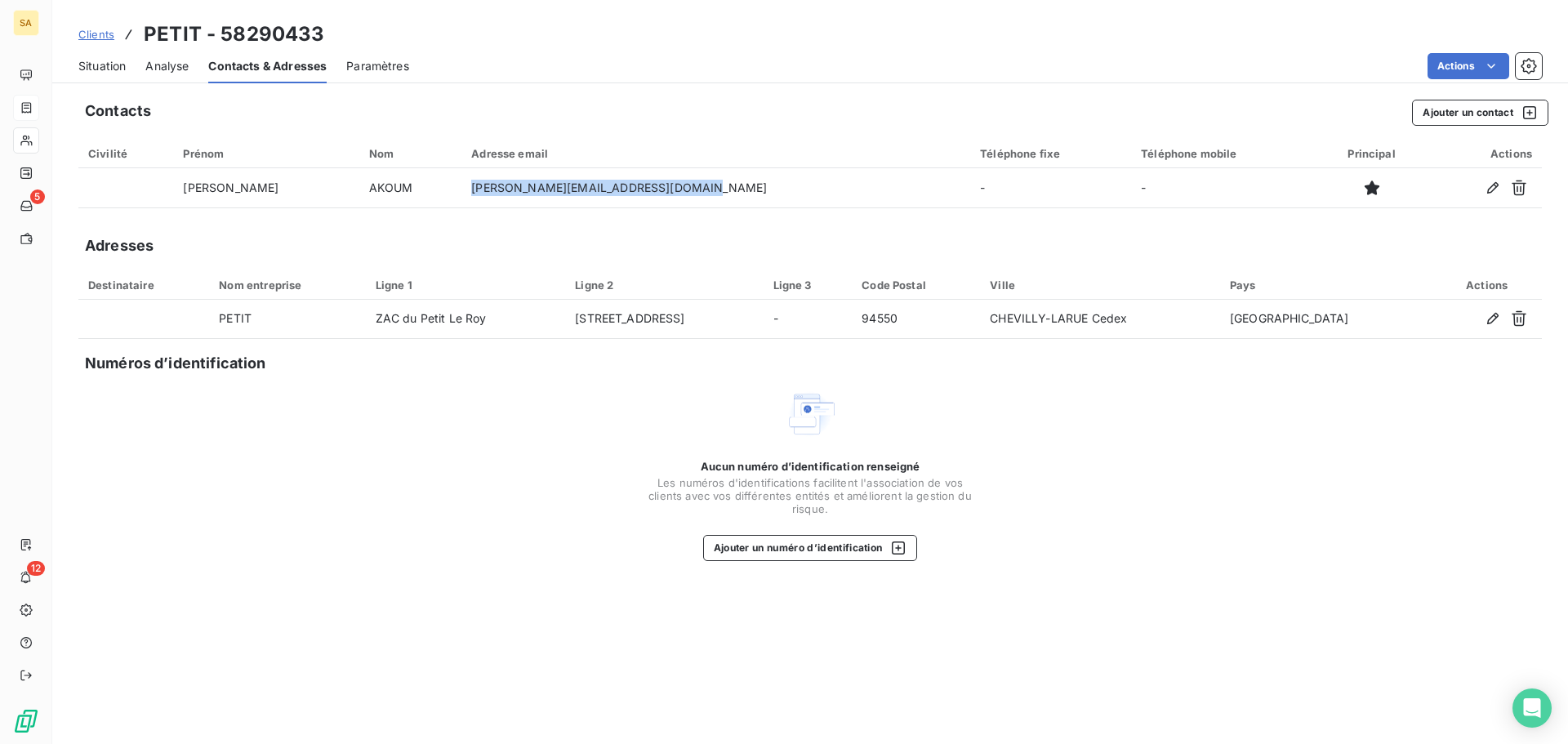
copy td "[PERSON_NAME][EMAIL_ADDRESS][DOMAIN_NAME]"
click at [116, 62] on span "Situation" at bounding box center [102, 66] width 47 height 16
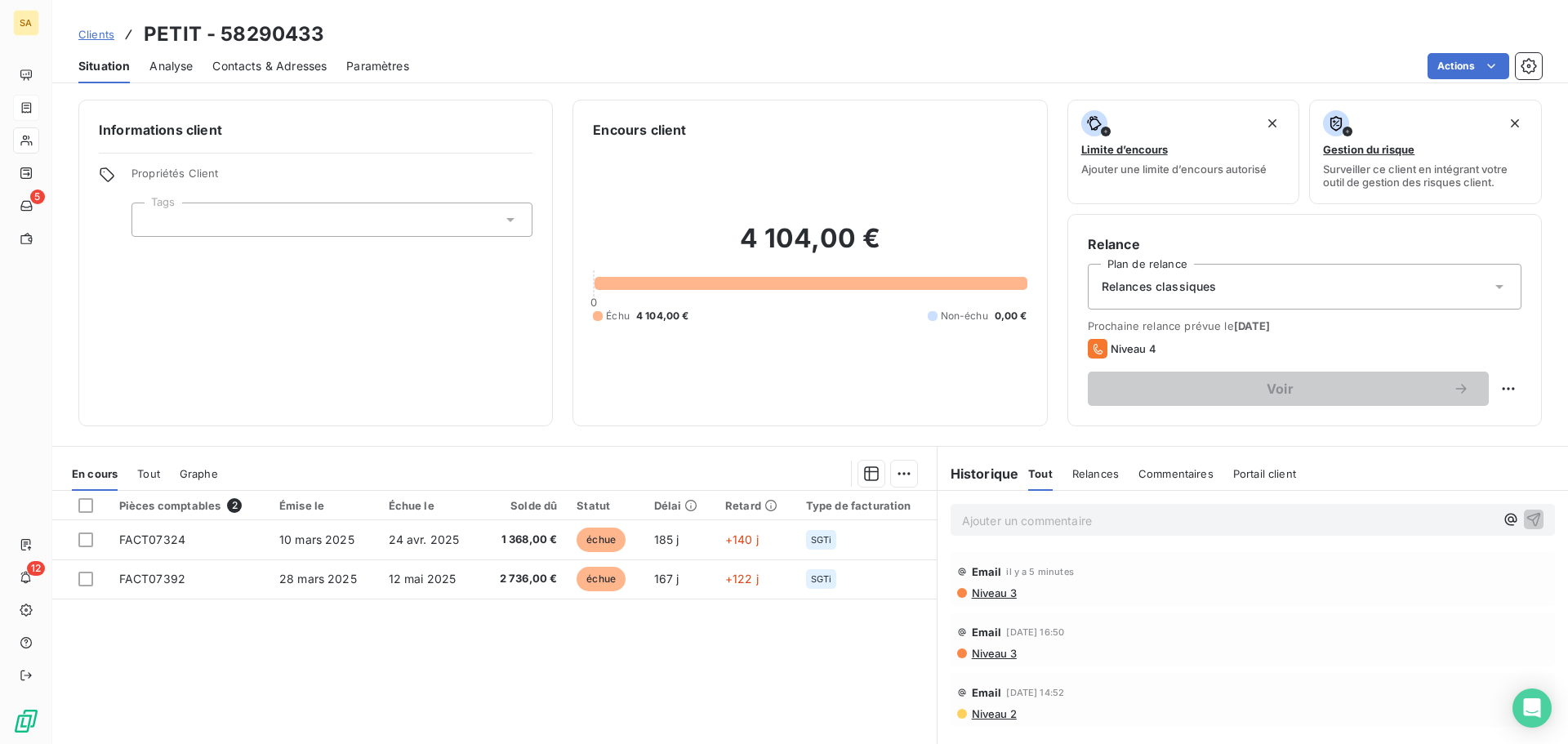
click at [1022, 518] on p "Ajouter un commentaire ﻿" at bounding box center [1228, 520] width 532 height 21
click at [1143, 525] on p "j ai demande de l aide à [PERSON_NAME]" at bounding box center [1228, 519] width 532 height 19
click at [1526, 518] on icon "button" at bounding box center [1534, 518] width 16 height 16
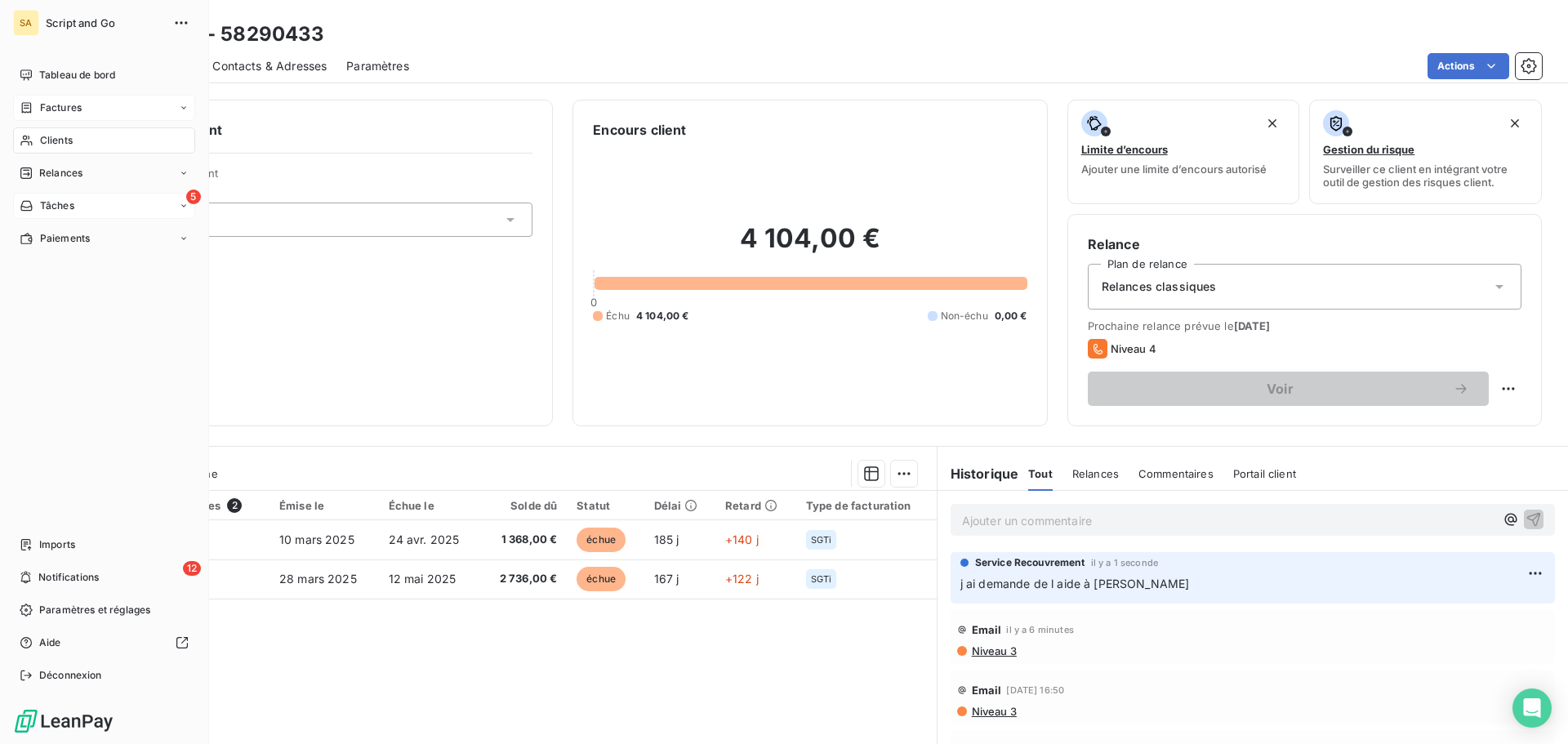
click at [28, 201] on icon at bounding box center [26, 205] width 12 height 10
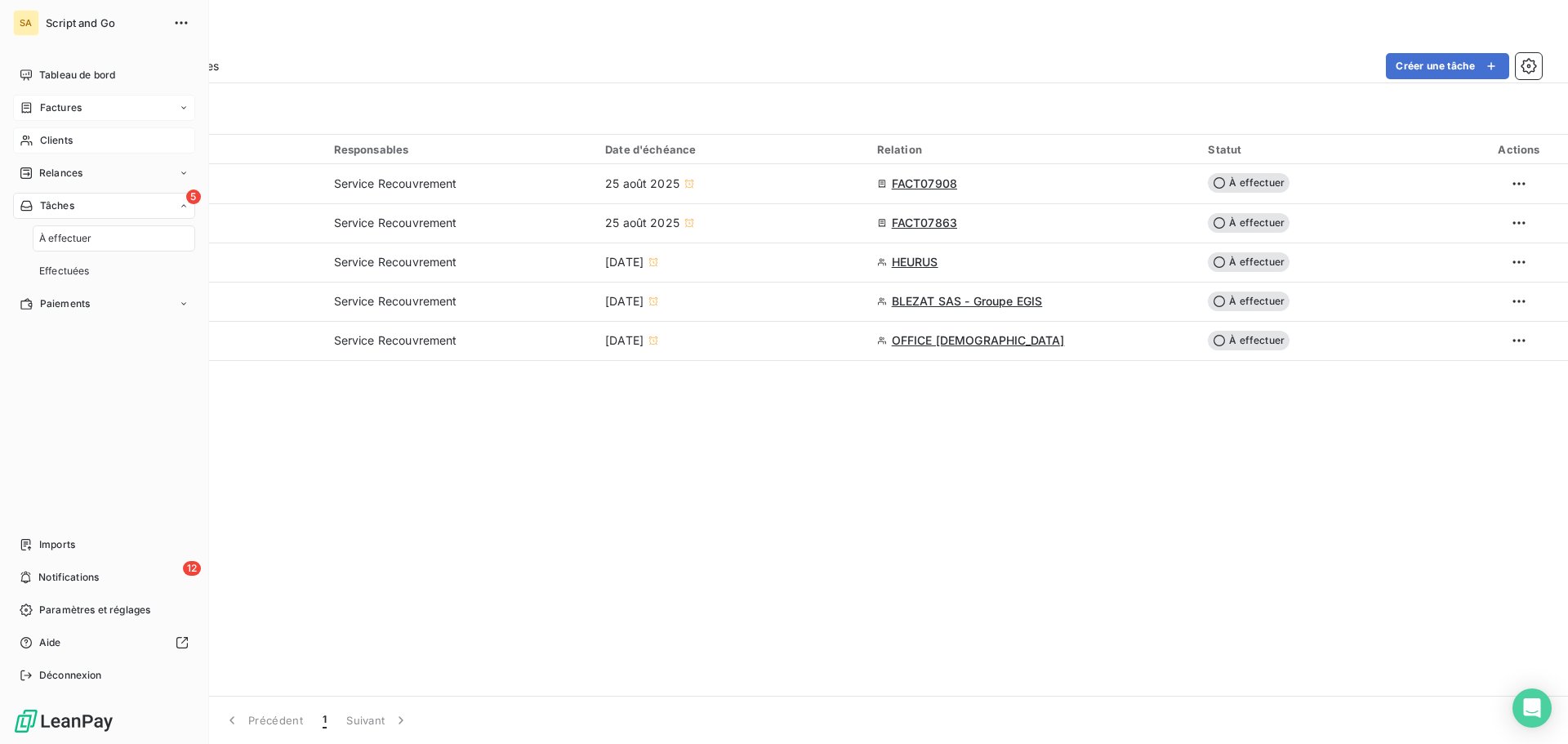
click at [50, 139] on span "Clients" at bounding box center [56, 140] width 33 height 14
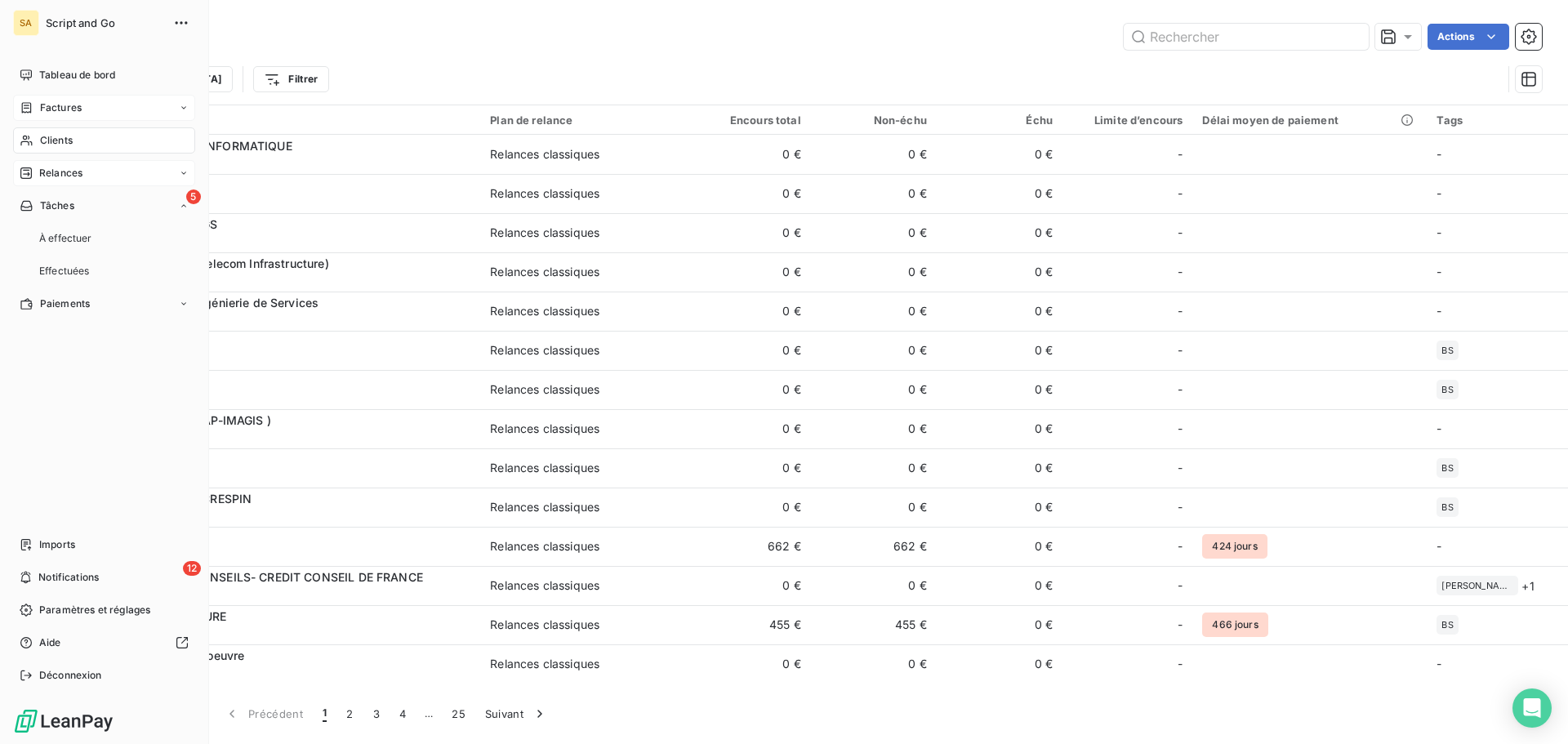
click at [74, 173] on span "Relances" at bounding box center [61, 173] width 44 height 14
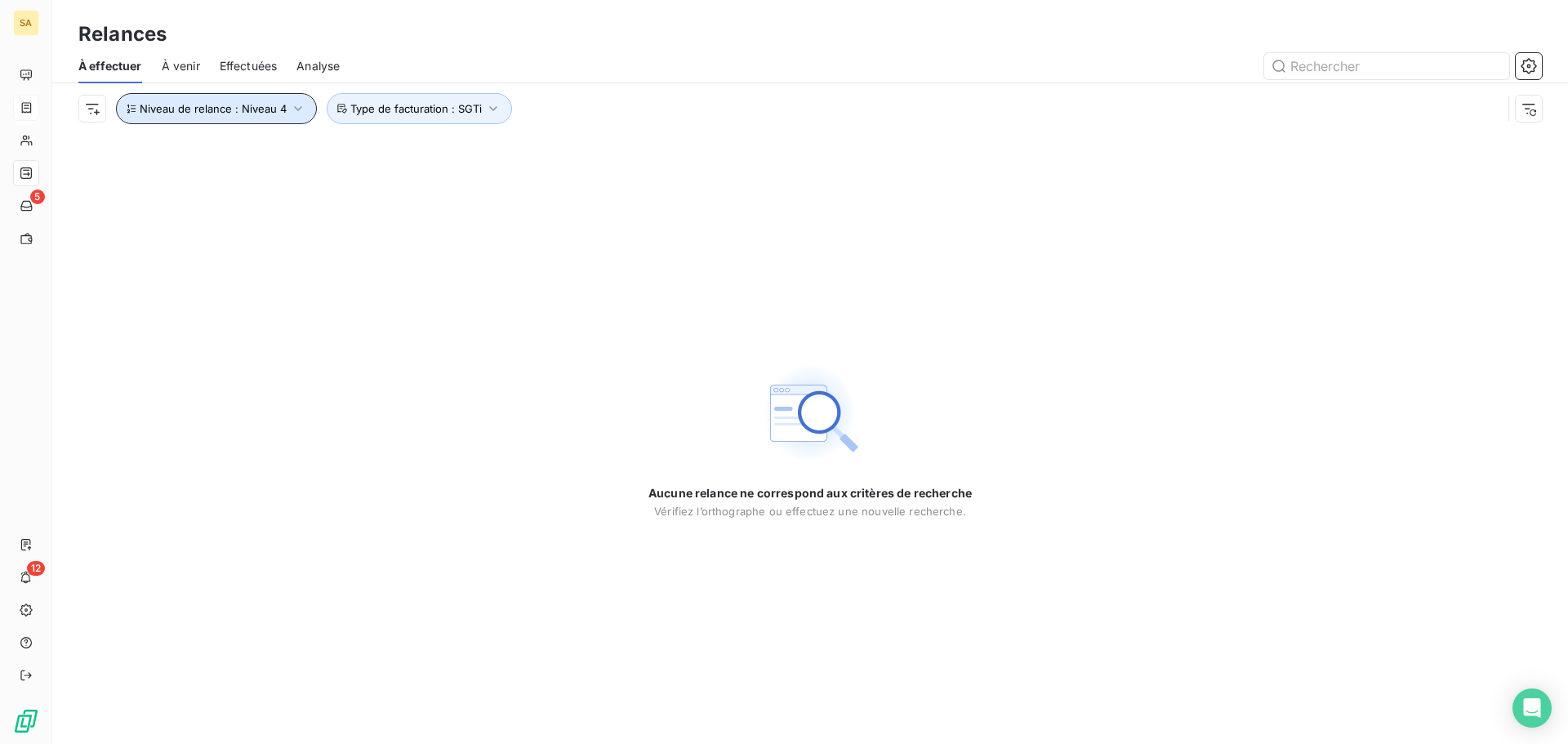
click at [259, 105] on span "Niveau de relance : Niveau 4" at bounding box center [213, 108] width 147 height 13
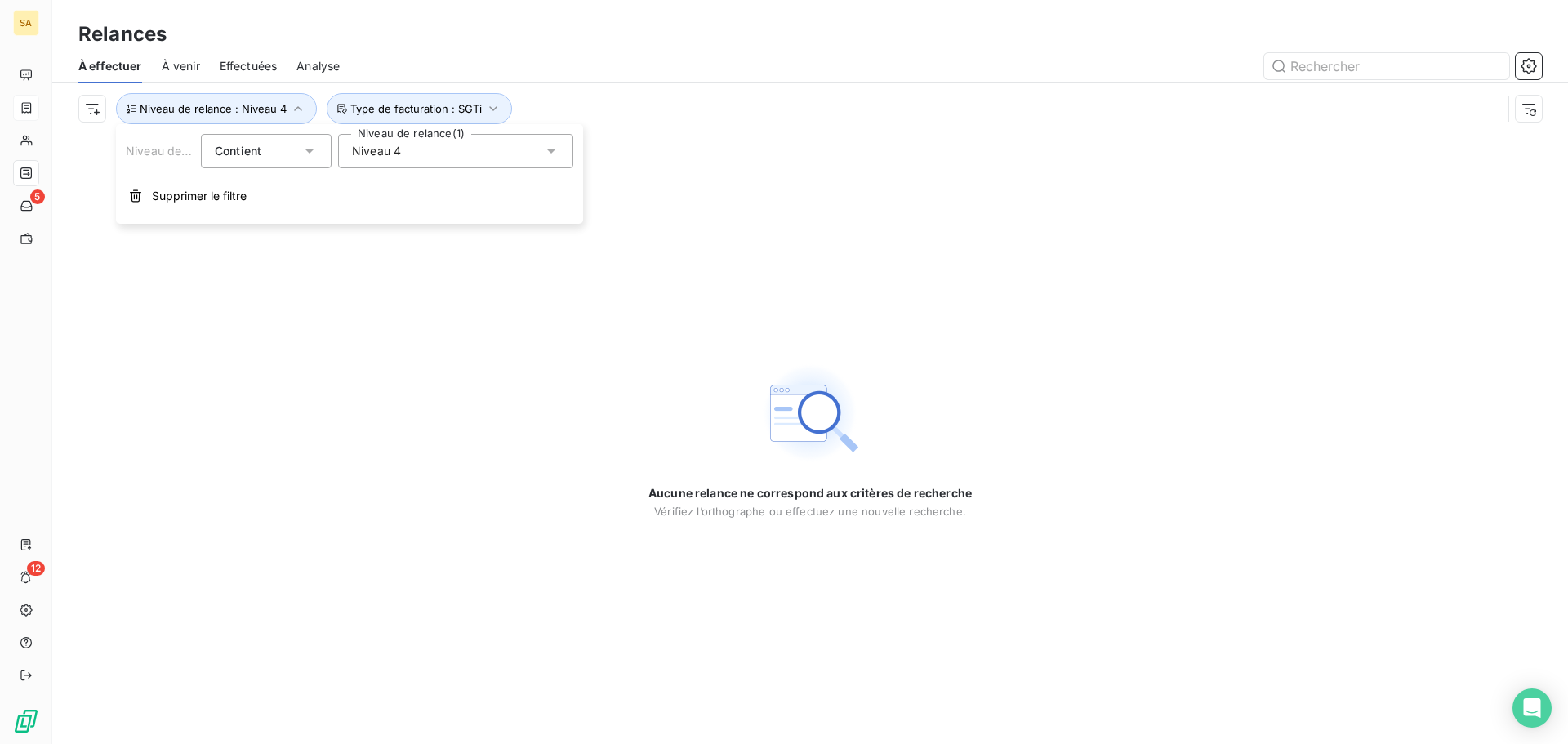
click at [386, 153] on span "Niveau 4" at bounding box center [376, 151] width 49 height 16
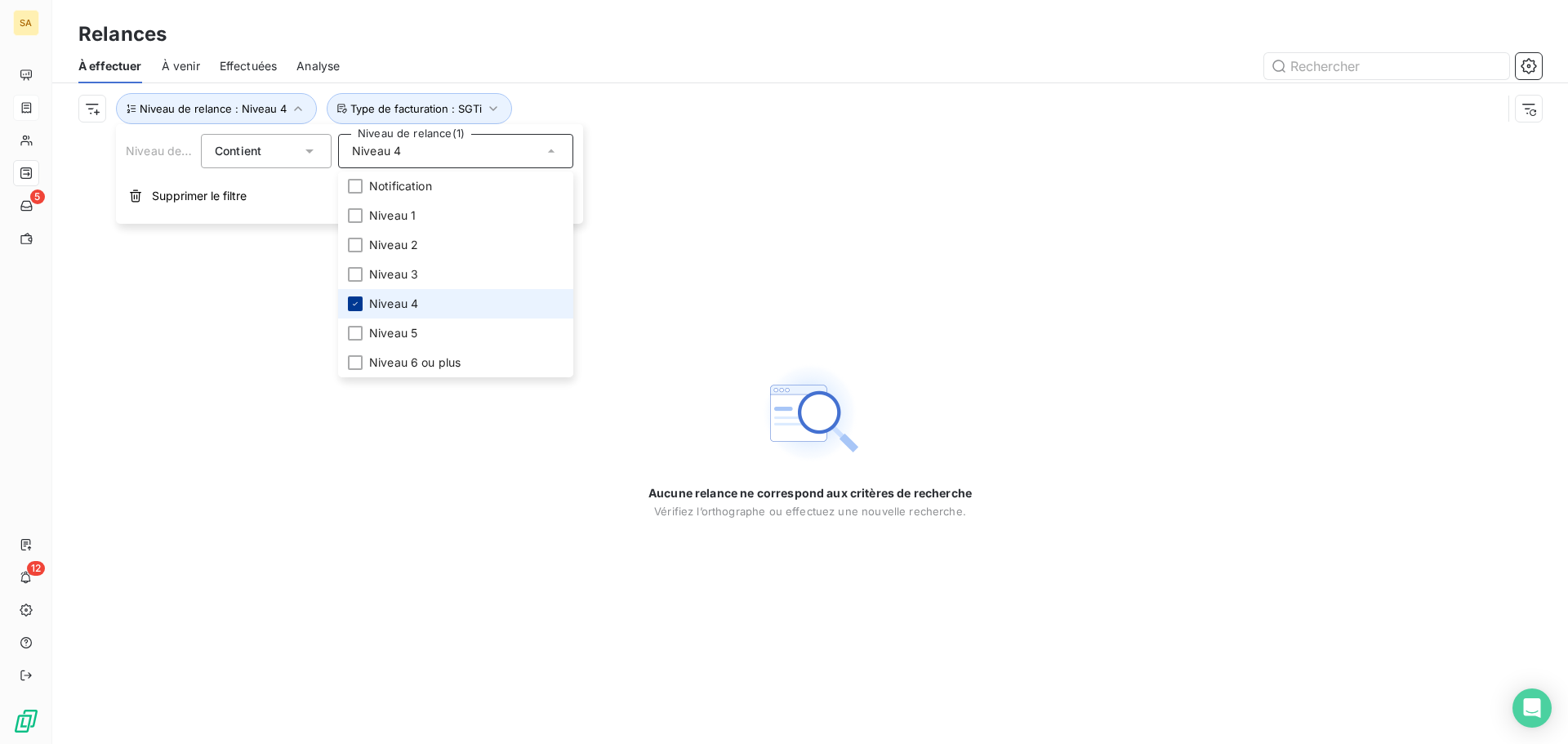
click at [354, 302] on icon at bounding box center [355, 303] width 10 height 10
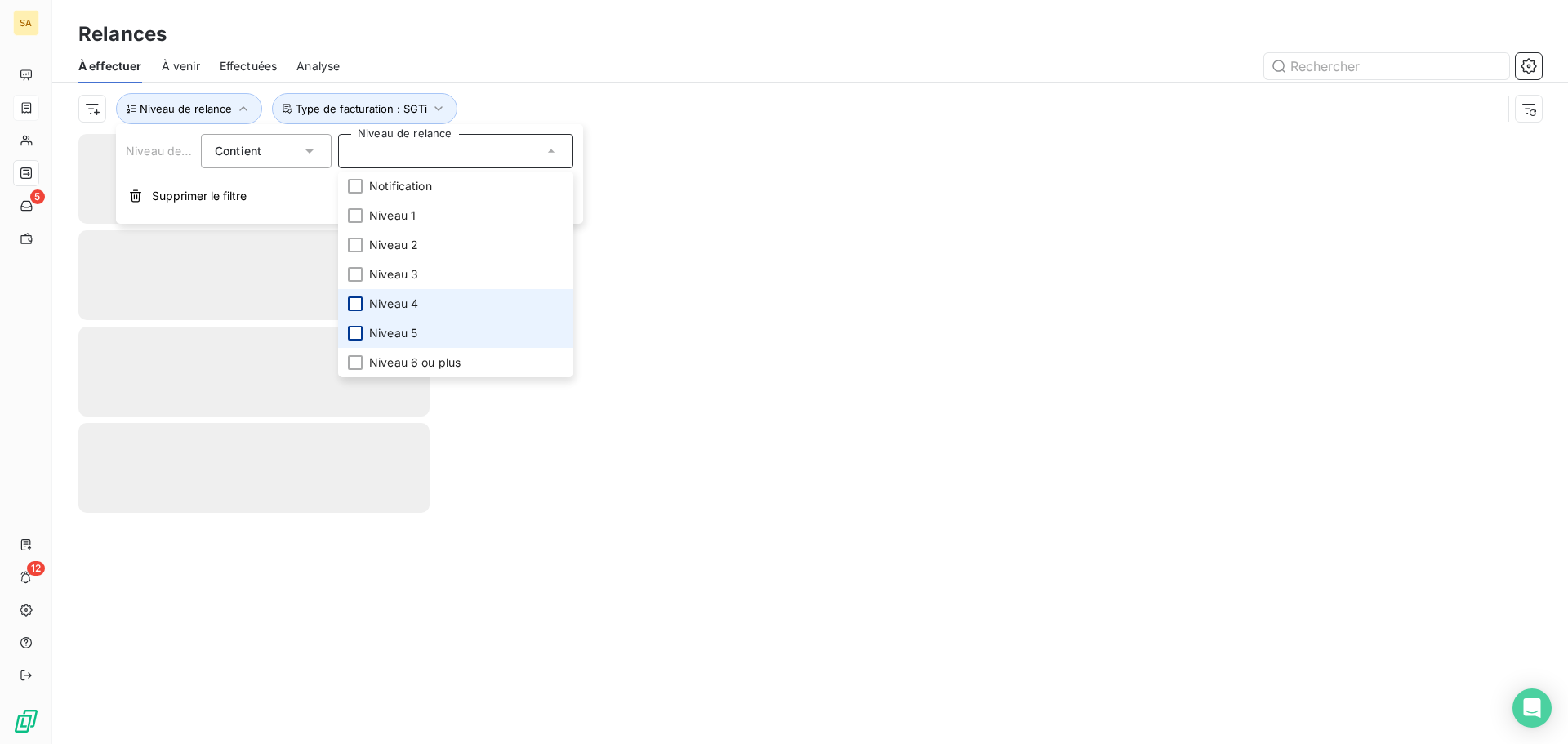
click at [357, 329] on div at bounding box center [355, 333] width 14 height 14
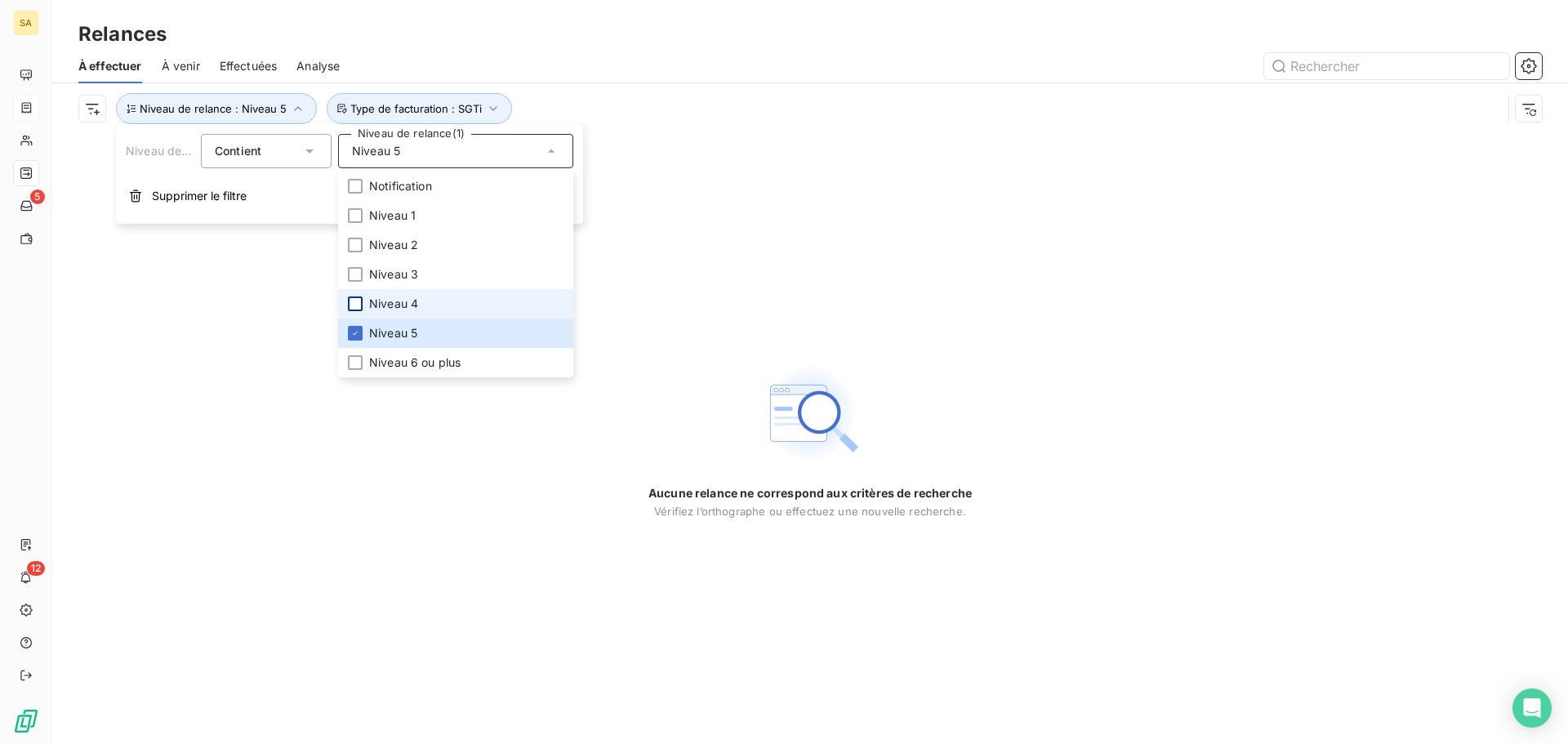
click at [727, 329] on div "Aucune relance ne correspond aux critères de recherche [PERSON_NAME] l’orthogra…" at bounding box center [811, 439] width 1516 height 610
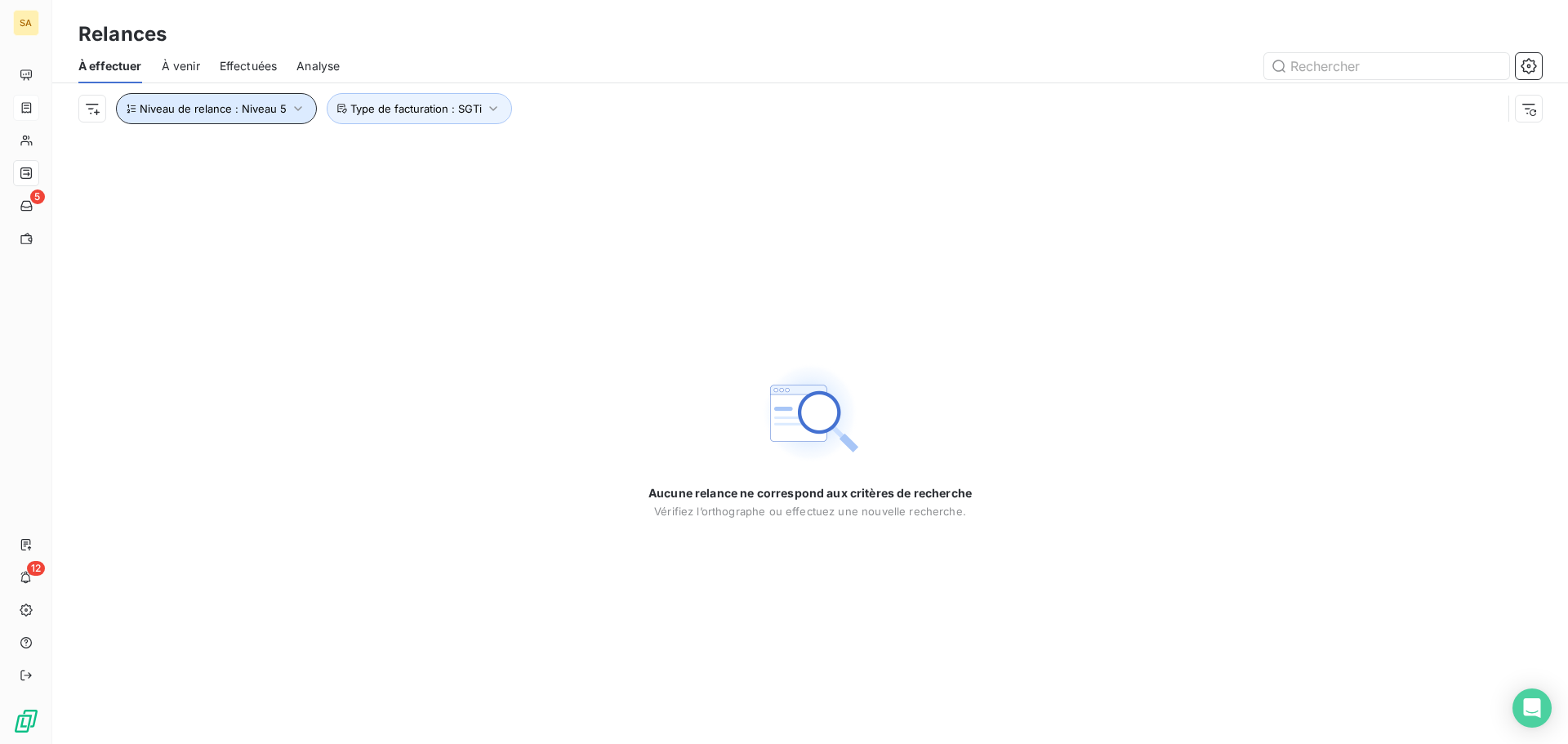
click at [261, 102] on button "Niveau de relance : Niveau 5" at bounding box center [216, 108] width 201 height 31
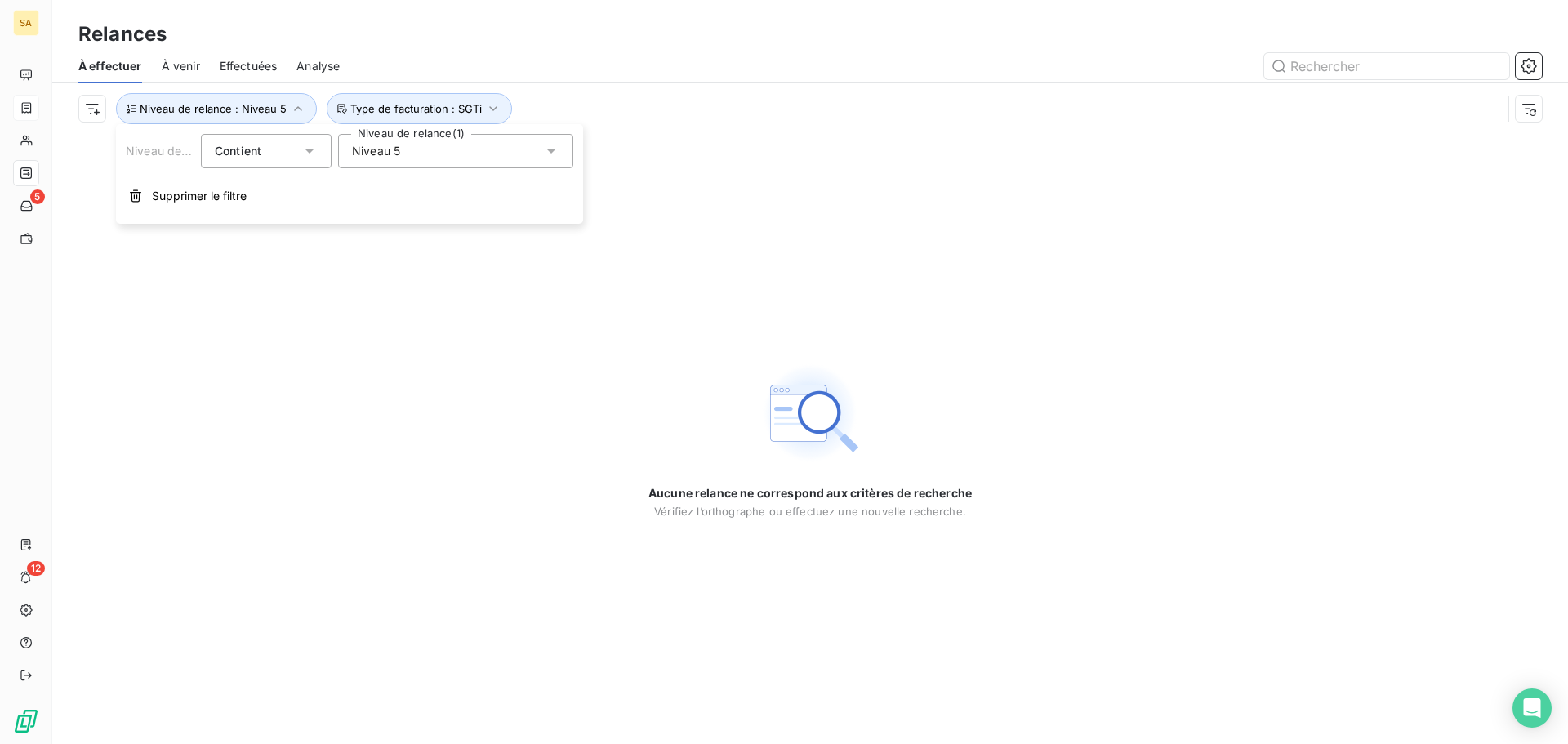
click at [357, 160] on div "Niveau 5" at bounding box center [456, 151] width 235 height 34
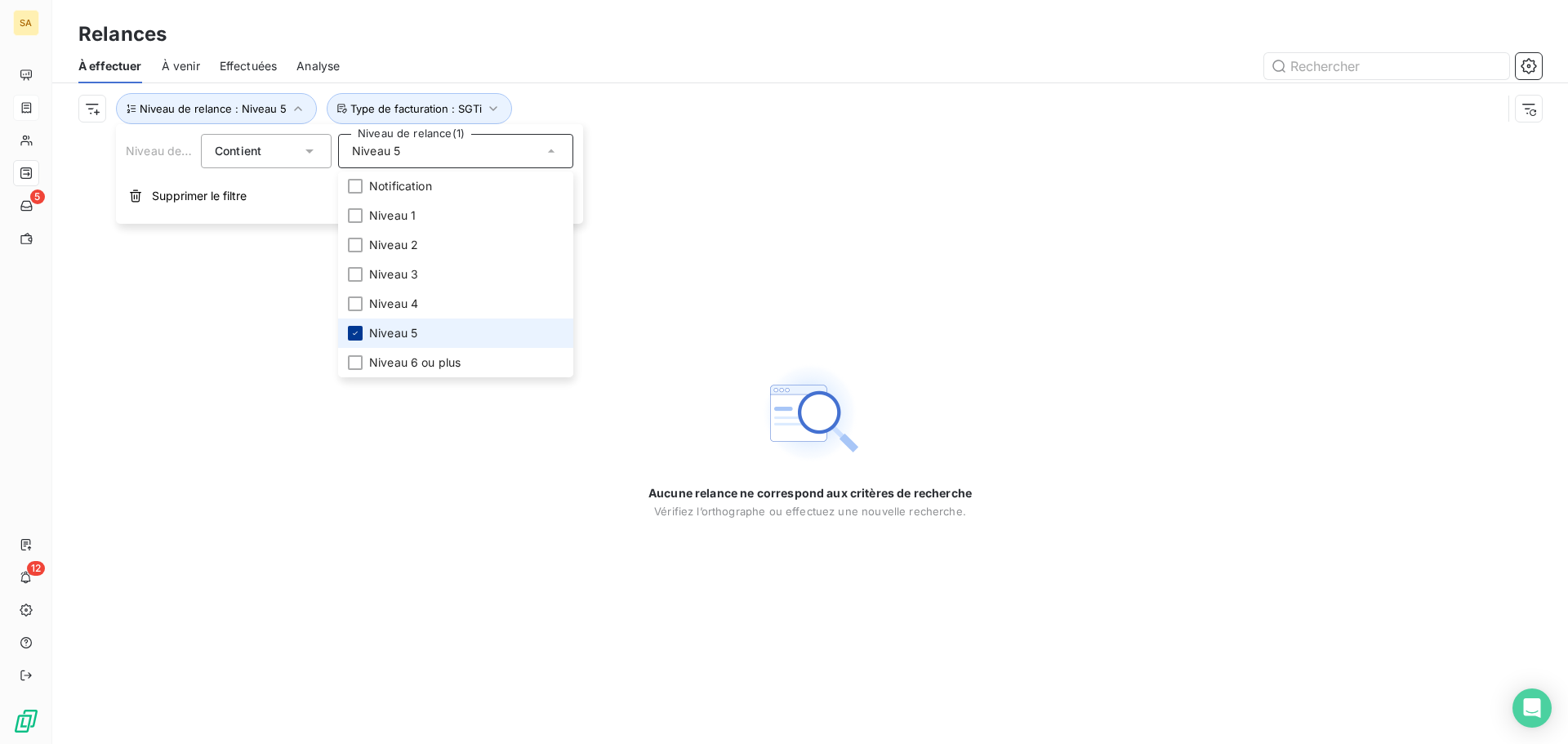
click at [353, 333] on icon at bounding box center [355, 333] width 10 height 10
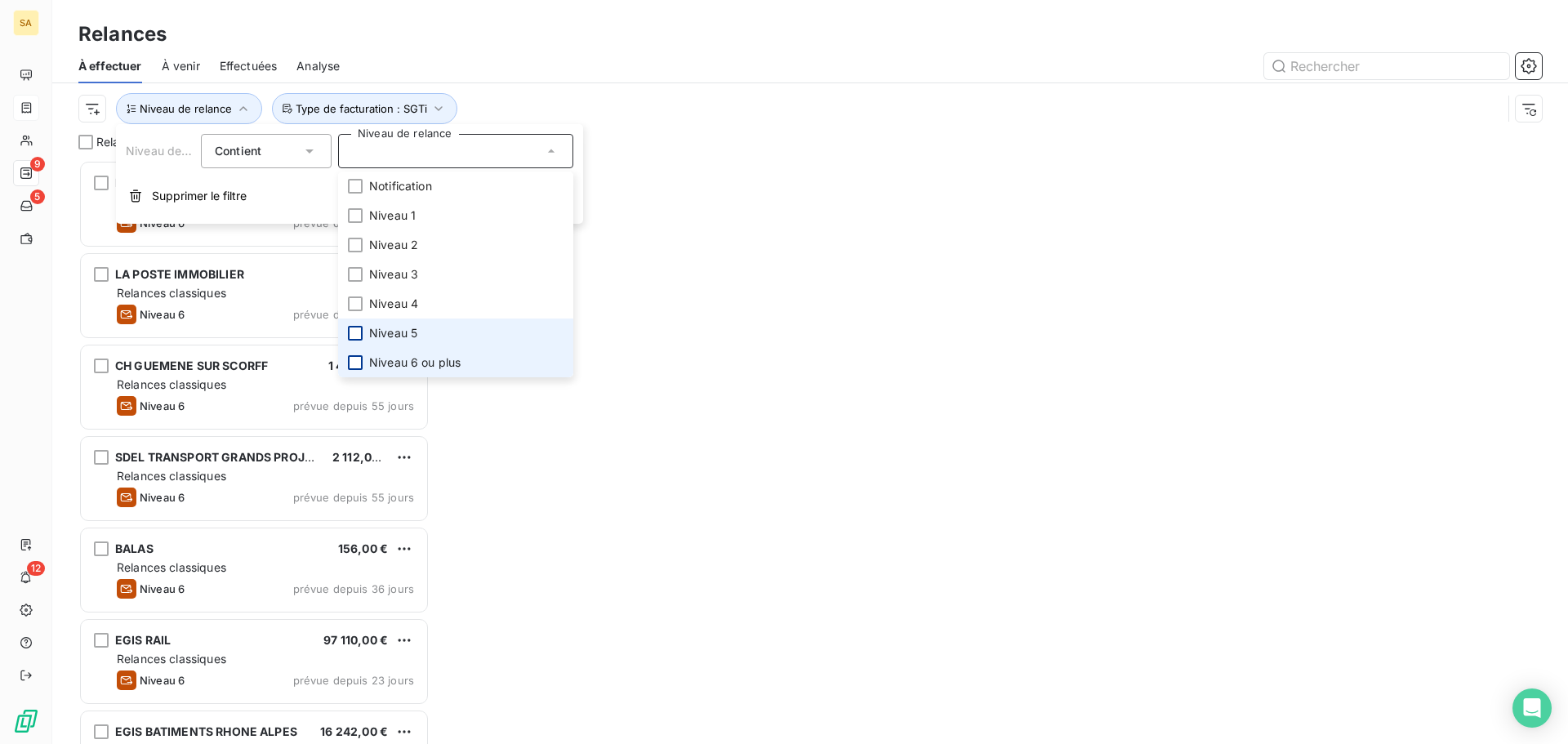
scroll to position [572, 339]
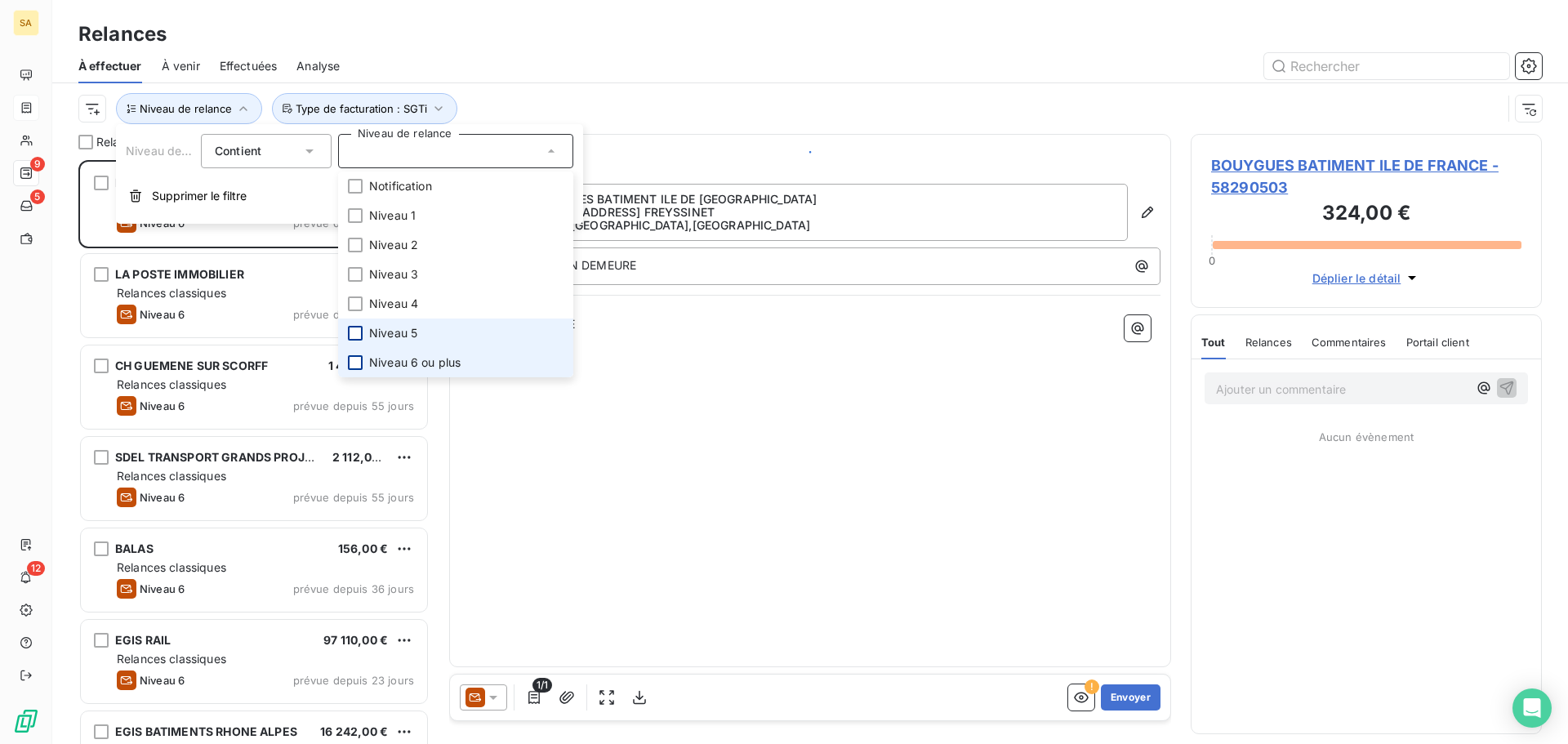
click at [359, 360] on div at bounding box center [355, 362] width 14 height 14
click at [358, 333] on div at bounding box center [355, 333] width 14 height 14
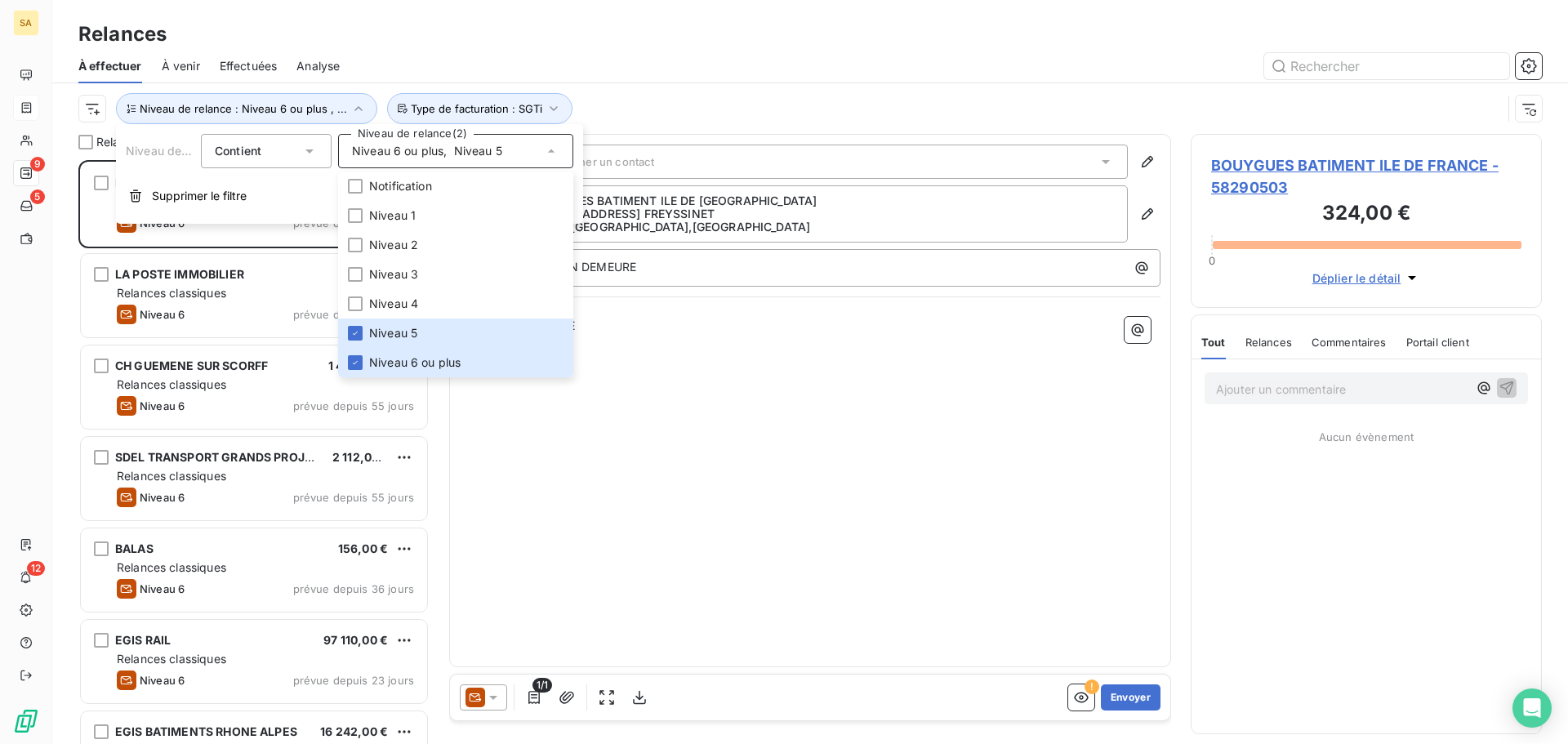
click at [743, 65] on div at bounding box center [951, 66] width 1183 height 26
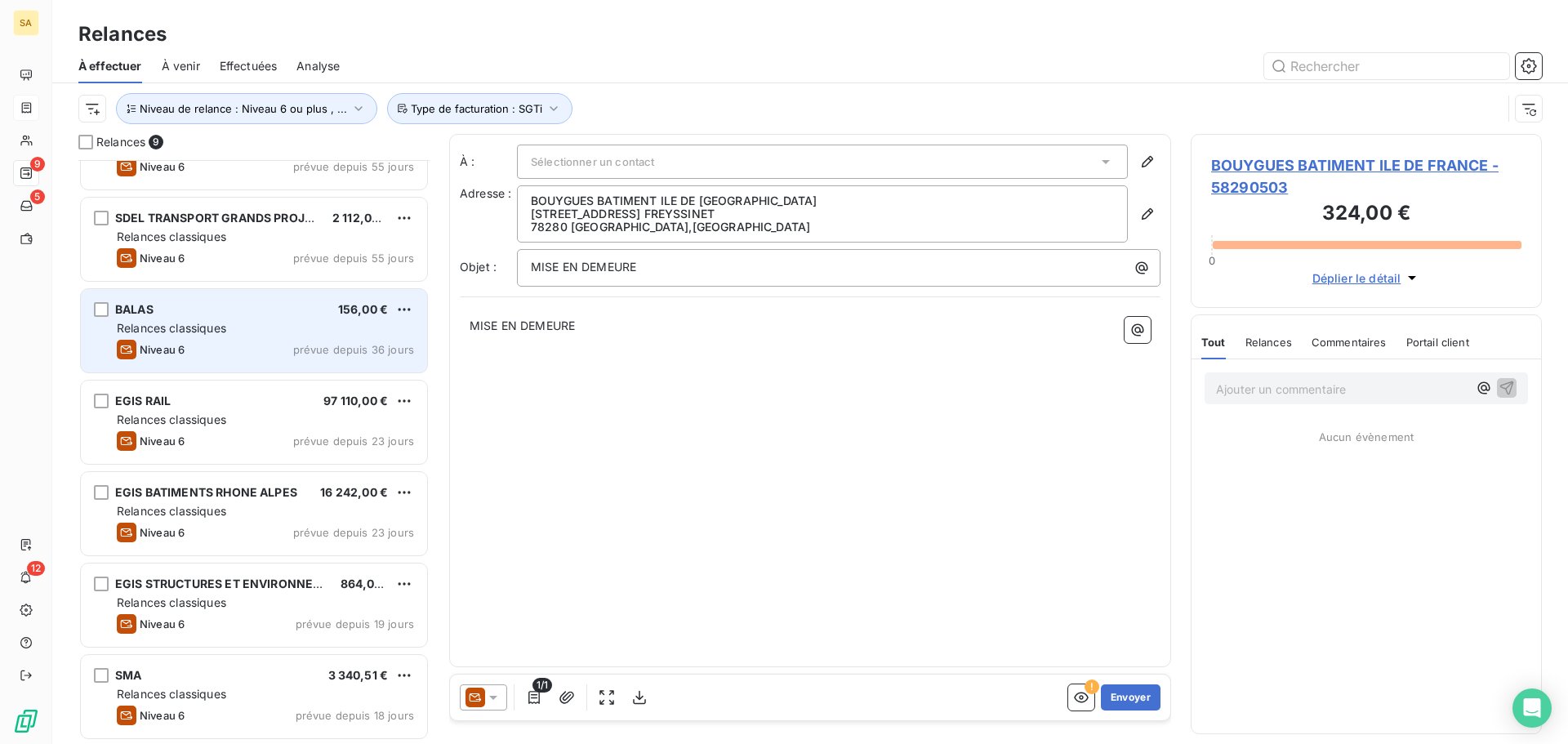
scroll to position [0, 0]
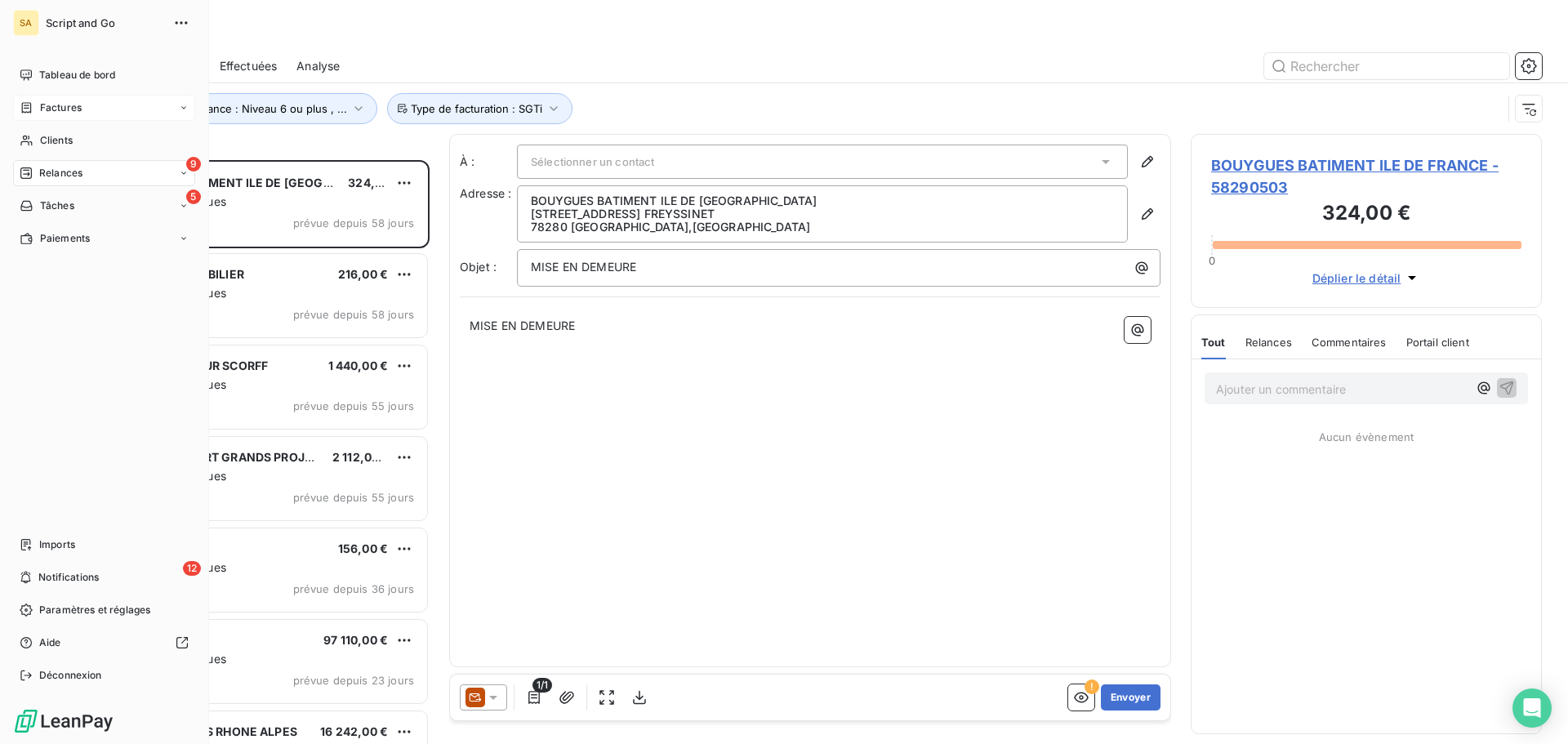
click at [44, 169] on span "Relances" at bounding box center [61, 173] width 44 height 14
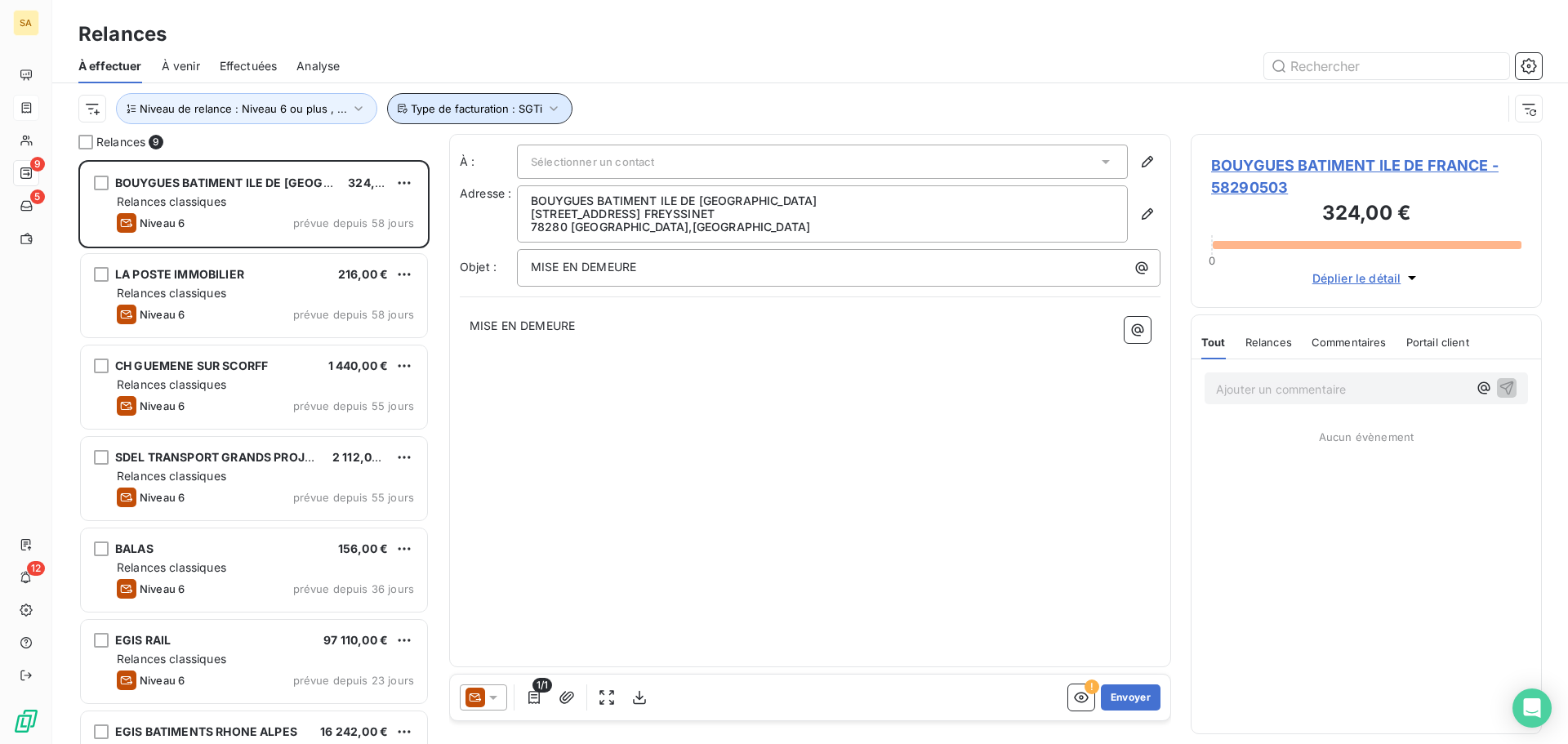
click at [491, 112] on span "Type de facturation : SGTi" at bounding box center [476, 108] width 131 height 13
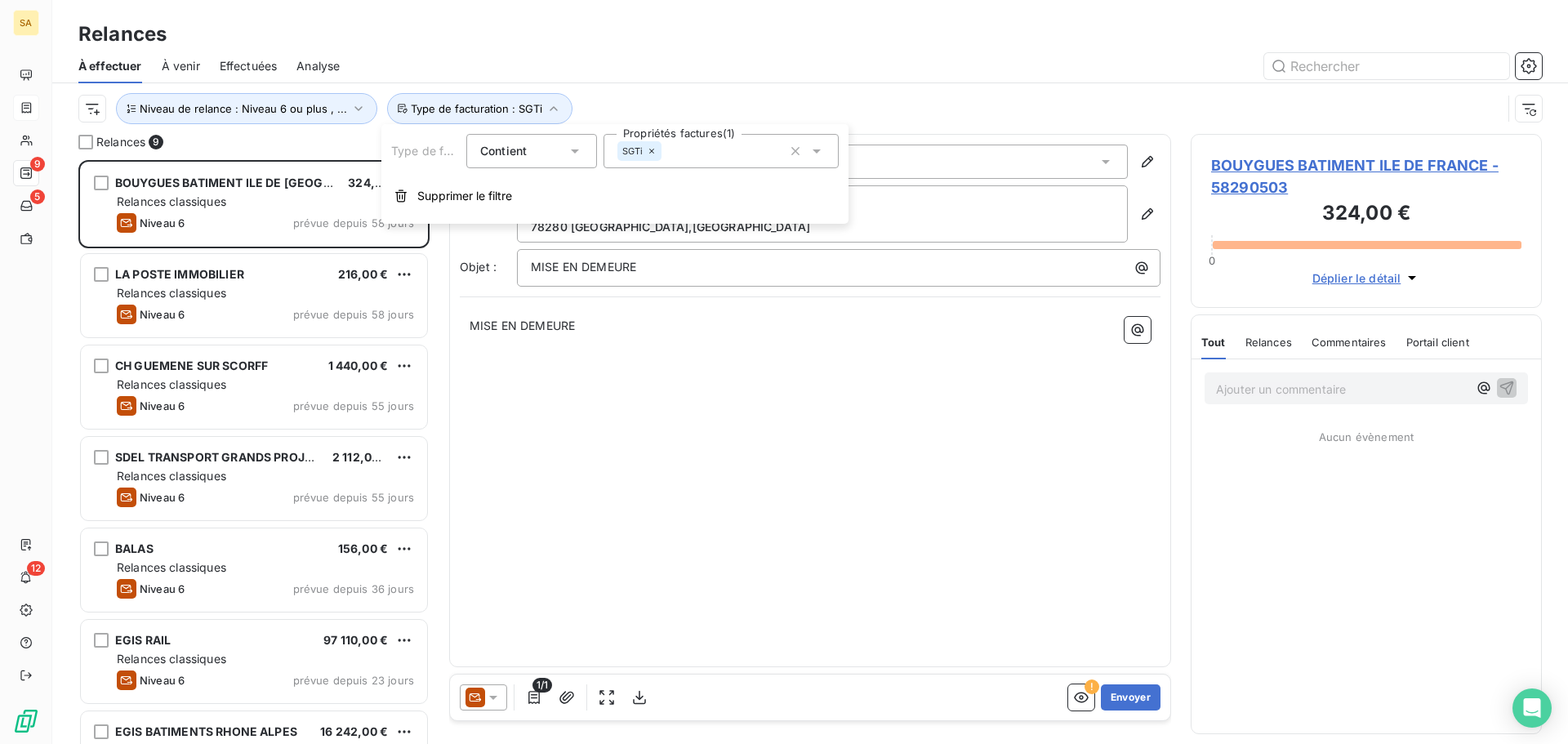
click at [820, 154] on icon at bounding box center [817, 151] width 16 height 16
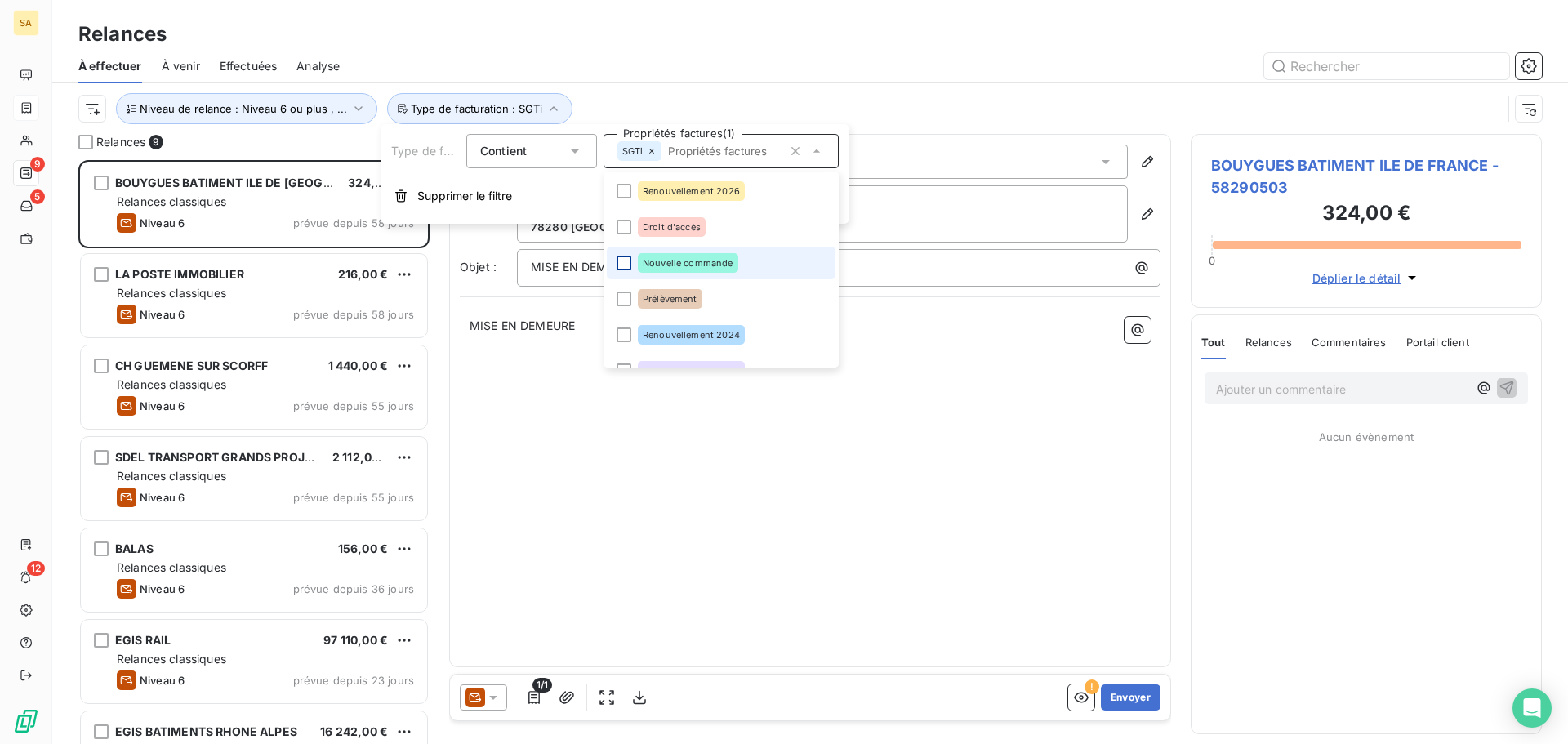
click at [616, 263] on li "Nouvelle commande" at bounding box center [721, 263] width 228 height 33
click at [624, 263] on icon at bounding box center [623, 263] width 4 height 4
click at [675, 55] on div at bounding box center [951, 66] width 1183 height 26
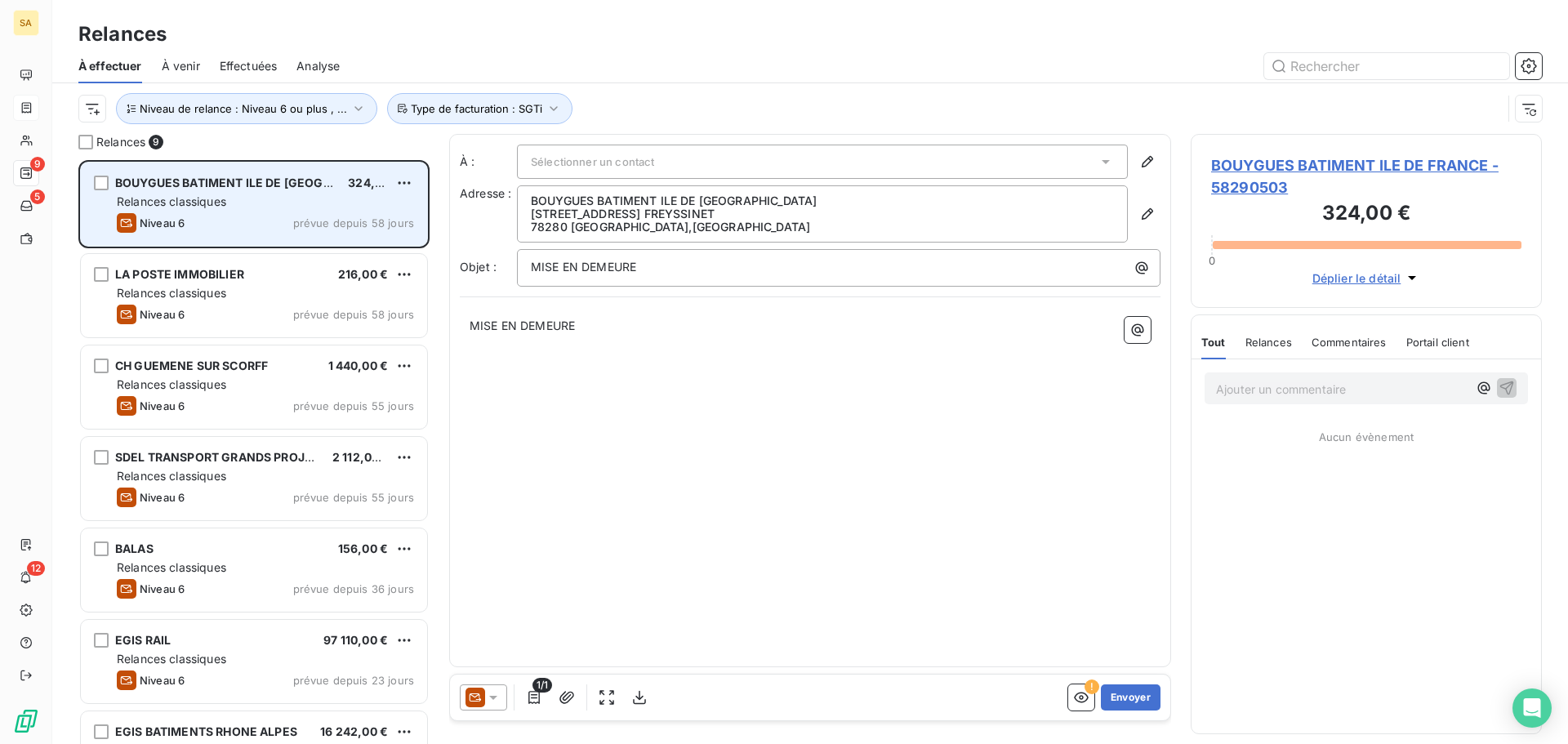
click at [237, 207] on div "Relances classiques" at bounding box center [265, 202] width 297 height 16
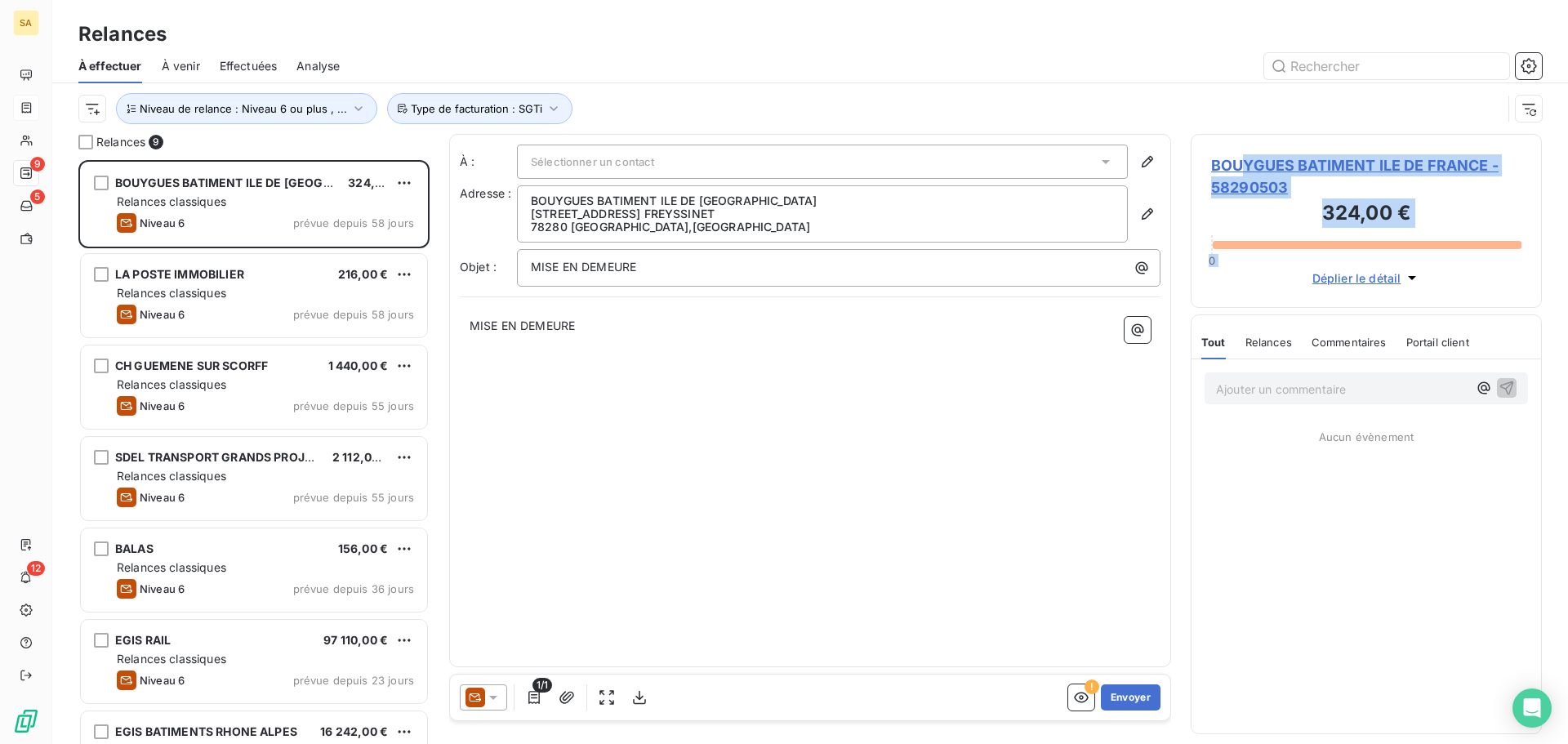
drag, startPoint x: 1247, startPoint y: 174, endPoint x: 1211, endPoint y: 278, distance: 110.1
click at [1211, 279] on div "BOUYGUES BATIMENT ILE DE FRANCE - 58290503 324,00 € 0 Déplier le détail" at bounding box center [1366, 220] width 351 height 174
click at [483, 694] on icon at bounding box center [475, 698] width 20 height 20
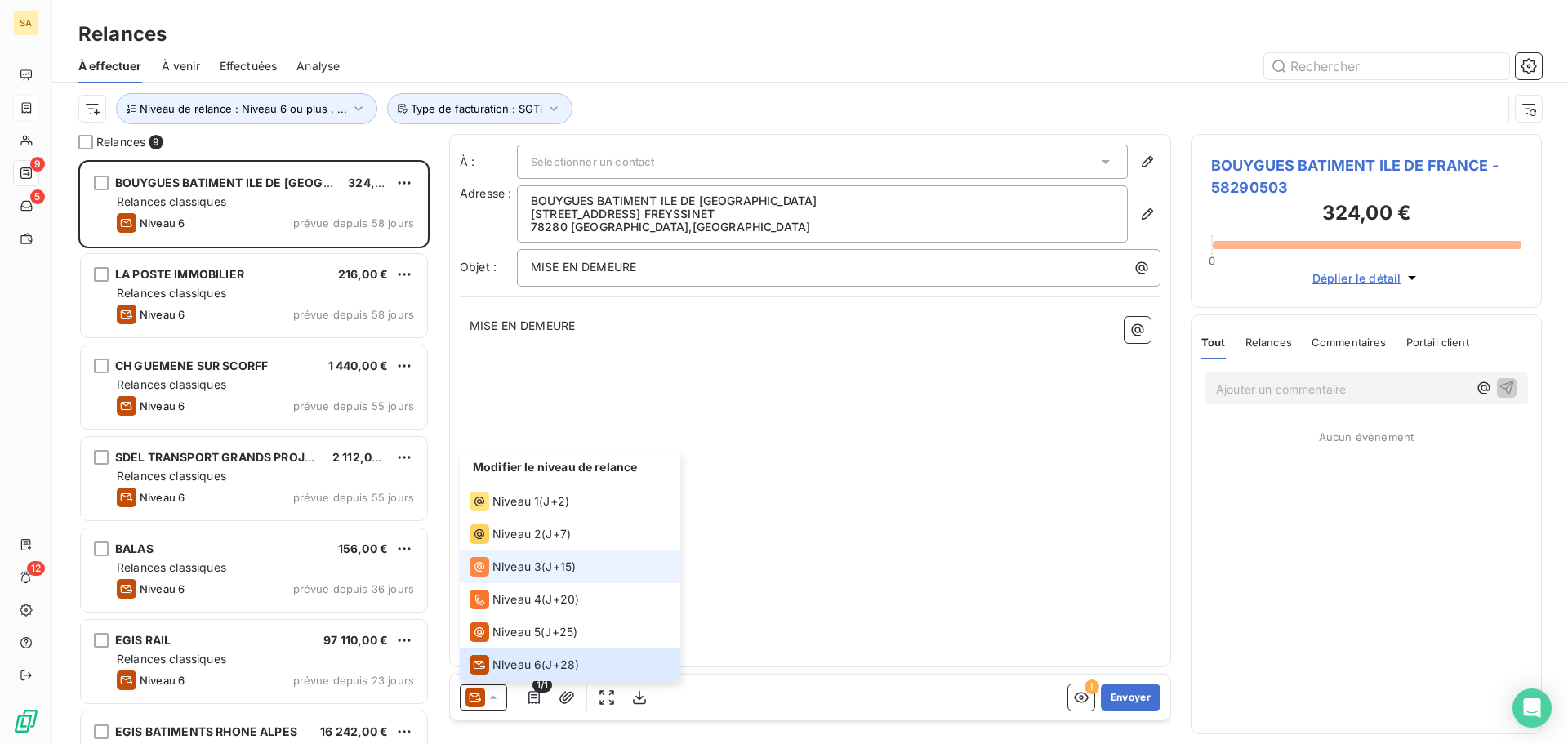
click at [533, 568] on span "Niveau 3" at bounding box center [516, 566] width 49 height 16
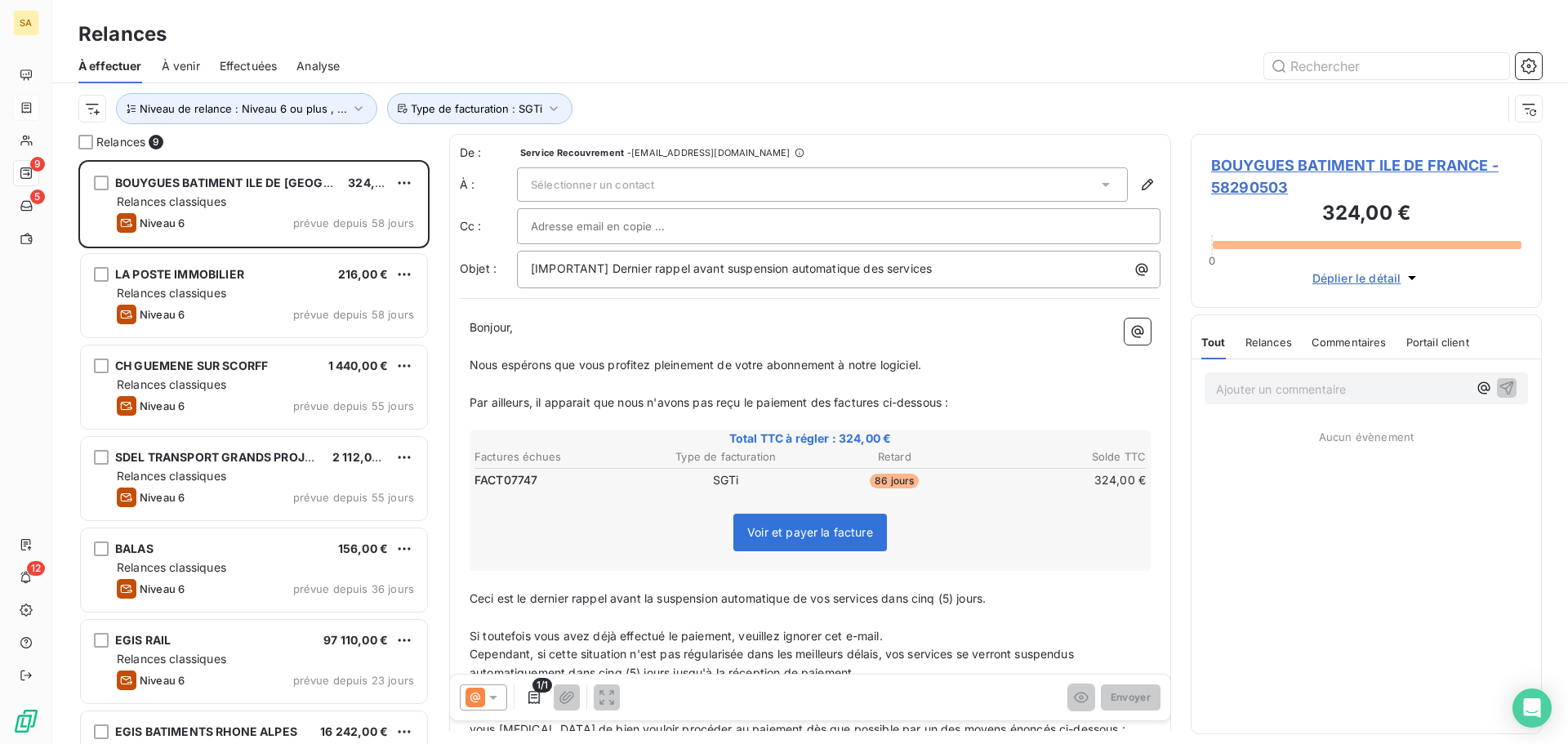
click at [743, 189] on div "Sélectionner un contact" at bounding box center [822, 185] width 611 height 34
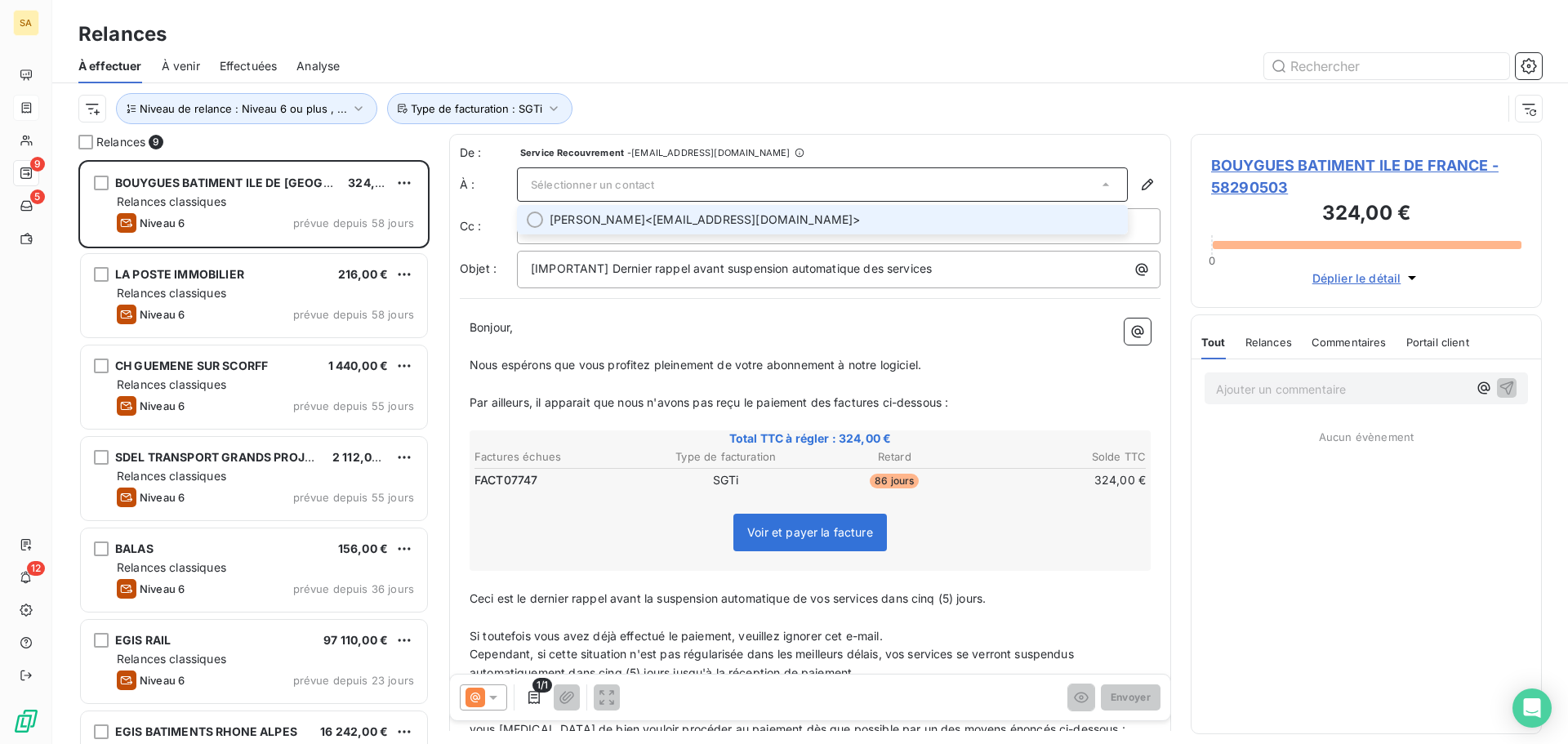
click at [744, 212] on span "[PERSON_NAME] <[EMAIL_ADDRESS][DOMAIN_NAME]>" at bounding box center [833, 219] width 568 height 16
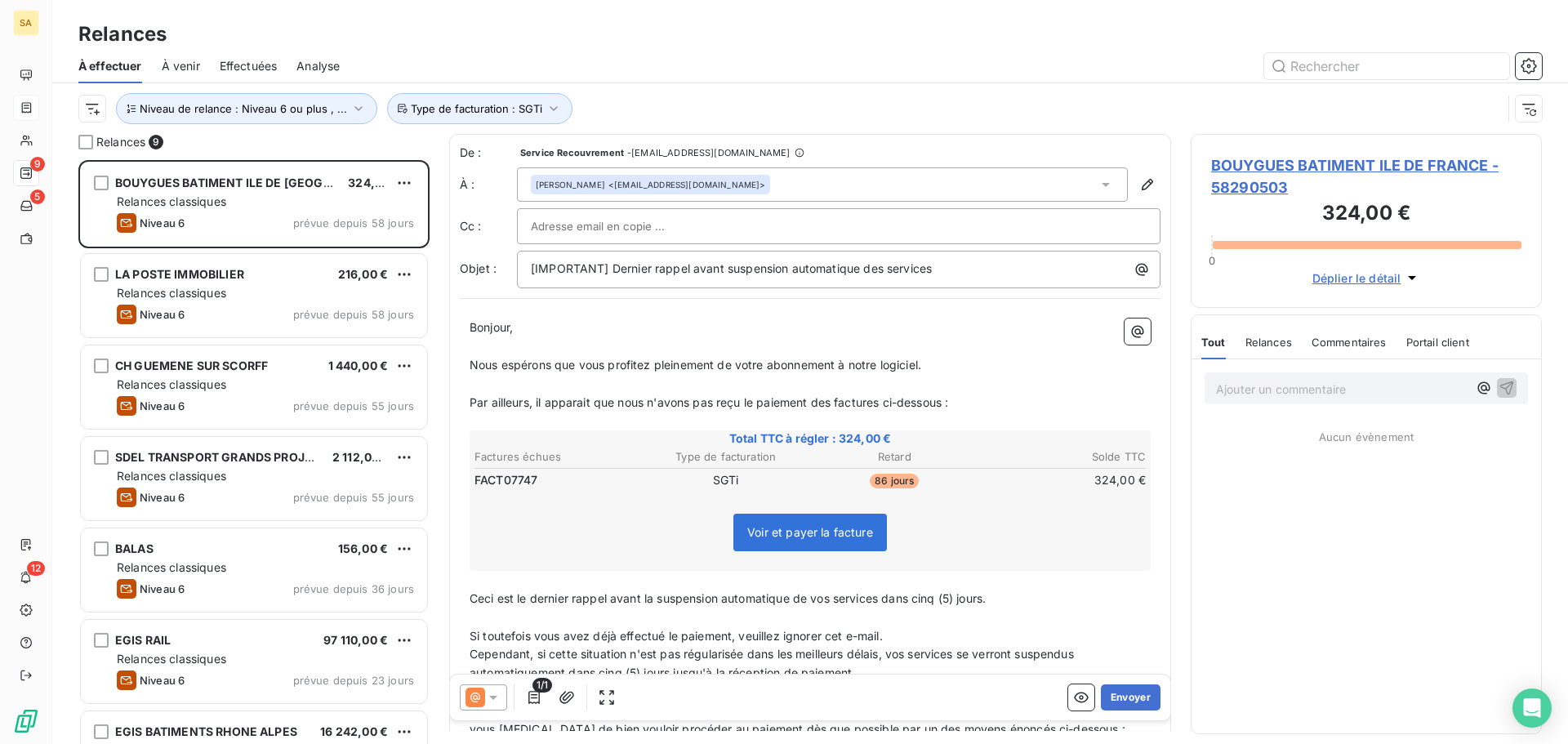
click at [1238, 172] on span "BOUYGUES BATIMENT ILE DE FRANCE - 58290503" at bounding box center [1366, 176] width 310 height 44
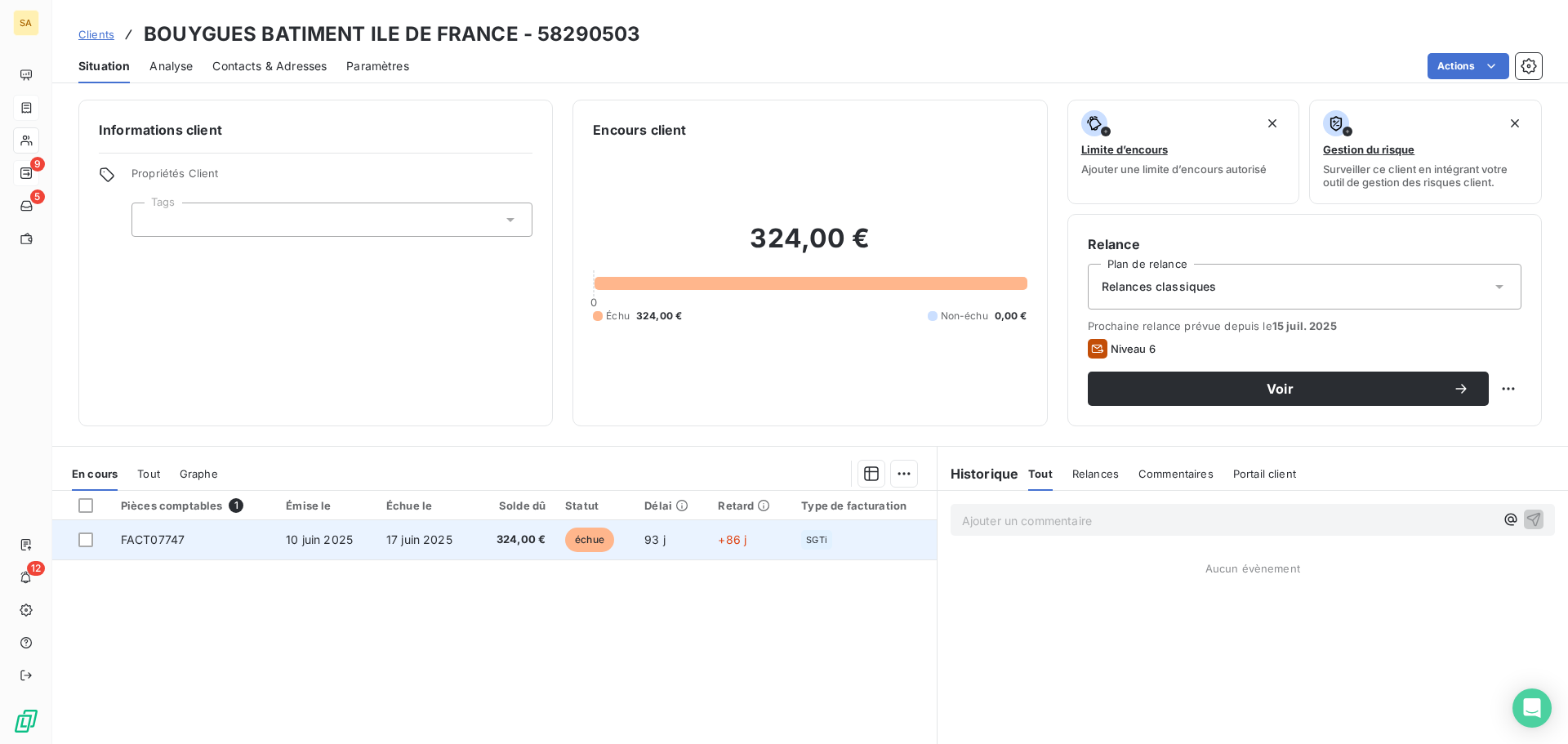
click at [247, 551] on td "FACT07747" at bounding box center [194, 540] width 165 height 39
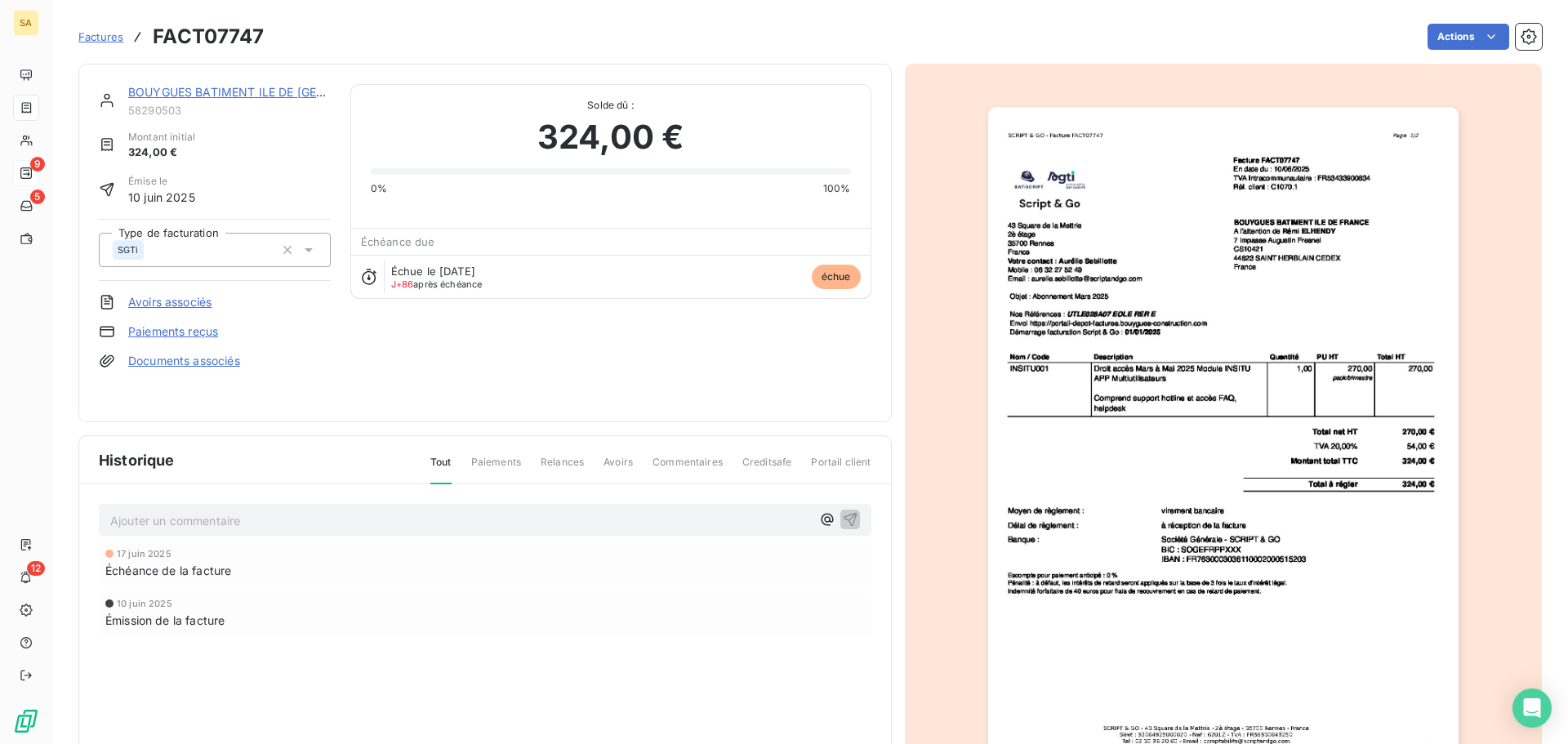
click at [214, 522] on p "Ajouter un commentaire ﻿" at bounding box center [461, 520] width 701 height 21
click at [846, 519] on icon "button" at bounding box center [850, 518] width 16 height 16
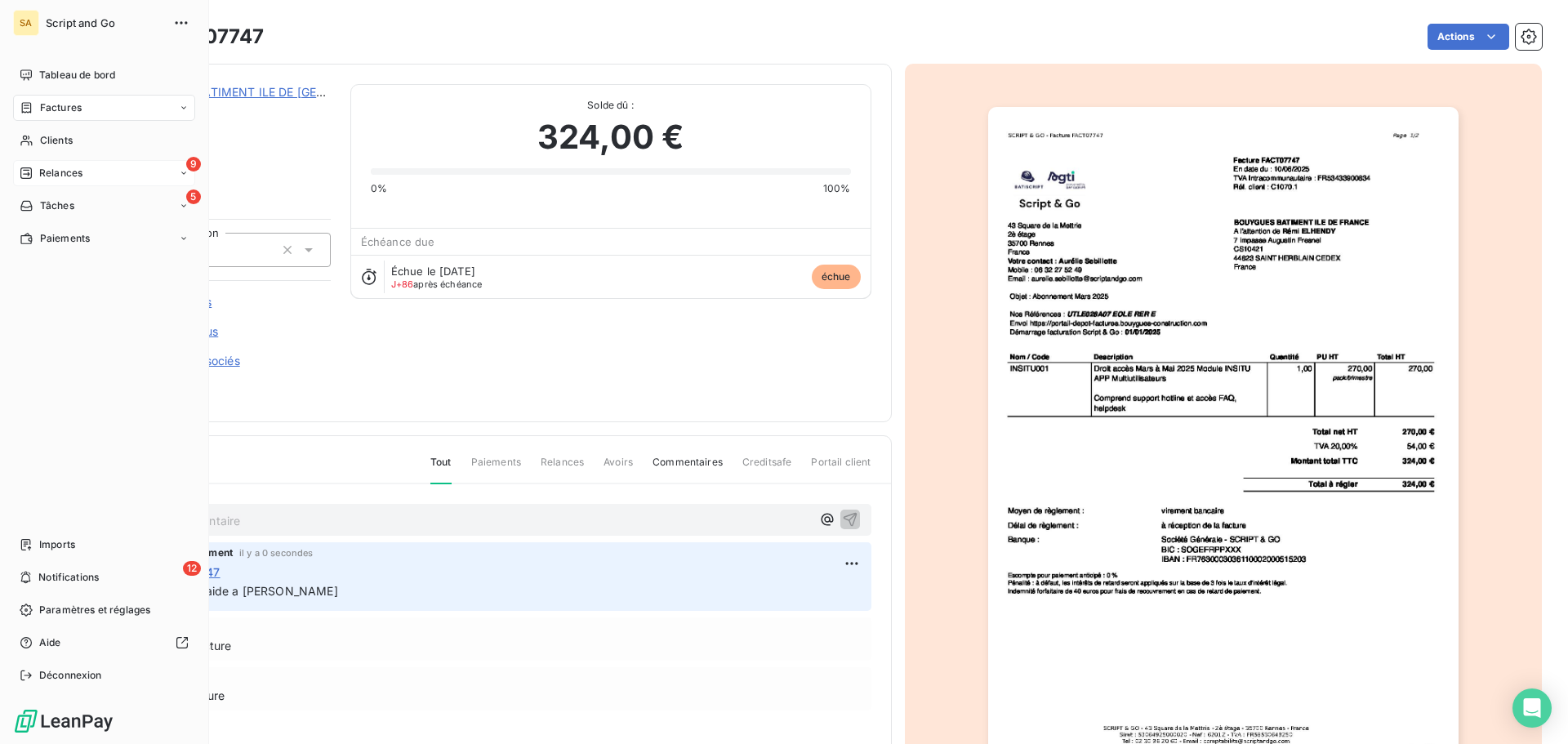
click at [21, 172] on icon at bounding box center [26, 173] width 12 height 12
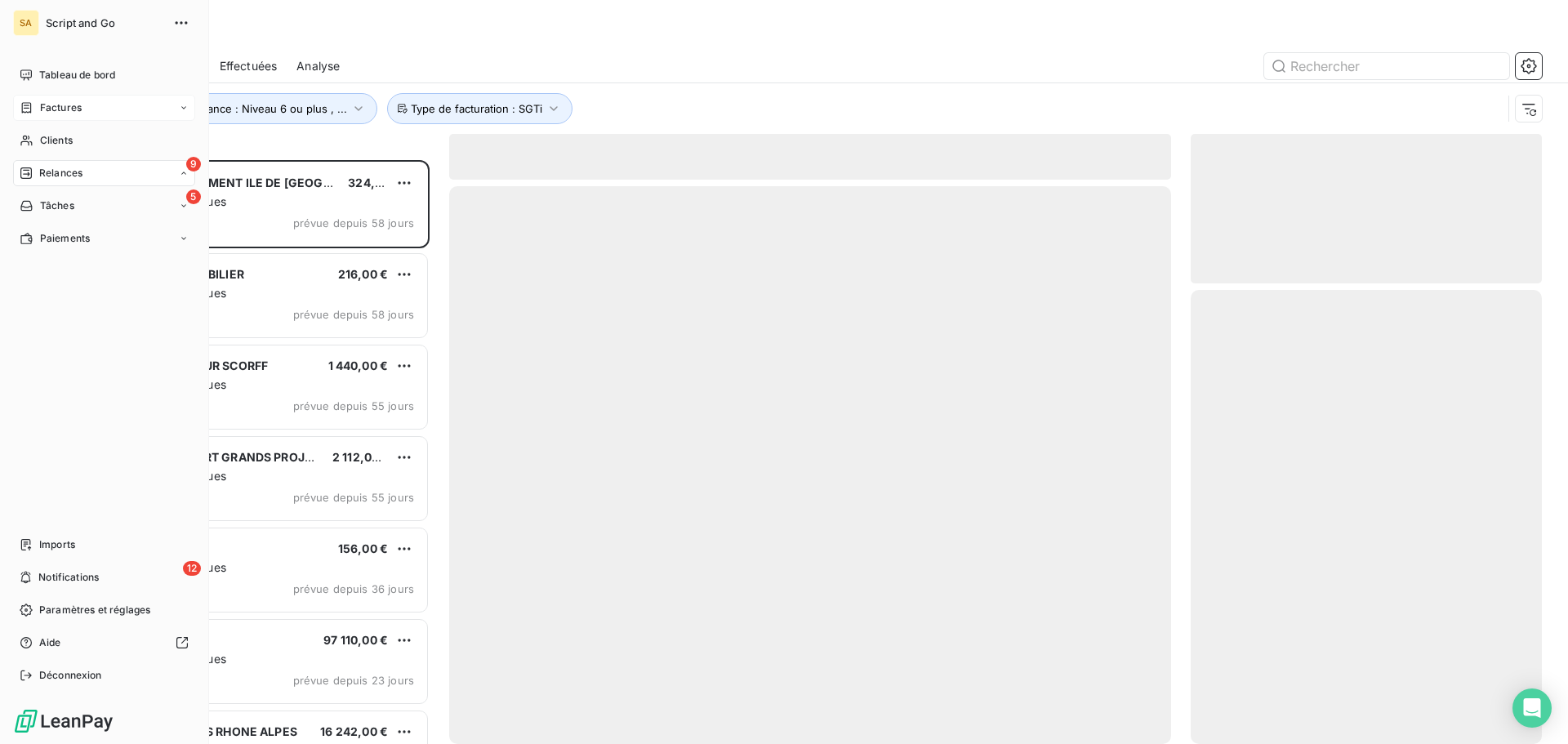
scroll to position [572, 339]
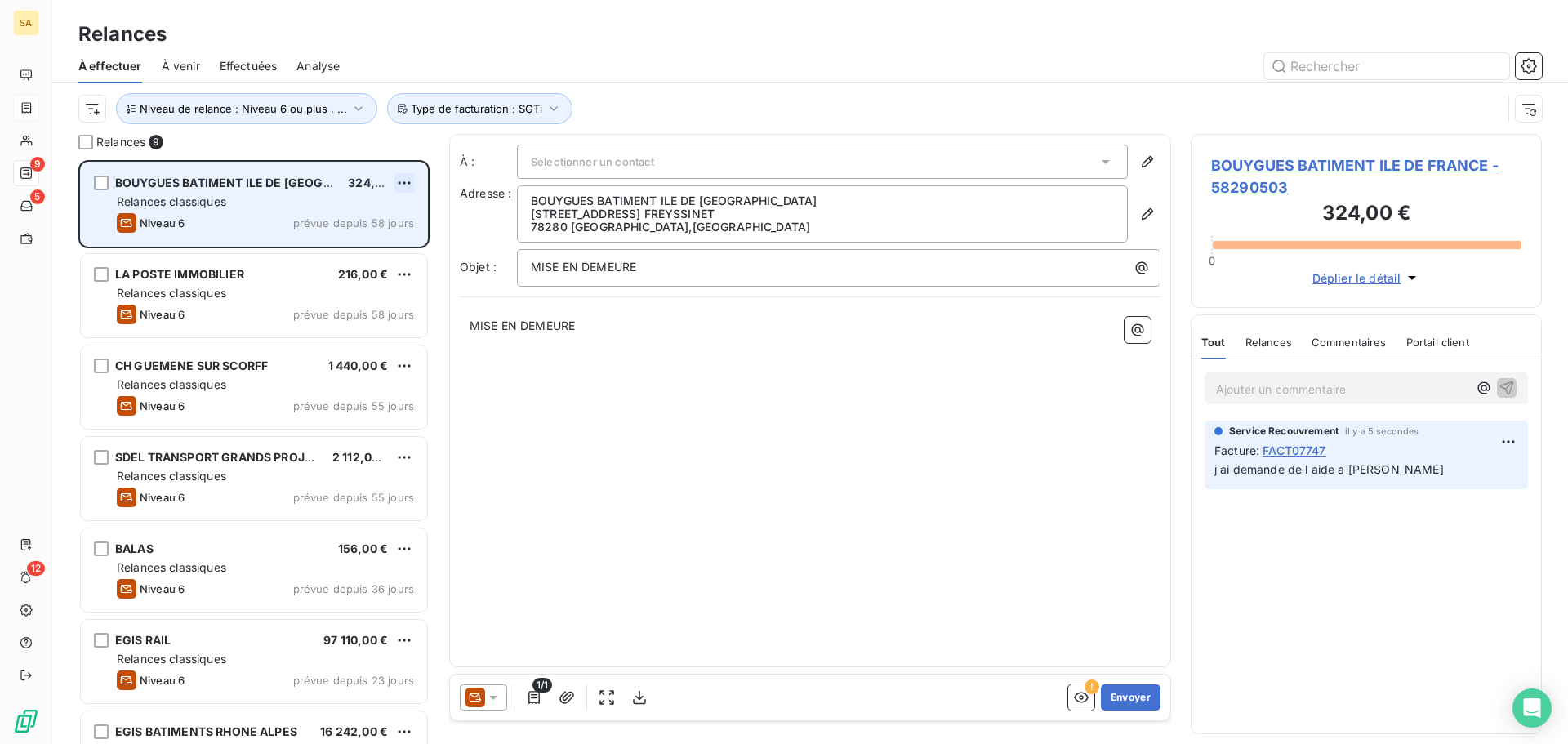
click at [403, 177] on html "SA 9 5 12 Relances À effectuer À venir Effectuées Analyse Niveau de relance : N…" at bounding box center [784, 372] width 1568 height 744
click at [359, 214] on div "Replanifier cette action" at bounding box center [334, 215] width 146 height 26
select select "8"
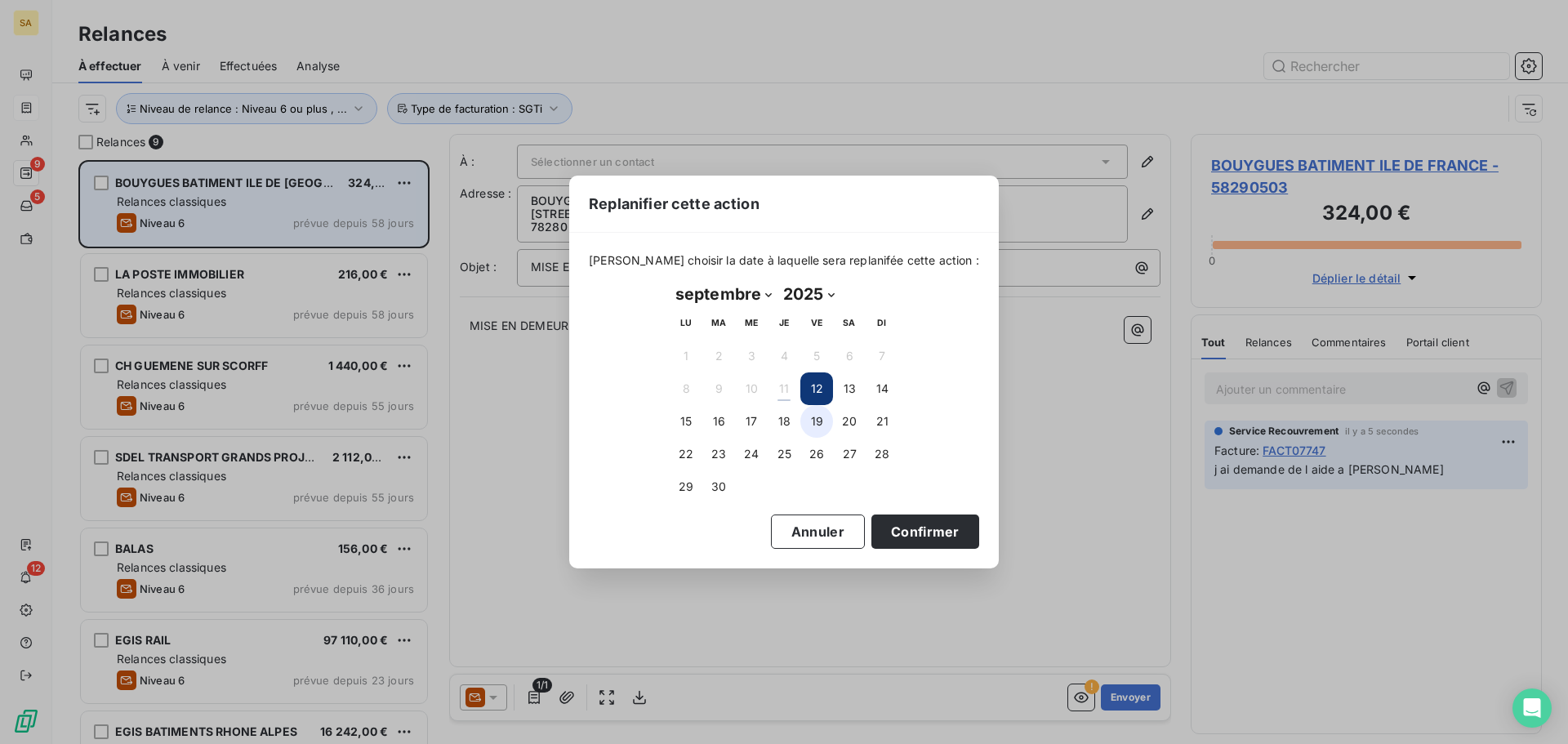
click at [813, 420] on button "19" at bounding box center [816, 421] width 33 height 33
click at [871, 525] on button "Confirmer" at bounding box center [925, 532] width 108 height 34
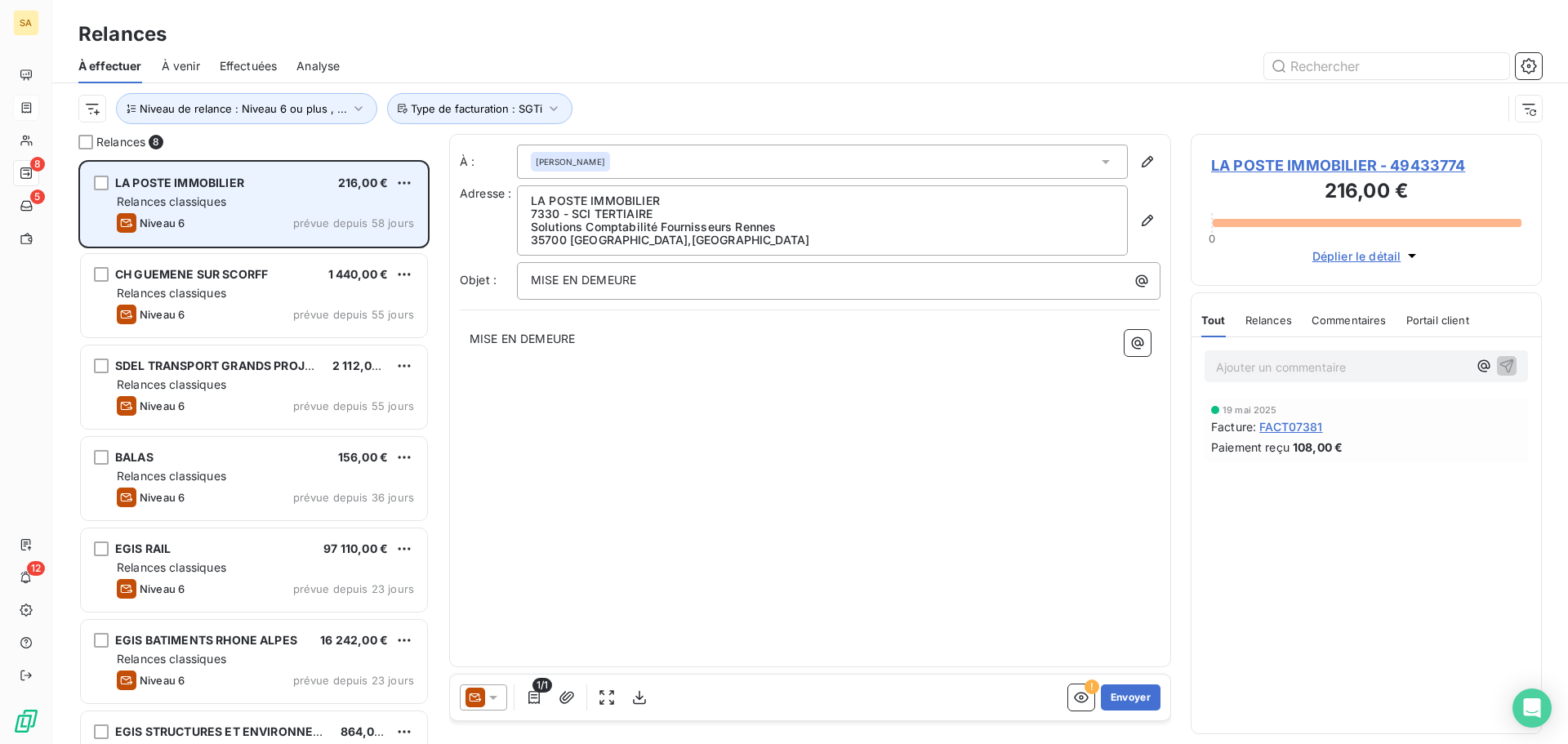
click at [237, 180] on span "LA POSTE IMMOBILIER" at bounding box center [179, 183] width 129 height 14
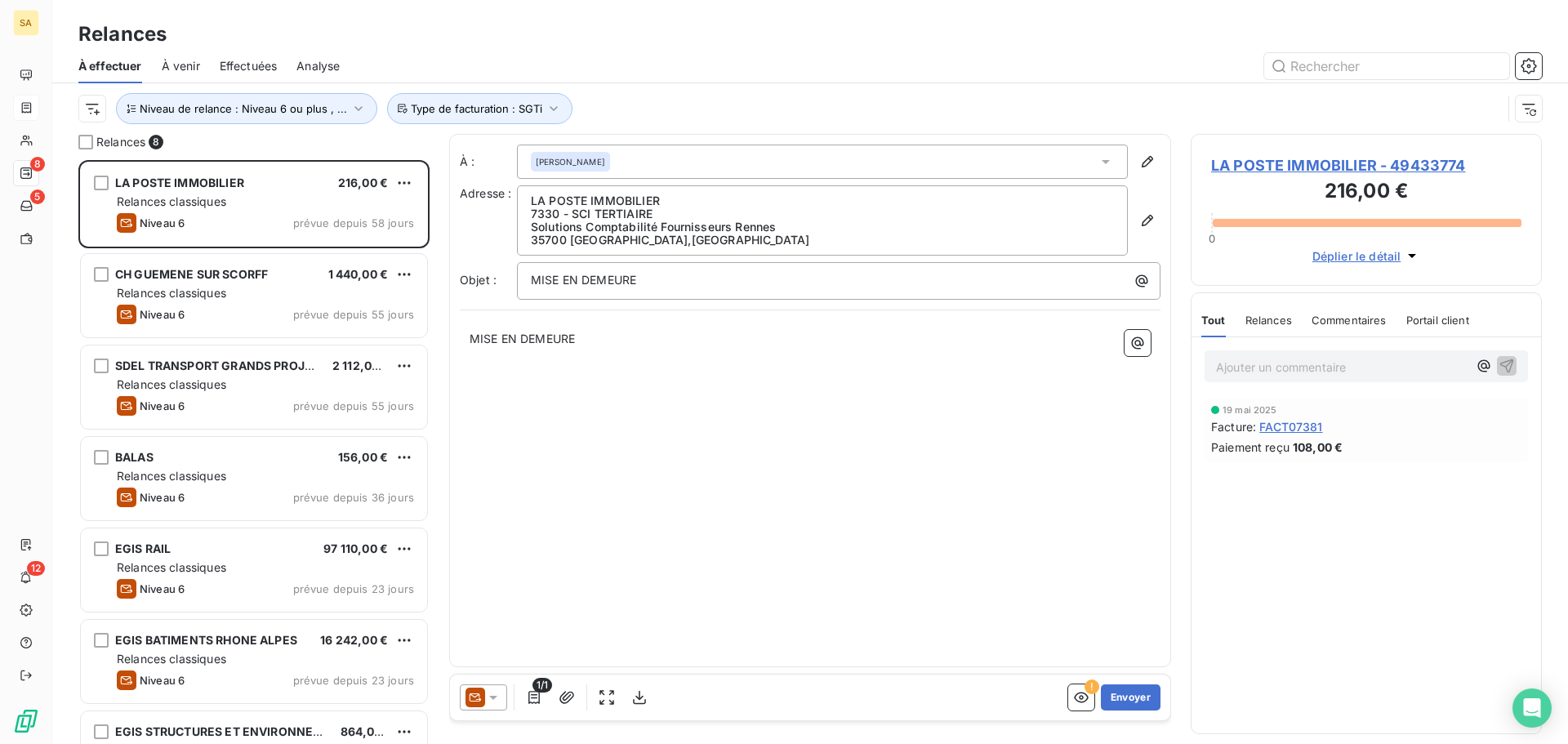
click at [474, 694] on icon at bounding box center [476, 697] width 12 height 8
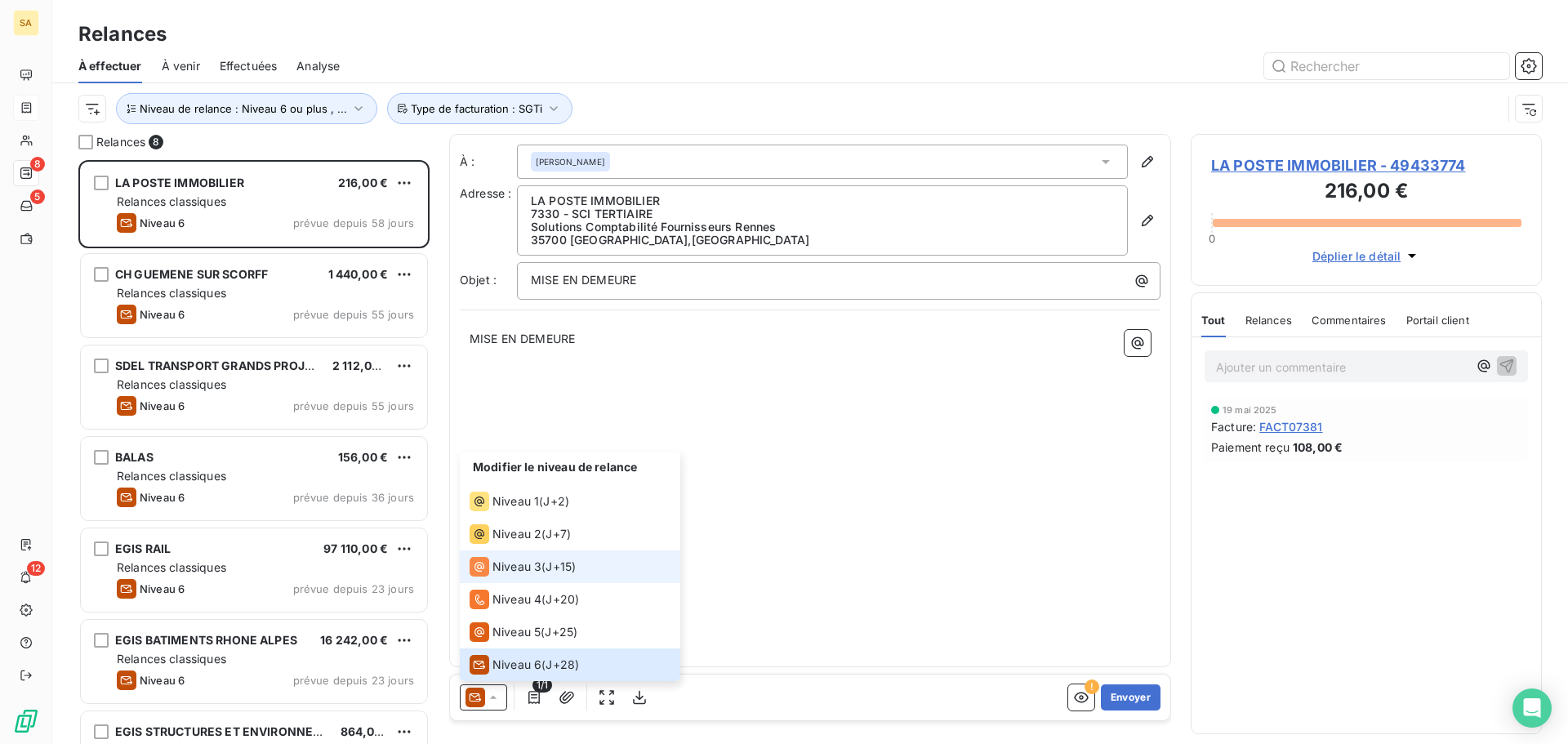
click at [516, 568] on span "Niveau 3" at bounding box center [516, 566] width 49 height 16
